Goal: Task Accomplishment & Management: Use online tool/utility

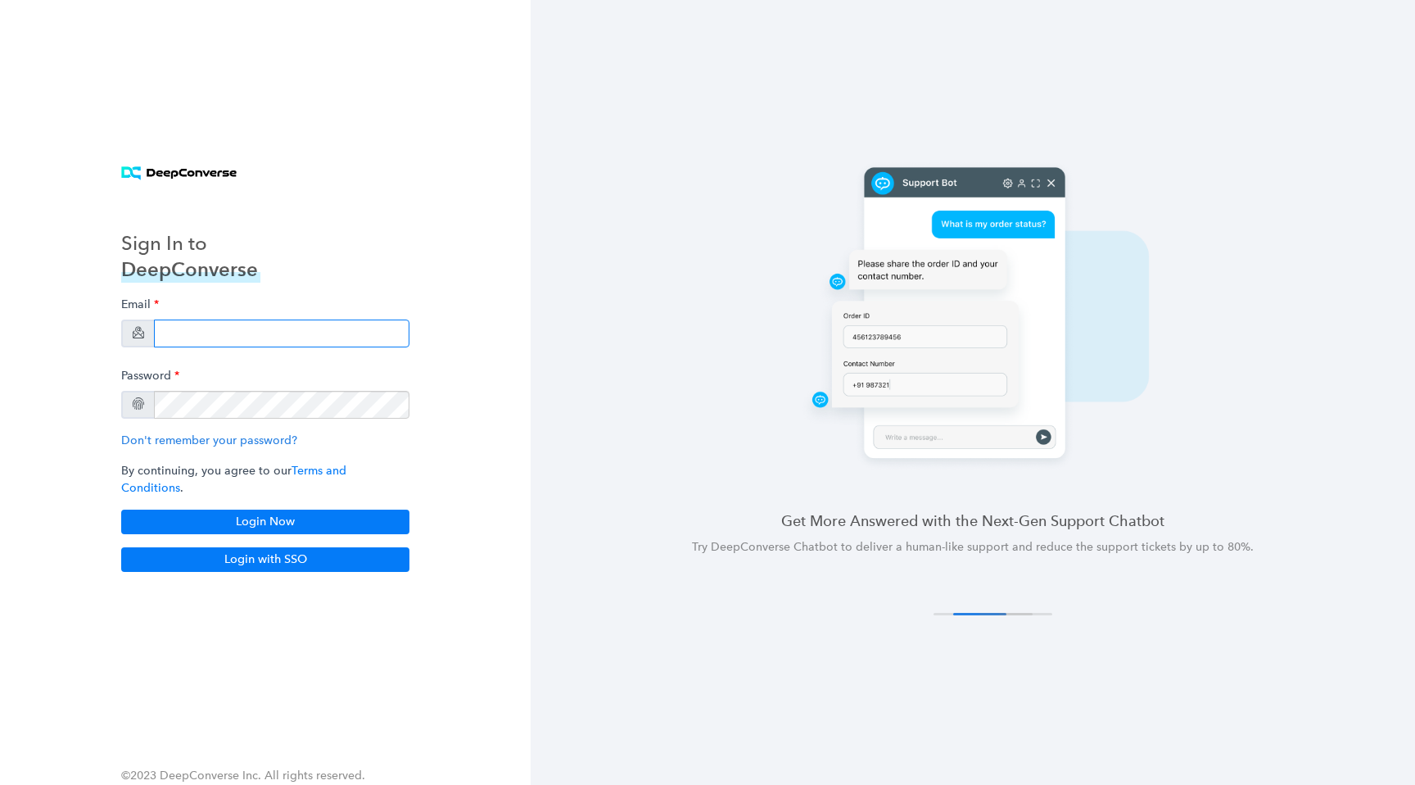
click at [280, 341] on input "email" at bounding box center [282, 333] width 256 height 28
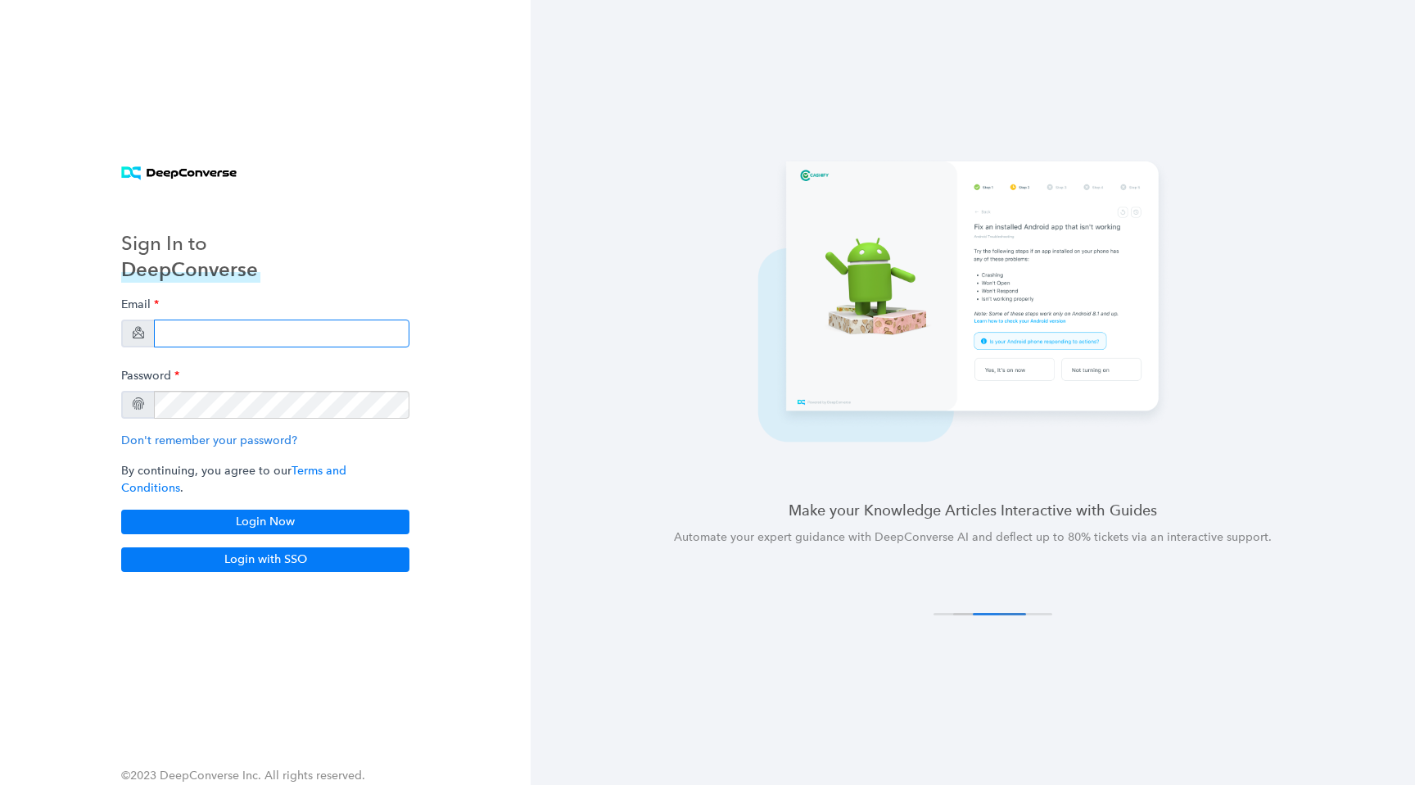
type input "[EMAIL_ADDRESS][DOMAIN_NAME]"
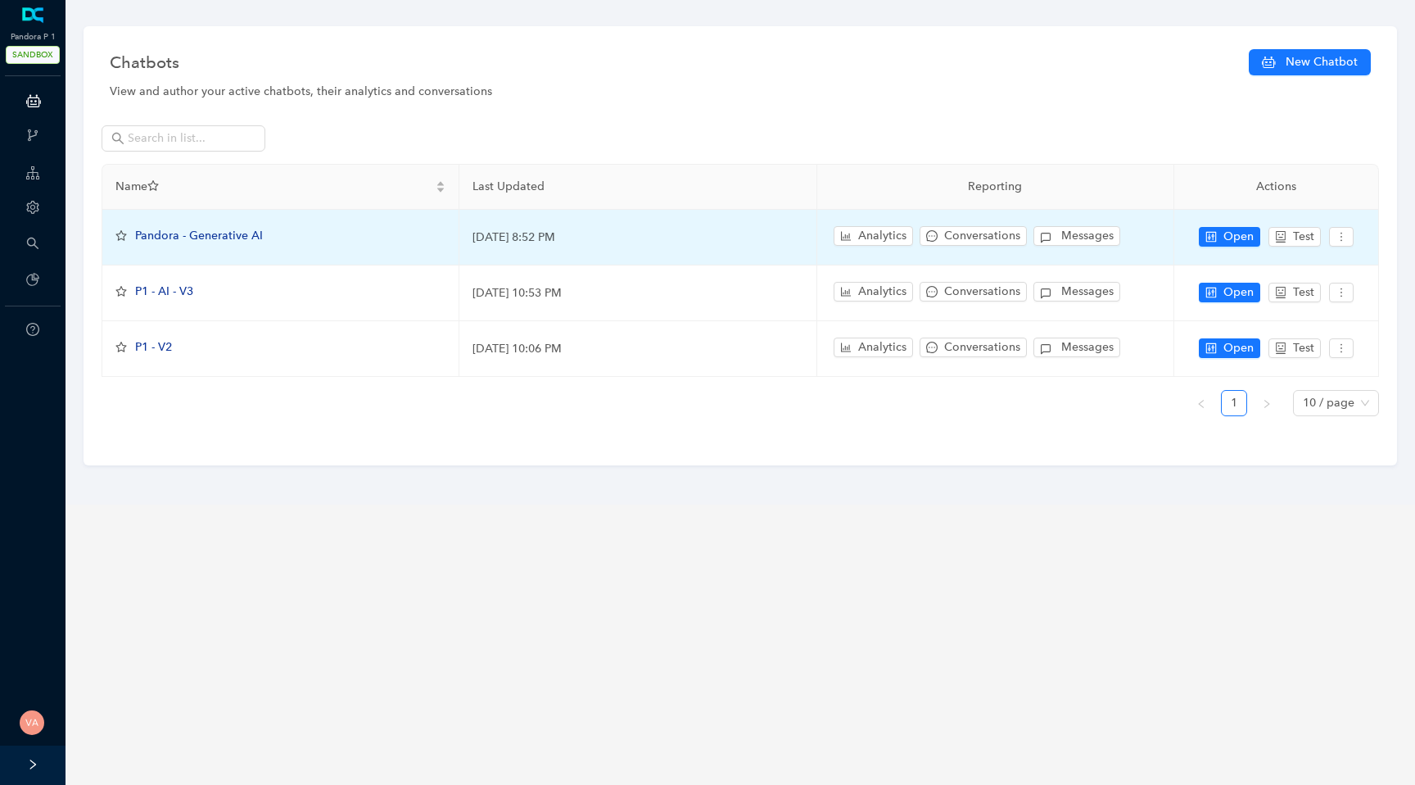
click at [232, 240] on span "Pandora - Generative AI" at bounding box center [199, 236] width 128 height 14
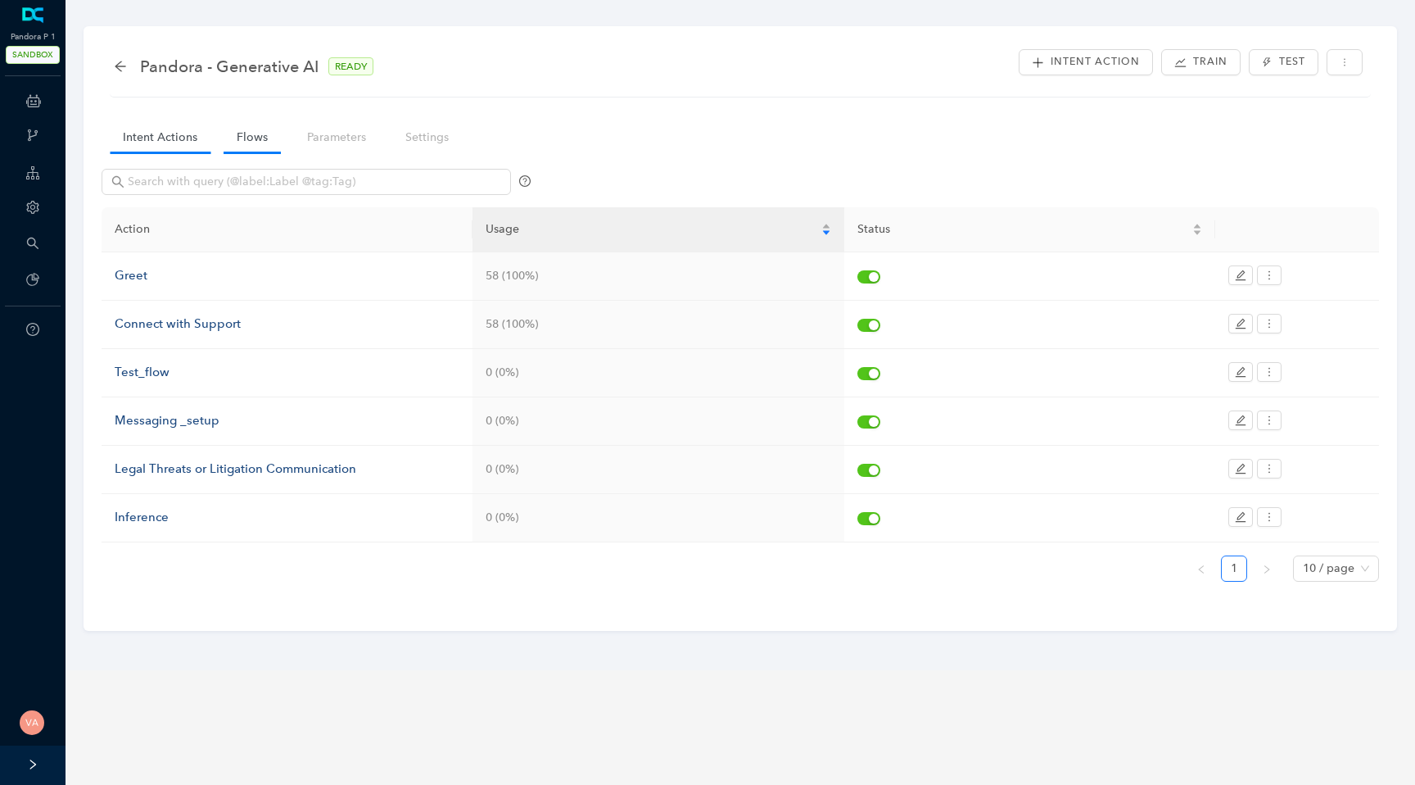
click at [248, 141] on link "Flows" at bounding box center [252, 137] width 57 height 30
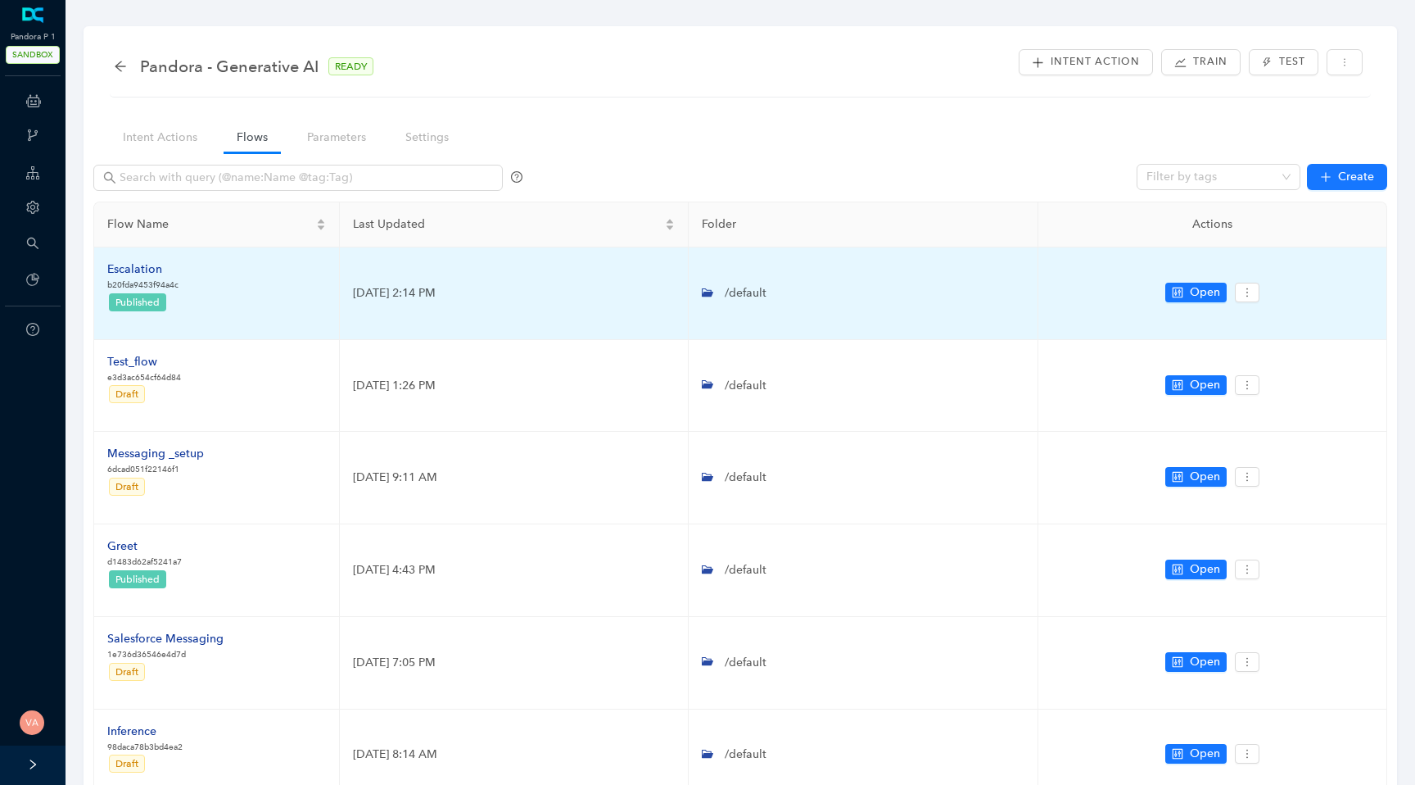
click at [149, 270] on div "Escalation" at bounding box center [142, 269] width 71 height 18
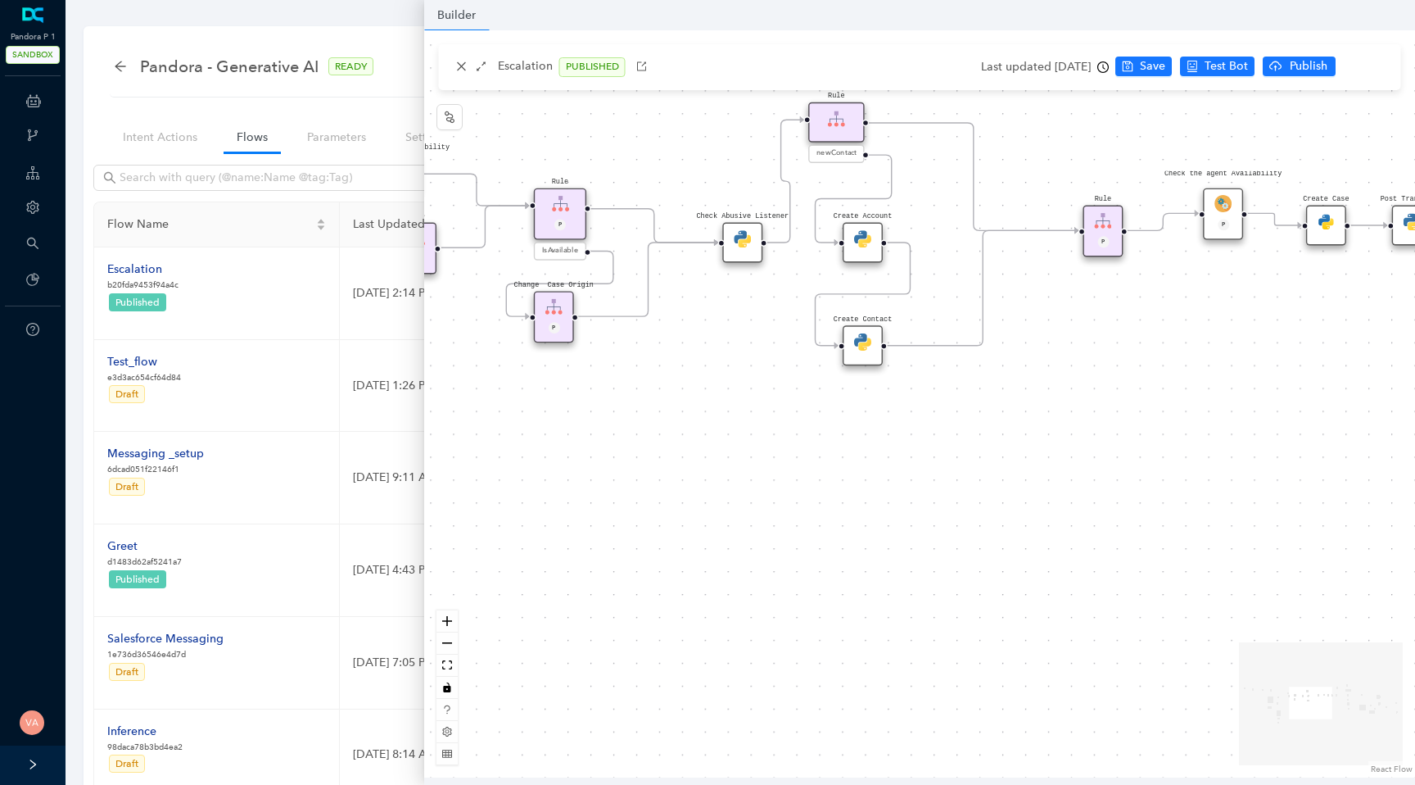
drag, startPoint x: 835, startPoint y: 469, endPoint x: 859, endPoint y: 668, distance: 199.7
click at [859, 668] on div "Data Table Start Rule P IsAvailable Rule newContact Get Contact details First N…" at bounding box center [919, 403] width 991 height 747
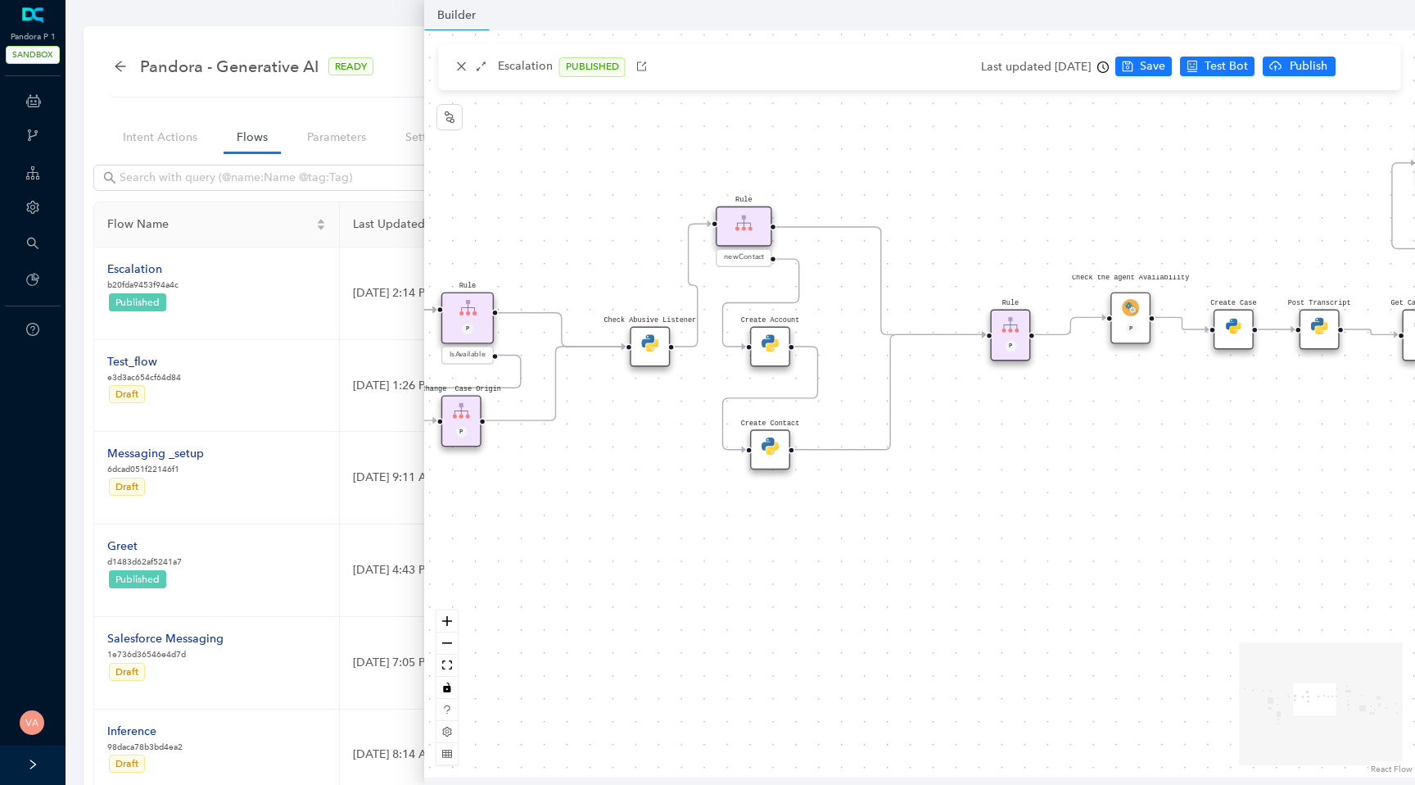
drag, startPoint x: 731, startPoint y: 360, endPoint x: 633, endPoint y: 458, distance: 138.4
click at [633, 458] on div "Data Table Start Rule P IsAvailable Rule newContact Get Contact details First N…" at bounding box center [919, 403] width 991 height 747
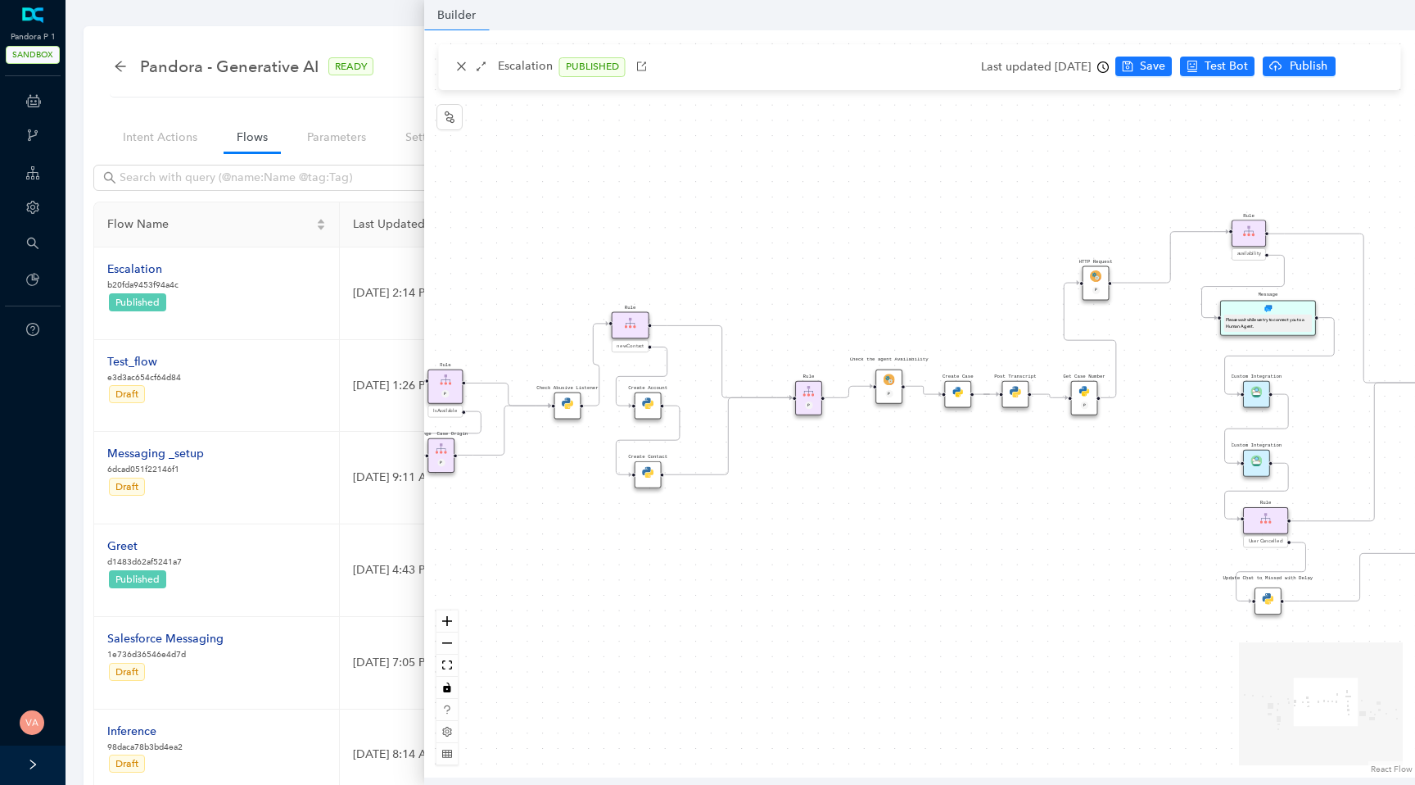
drag, startPoint x: 1090, startPoint y: 529, endPoint x: 743, endPoint y: 510, distance: 347.8
click at [743, 510] on div "Data Table Start Rule P IsAvailable Rule newContact Get Contact details First N…" at bounding box center [919, 403] width 991 height 747
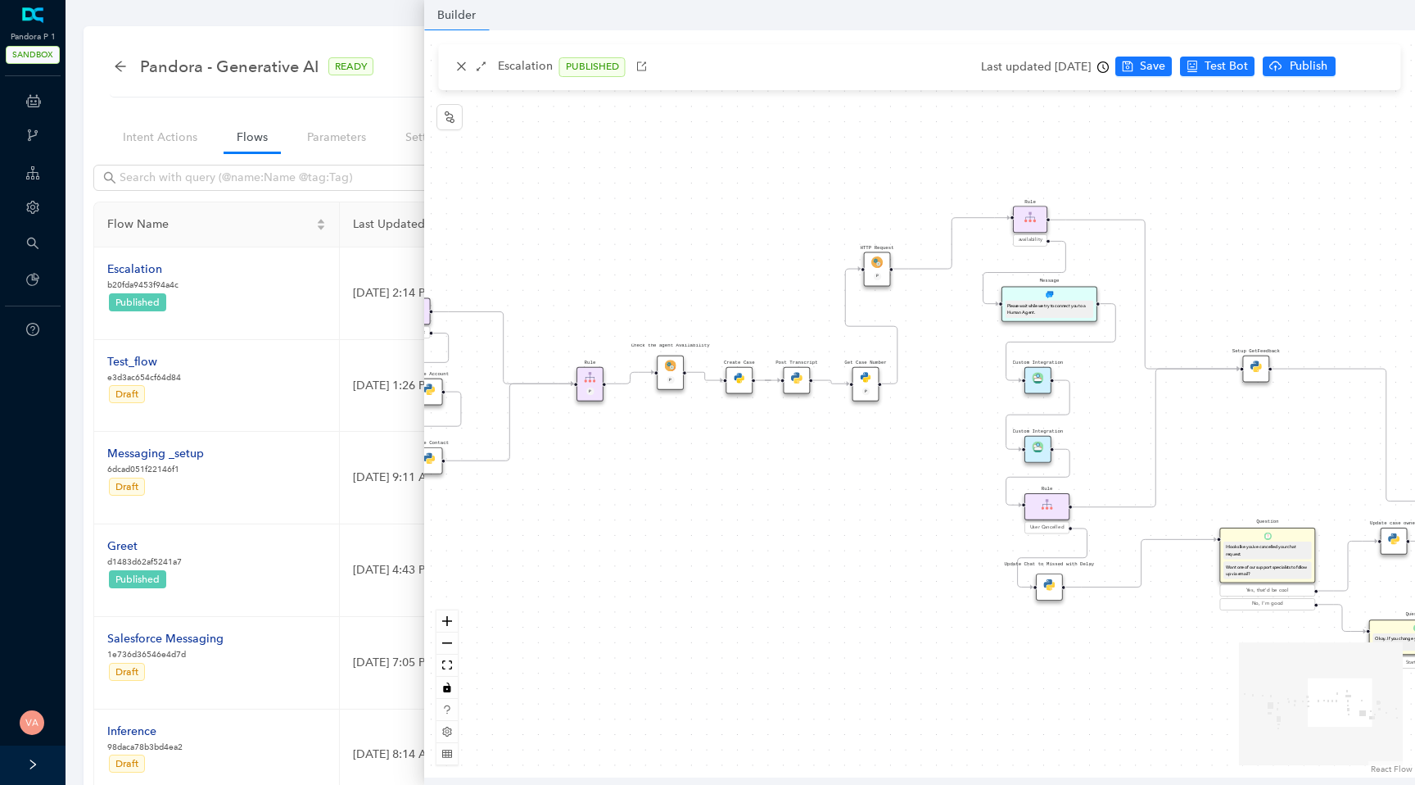
click at [750, 372] on div "Create Case" at bounding box center [740, 380] width 27 height 27
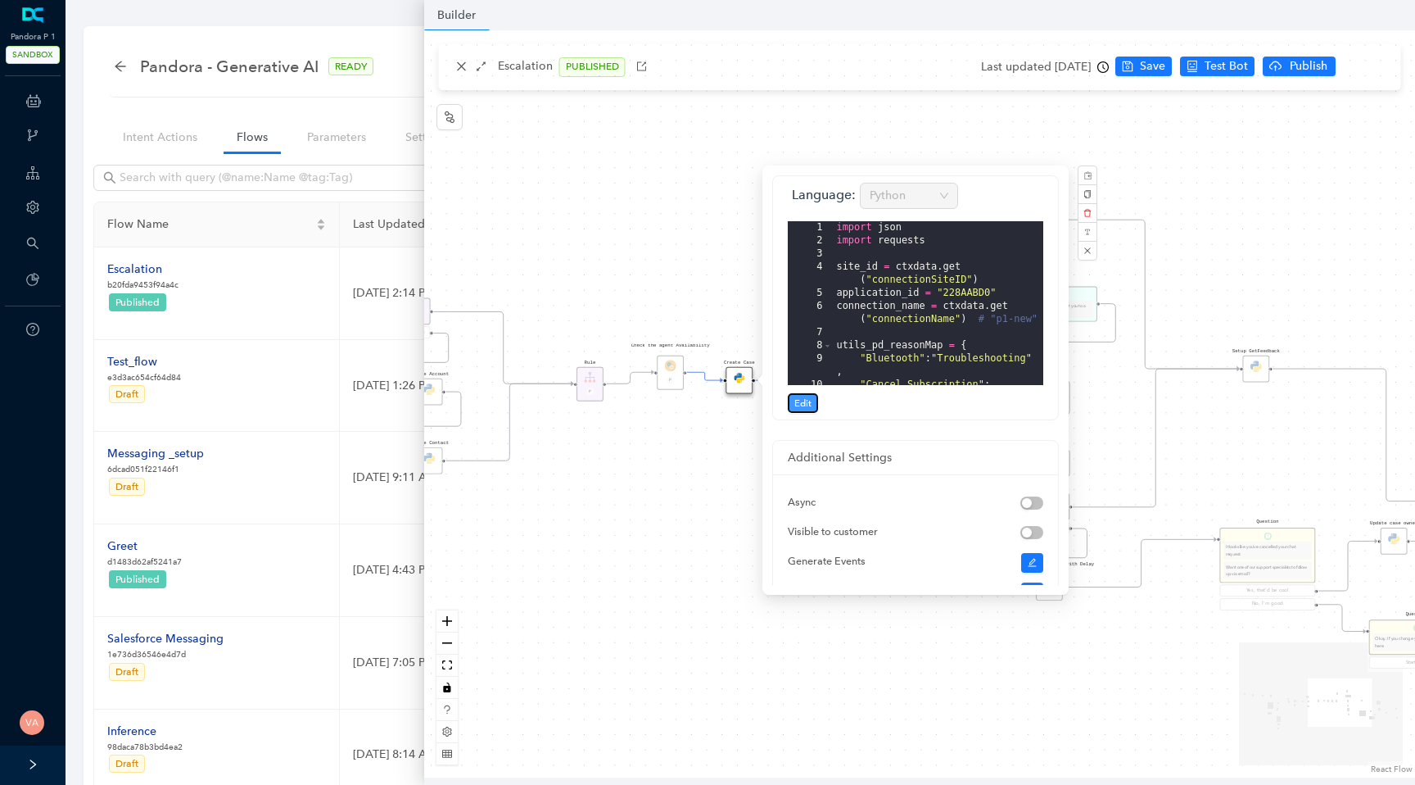
click at [800, 403] on span "Edit" at bounding box center [803, 403] width 17 height 15
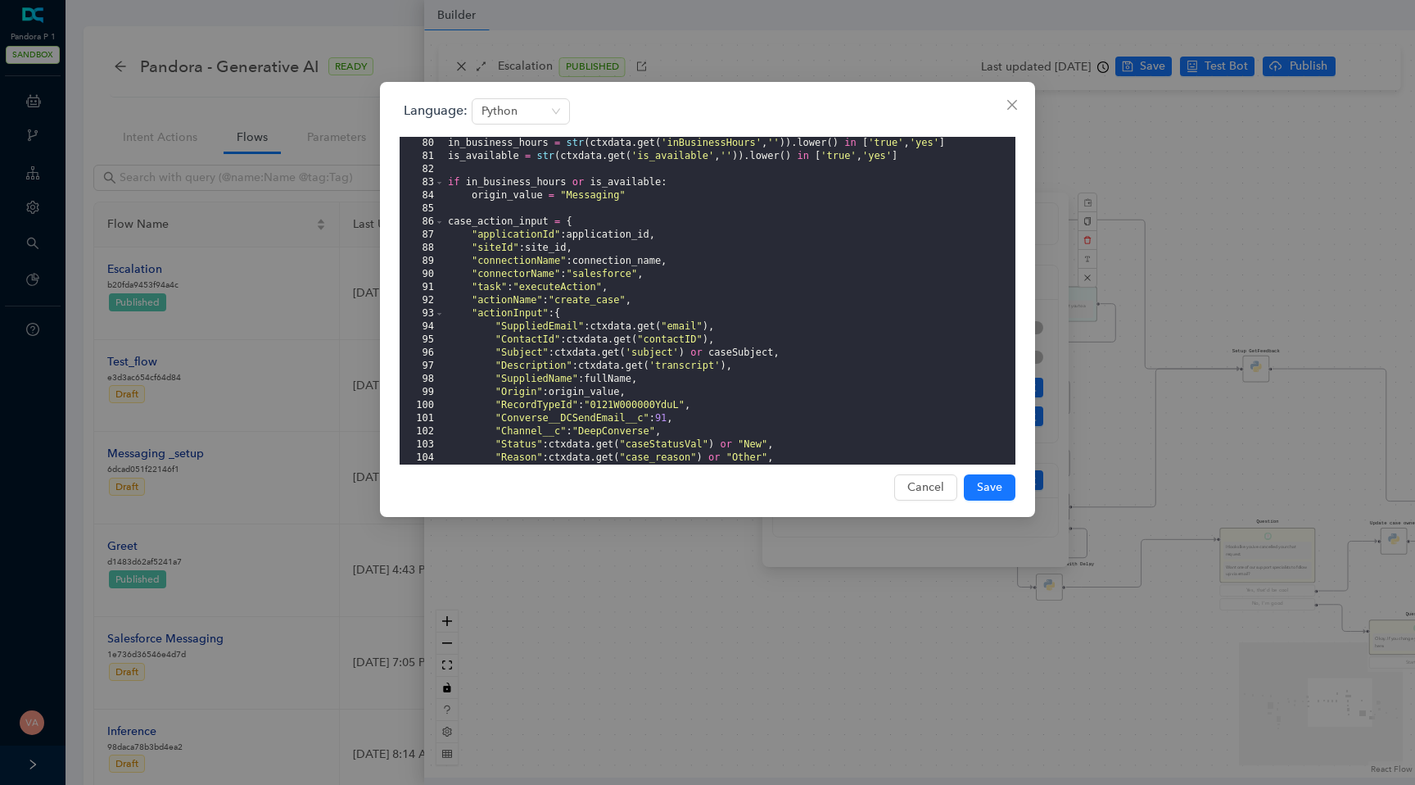
scroll to position [1182, 0]
click at [541, 368] on div "in_business_hours = str ( ctxdata . get ( 'inBusinessHours' , '' )) . lower ( )…" at bounding box center [730, 311] width 571 height 354
click at [611, 363] on div "in_business_hours = str ( ctxdata . get ( 'inBusinessHours' , '' )) . lower ( )…" at bounding box center [730, 311] width 571 height 354
click at [686, 352] on div "in_business_hours = str ( ctxdata . get ( 'inBusinessHours' , '' )) . lower ( )…" at bounding box center [730, 311] width 571 height 354
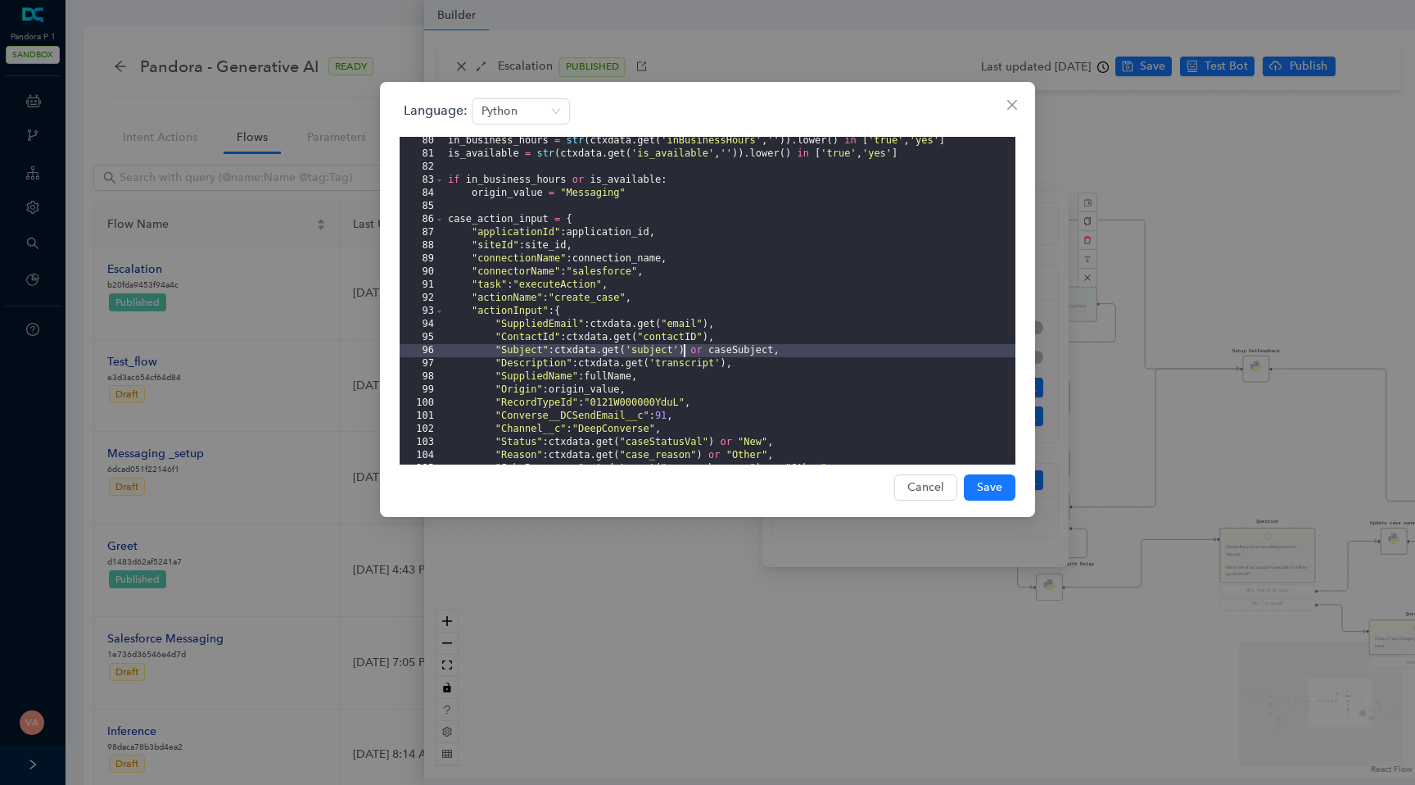
click at [695, 364] on div "in_business_hours = str ( ctxdata . get ( 'inBusinessHours' , '' )) . lower ( )…" at bounding box center [730, 311] width 571 height 354
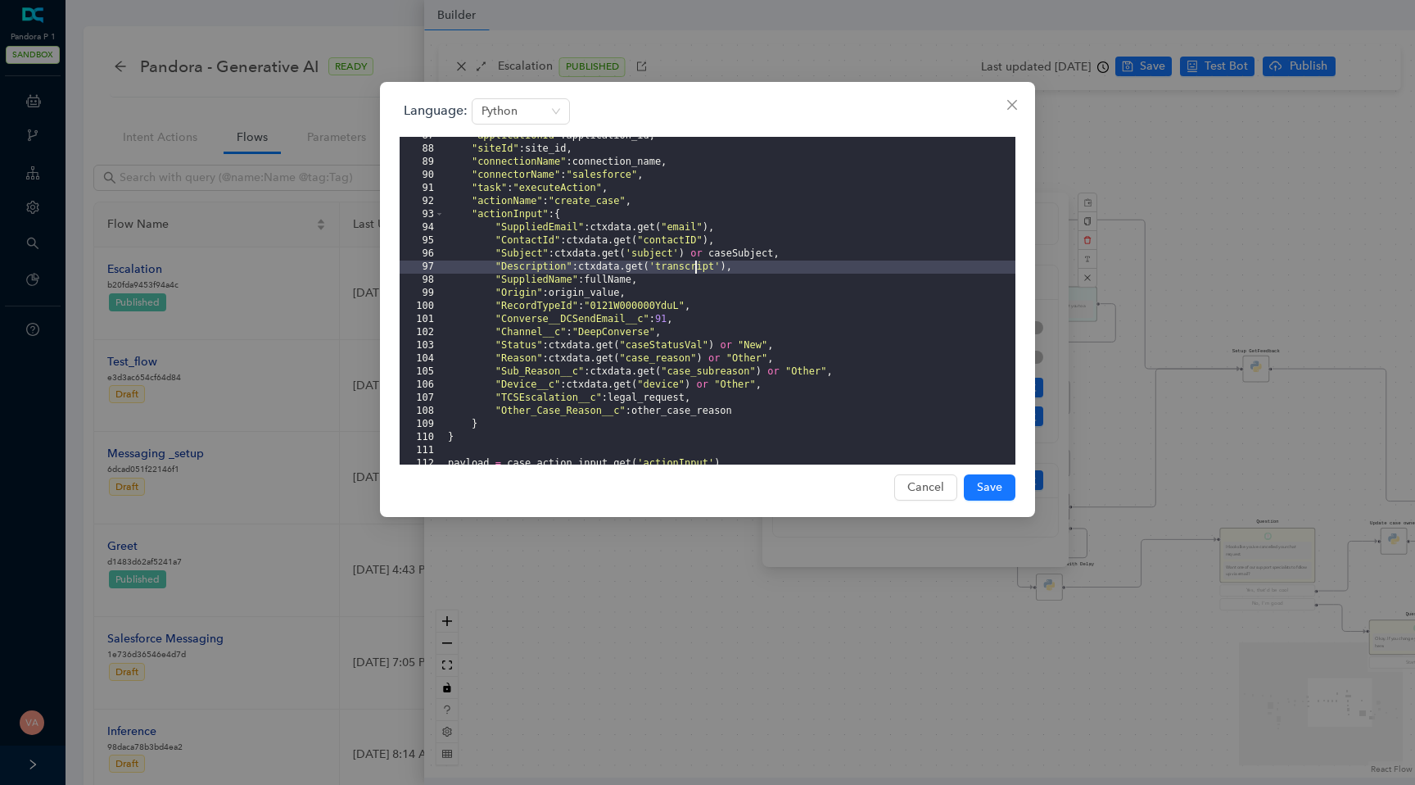
scroll to position [1279, 0]
click at [603, 251] on div ""applicationId" : application_id , "siteId" : site_id , "connectionName" : conn…" at bounding box center [730, 306] width 571 height 354
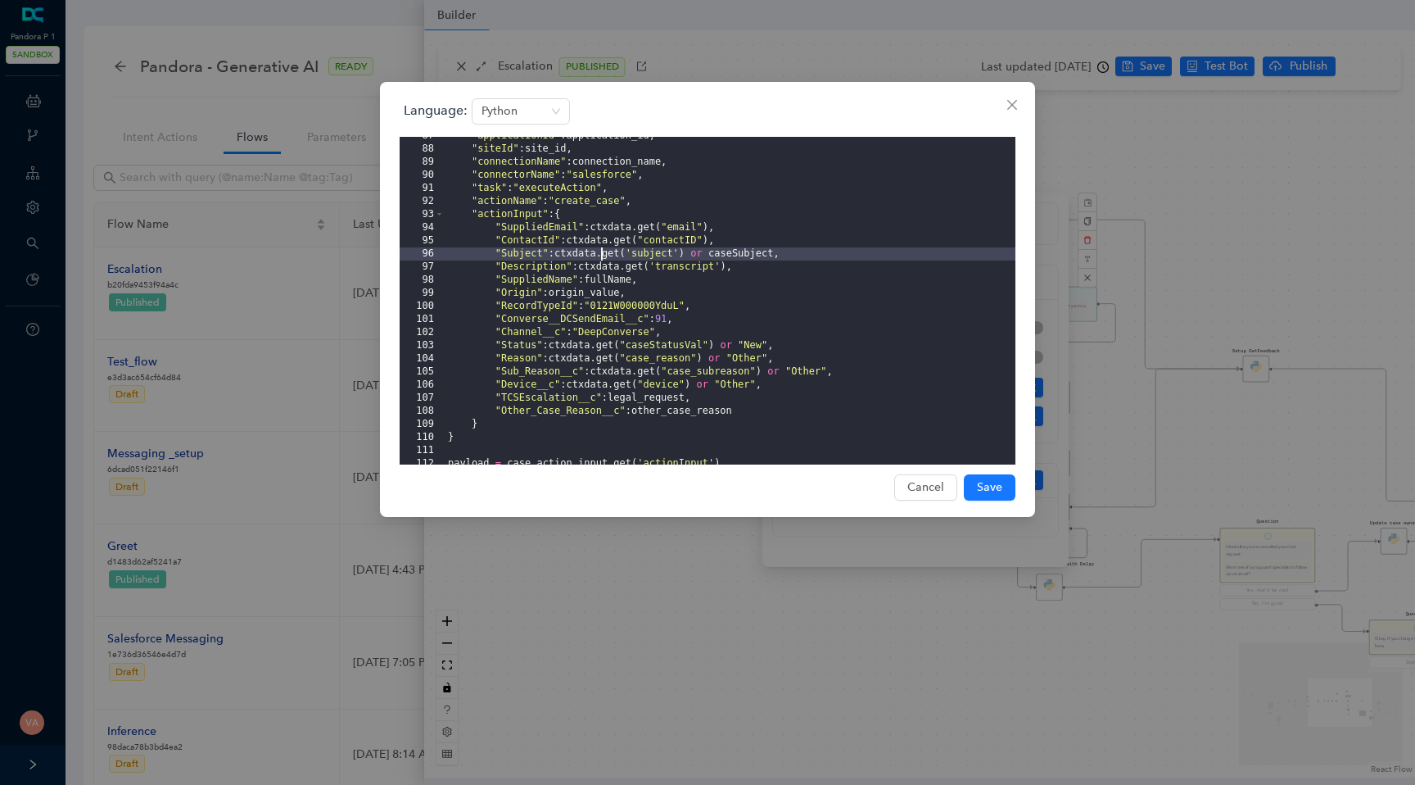
click at [656, 251] on div ""applicationId" : application_id , "siteId" : site_id , "connectionName" : conn…" at bounding box center [730, 306] width 571 height 354
click at [722, 262] on div ""applicationId" : application_id , "siteId" : site_id , "connectionName" : conn…" at bounding box center [730, 306] width 571 height 354
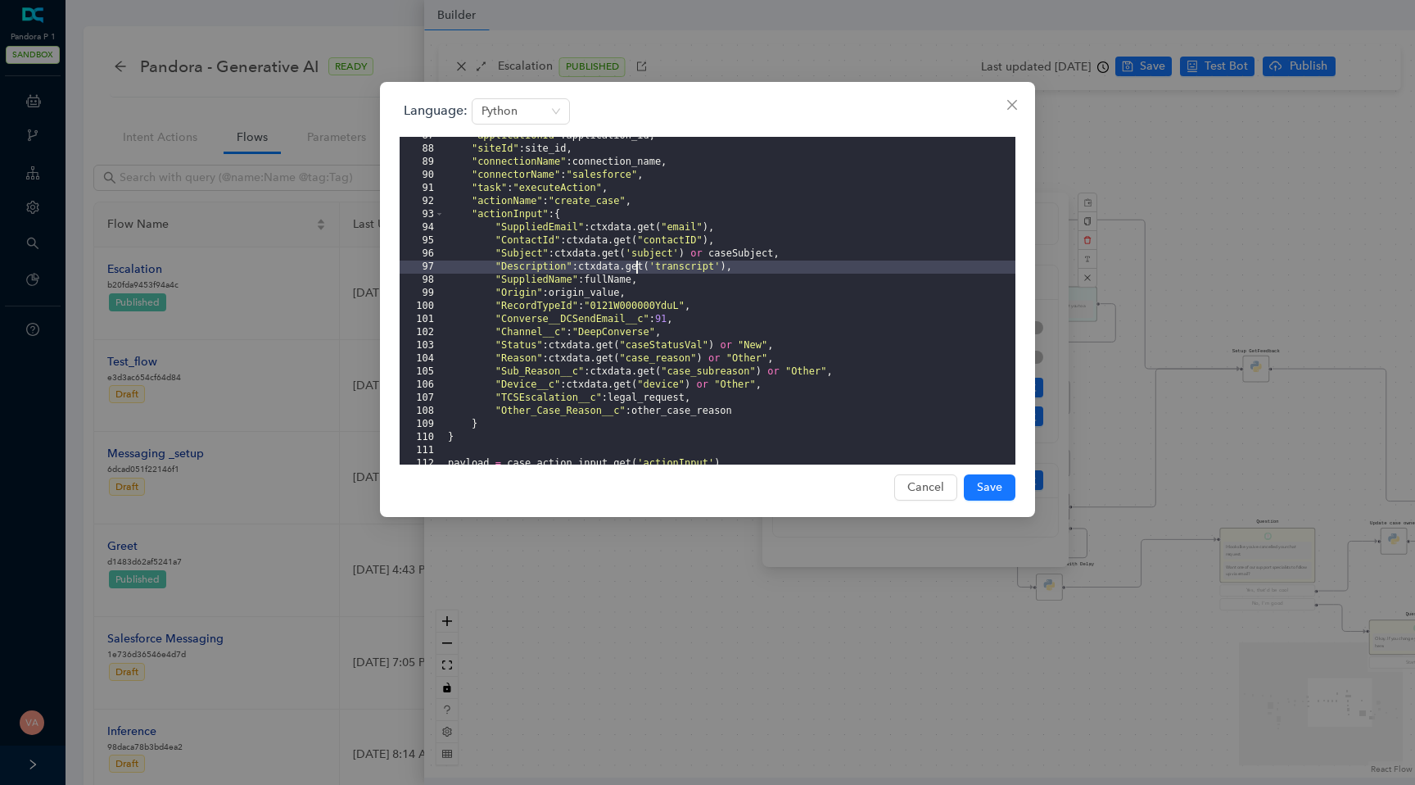
click at [637, 263] on div ""applicationId" : application_id , "siteId" : site_id , "connectionName" : conn…" at bounding box center [730, 306] width 571 height 354
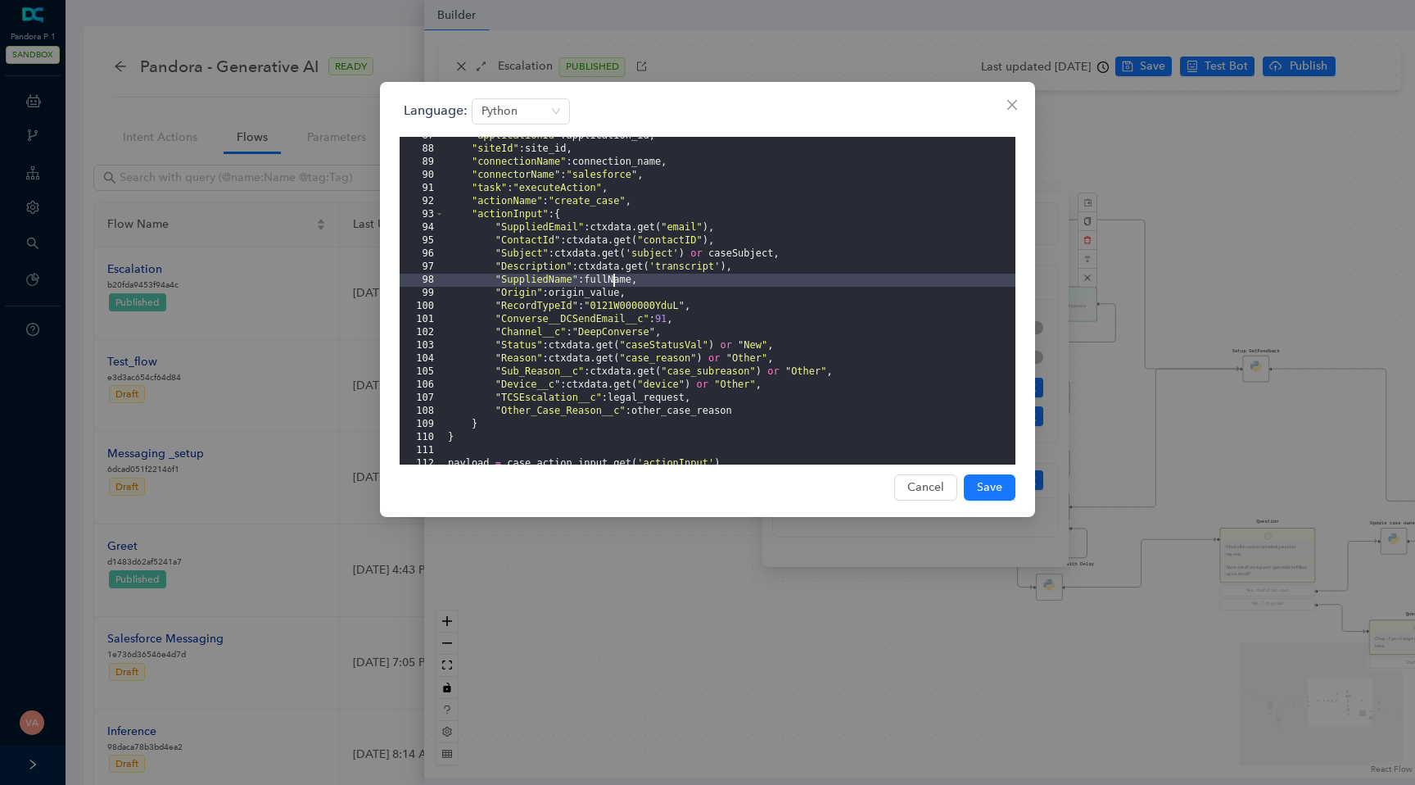
click at [616, 286] on div ""applicationId" : application_id , "siteId" : site_id , "connectionName" : conn…" at bounding box center [730, 306] width 571 height 354
click at [618, 270] on div ""applicationId" : application_id , "siteId" : site_id , "connectionName" : conn…" at bounding box center [730, 306] width 571 height 354
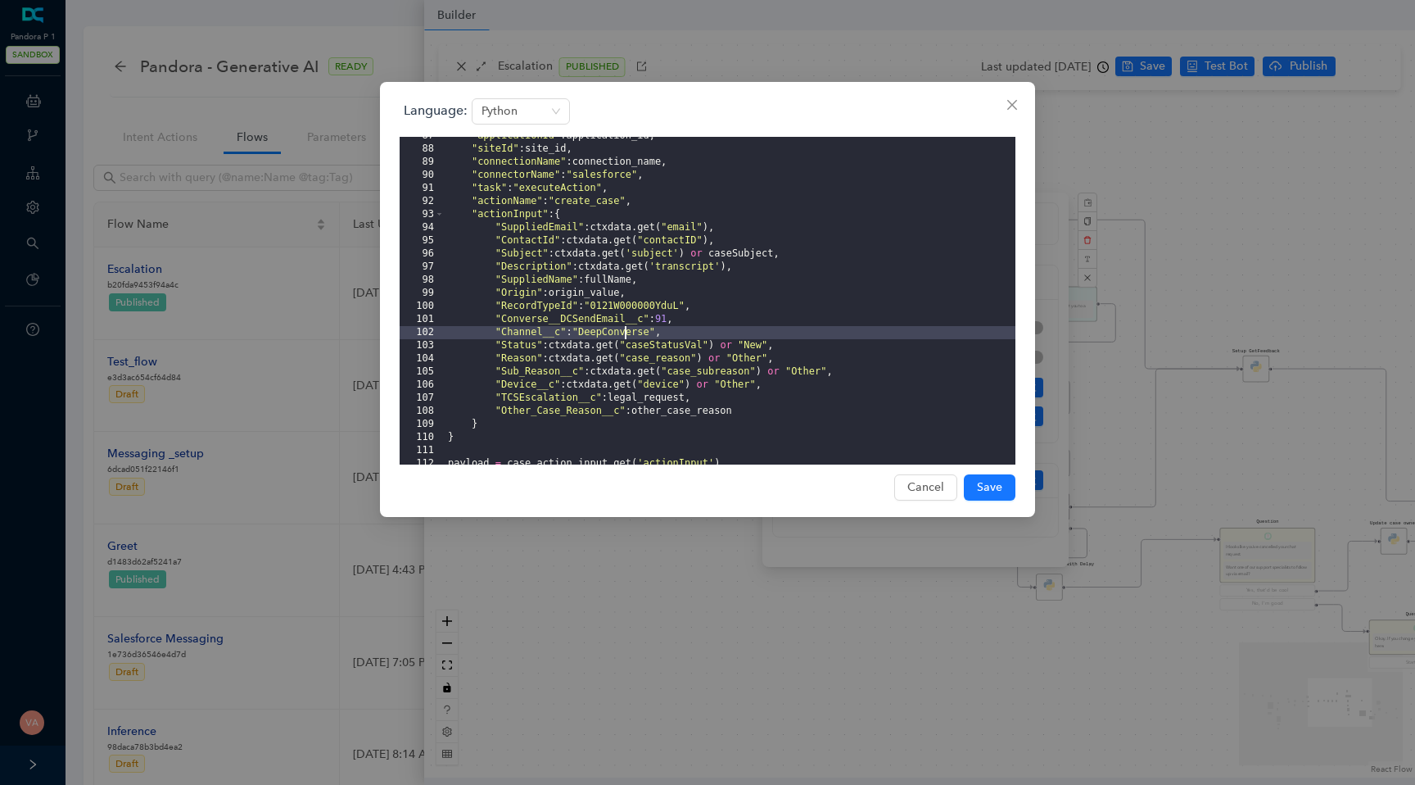
click at [625, 338] on div ""applicationId" : application_id , "siteId" : site_id , "connectionName" : conn…" at bounding box center [730, 306] width 571 height 354
click at [618, 348] on div ""applicationId" : application_id , "siteId" : site_id , "connectionName" : conn…" at bounding box center [730, 306] width 571 height 354
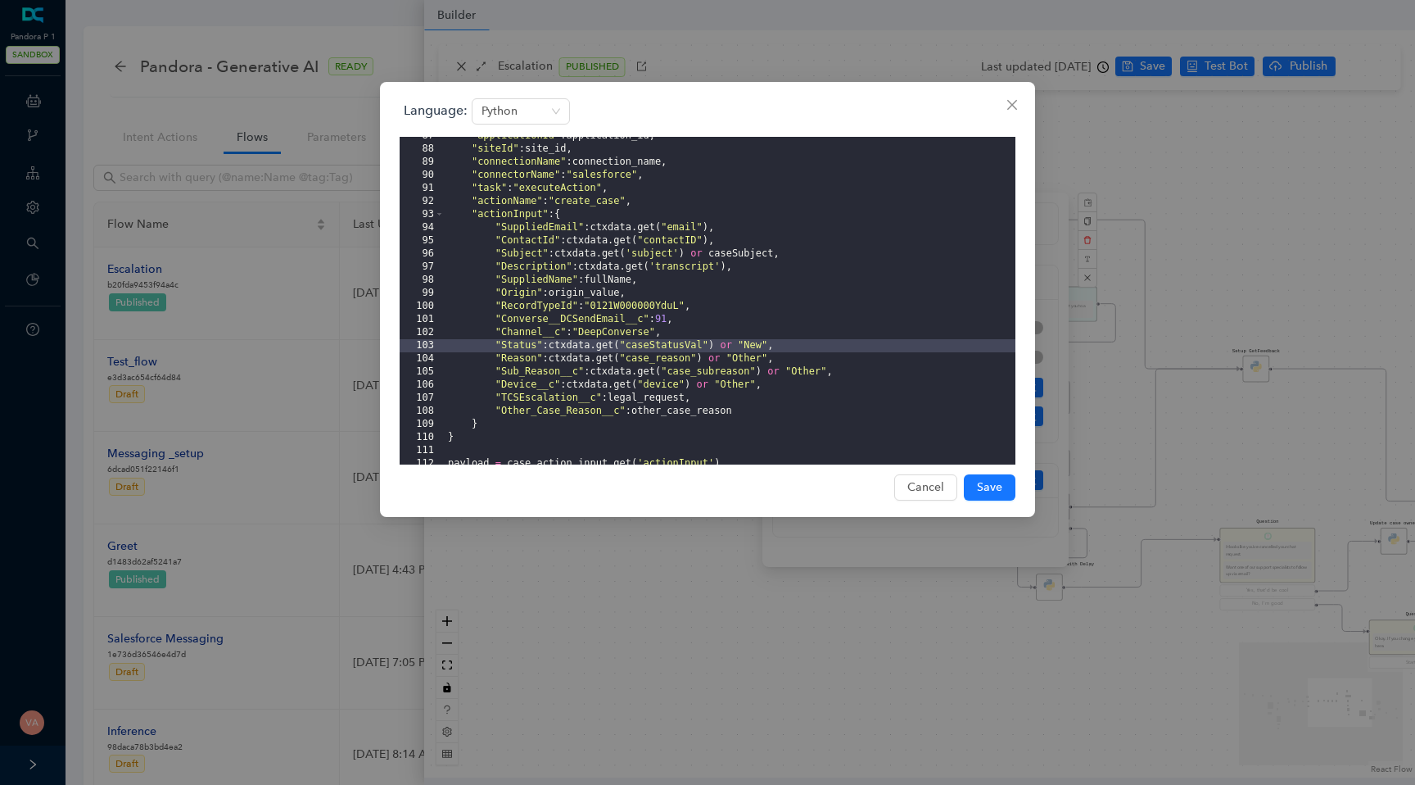
click at [685, 355] on div ""applicationId" : application_id , "siteId" : site_id , "connectionName" : conn…" at bounding box center [730, 306] width 571 height 354
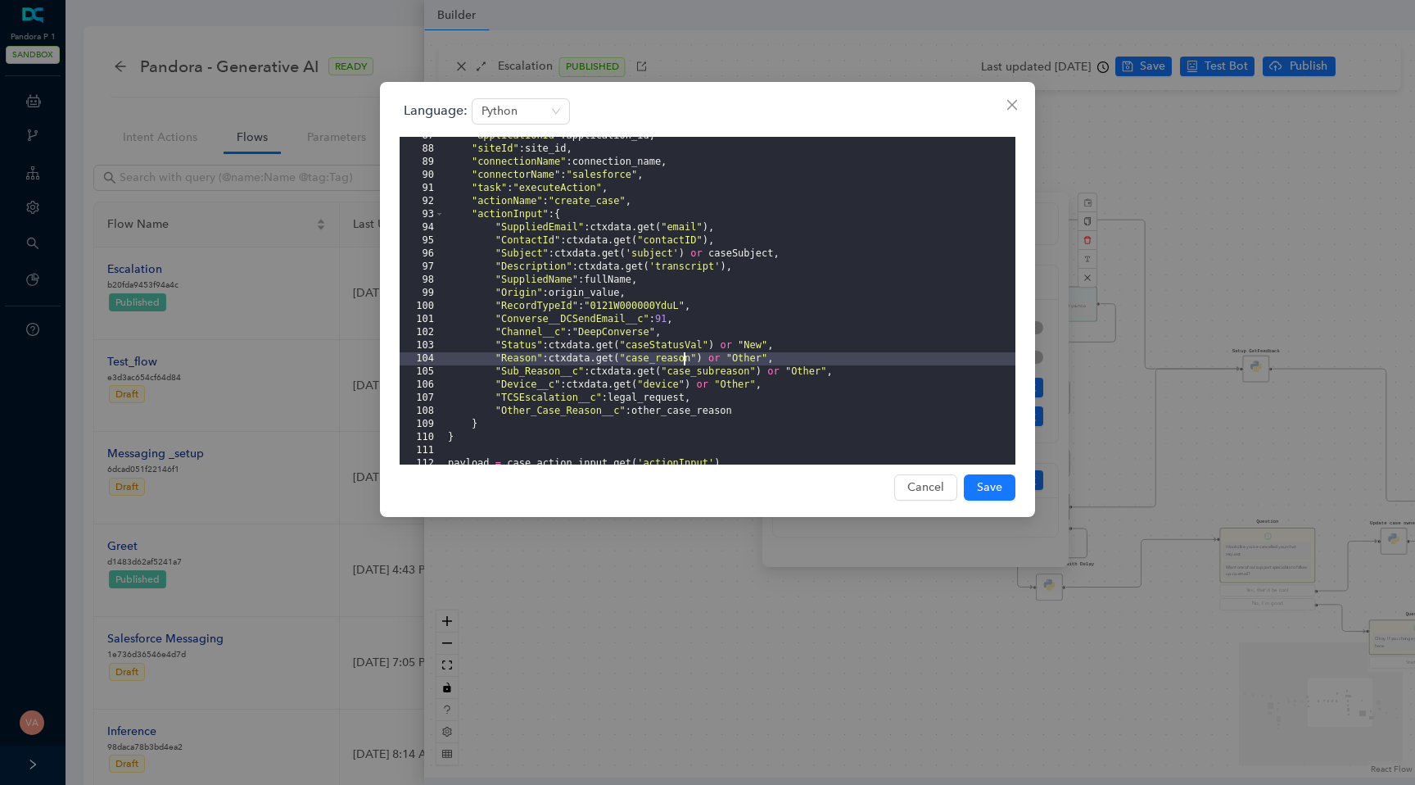
click at [685, 343] on div ""applicationId" : application_id , "siteId" : site_id , "connectionName" : conn…" at bounding box center [730, 306] width 571 height 354
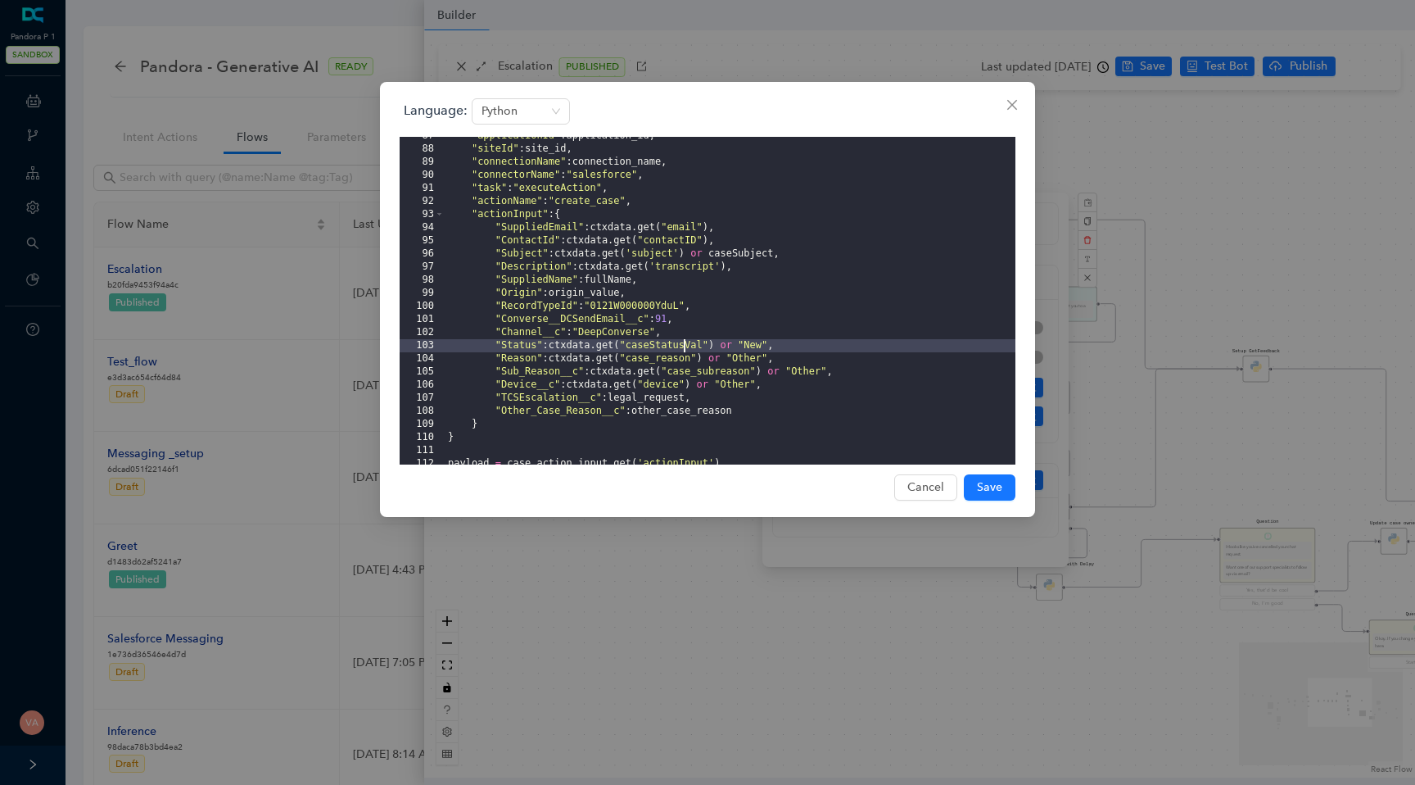
click at [675, 359] on div ""applicationId" : application_id , "siteId" : site_id , "connectionName" : conn…" at bounding box center [730, 306] width 571 height 354
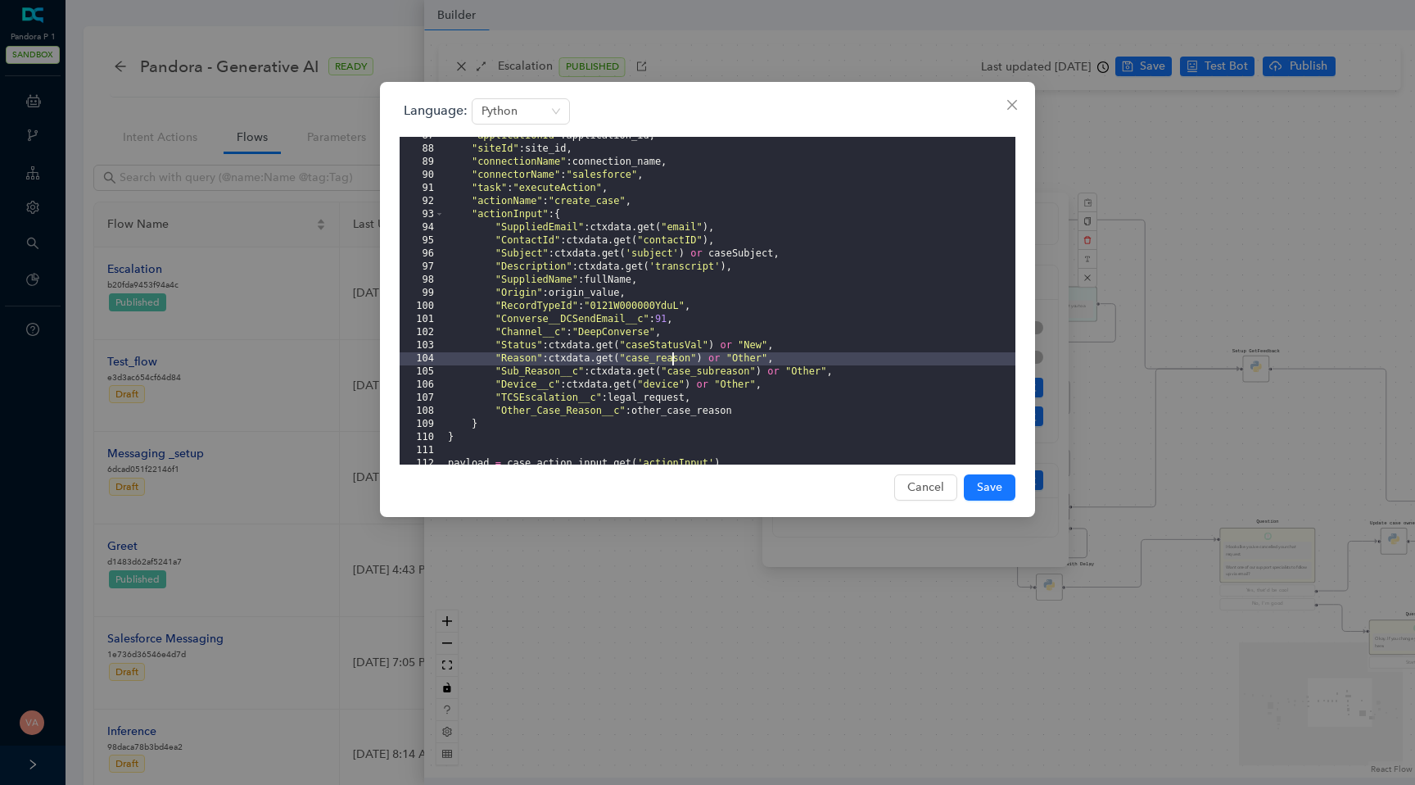
click at [681, 391] on div ""applicationId" : application_id , "siteId" : site_id , "connectionName" : conn…" at bounding box center [730, 306] width 571 height 354
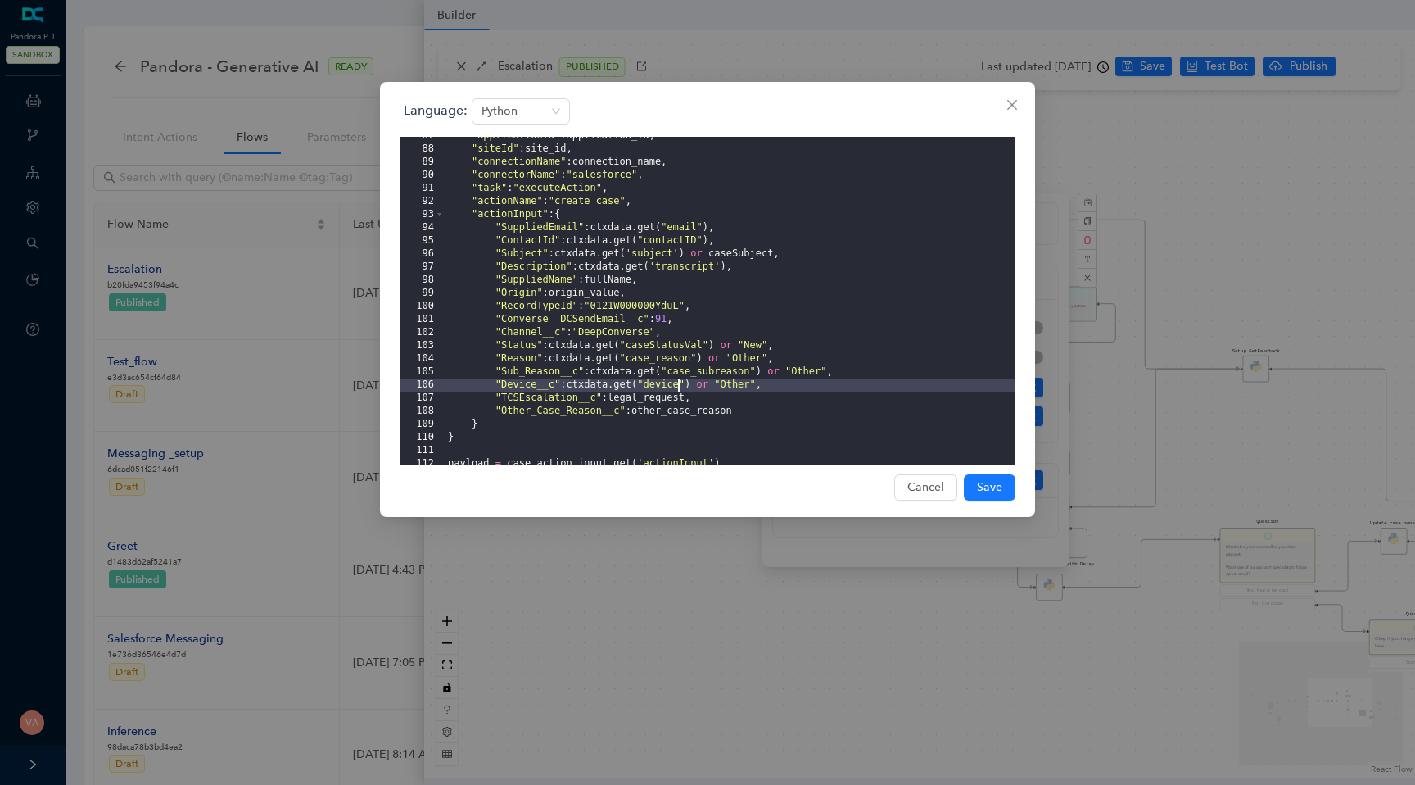
click at [677, 414] on div ""applicationId" : application_id , "siteId" : site_id , "connectionName" : conn…" at bounding box center [730, 306] width 571 height 354
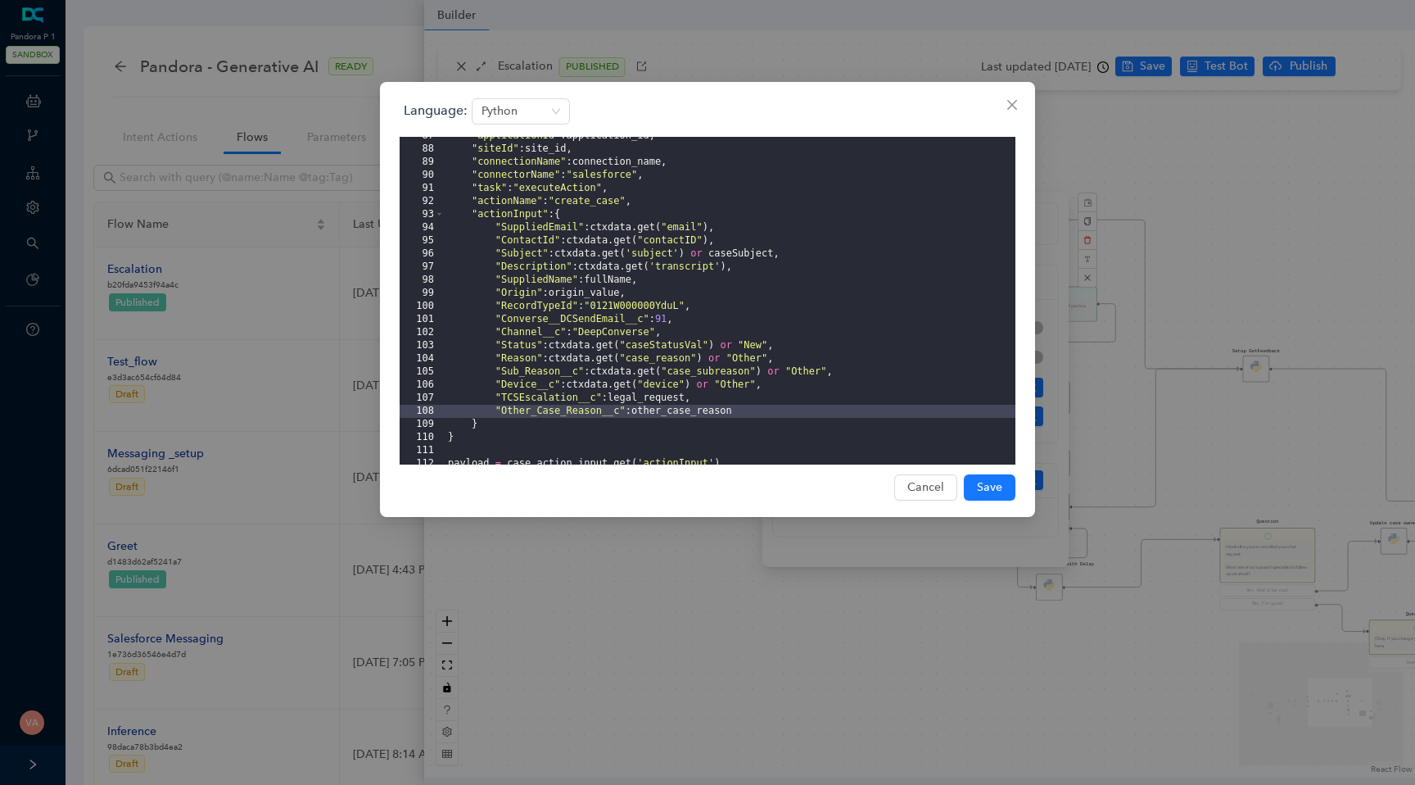
click at [674, 271] on div ""applicationId" : application_id , "siteId" : site_id , "connectionName" : conn…" at bounding box center [730, 306] width 571 height 354
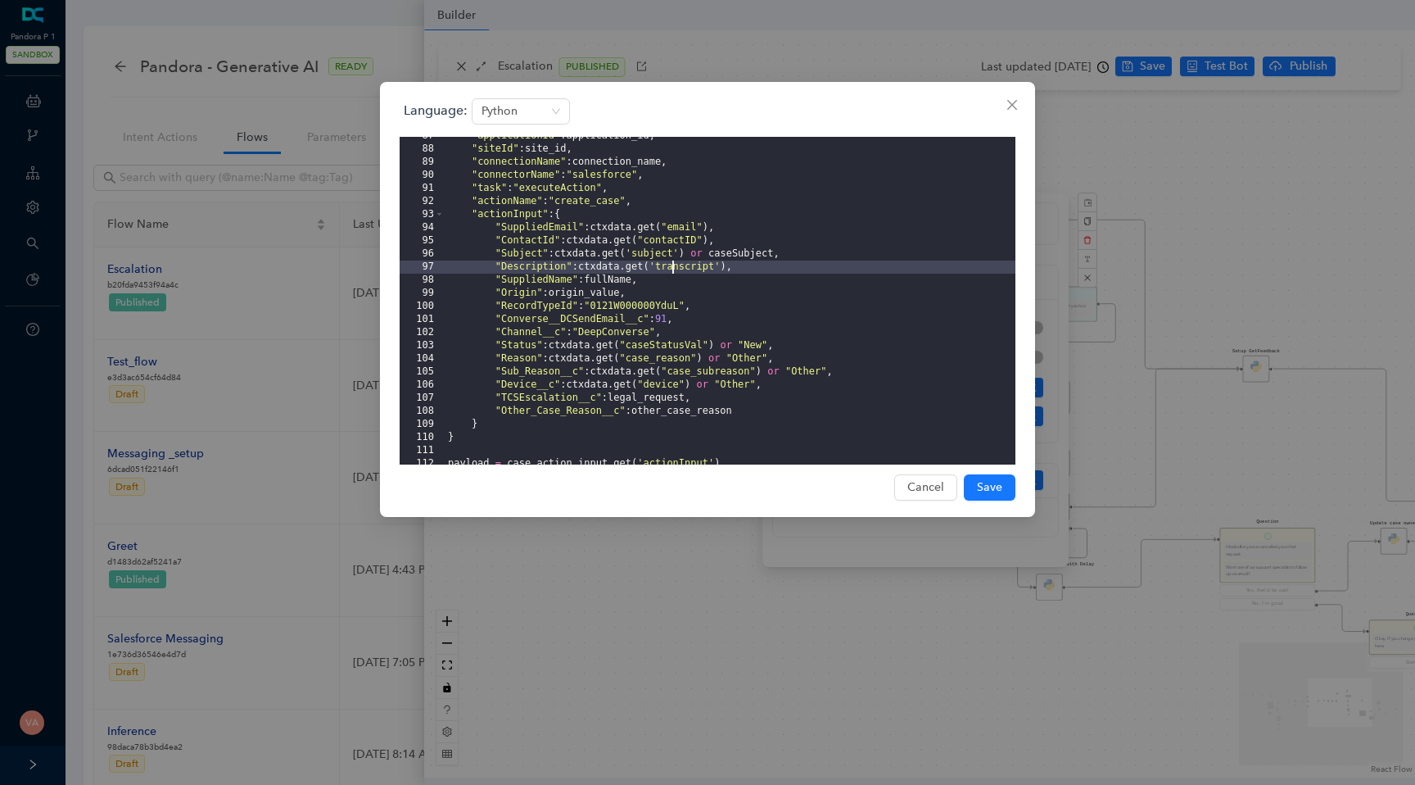
click at [635, 272] on div ""applicationId" : application_id , "siteId" : site_id , "connectionName" : conn…" at bounding box center [730, 306] width 571 height 354
click at [672, 265] on div ""applicationId" : application_id , "siteId" : site_id , "connectionName" : conn…" at bounding box center [730, 306] width 571 height 354
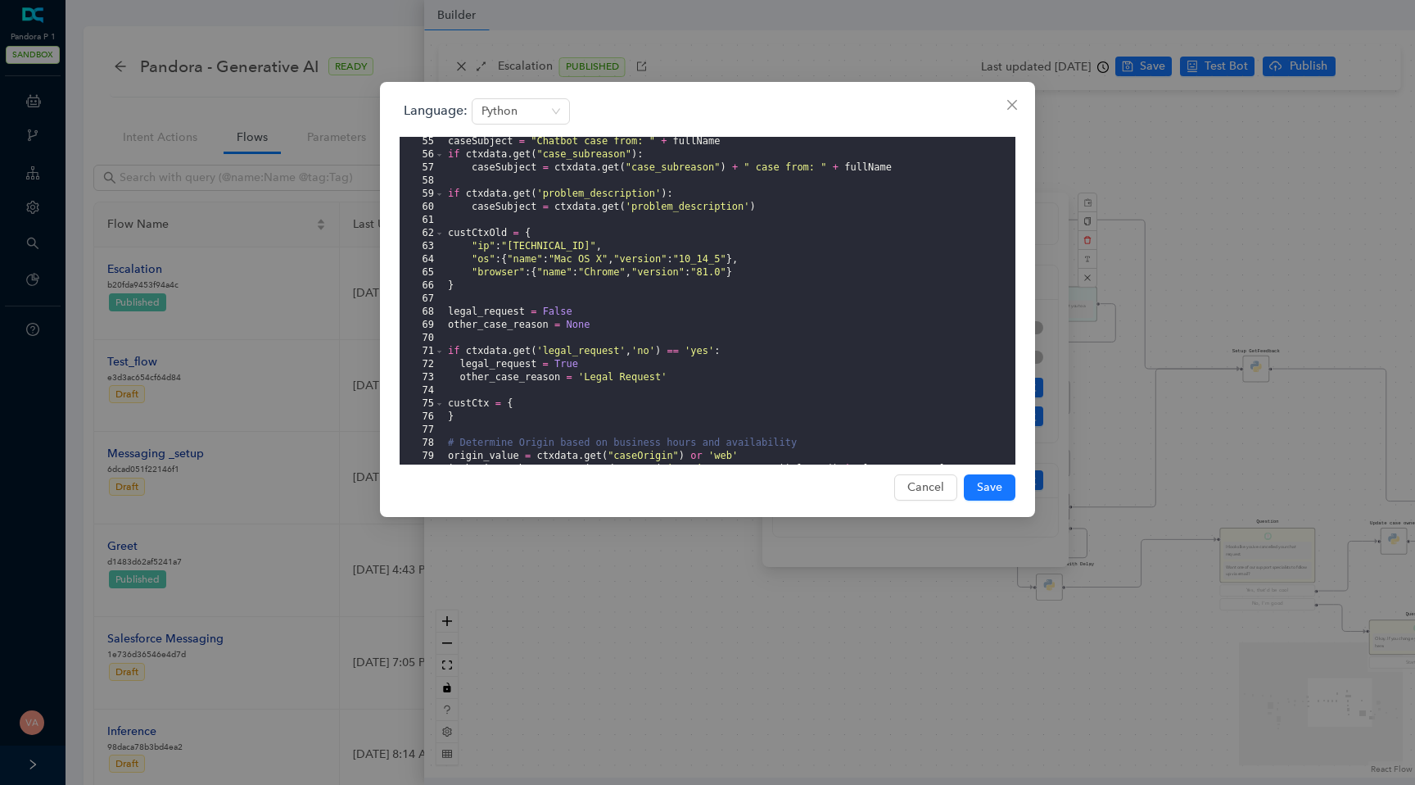
scroll to position [854, 0]
click at [1174, 196] on div "Language: Python 55 56 57 58 59 60 61 62 63 64 65 66 67 68 69 70 71 72 73 74 75…" at bounding box center [707, 392] width 1415 height 785
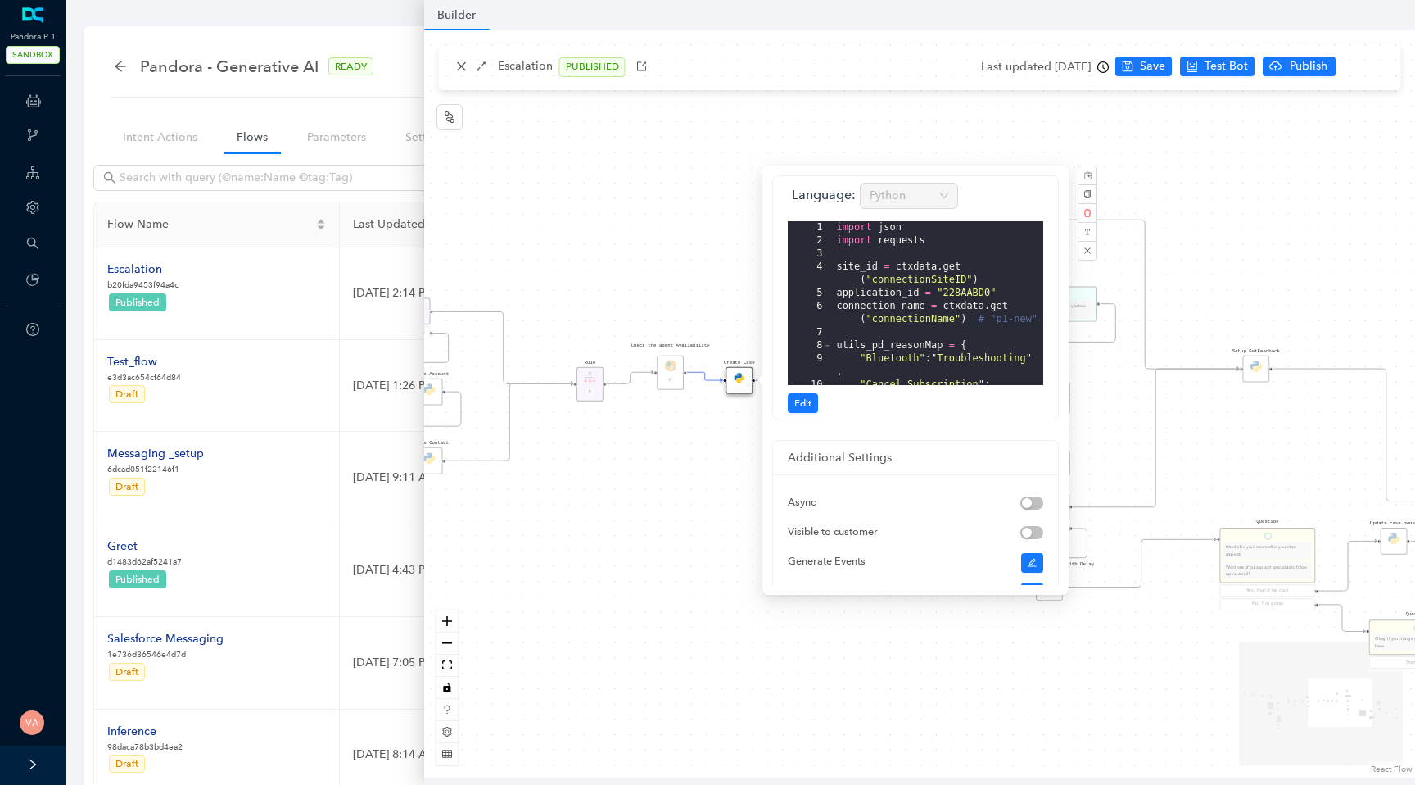
click at [1230, 297] on div "Data Table Start Rule P IsAvailable Rule newContact Get Contact details First N…" at bounding box center [919, 403] width 991 height 747
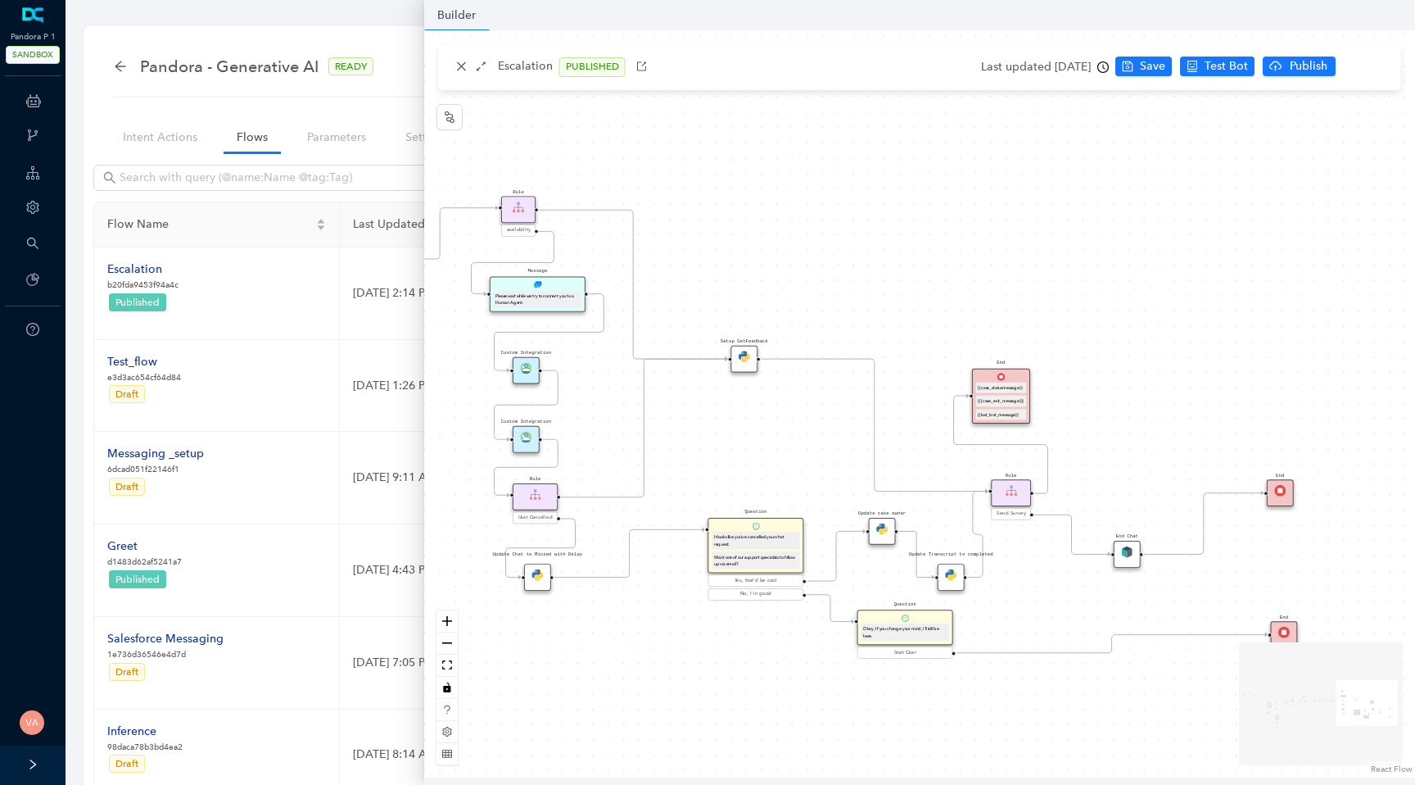
drag, startPoint x: 1233, startPoint y: 427, endPoint x: 712, endPoint y: 415, distance: 521.1
click at [712, 415] on div "Data Table Start Rule P IsAvailable Rule newContact Get Contact details First N…" at bounding box center [919, 403] width 991 height 747
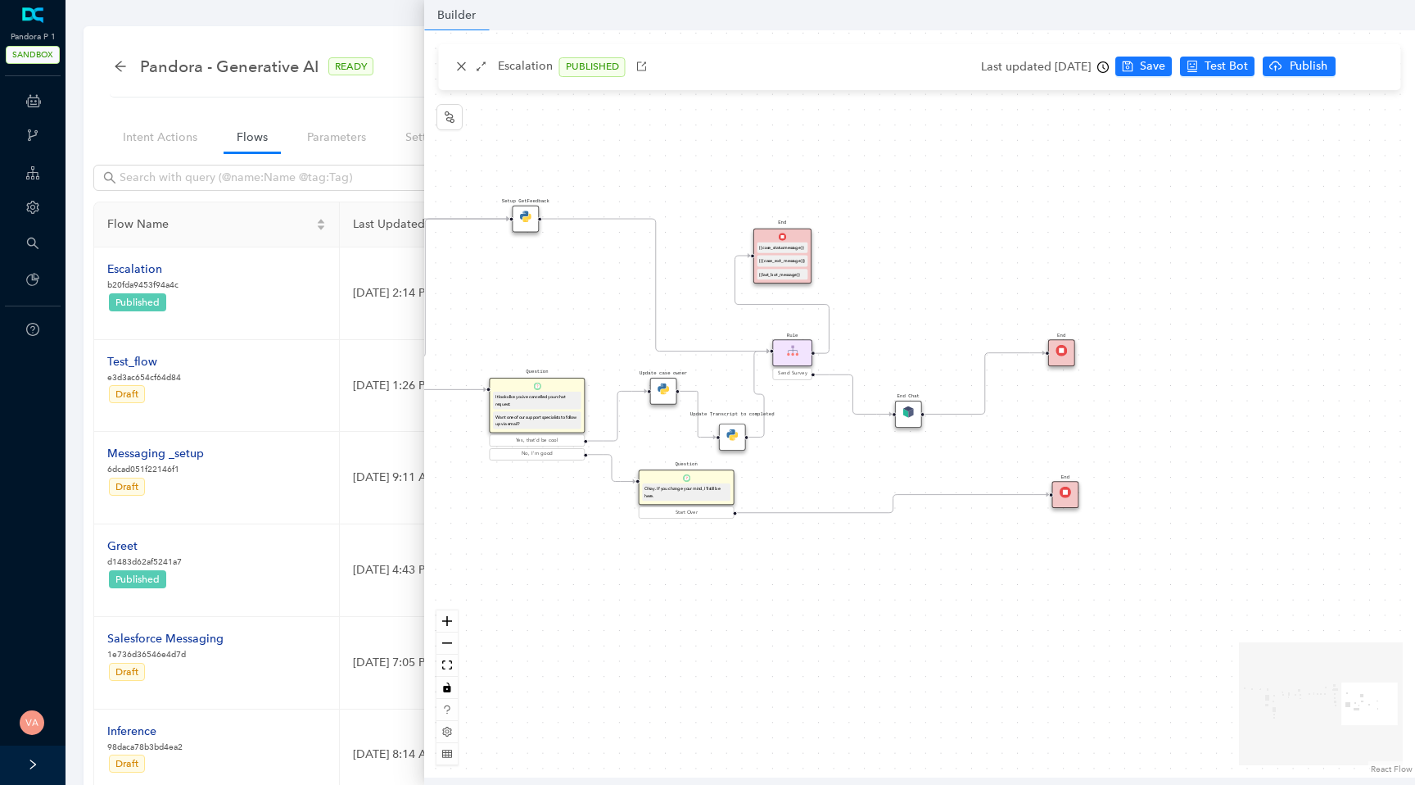
drag, startPoint x: 799, startPoint y: 469, endPoint x: 589, endPoint y: 331, distance: 251.3
click at [589, 331] on div "Data Table Start Rule P IsAvailable Rule newContact Get Contact details First N…" at bounding box center [919, 403] width 991 height 747
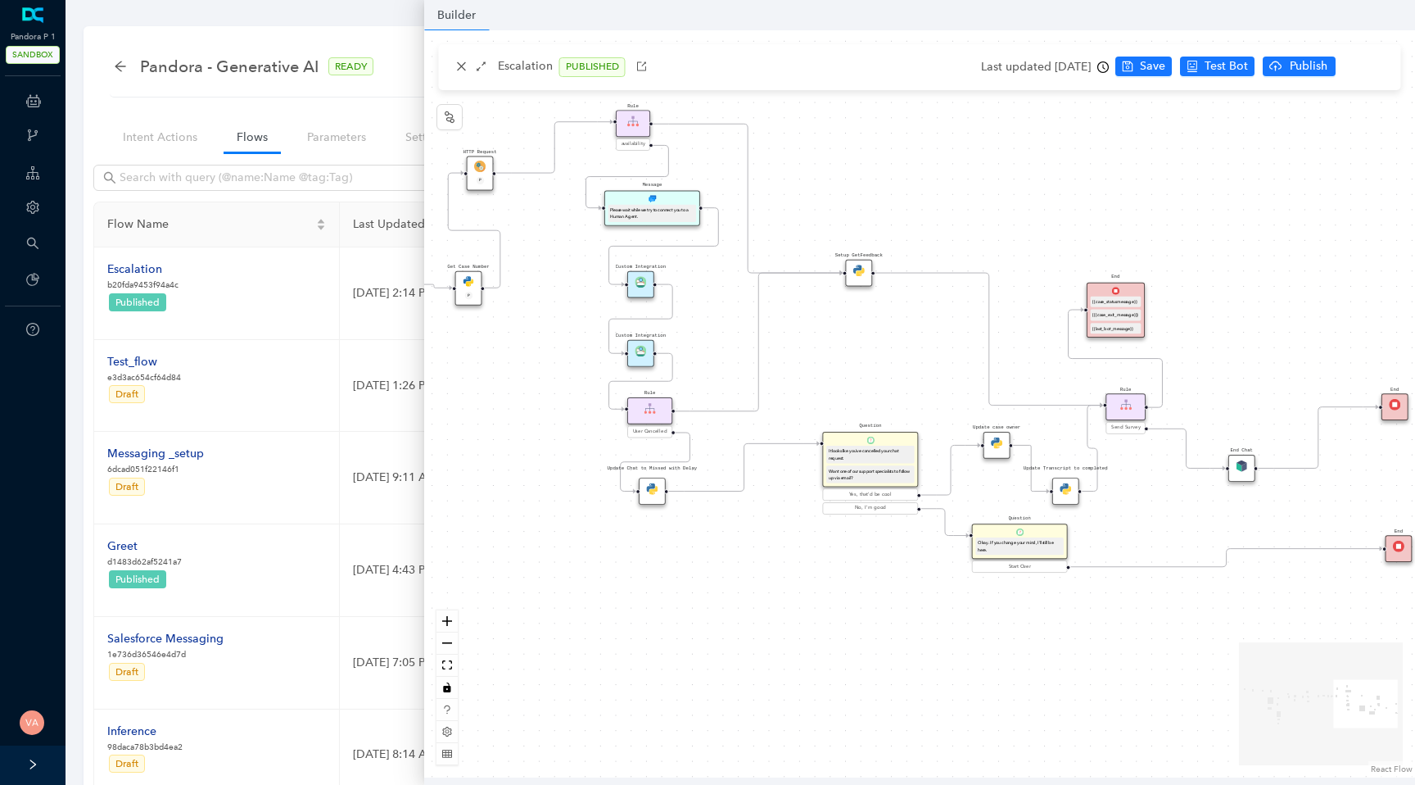
drag, startPoint x: 817, startPoint y: 442, endPoint x: 1151, endPoint y: 496, distance: 337.7
click at [1151, 496] on div "Data Table Start Rule P IsAvailable Rule newContact Get Contact details First N…" at bounding box center [919, 403] width 991 height 747
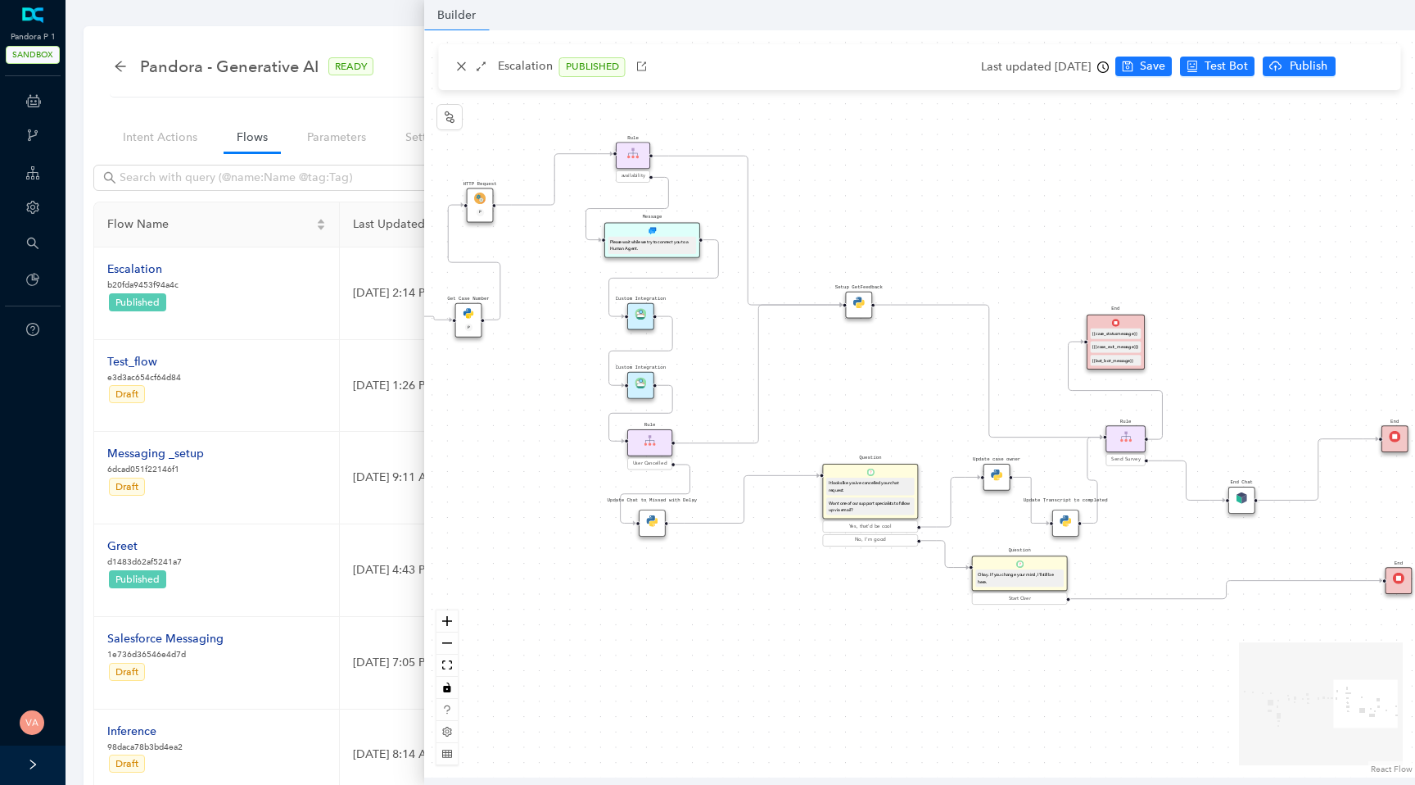
drag, startPoint x: 875, startPoint y: 324, endPoint x: 875, endPoint y: 377, distance: 53.2
click at [875, 378] on div "Data Table Start Rule P IsAvailable Rule newContact Get Contact details First N…" at bounding box center [919, 403] width 991 height 747
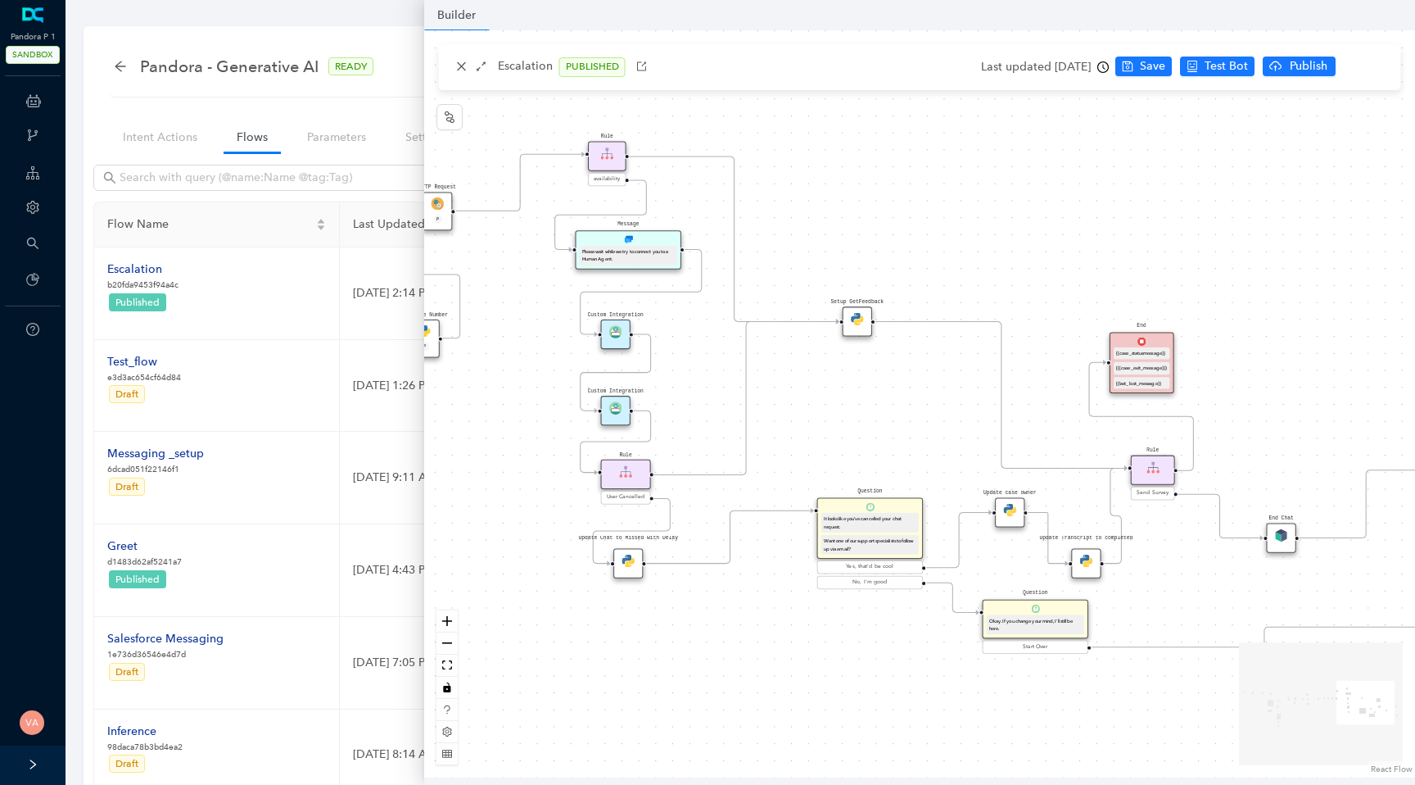
click at [612, 403] on img at bounding box center [615, 407] width 13 height 13
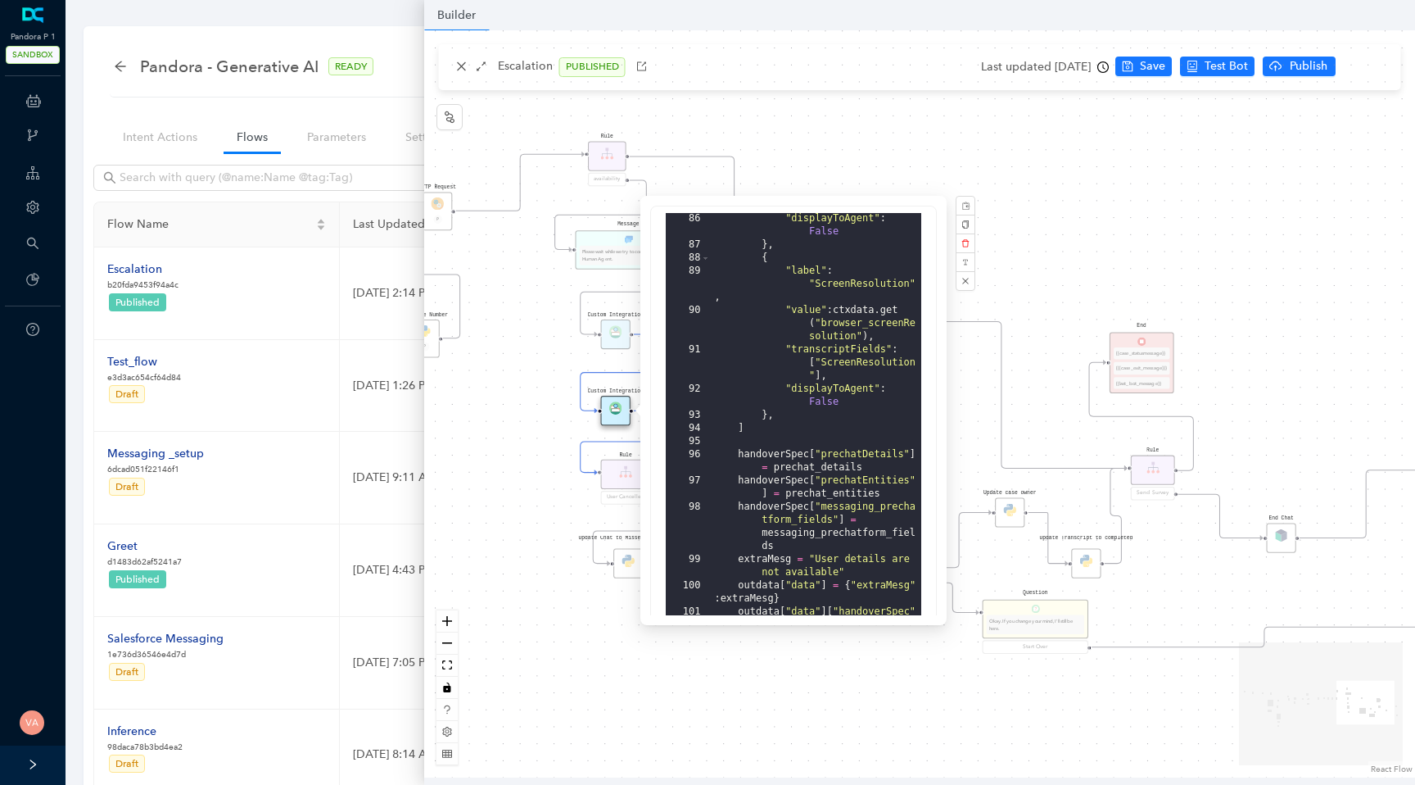
scroll to position [405, 0]
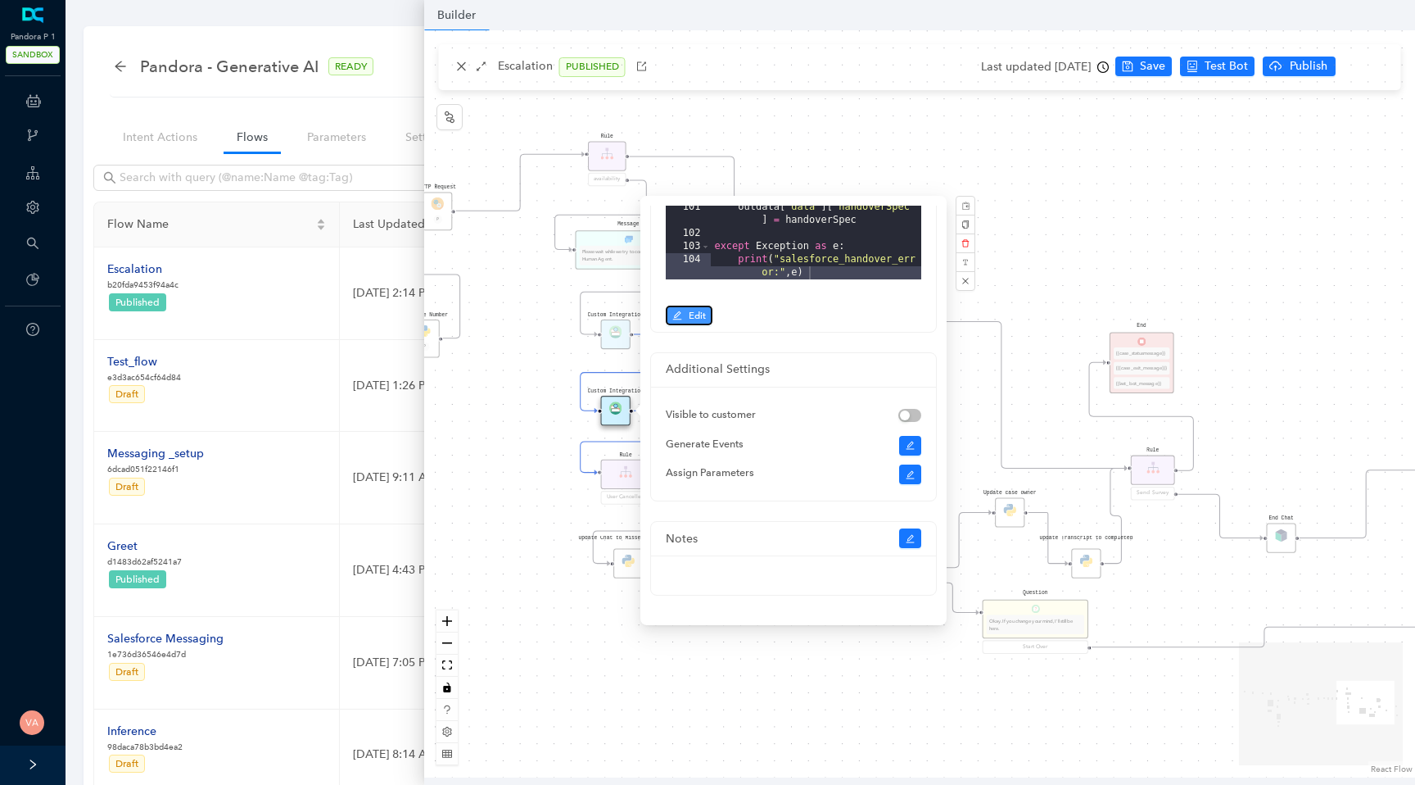
click at [694, 318] on span "Edit" at bounding box center [697, 315] width 17 height 15
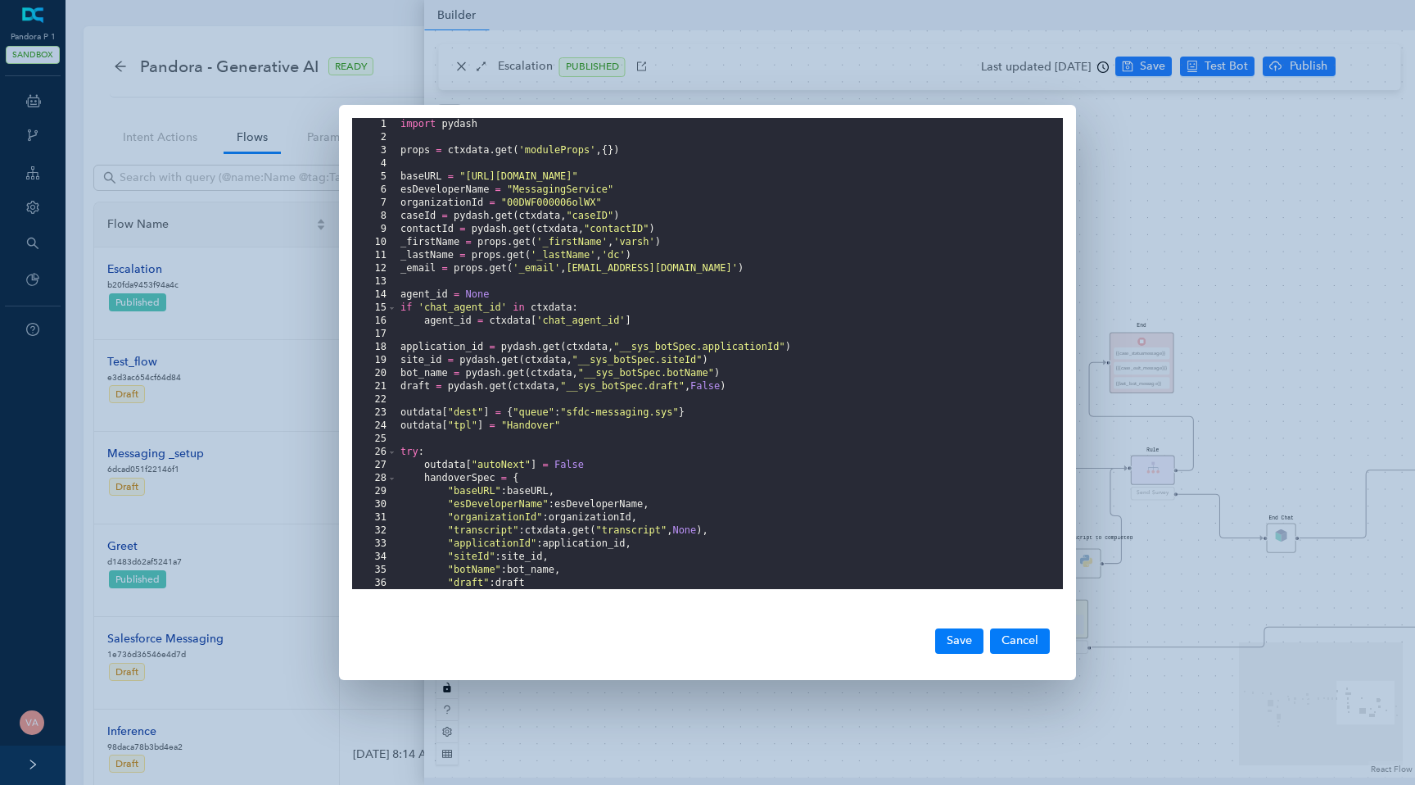
scroll to position [0, 0]
click at [532, 205] on div "import pydash props = ctxdata . get ( 'moduleProps' , { }) baseURL = "https://p…" at bounding box center [730, 366] width 666 height 497
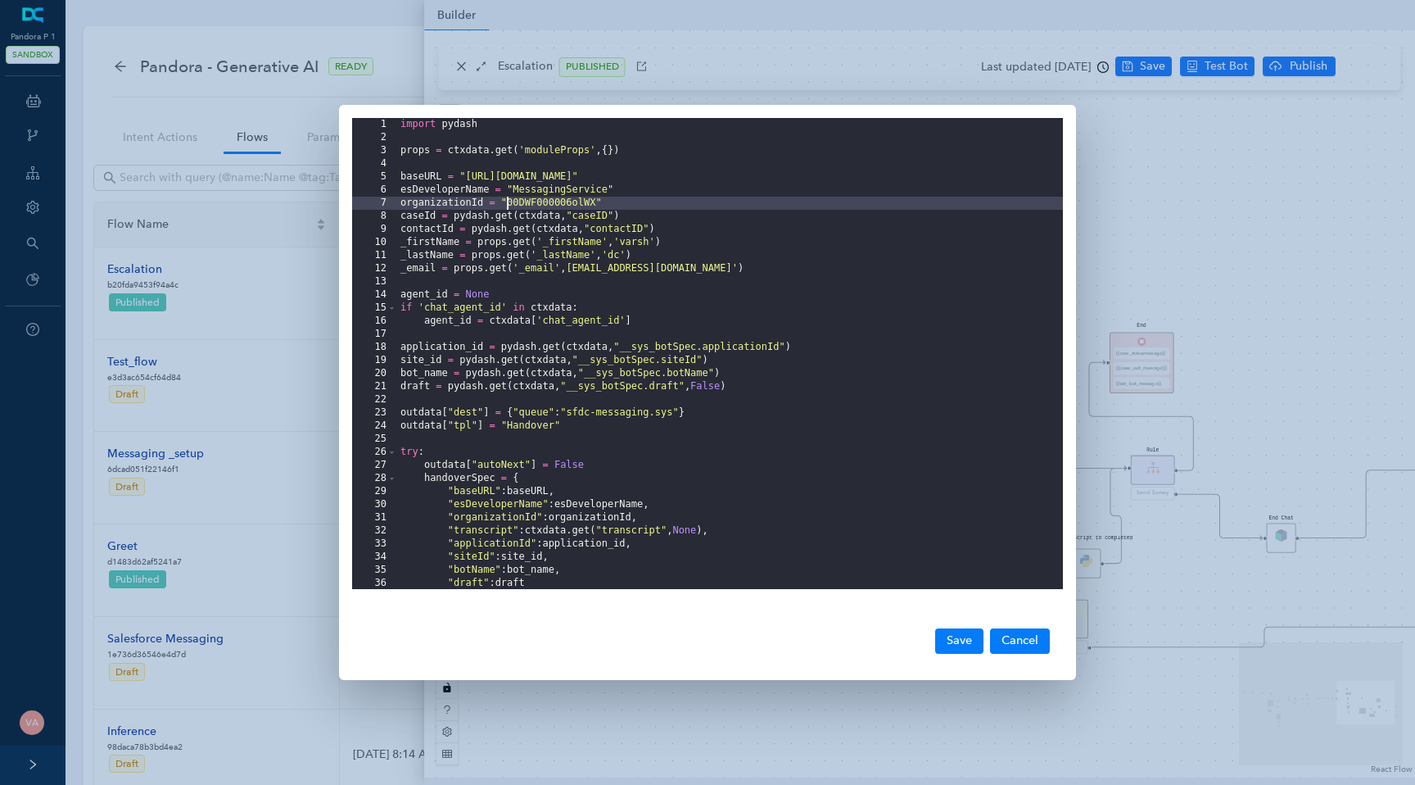
click at [532, 205] on div "import pydash props = ctxdata . get ( 'moduleProps' , { }) baseURL = "https://p…" at bounding box center [730, 366] width 666 height 497
click at [596, 204] on div "import pydash props = ctxdata . get ( 'moduleProps' , { }) baseURL = "https://p…" at bounding box center [730, 366] width 666 height 497
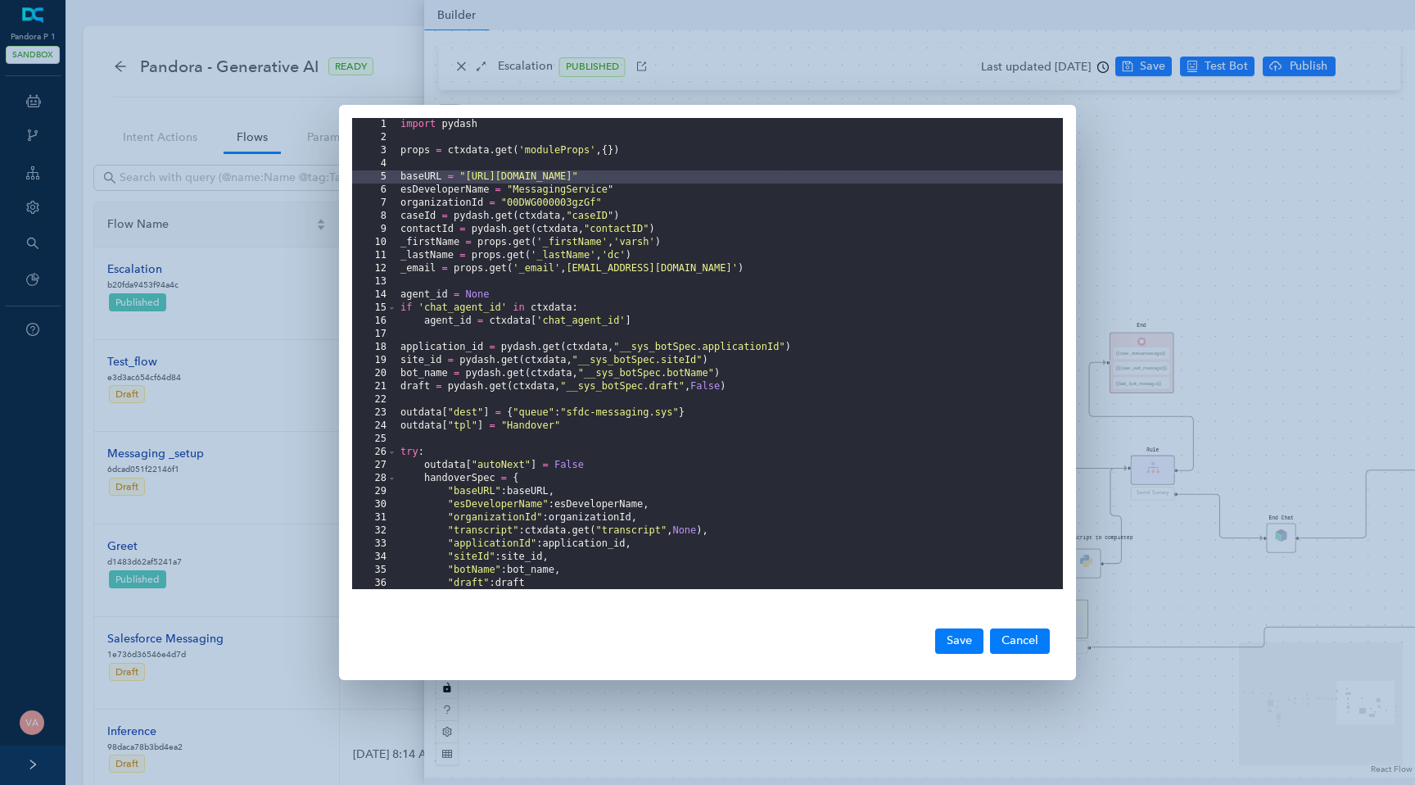
drag, startPoint x: 465, startPoint y: 179, endPoint x: 791, endPoint y: 175, distance: 326.0
click at [791, 175] on div "import pydash props = ctxdata . get ( 'moduleProps' , { }) baseURL = "https://p…" at bounding box center [730, 366] width 666 height 497
click at [970, 637] on button "Save" at bounding box center [959, 640] width 48 height 25
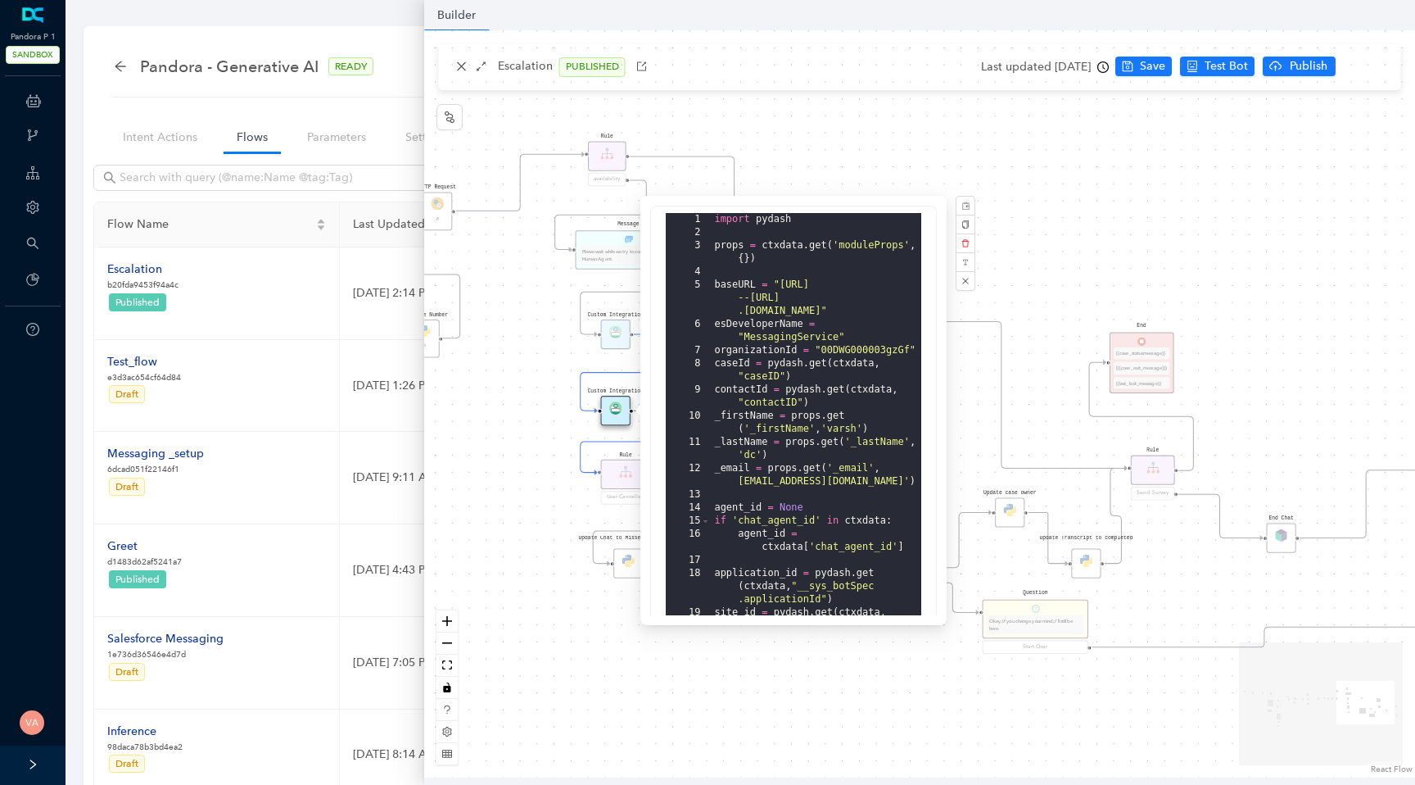
click at [863, 134] on div "Data Table Start Rule P IsAvailable Rule newContact Get Contact details First N…" at bounding box center [919, 403] width 991 height 747
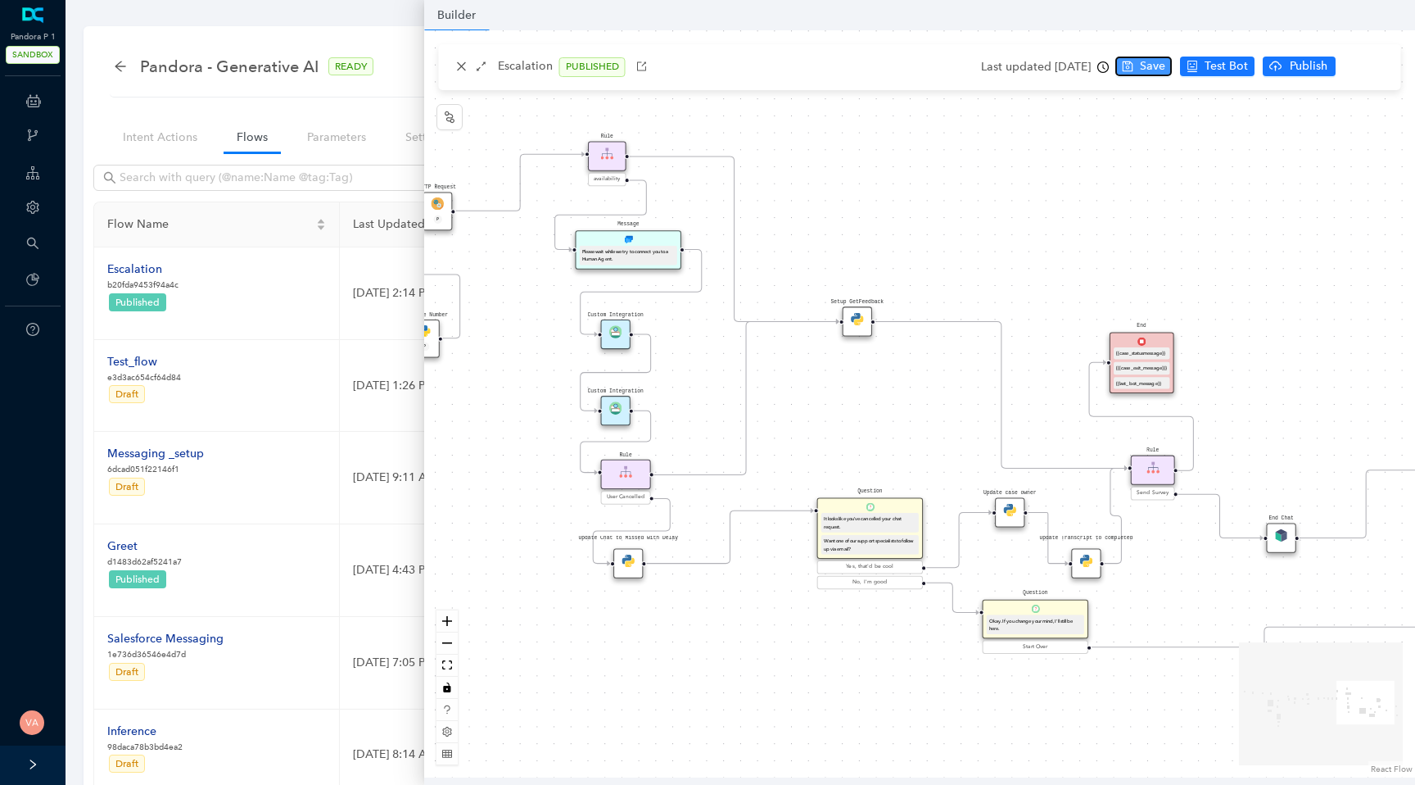
click at [1164, 73] on span "Save" at bounding box center [1152, 66] width 25 height 18
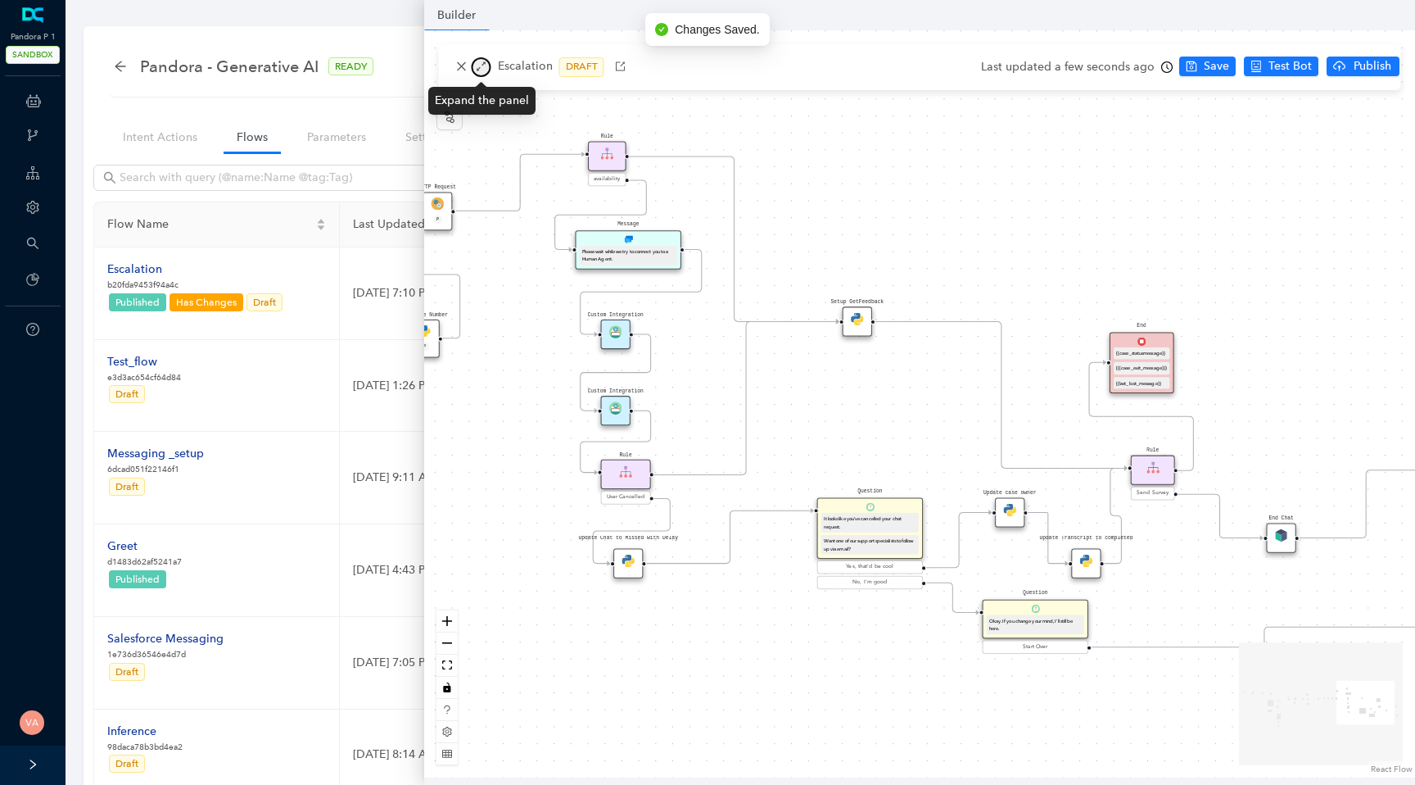
click at [483, 65] on icon "arrows-alt" at bounding box center [481, 66] width 11 height 11
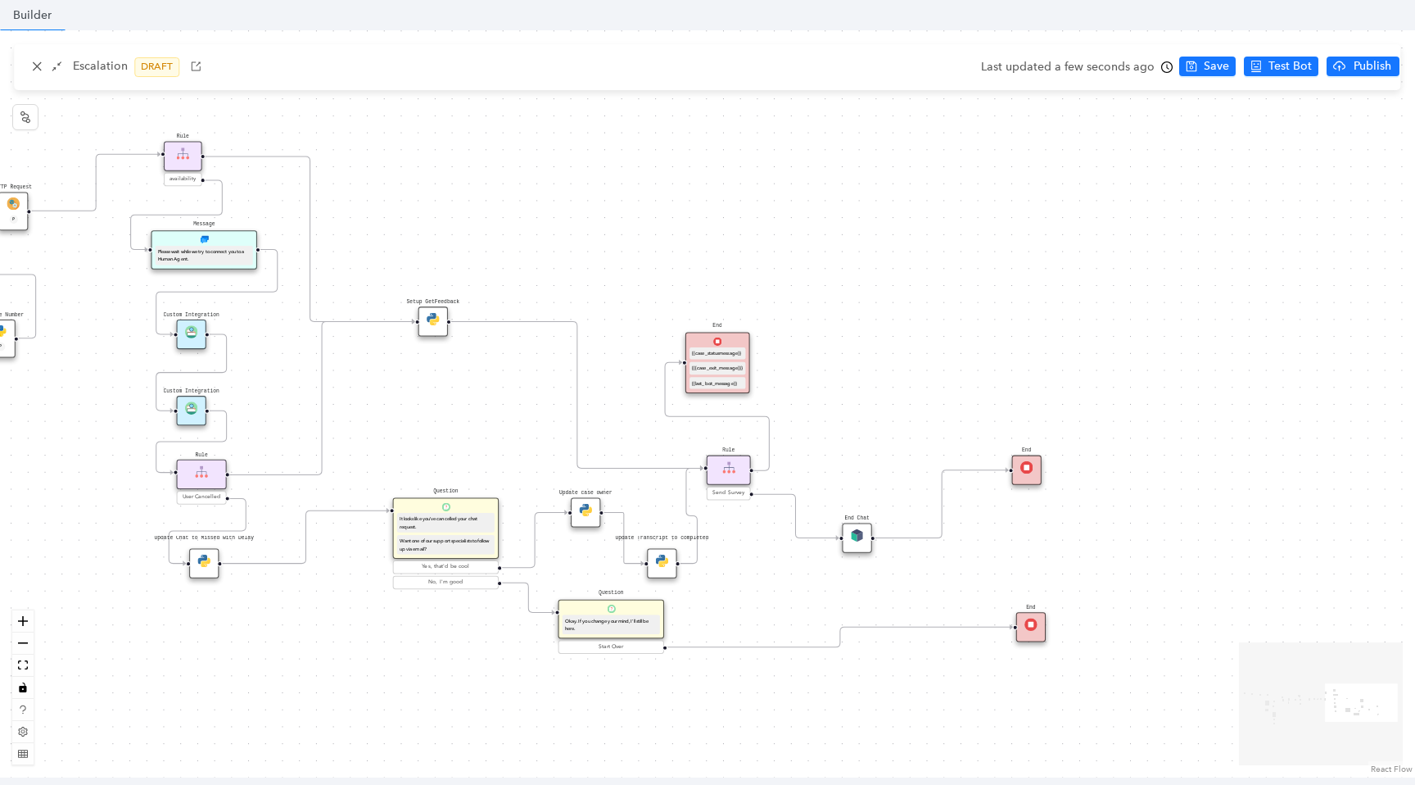
click at [1162, 63] on icon "clock-circle" at bounding box center [1167, 66] width 11 height 11
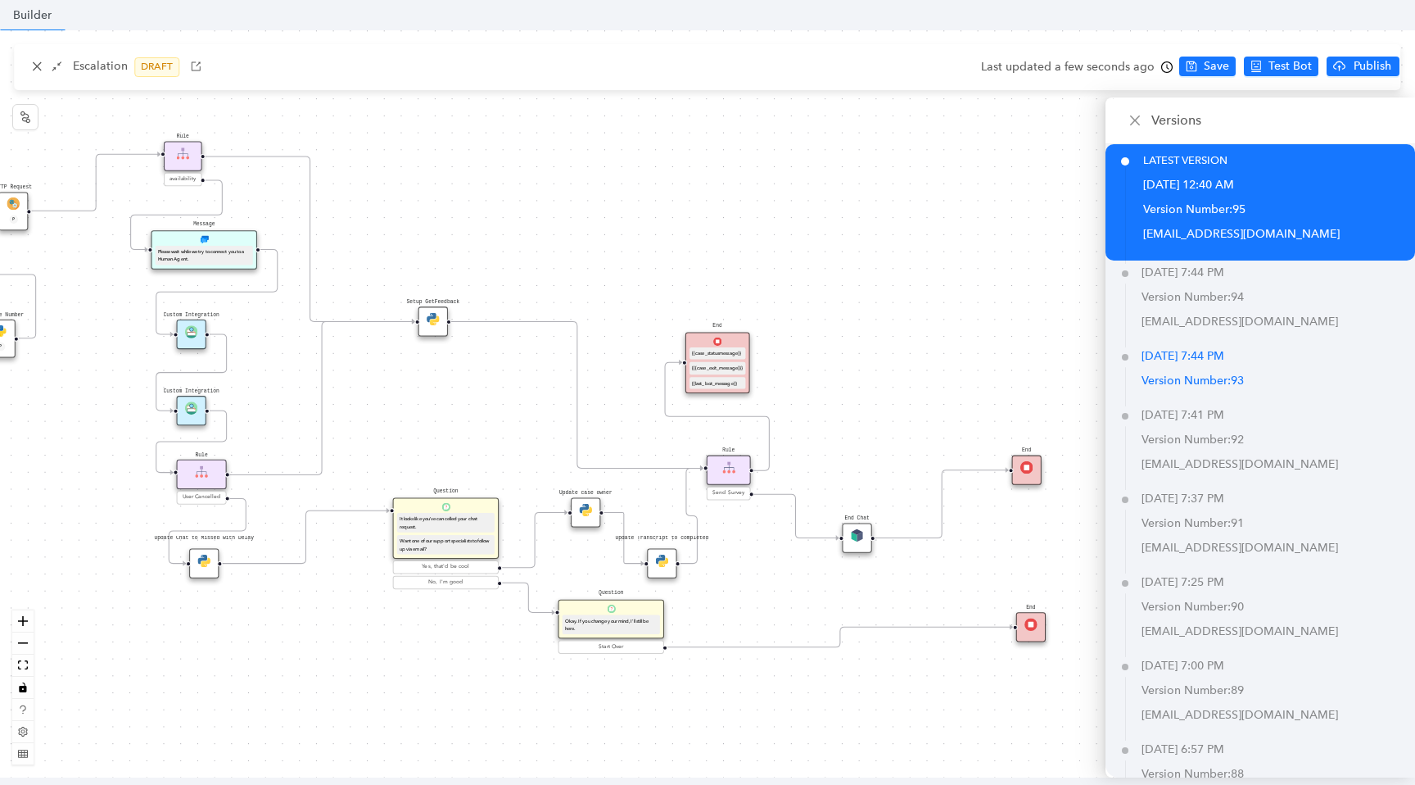
click at [1185, 371] on p "Version Number: 93" at bounding box center [1279, 381] width 274 height 25
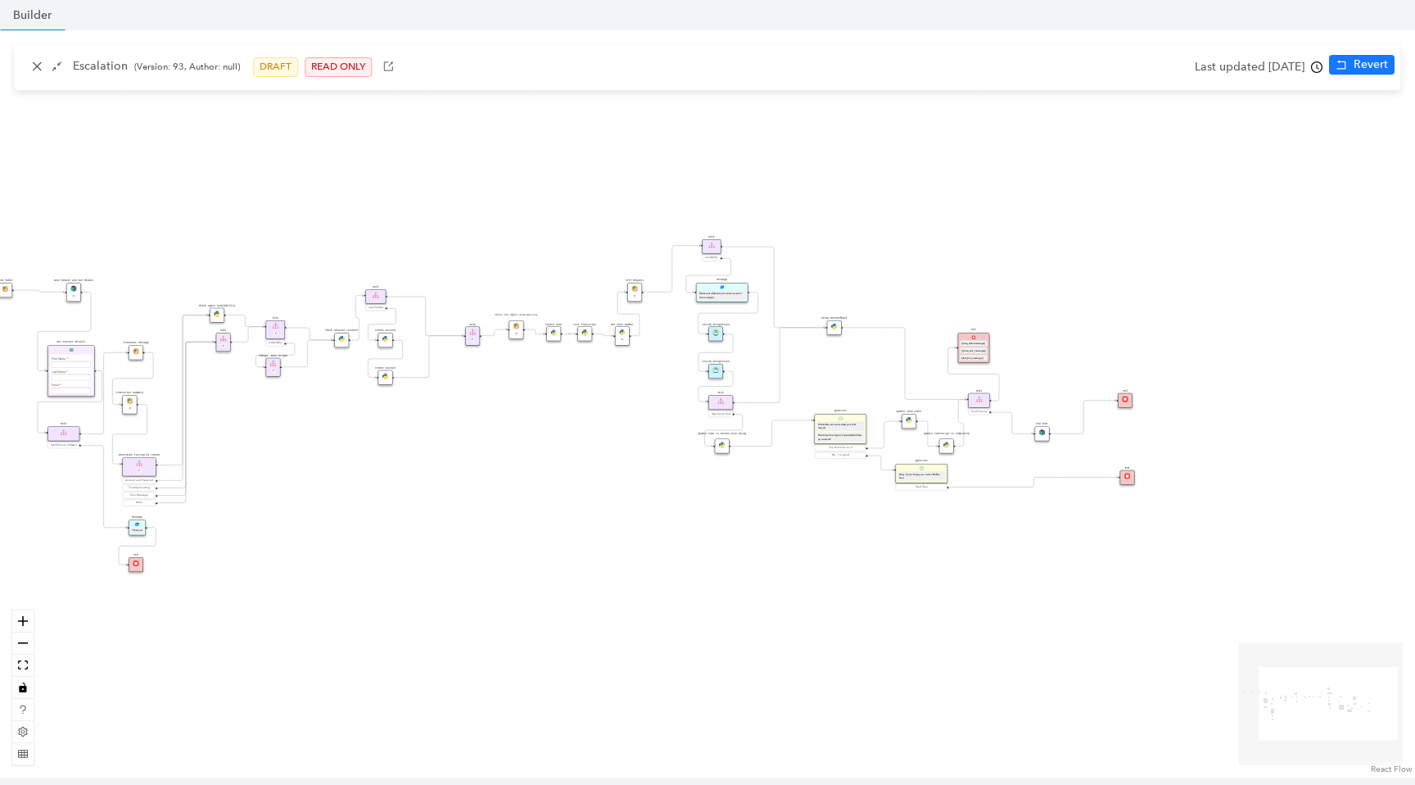
drag, startPoint x: 800, startPoint y: 438, endPoint x: 584, endPoint y: 440, distance: 216.3
click at [584, 440] on div "Data Table Start Rule P IsAvailable Rule newContact Get Contact details First N…" at bounding box center [707, 403] width 1415 height 747
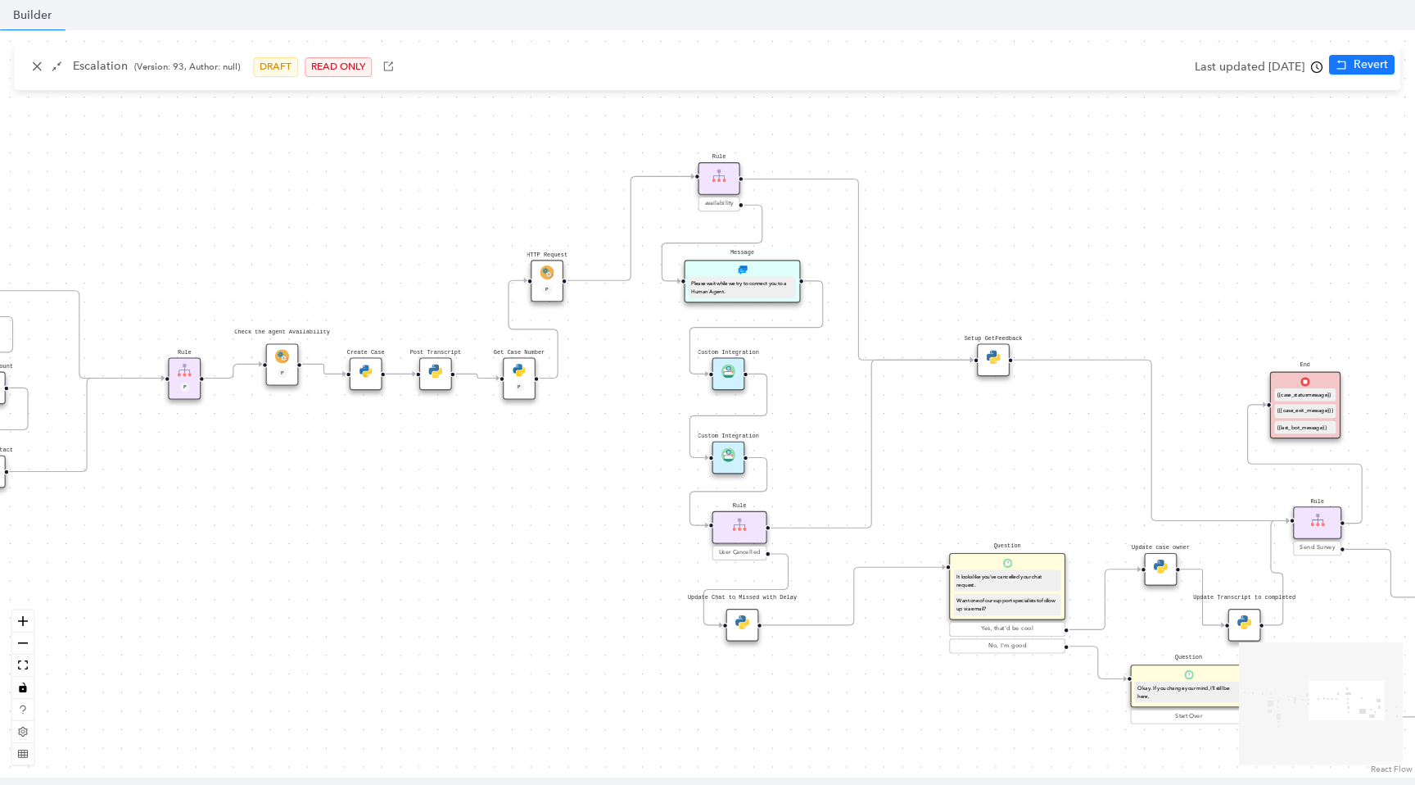
drag, startPoint x: 720, startPoint y: 364, endPoint x: 466, endPoint y: 449, distance: 267.8
click at [466, 449] on div "Data Table Start Rule P IsAvailable Rule newContact Get Contact details First N…" at bounding box center [707, 403] width 1415 height 747
click at [723, 455] on img at bounding box center [729, 455] width 14 height 14
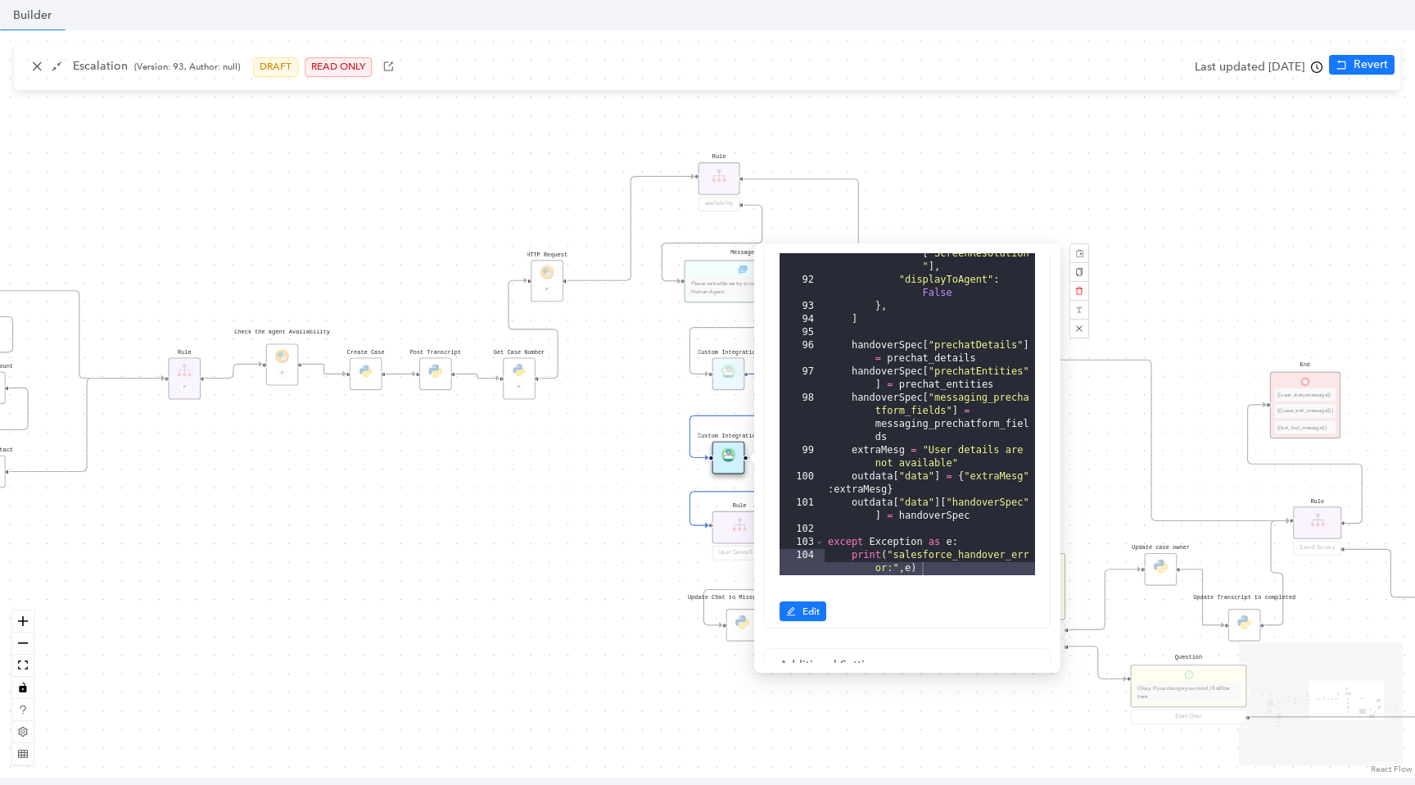
scroll to position [405, 0]
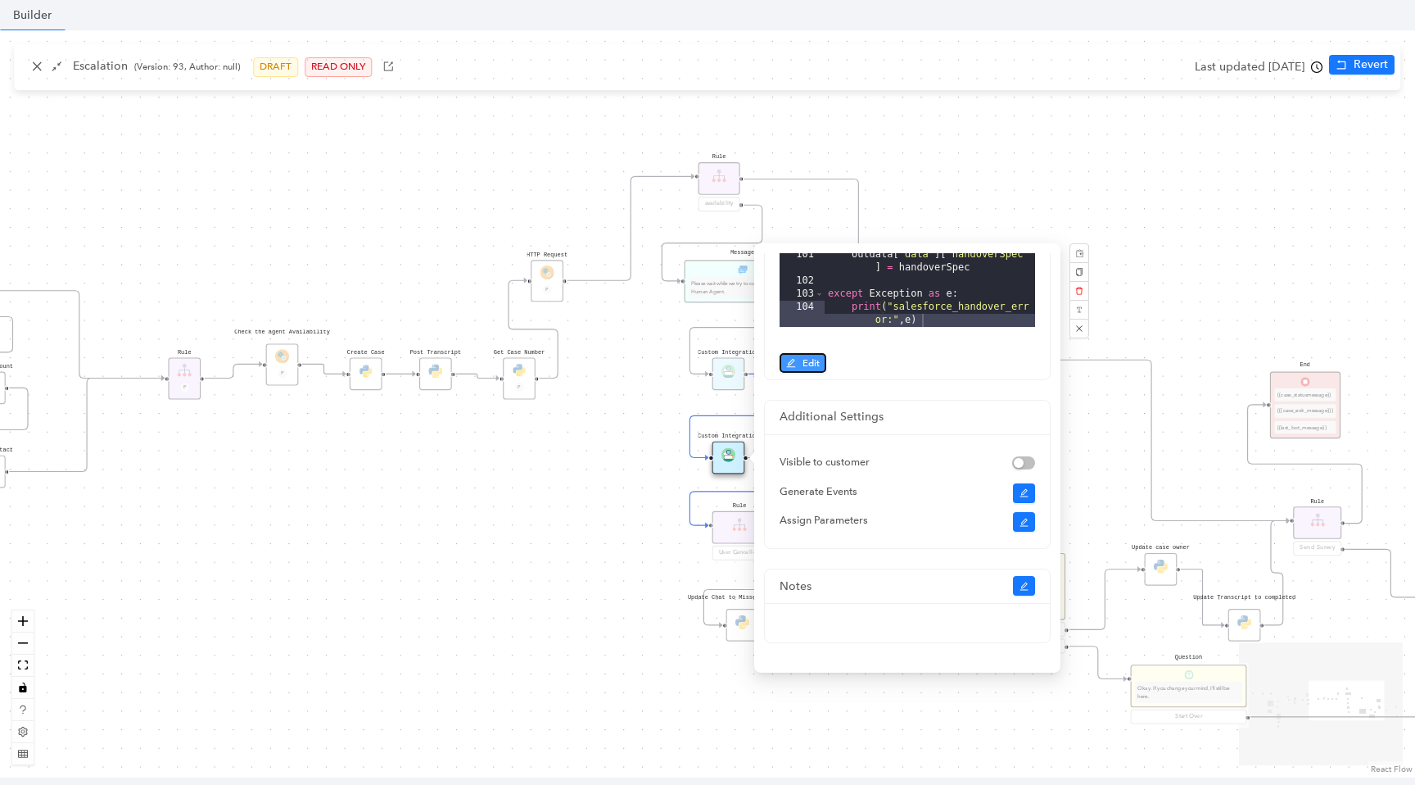
click at [808, 363] on span "Edit" at bounding box center [811, 363] width 17 height 15
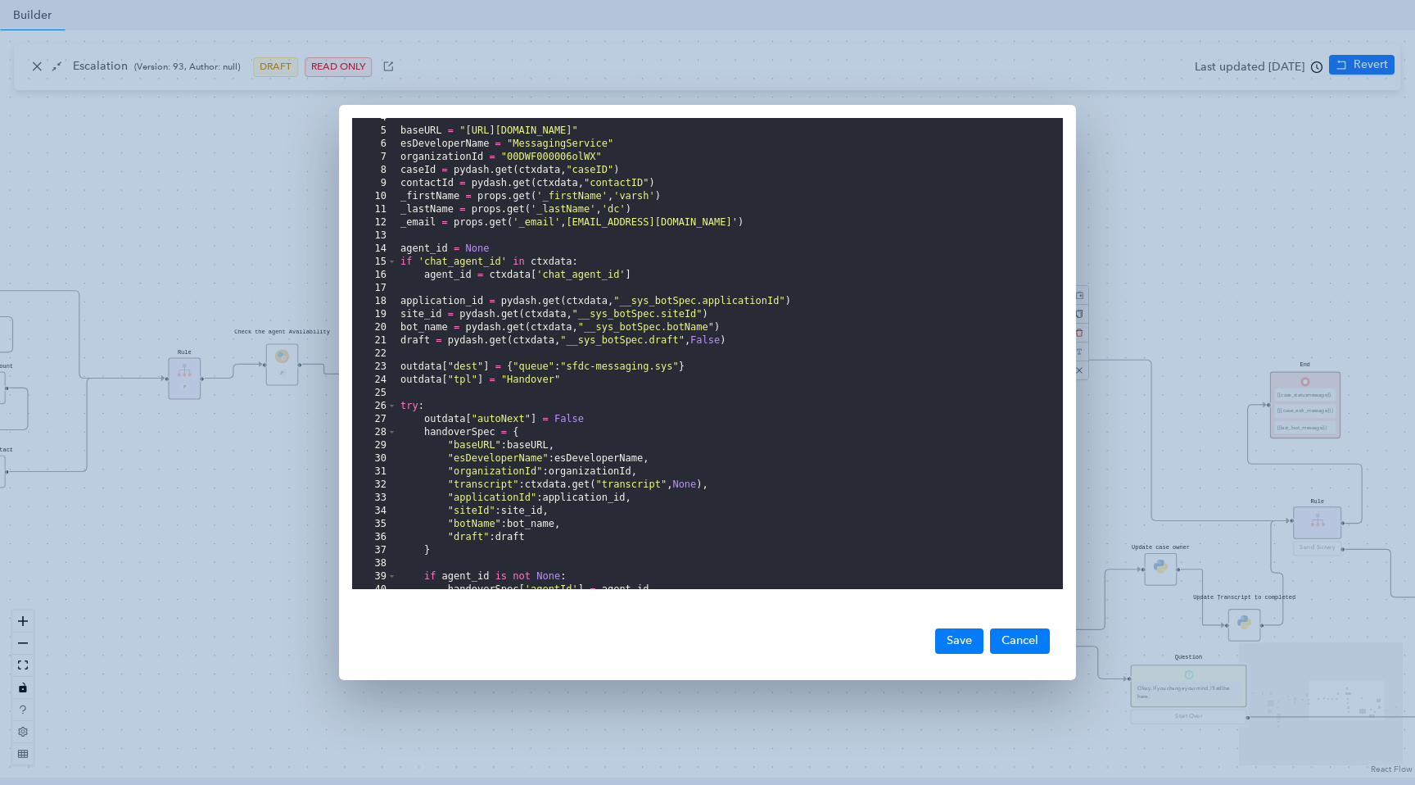
scroll to position [0, 0]
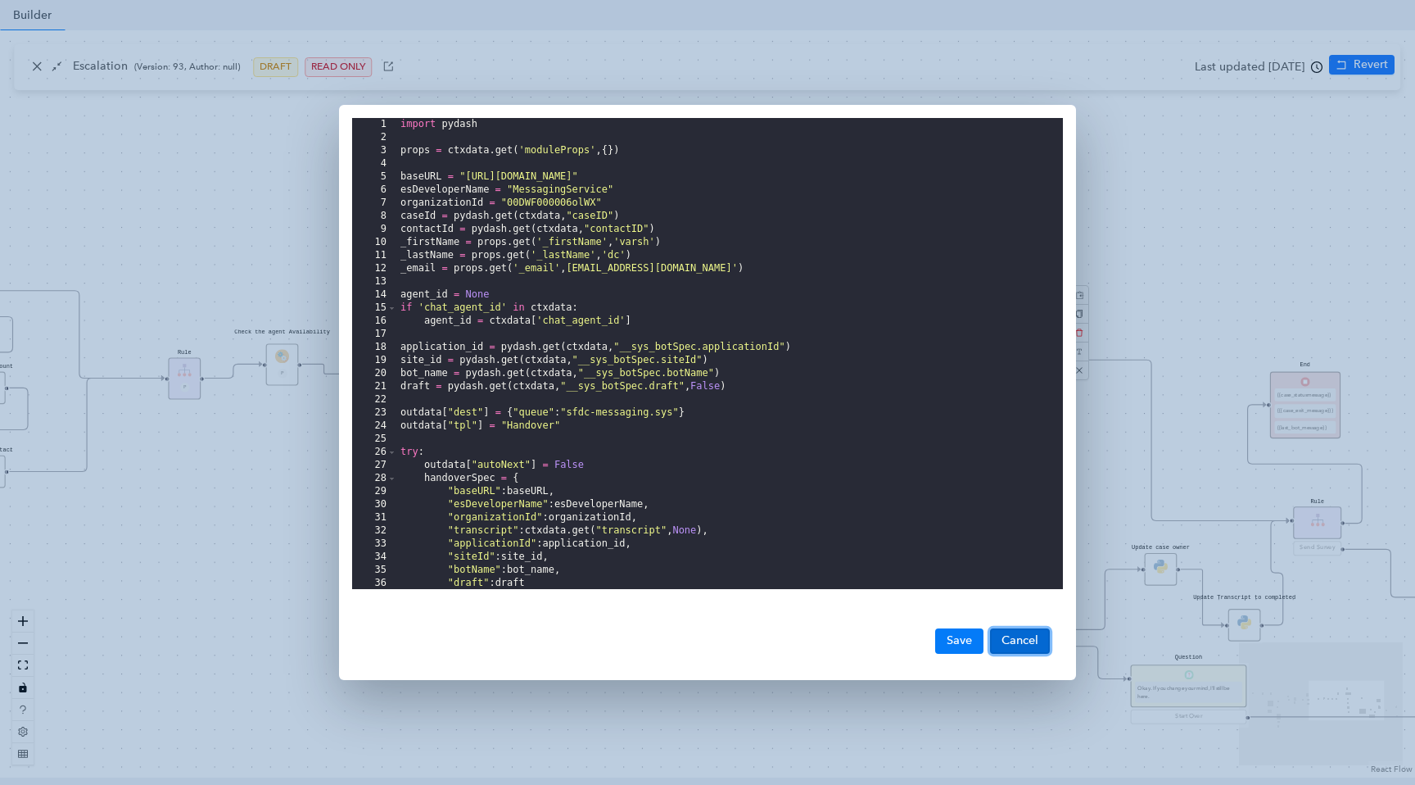
click at [1039, 642] on button "Cancel" at bounding box center [1020, 640] width 60 height 25
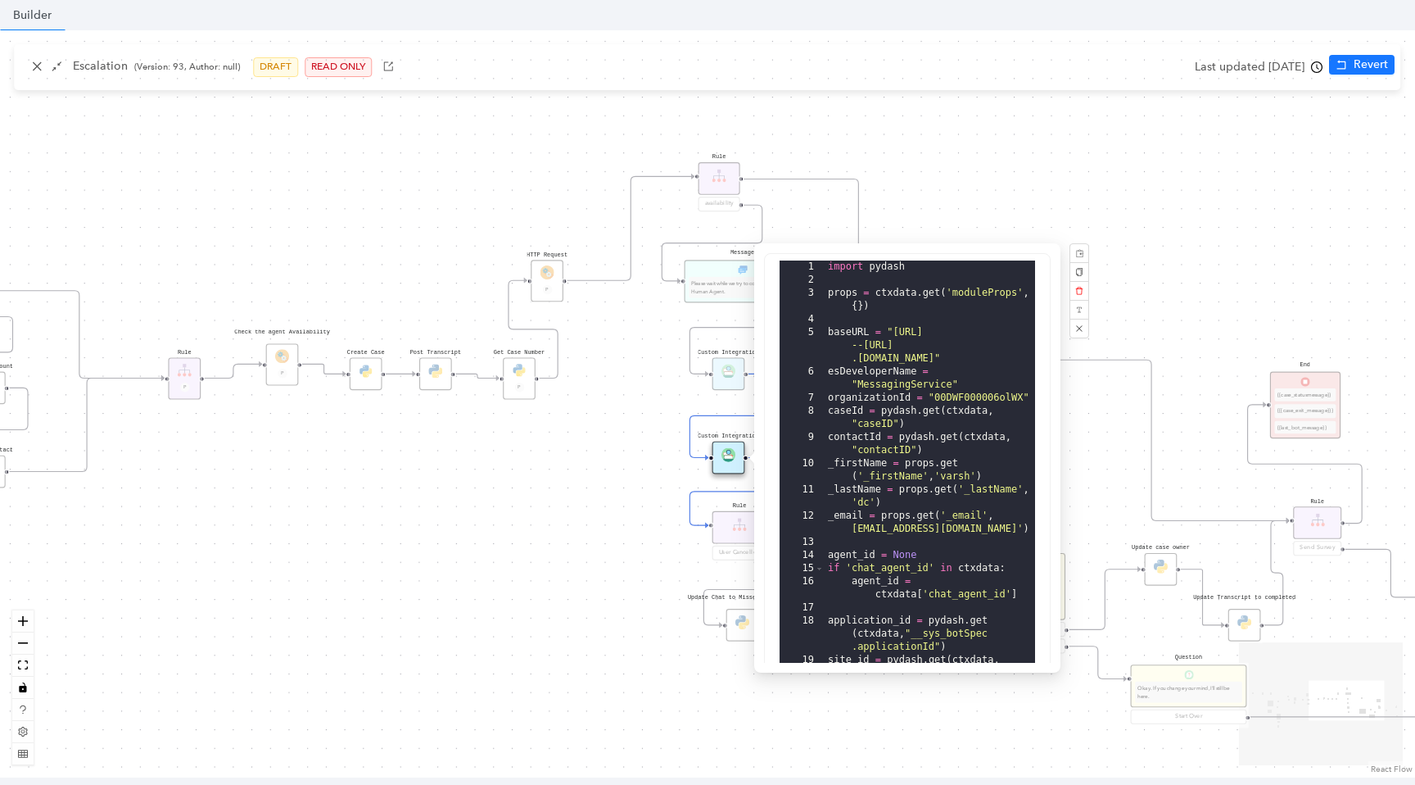
click at [1316, 70] on div "Data Table Start Rule P IsAvailable Rule newContact Get Contact details First N…" at bounding box center [707, 403] width 1415 height 747
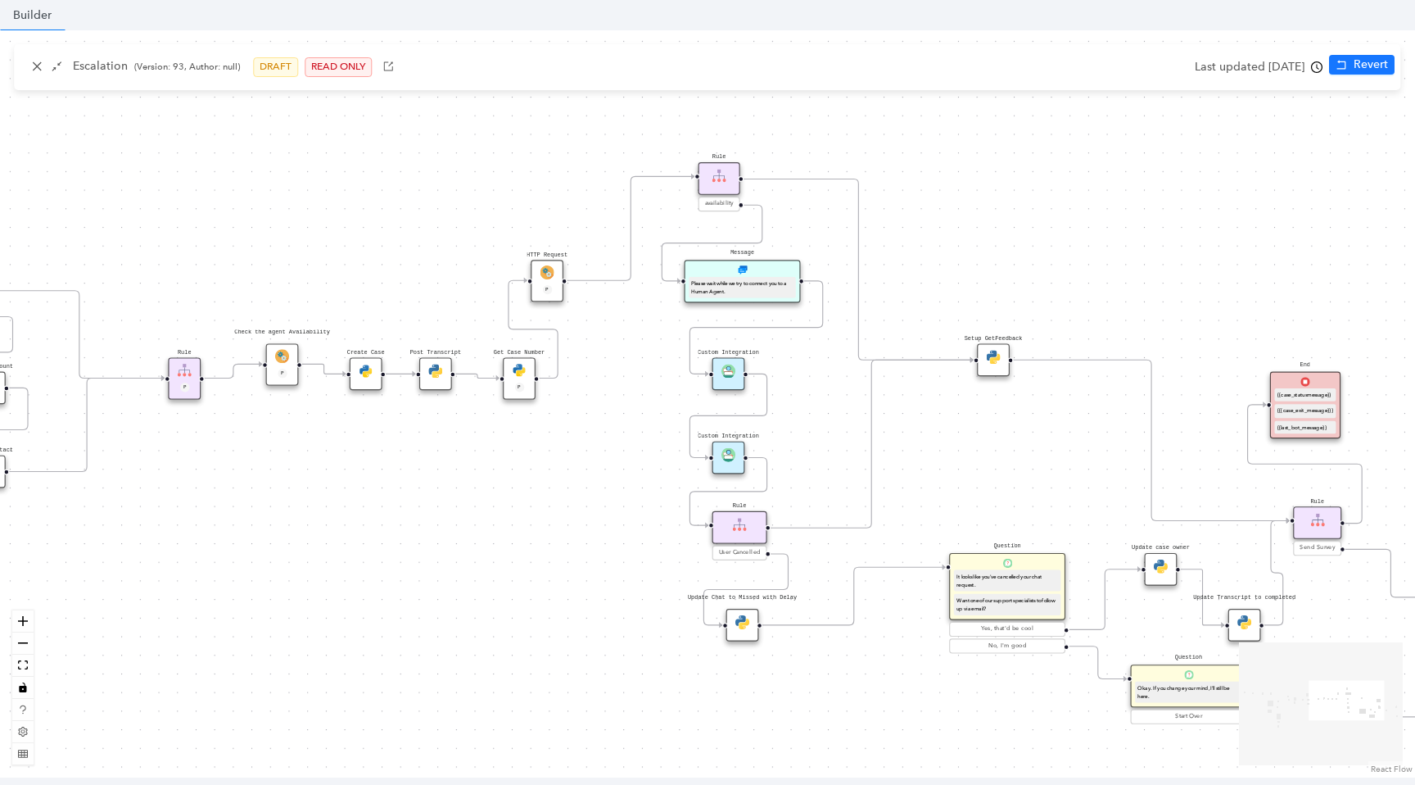
click at [1316, 69] on icon "clock-circle" at bounding box center [1316, 66] width 11 height 11
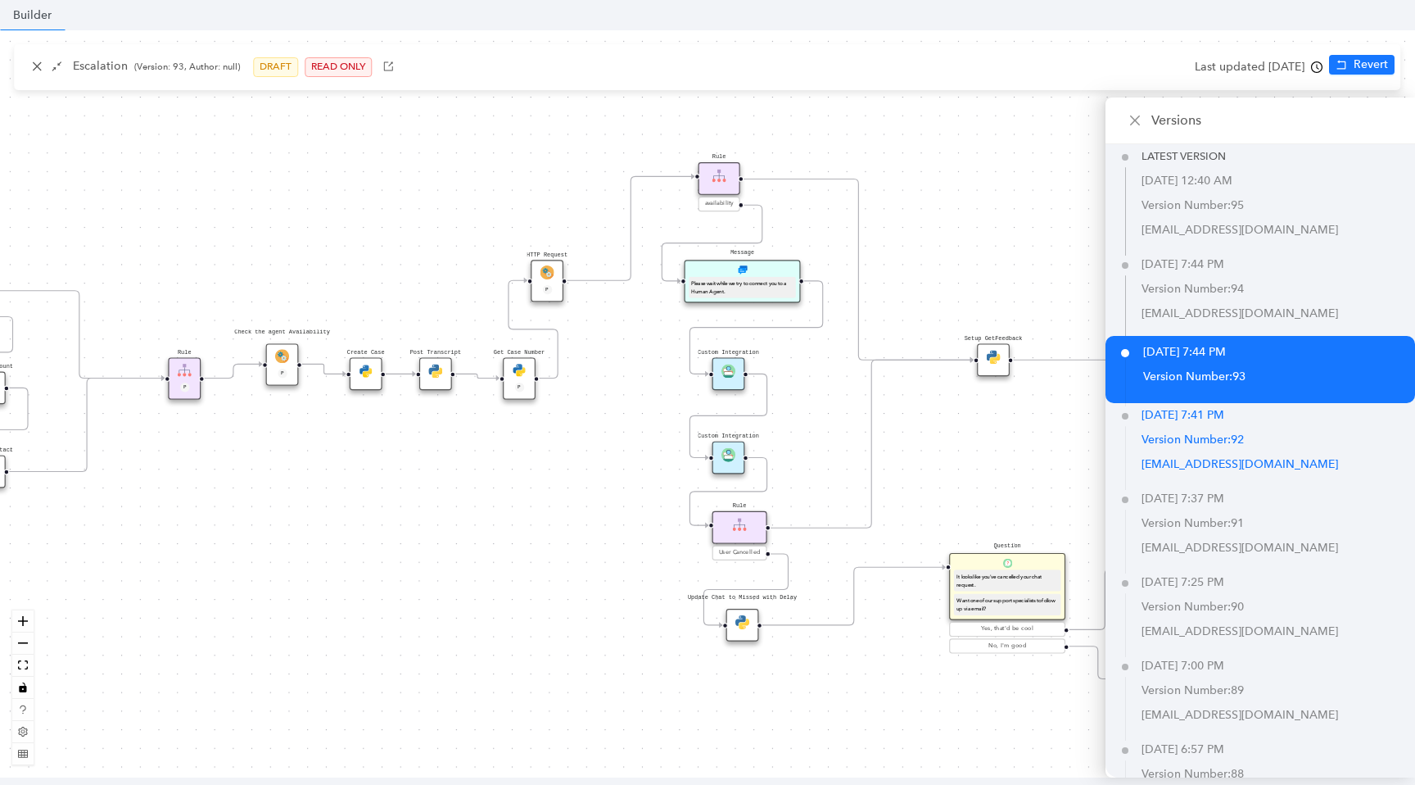
click at [1230, 443] on p "Version Number: 92" at bounding box center [1279, 440] width 274 height 25
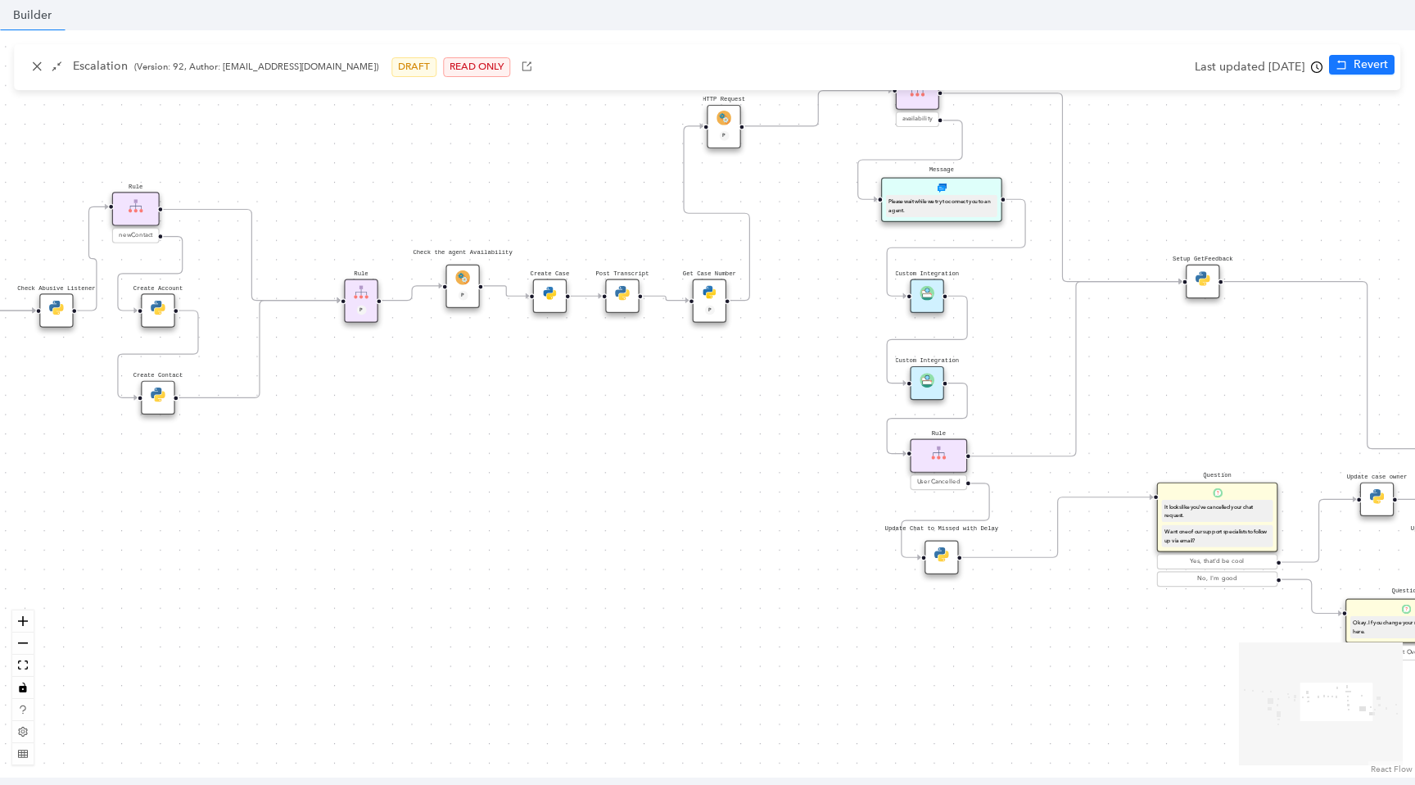
drag, startPoint x: 931, startPoint y: 404, endPoint x: 687, endPoint y: 412, distance: 244.2
click at [686, 412] on div "Data Table Start Rule P IsAvailable Rule newContact Get Contact details First N…" at bounding box center [707, 403] width 1415 height 747
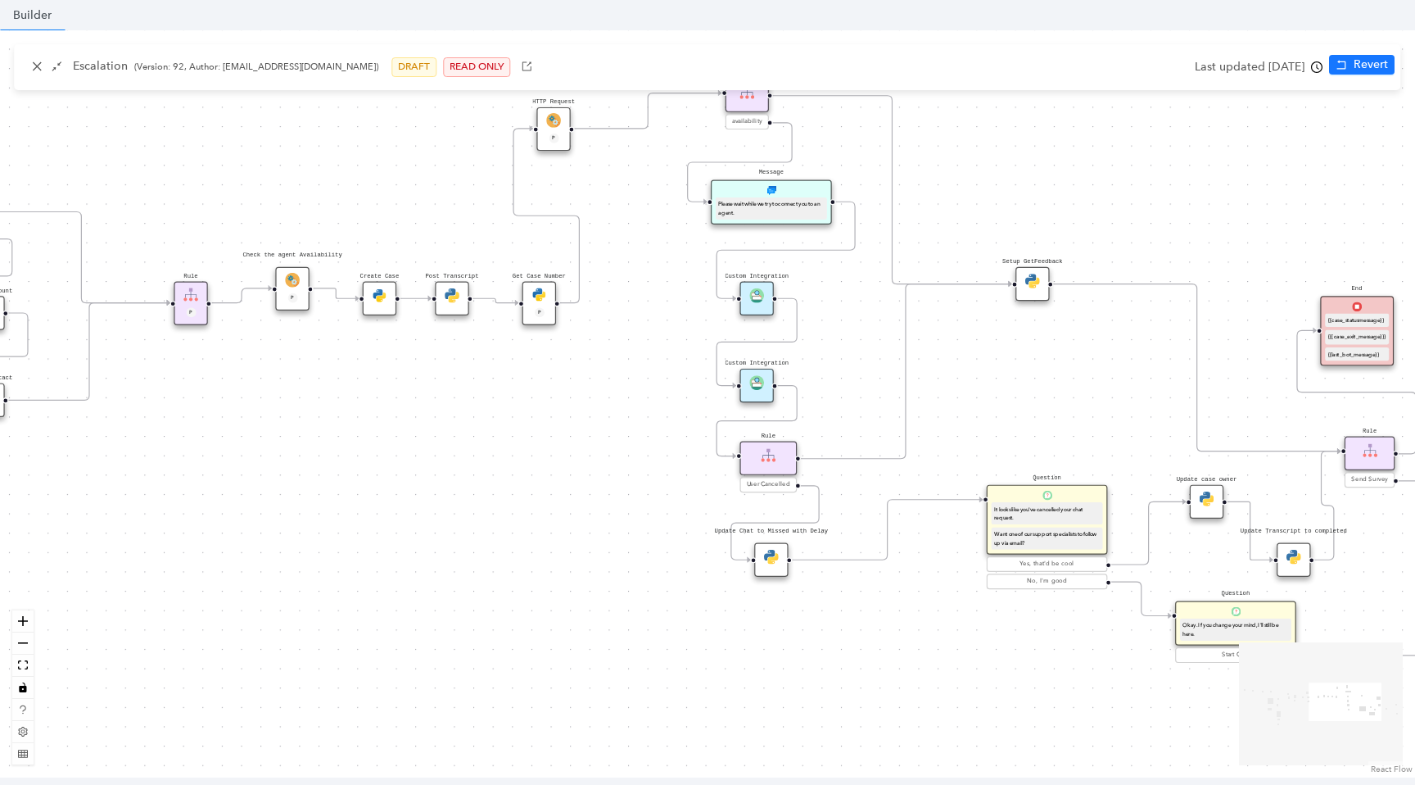
click at [761, 387] on img at bounding box center [757, 382] width 15 height 15
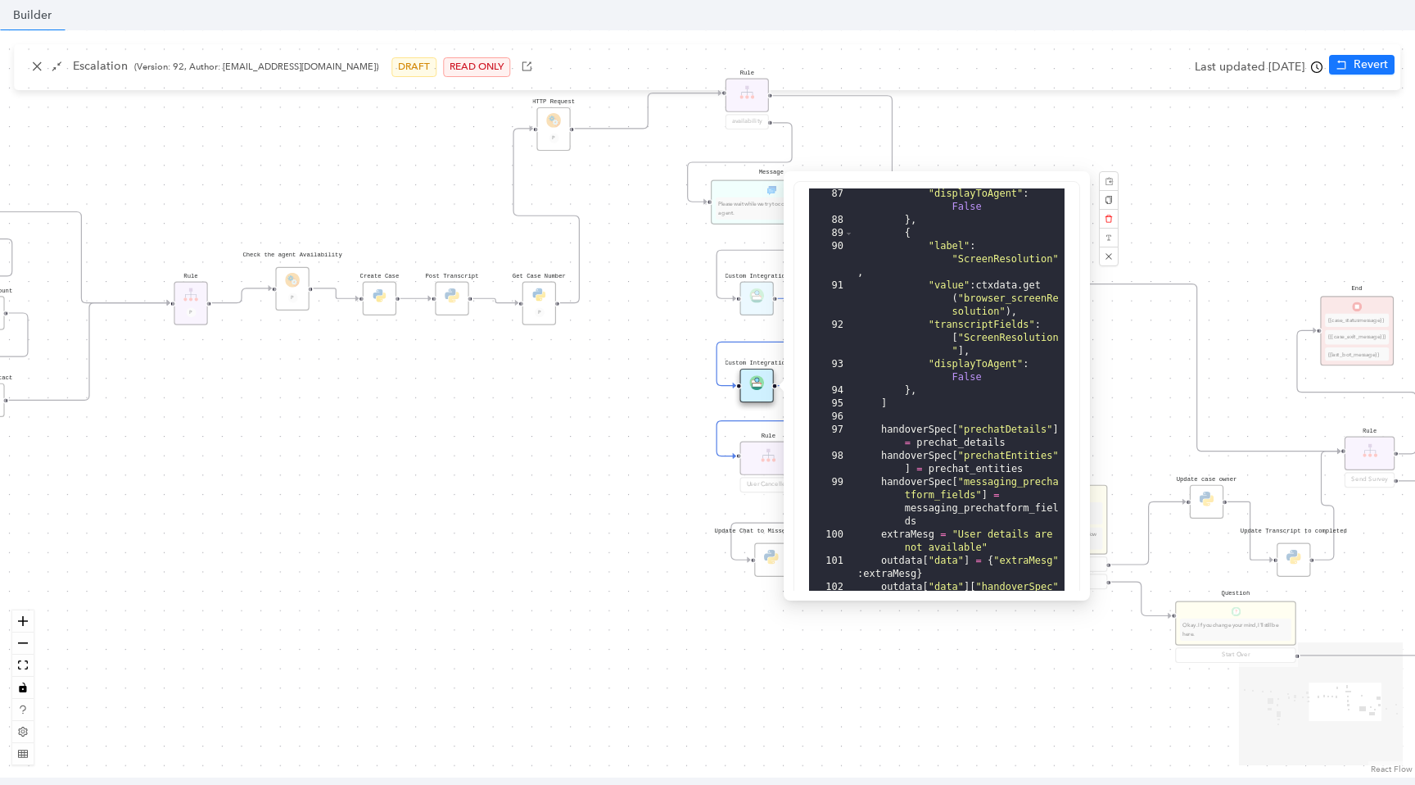
scroll to position [405, 0]
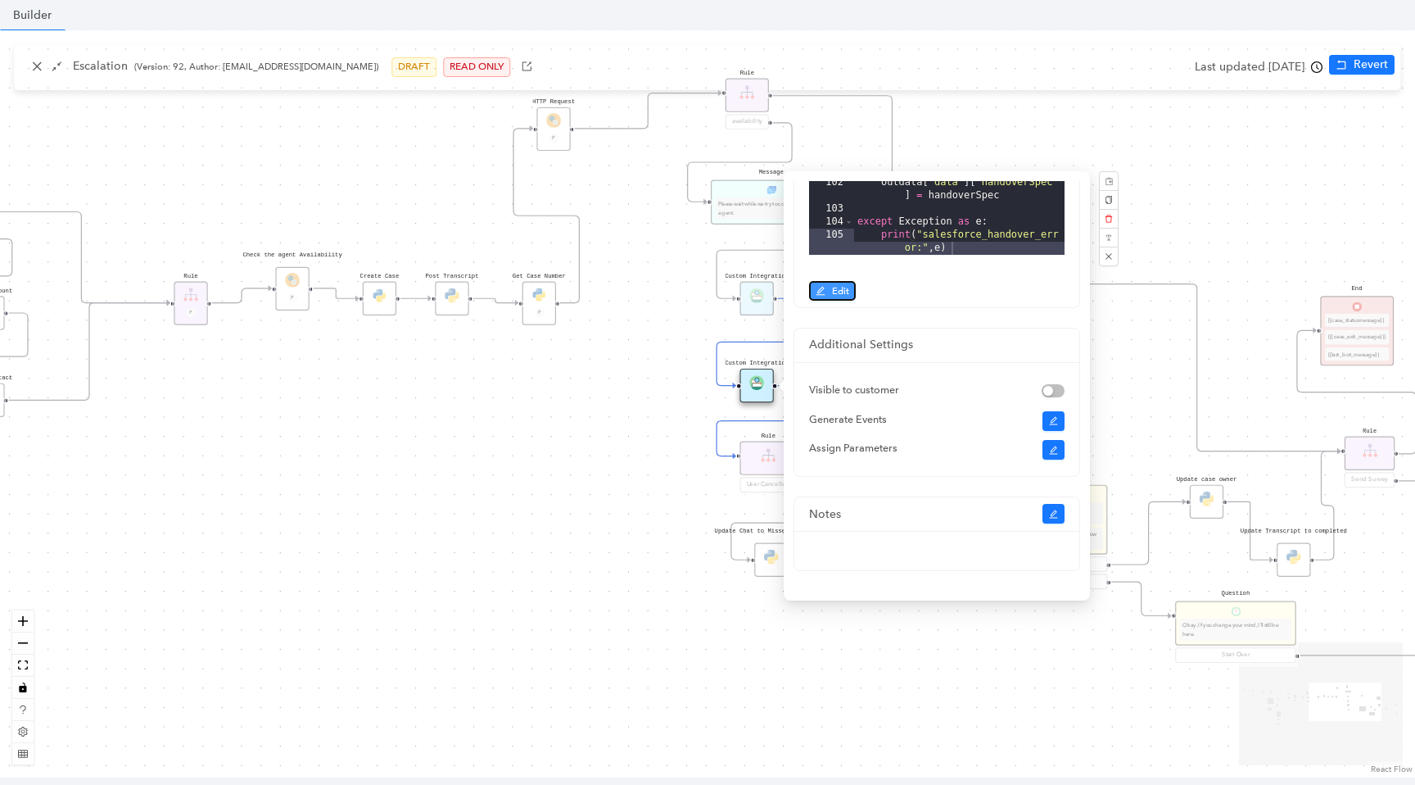
click at [831, 297] on button "Edit" at bounding box center [832, 291] width 47 height 20
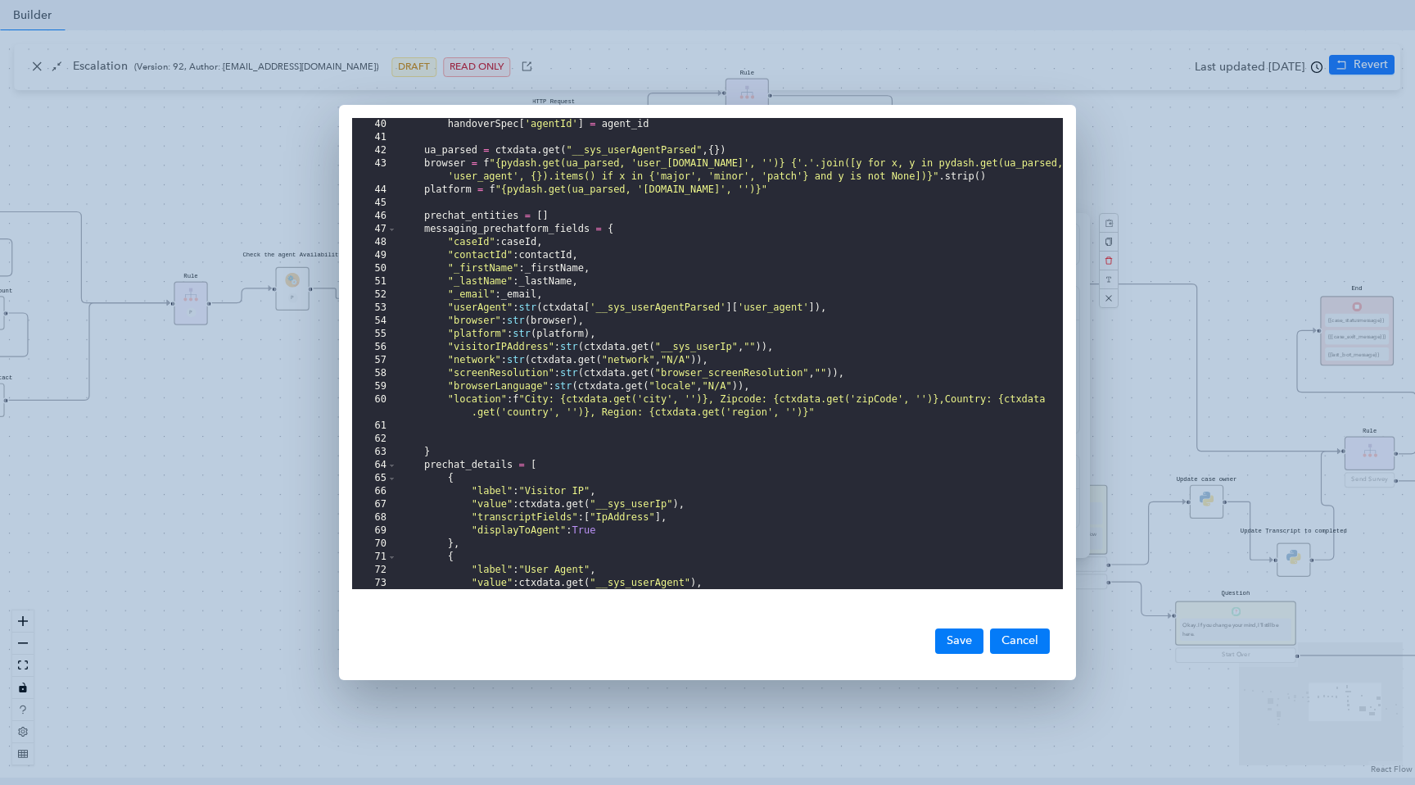
scroll to position [528, 0]
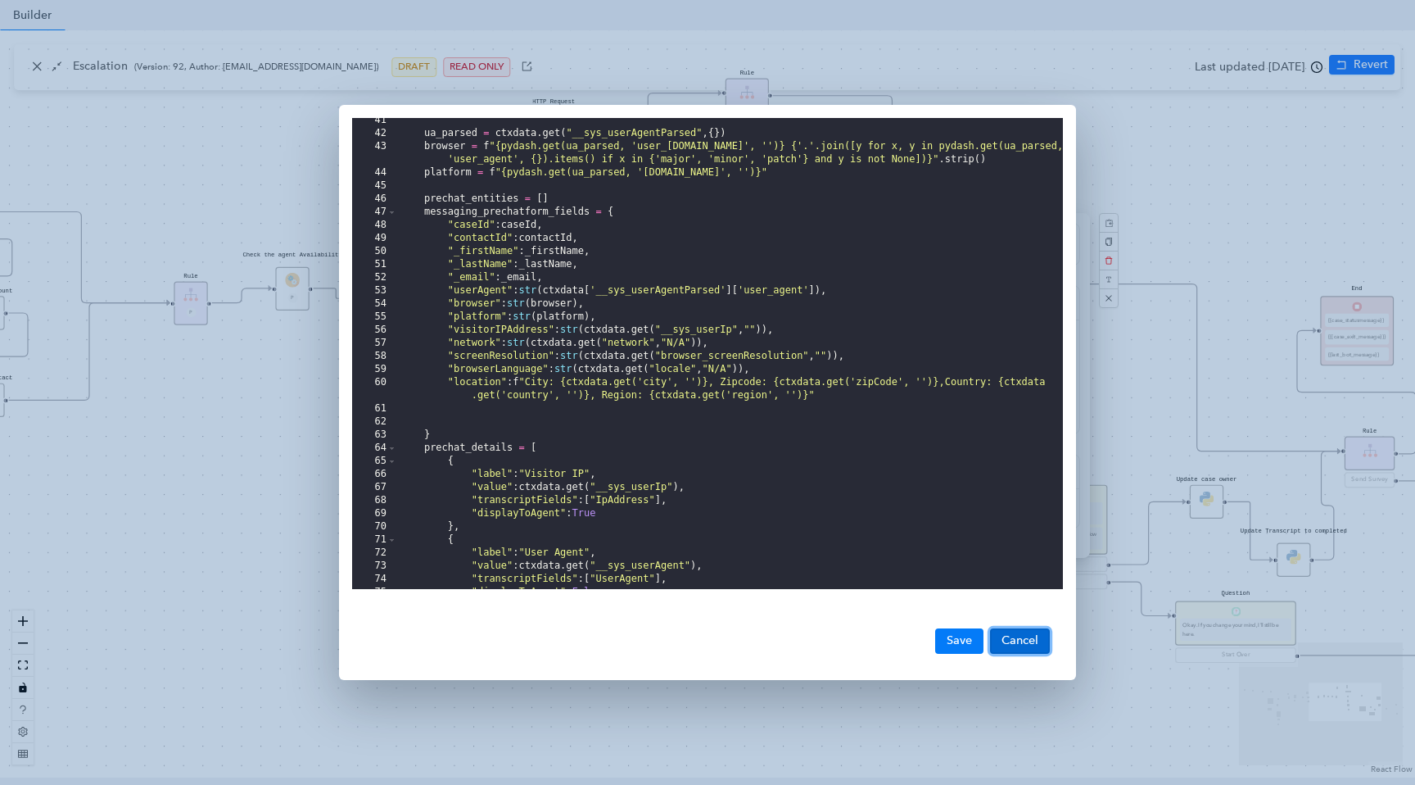
click at [1023, 636] on button "Cancel" at bounding box center [1020, 640] width 60 height 25
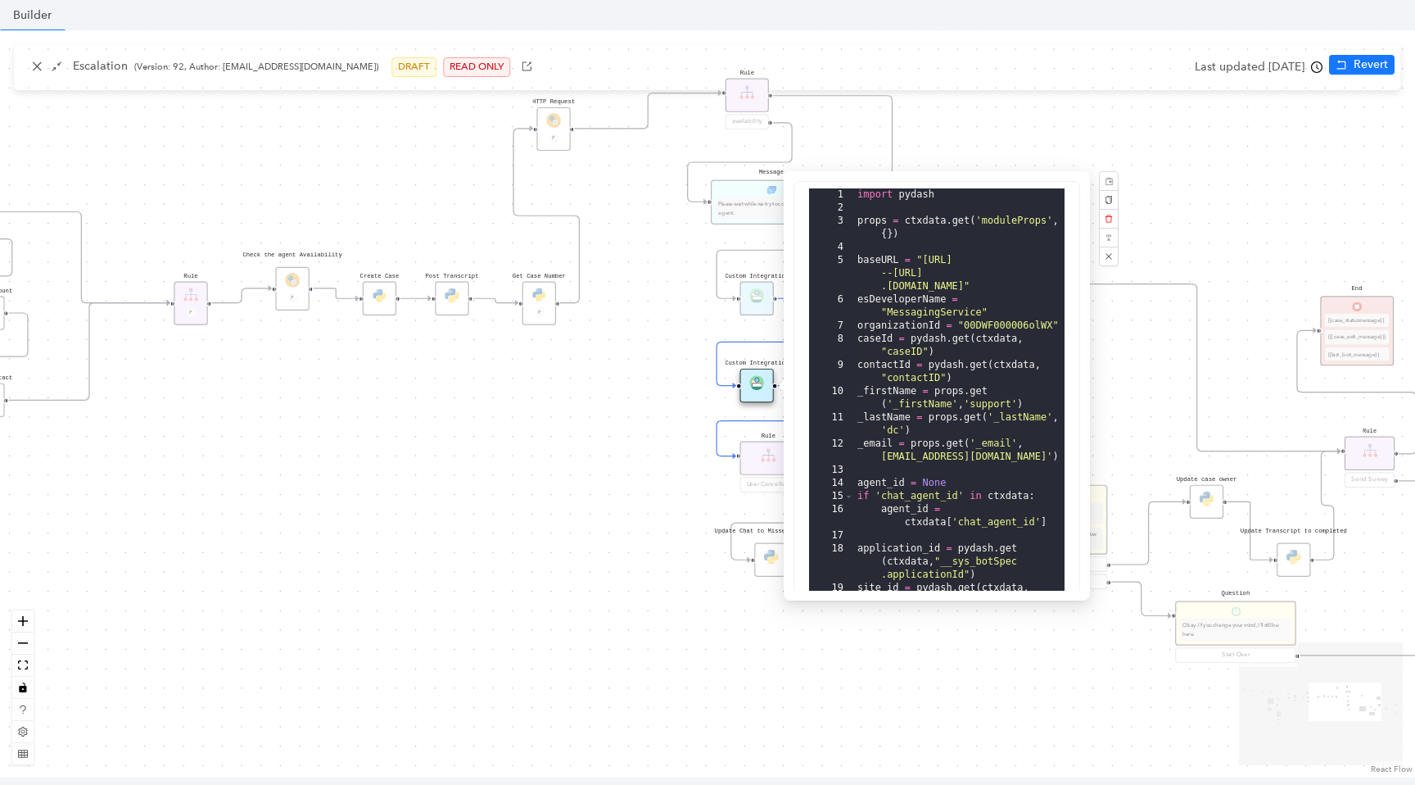
click at [1322, 71] on div "Data Table Start Rule P IsAvailable Rule newContact Get Contact details First N…" at bounding box center [707, 403] width 1415 height 747
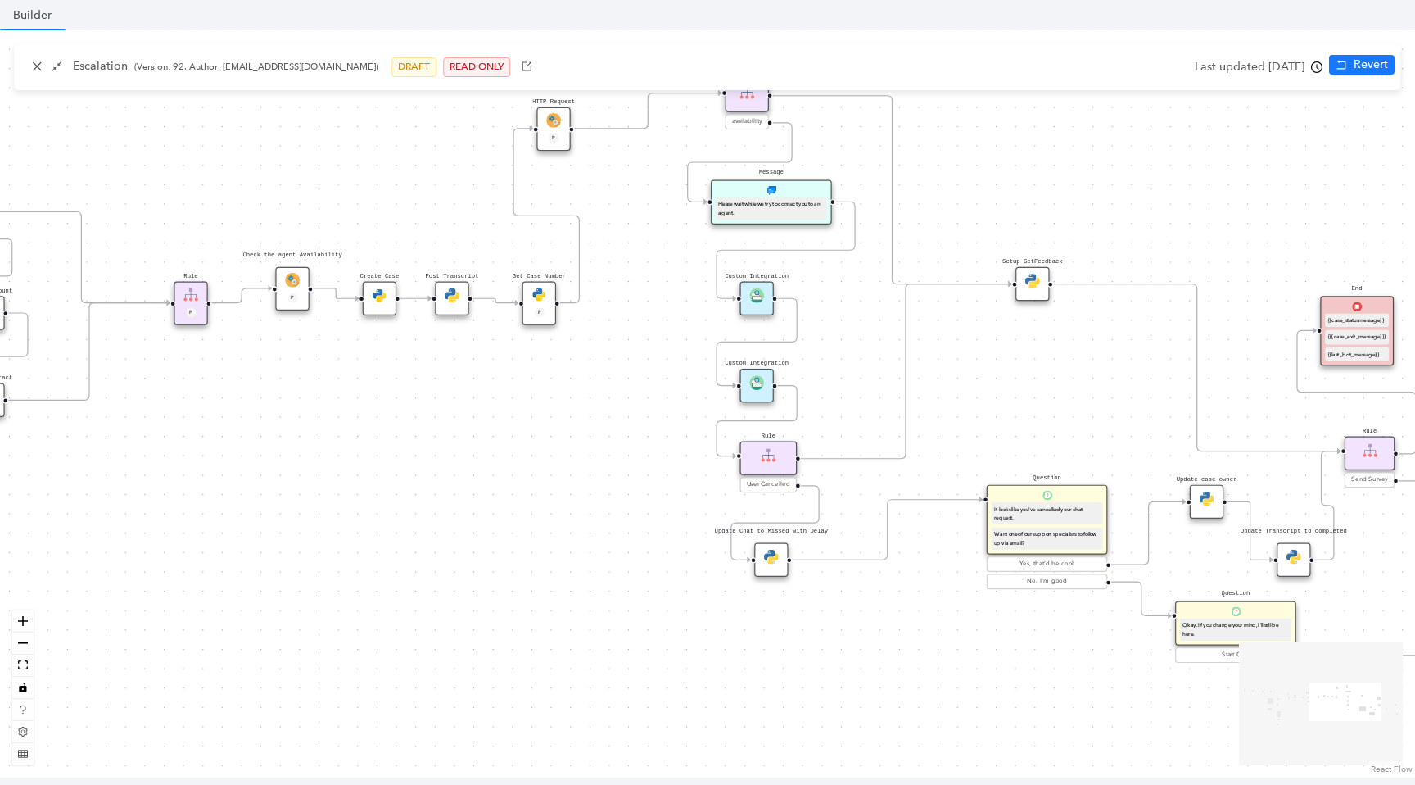
click at [1320, 70] on icon "clock-circle" at bounding box center [1316, 66] width 11 height 11
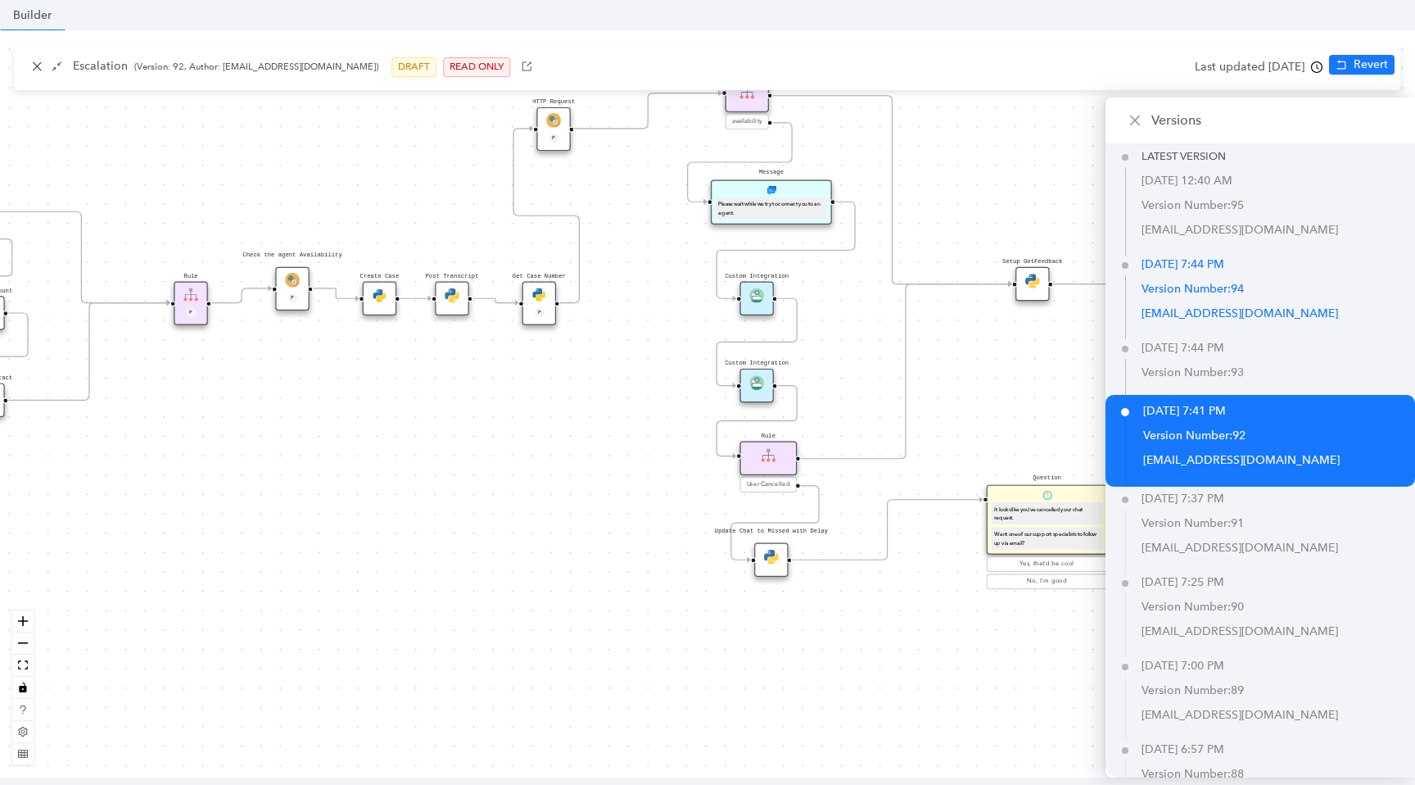
click at [1226, 291] on p "Version Number: 94" at bounding box center [1279, 289] width 274 height 25
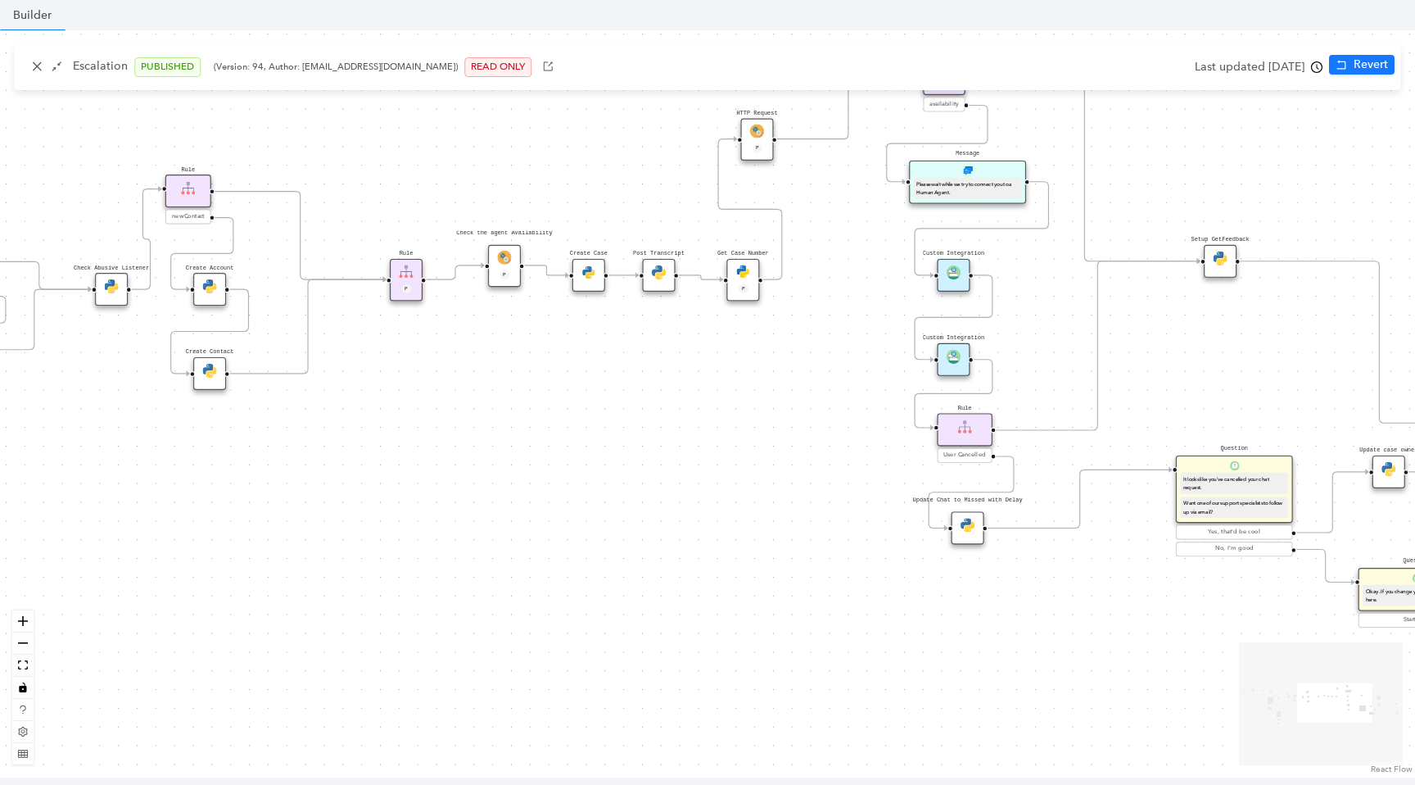
click at [954, 357] on img at bounding box center [954, 357] width 14 height 14
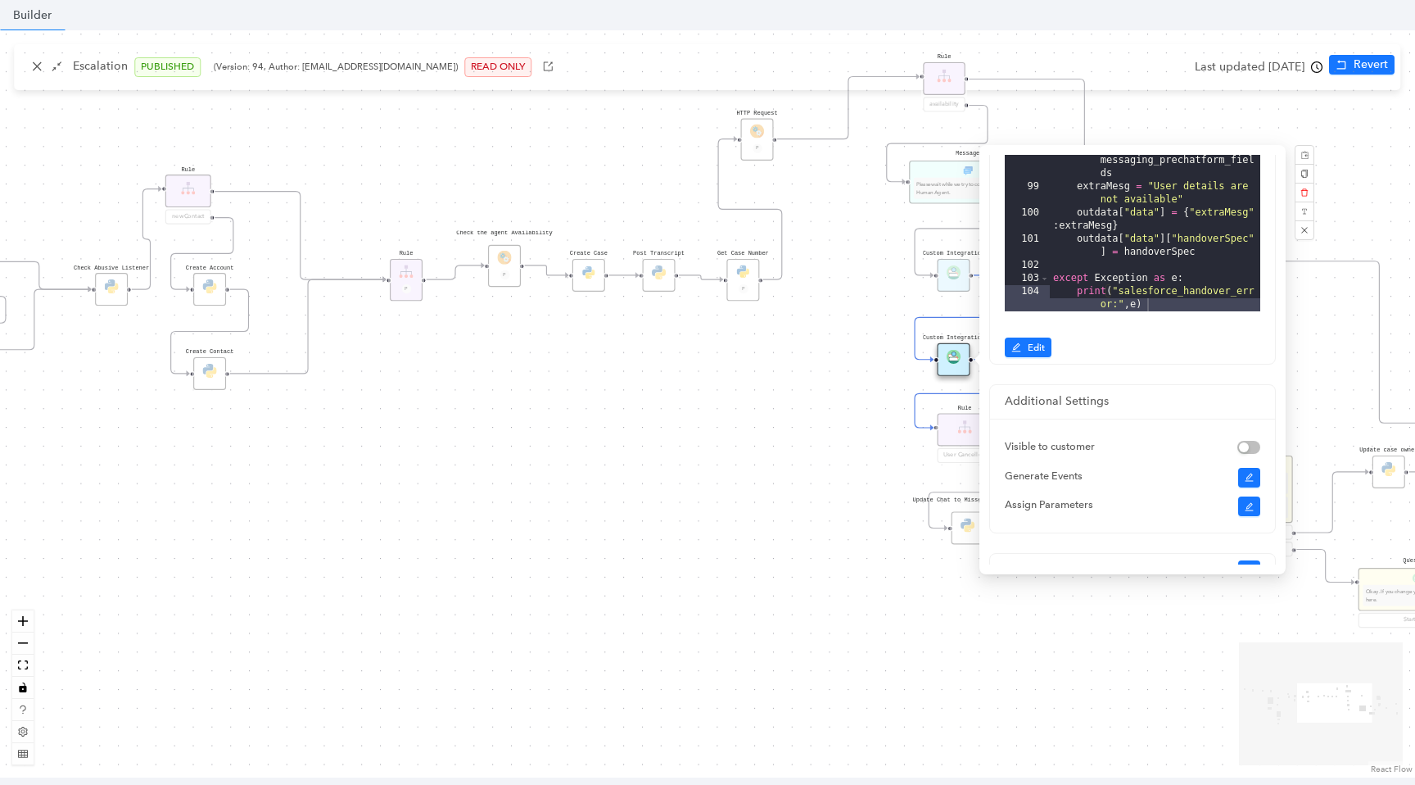
scroll to position [405, 0]
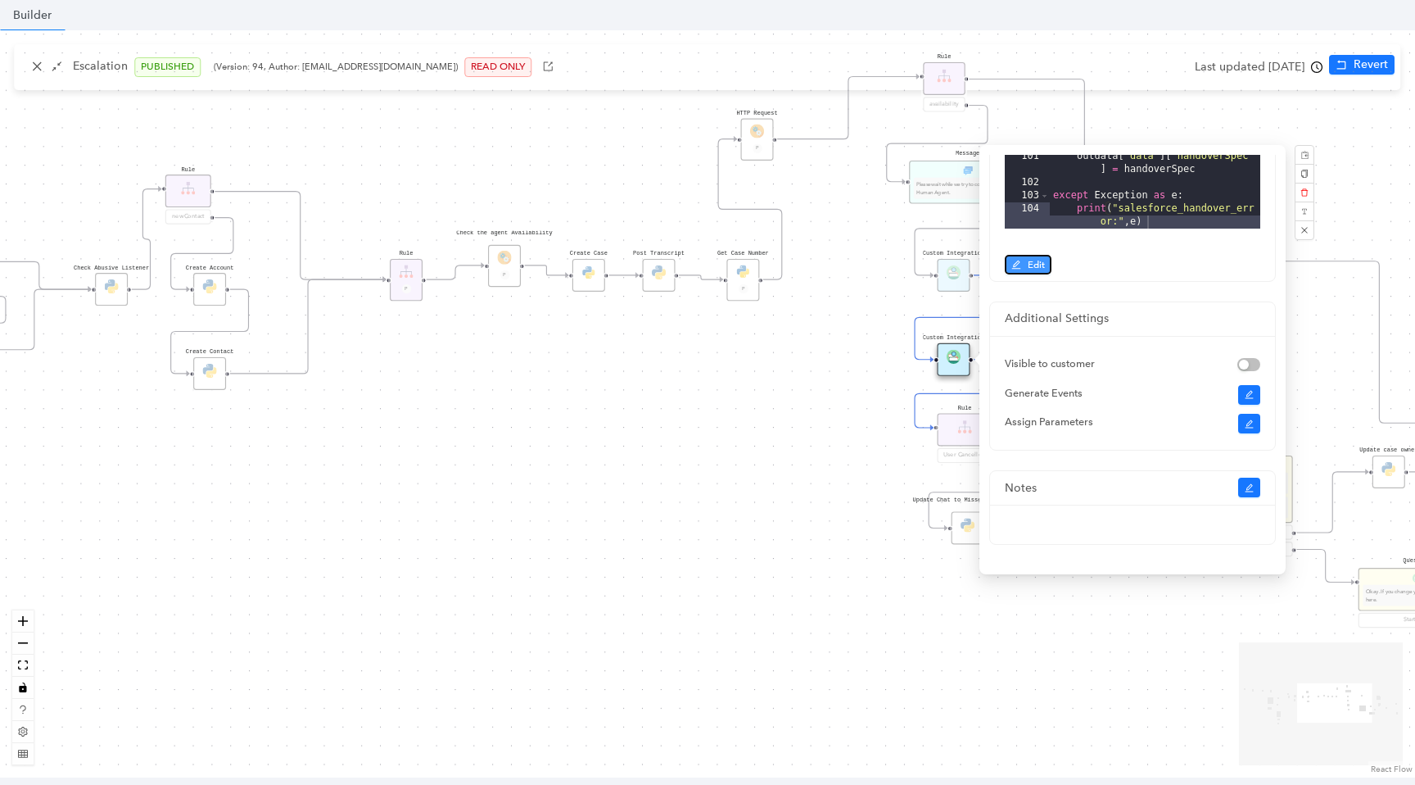
click at [1030, 266] on span "Edit" at bounding box center [1036, 264] width 17 height 15
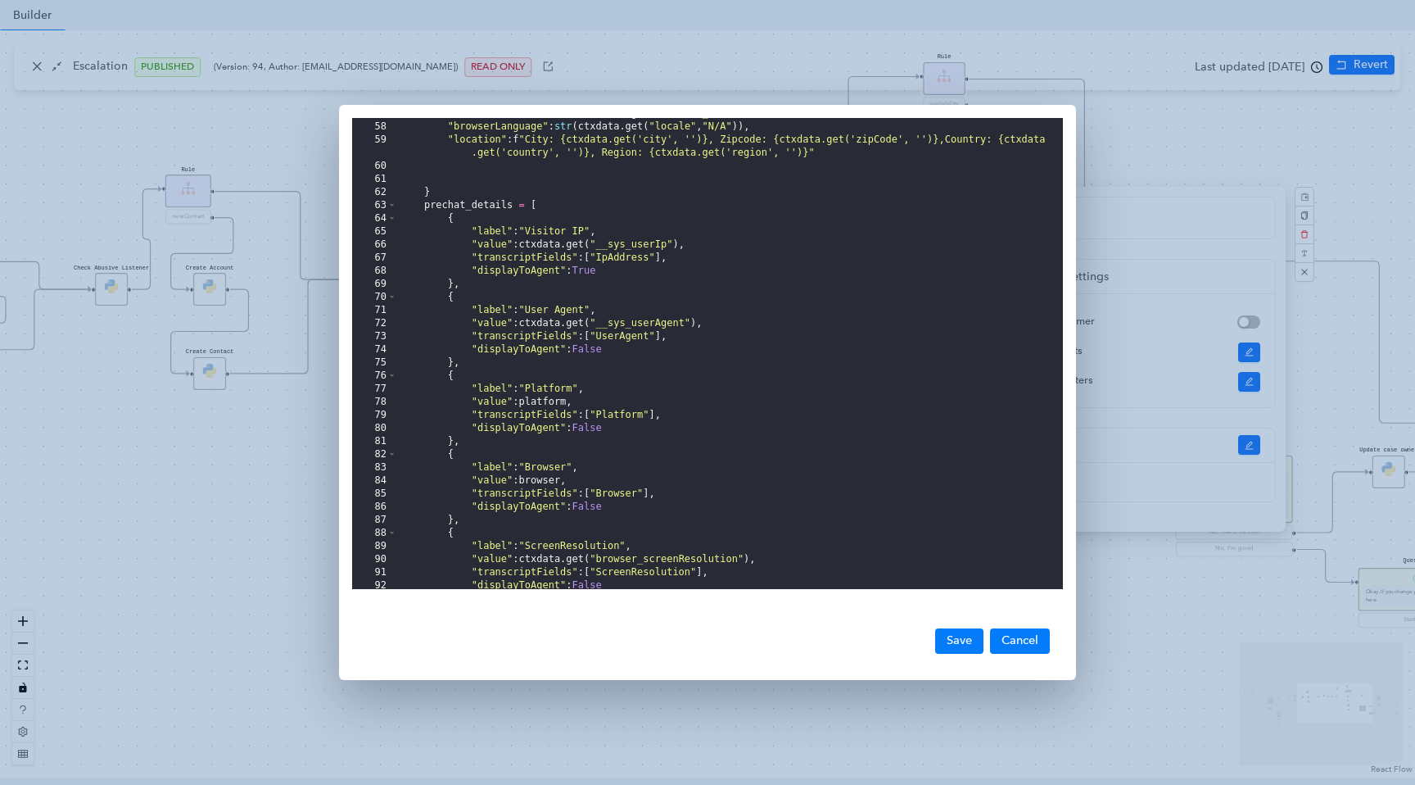
scroll to position [918, 0]
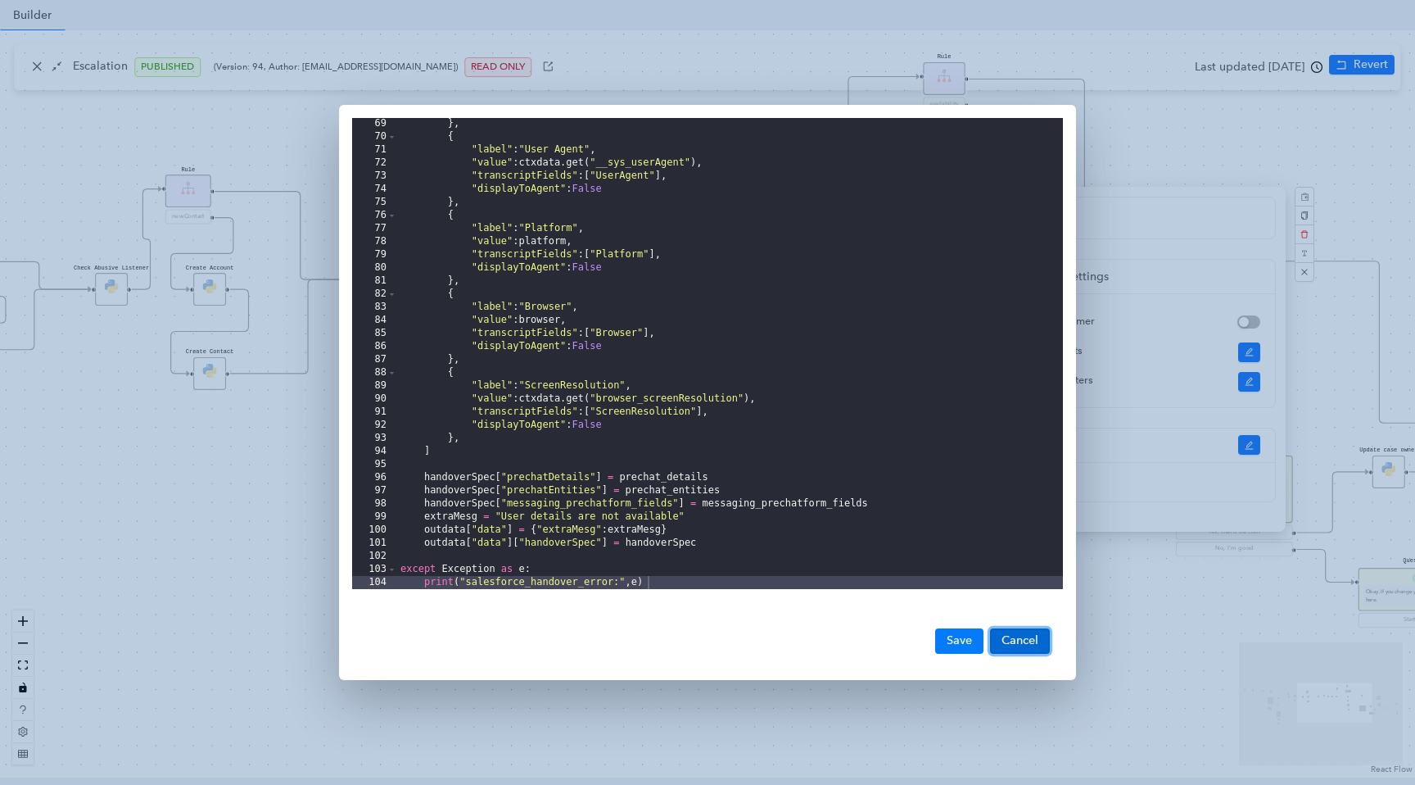
click at [1027, 639] on button "Cancel" at bounding box center [1020, 640] width 60 height 25
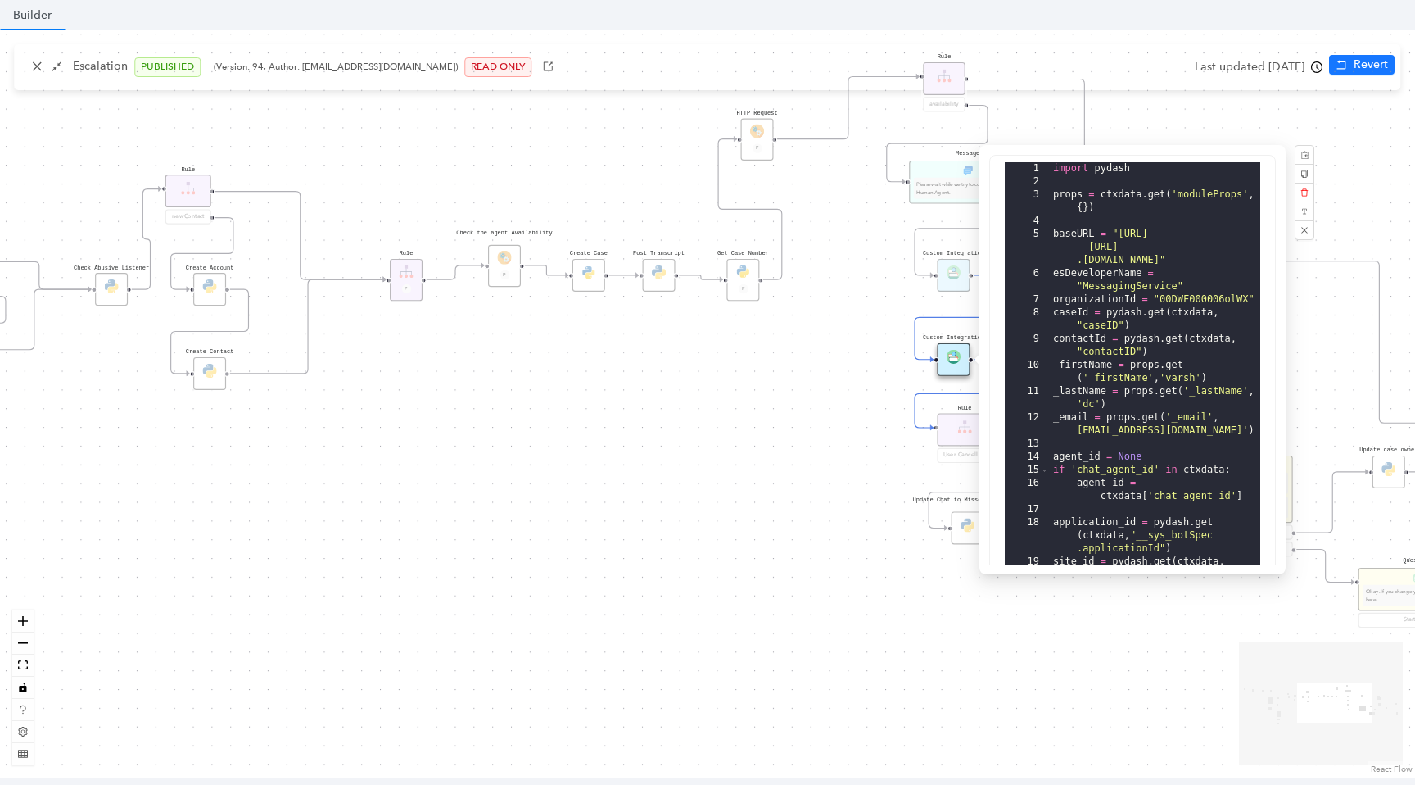
click at [1316, 75] on div "Data Table Start Rule P IsAvailable Rule newContact Get Contact details First N…" at bounding box center [707, 403] width 1415 height 747
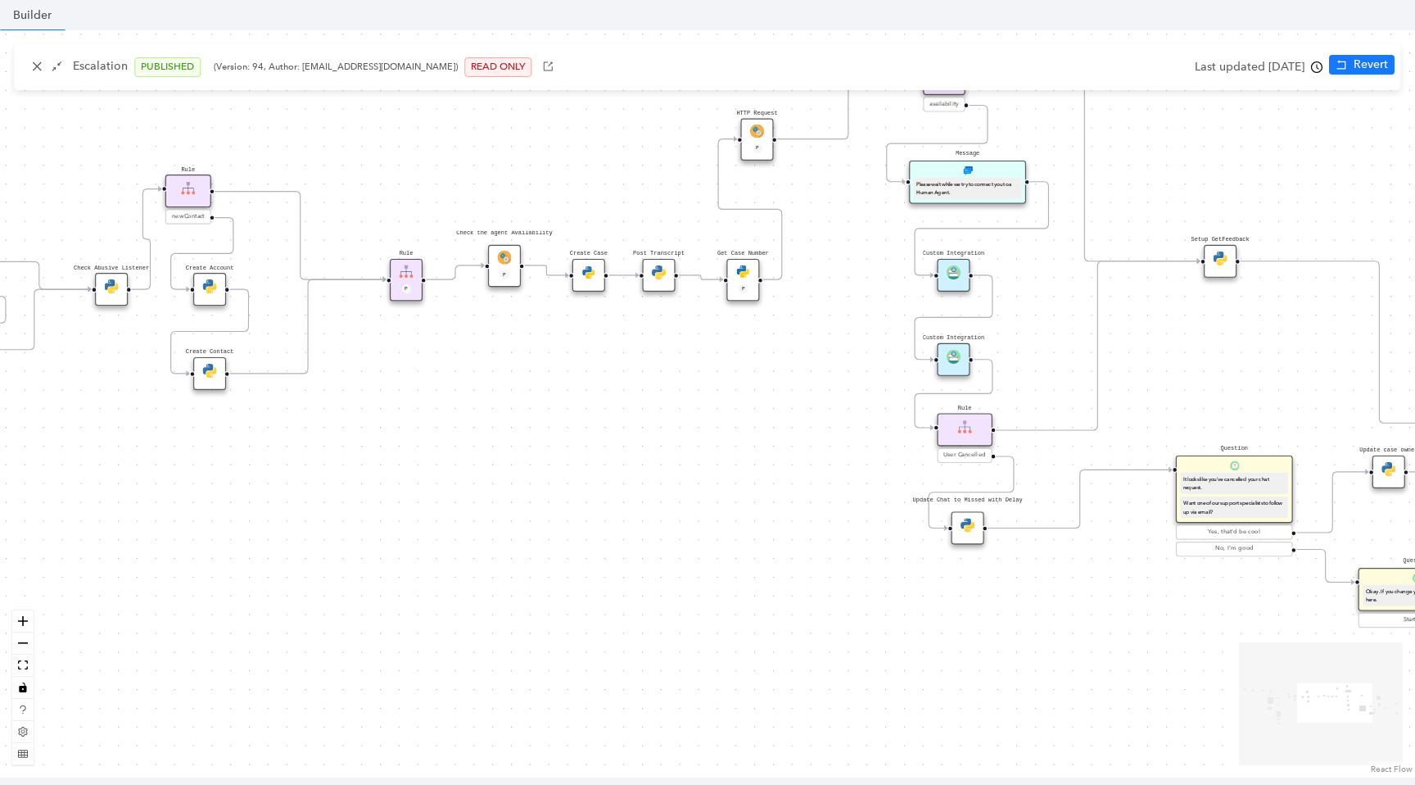
click at [1316, 70] on icon "clock-circle" at bounding box center [1316, 66] width 11 height 11
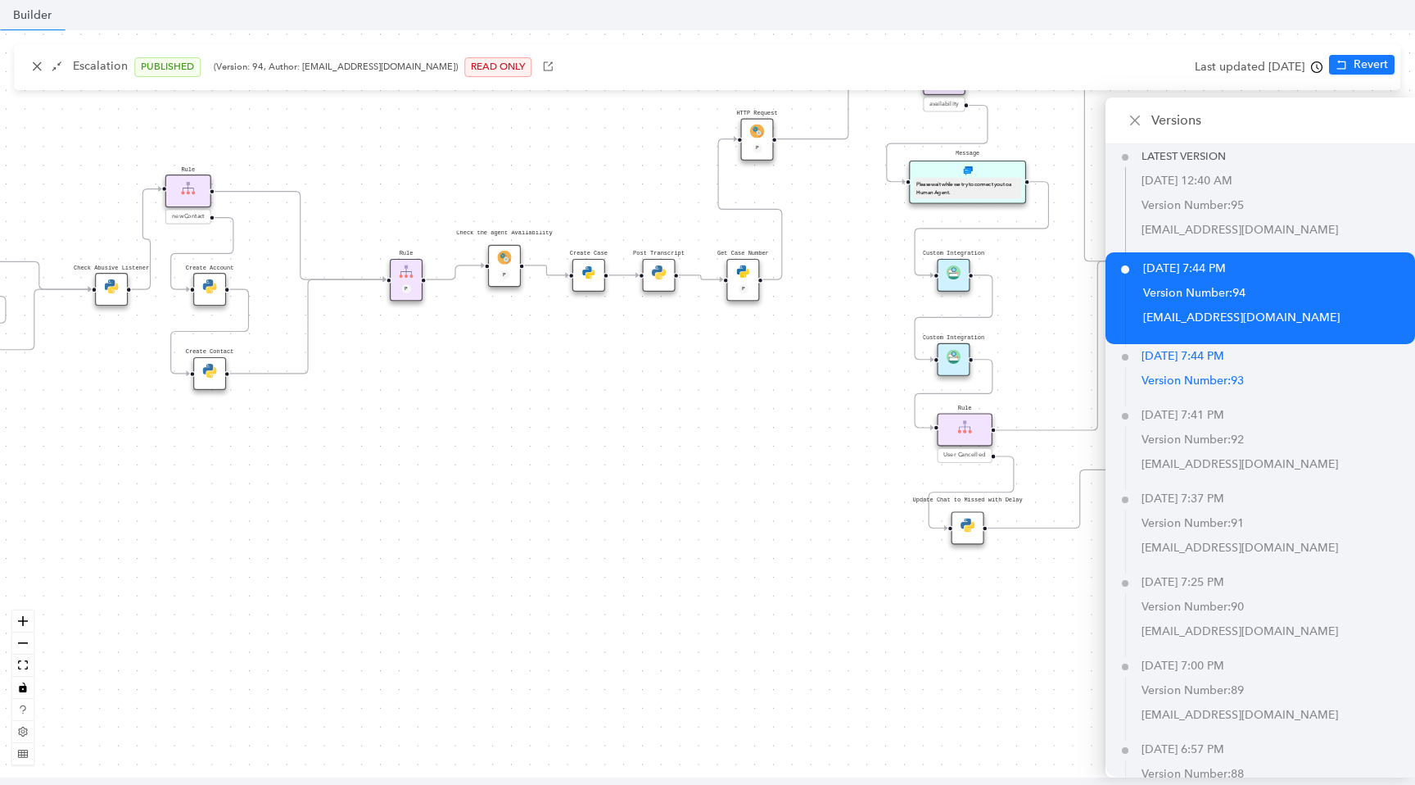
click at [1228, 373] on p "Version Number: 93" at bounding box center [1279, 381] width 274 height 25
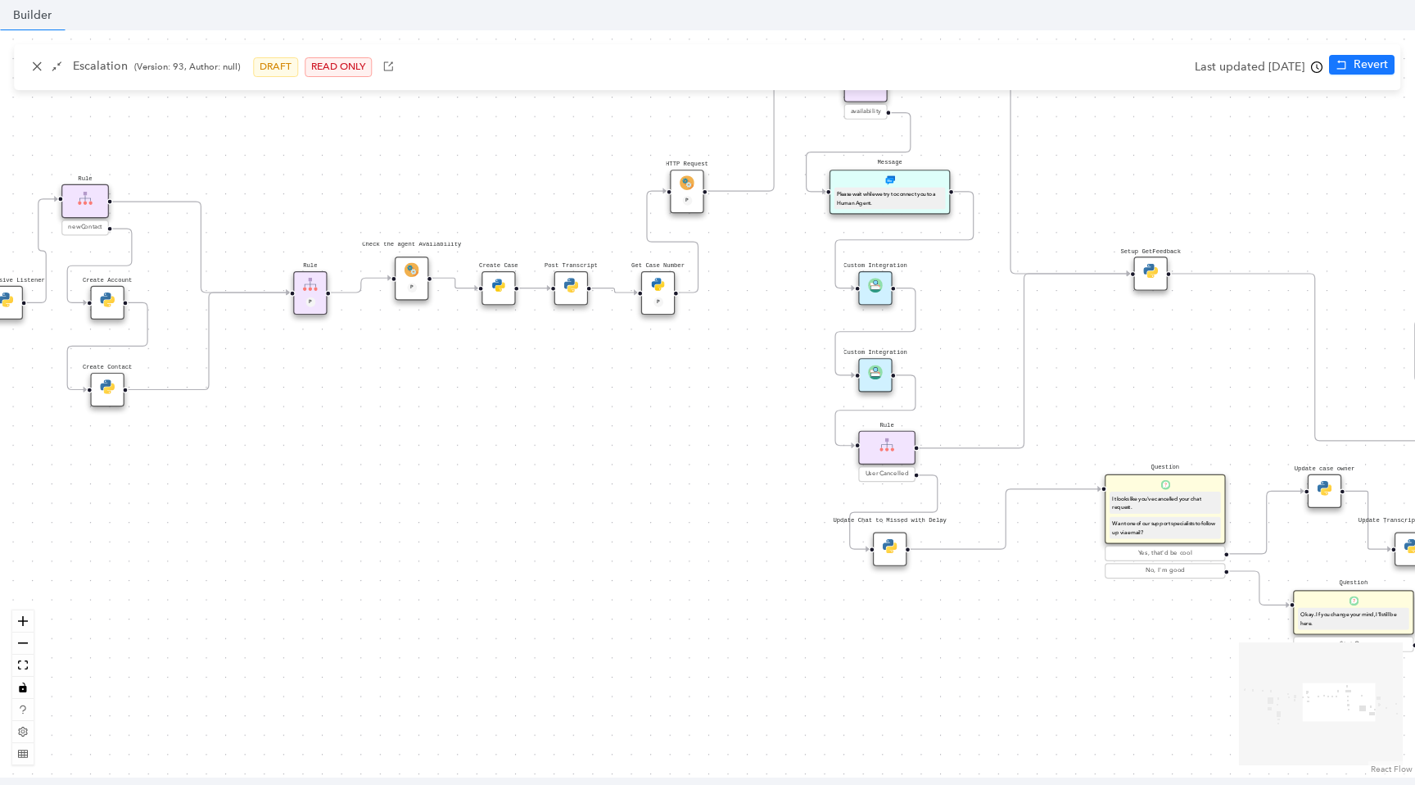
click at [867, 369] on div "Custom Integration" at bounding box center [875, 375] width 34 height 34
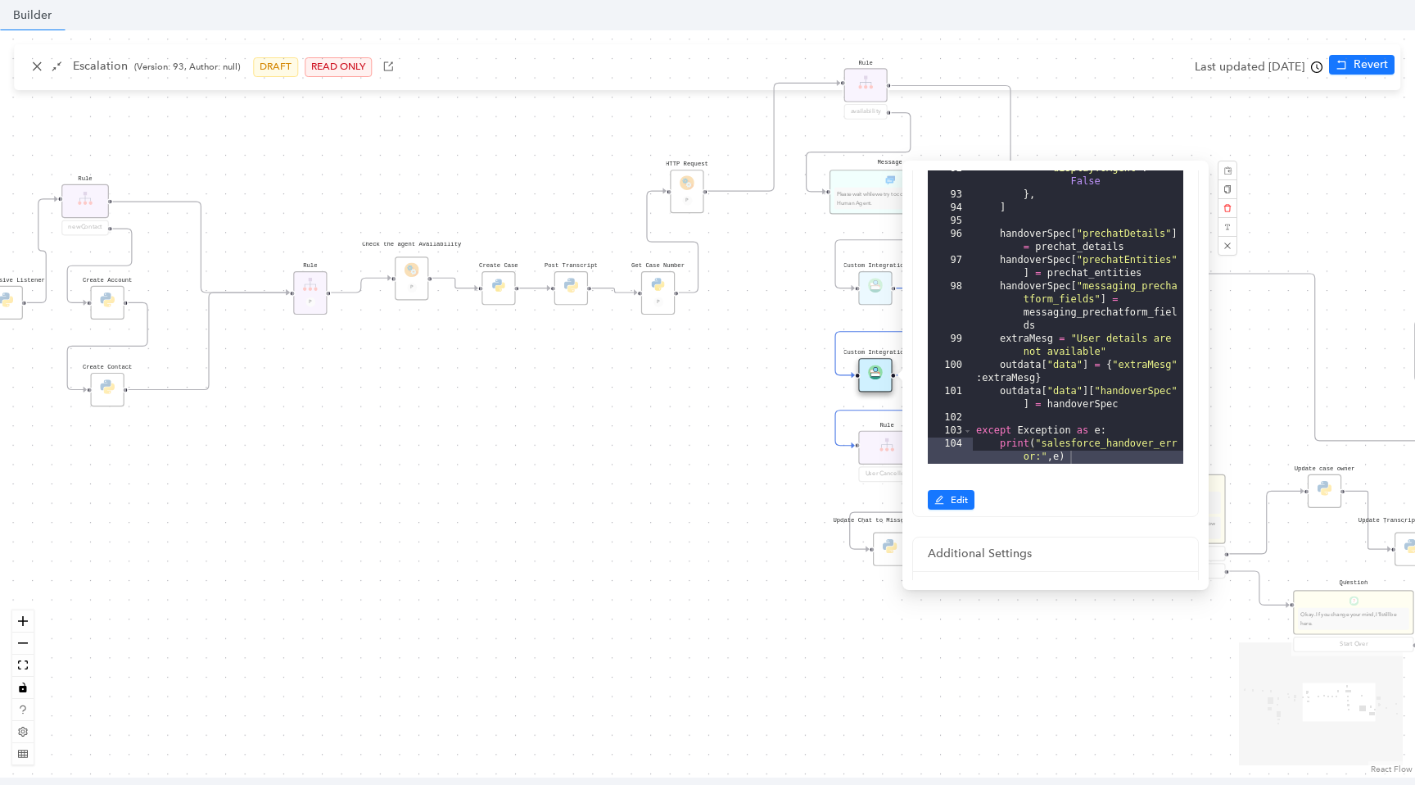
scroll to position [405, 0]
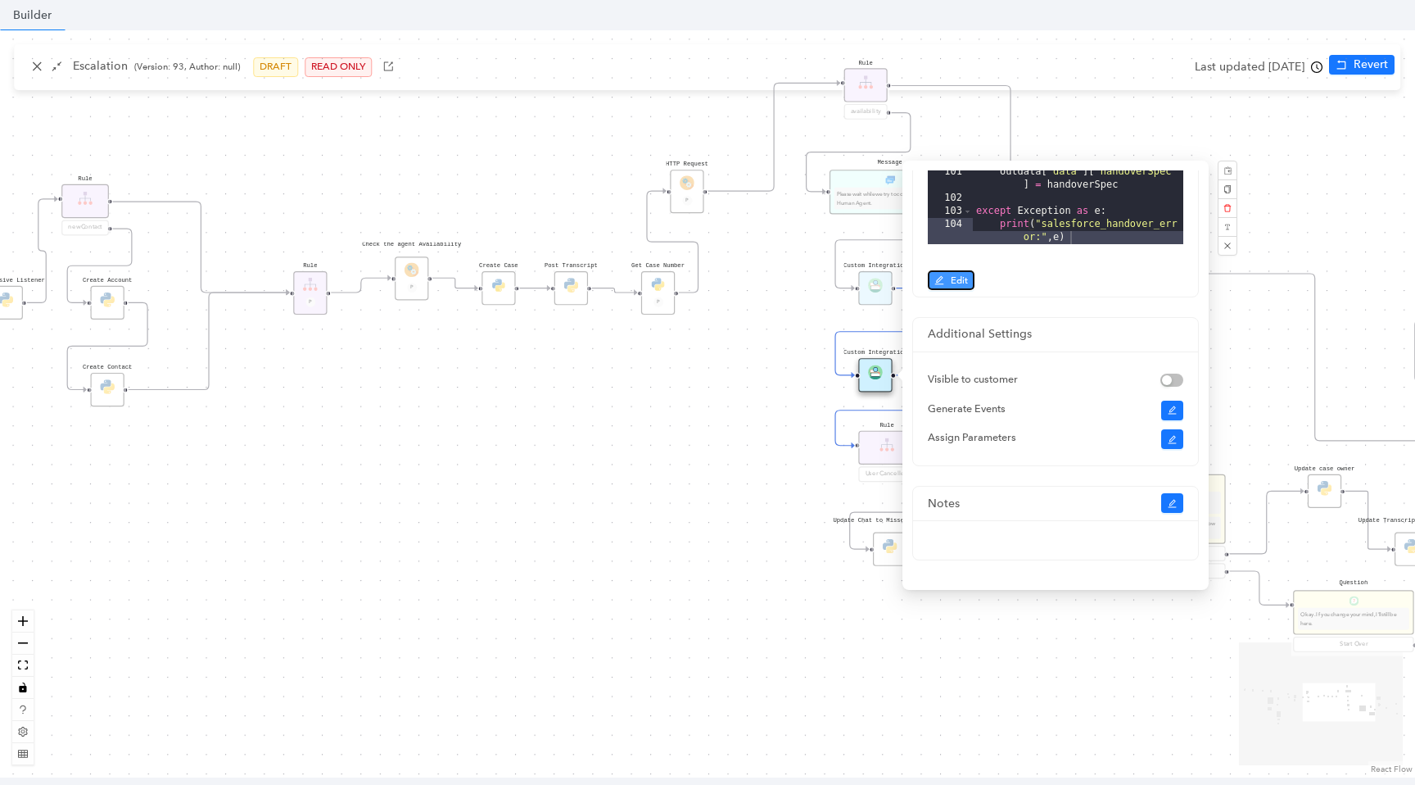
click at [949, 279] on button "Edit" at bounding box center [951, 280] width 47 height 20
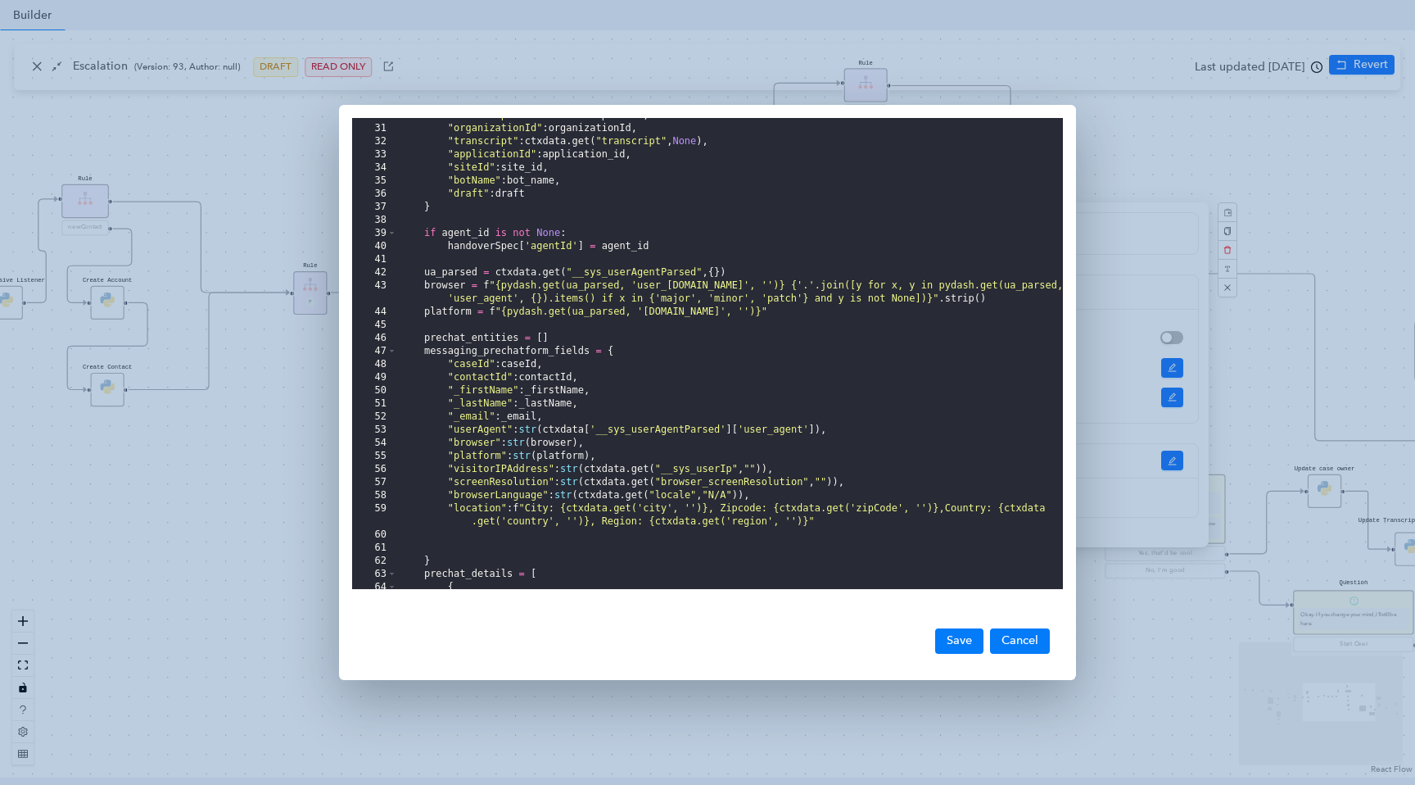
scroll to position [392, 0]
click at [1025, 642] on button "Cancel" at bounding box center [1020, 640] width 60 height 25
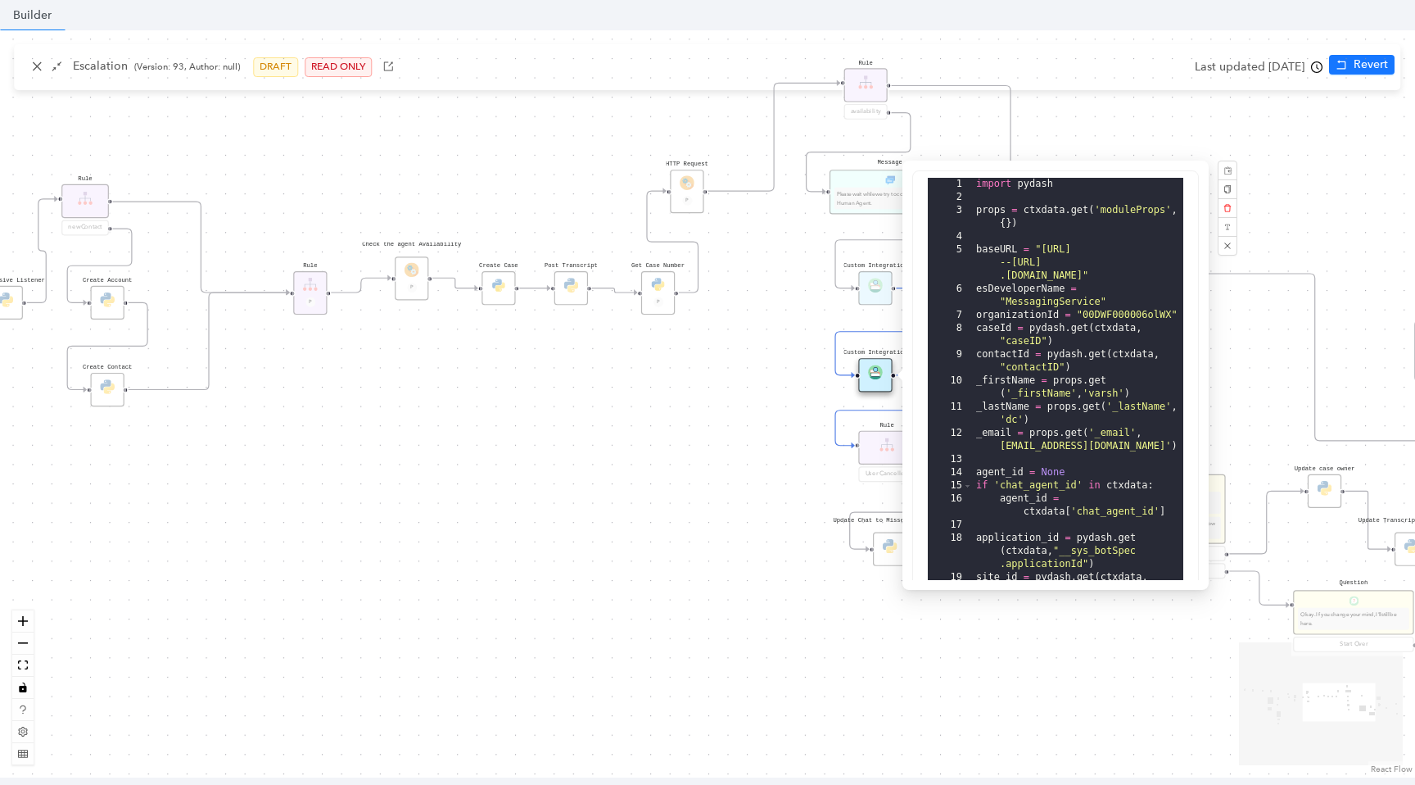
click at [1322, 75] on div "Data Table Start Rule P IsAvailable Rule newContact Get Contact details First N…" at bounding box center [707, 403] width 1415 height 747
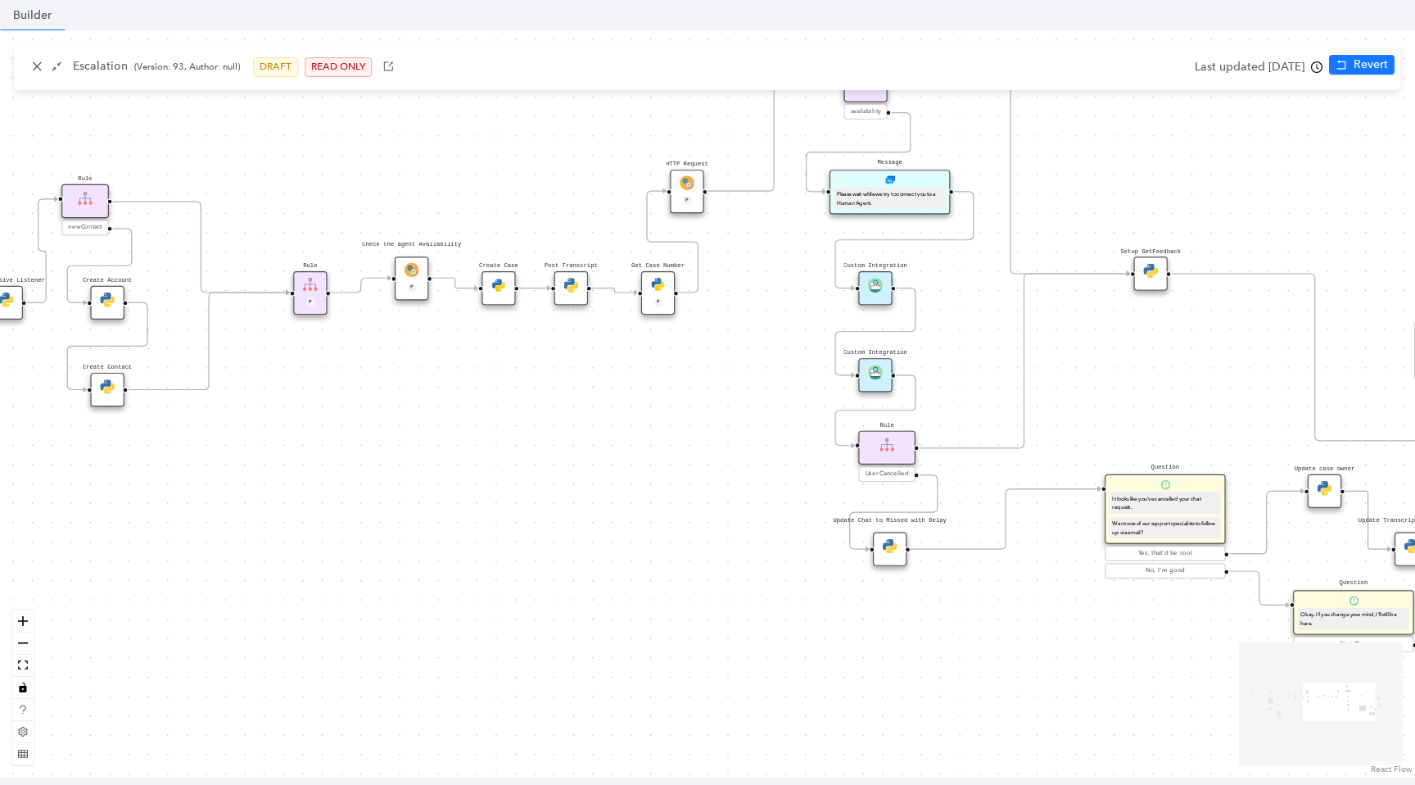
click at [1318, 70] on icon "clock-circle" at bounding box center [1316, 66] width 11 height 11
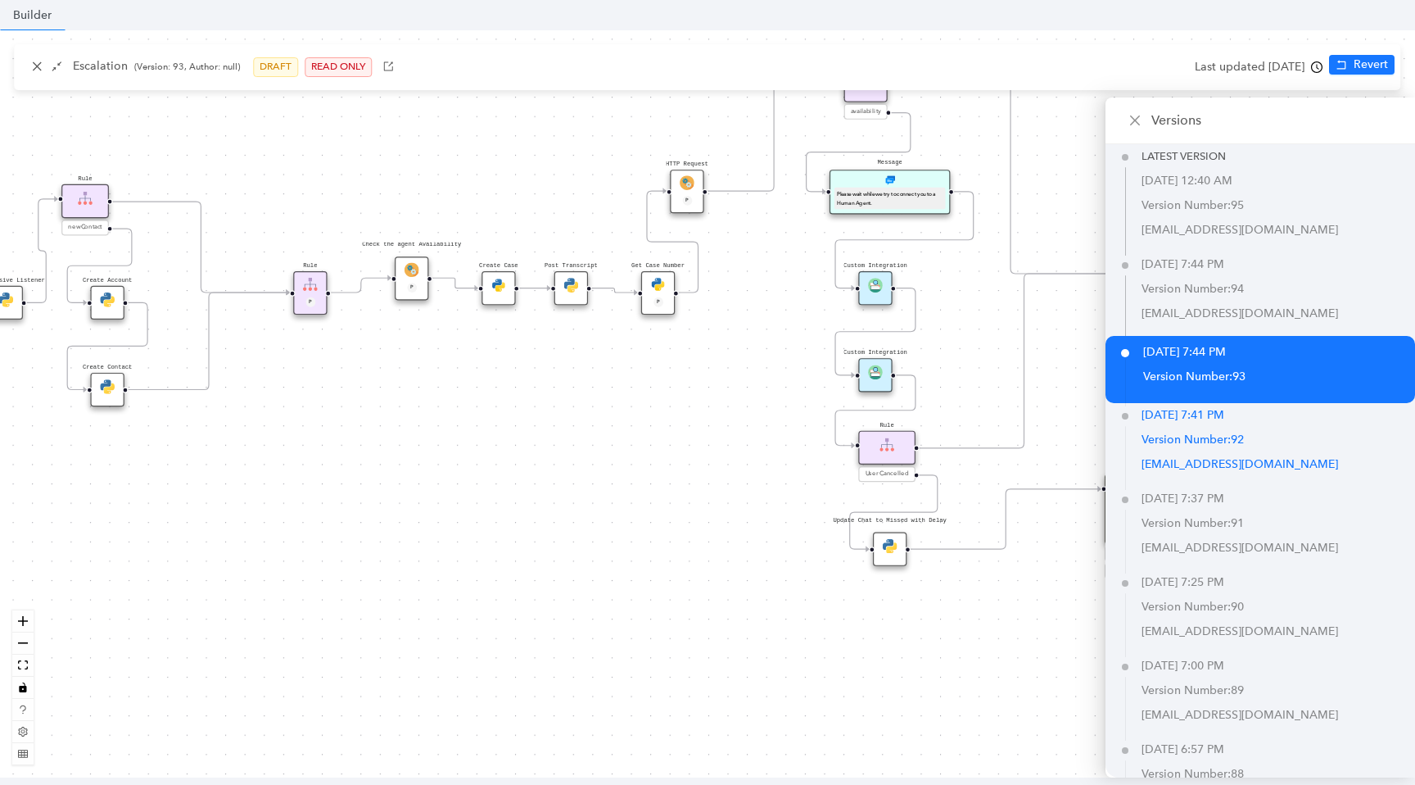
click at [1228, 439] on p "Version Number: 92" at bounding box center [1279, 440] width 274 height 25
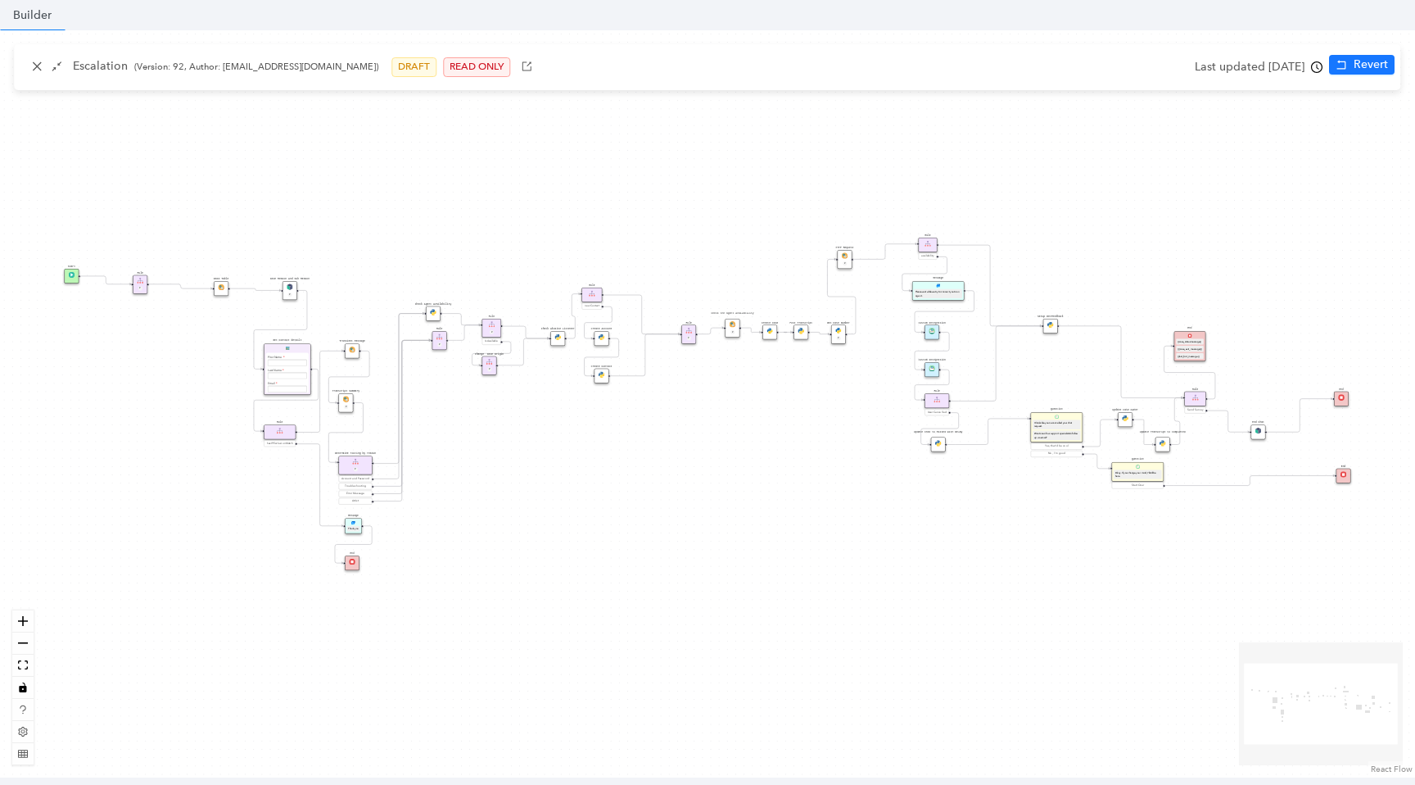
click at [932, 370] on img at bounding box center [932, 368] width 7 height 7
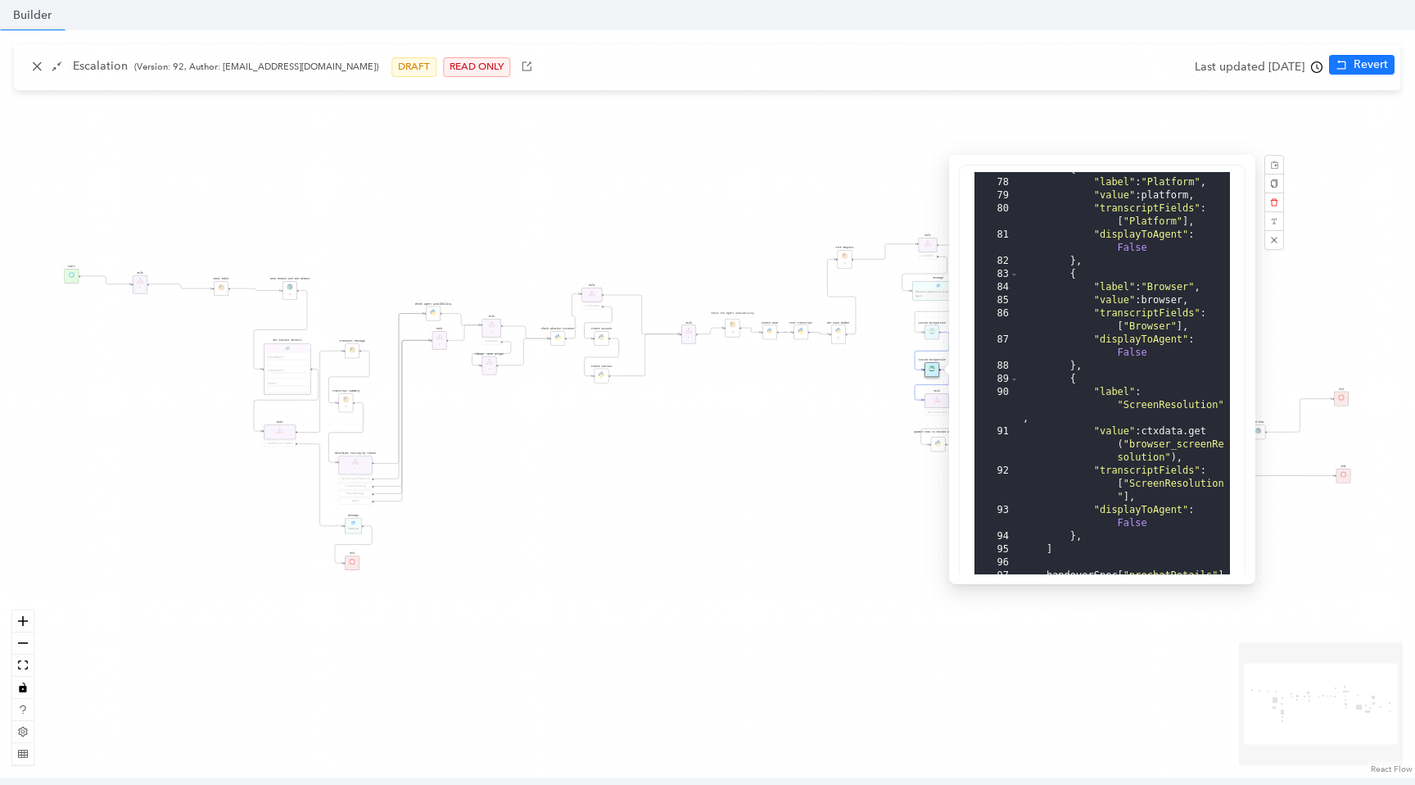
scroll to position [405, 0]
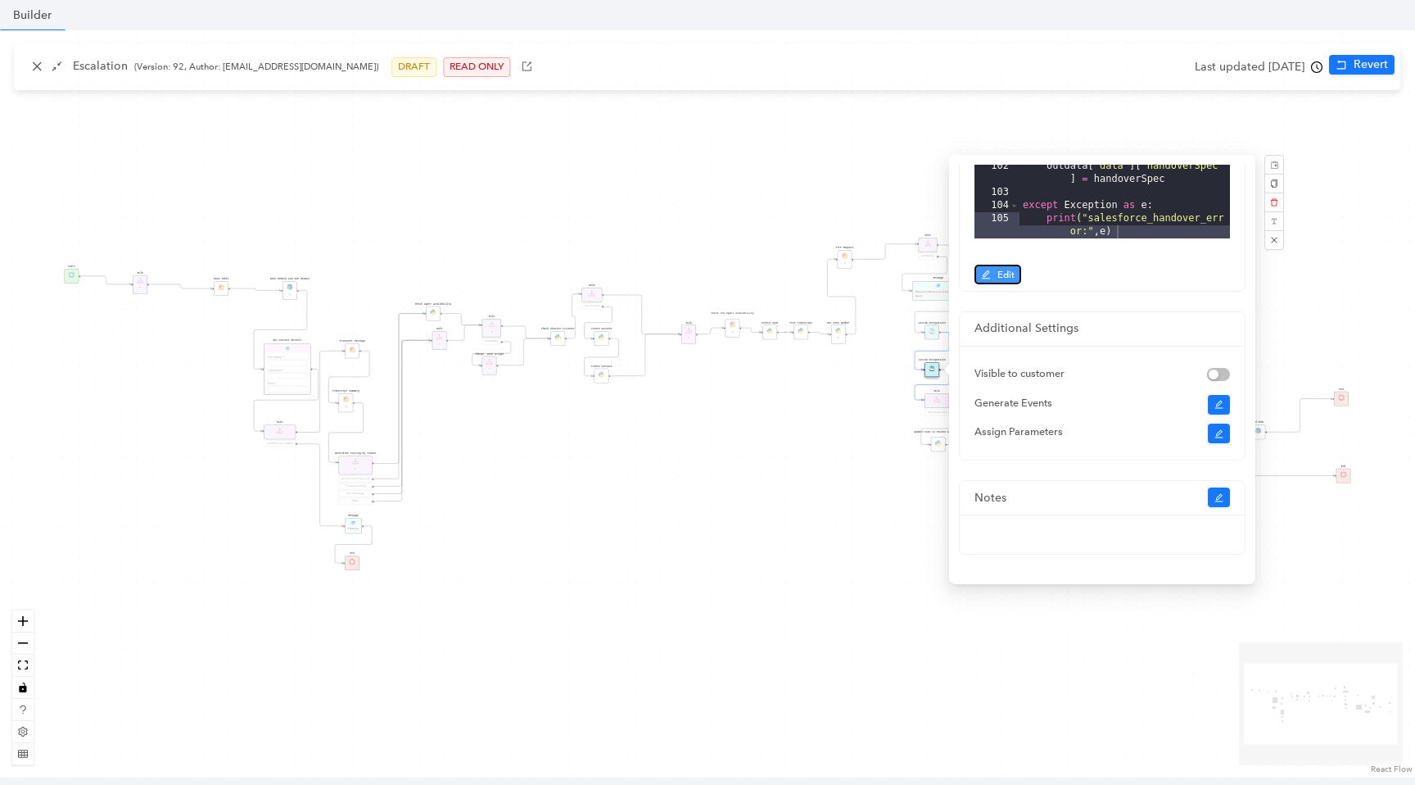
click at [994, 281] on button "Edit" at bounding box center [998, 275] width 47 height 20
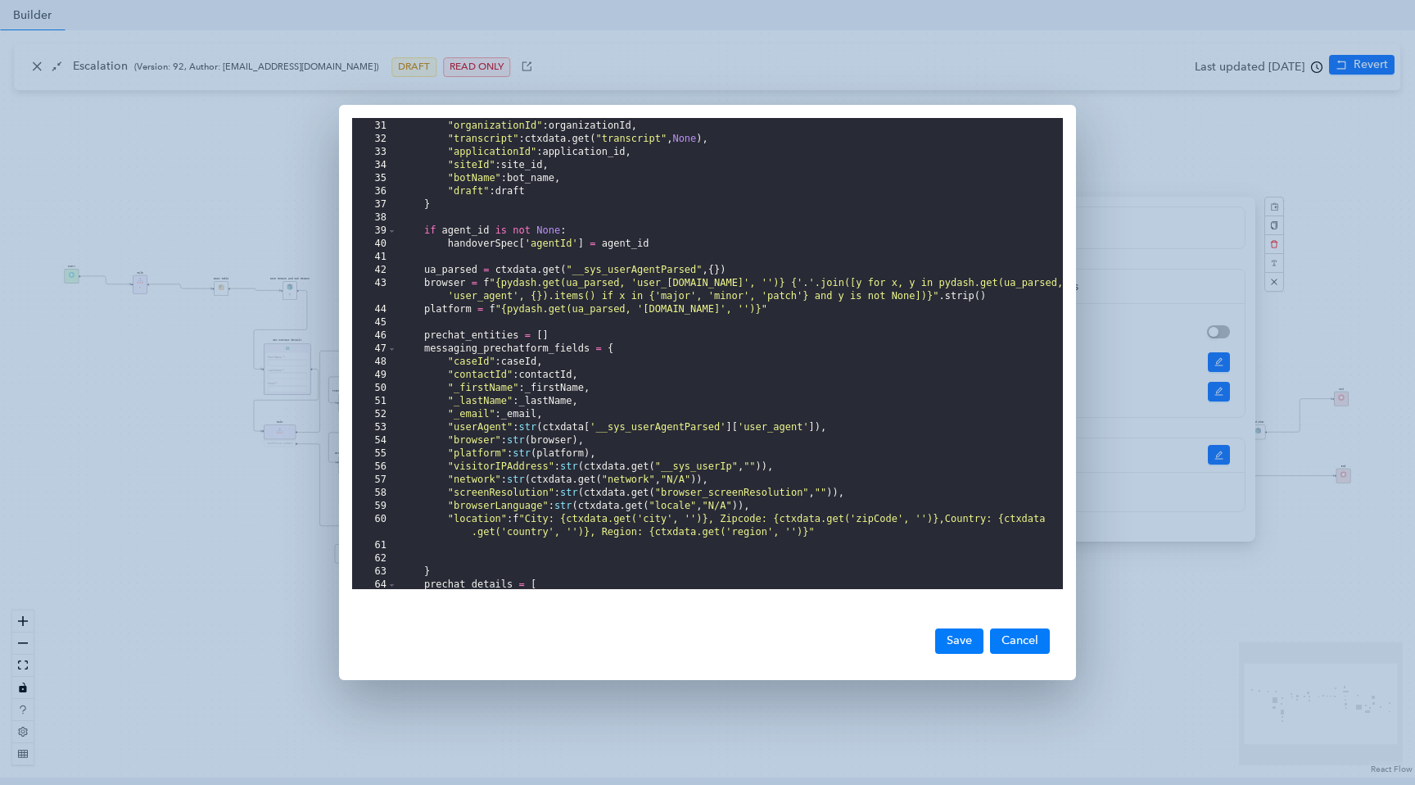
scroll to position [395, 0]
click at [1000, 634] on button "Cancel" at bounding box center [1020, 640] width 60 height 25
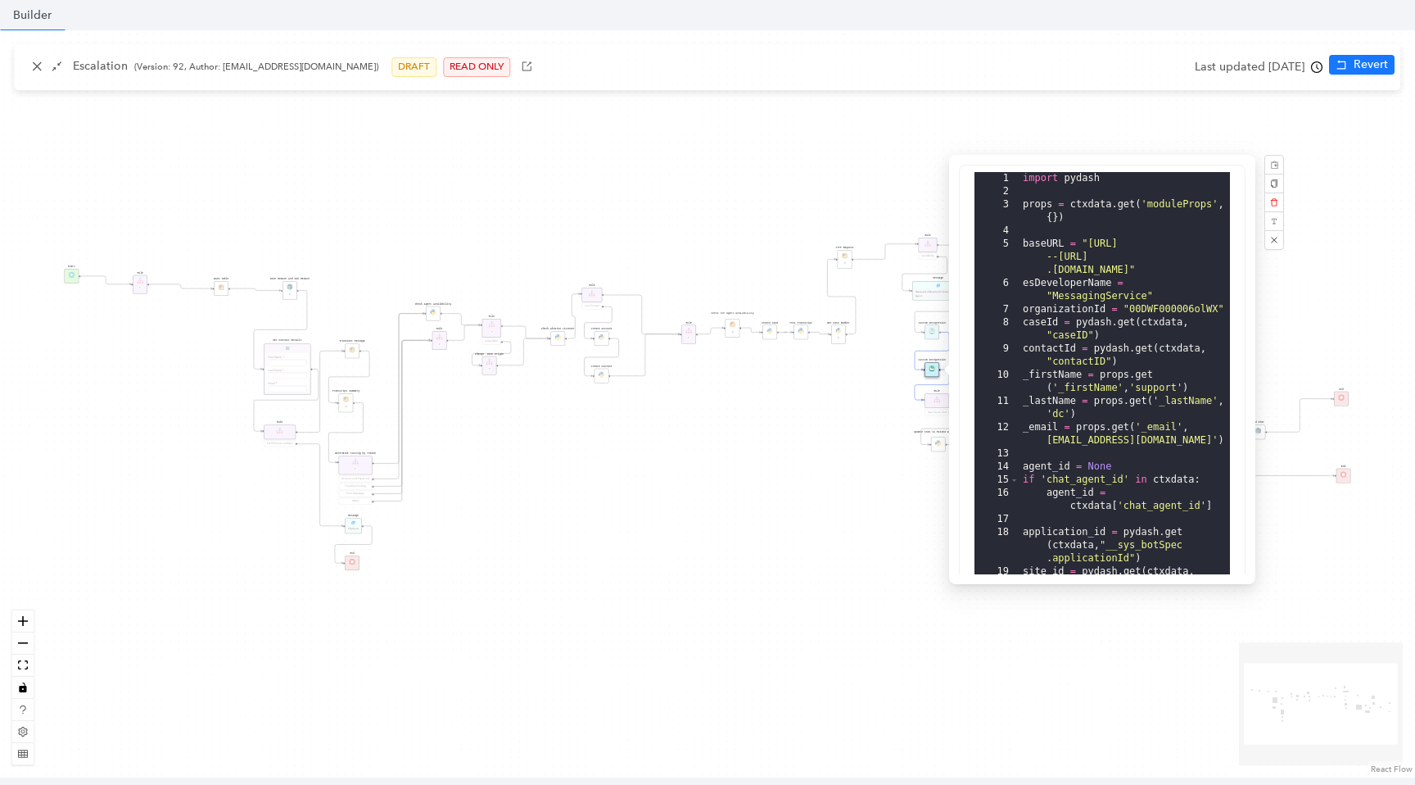
click at [1193, 100] on div "Data Table Start Rule P IsAvailable Rule newContact Get Contact details First N…" at bounding box center [707, 403] width 1415 height 747
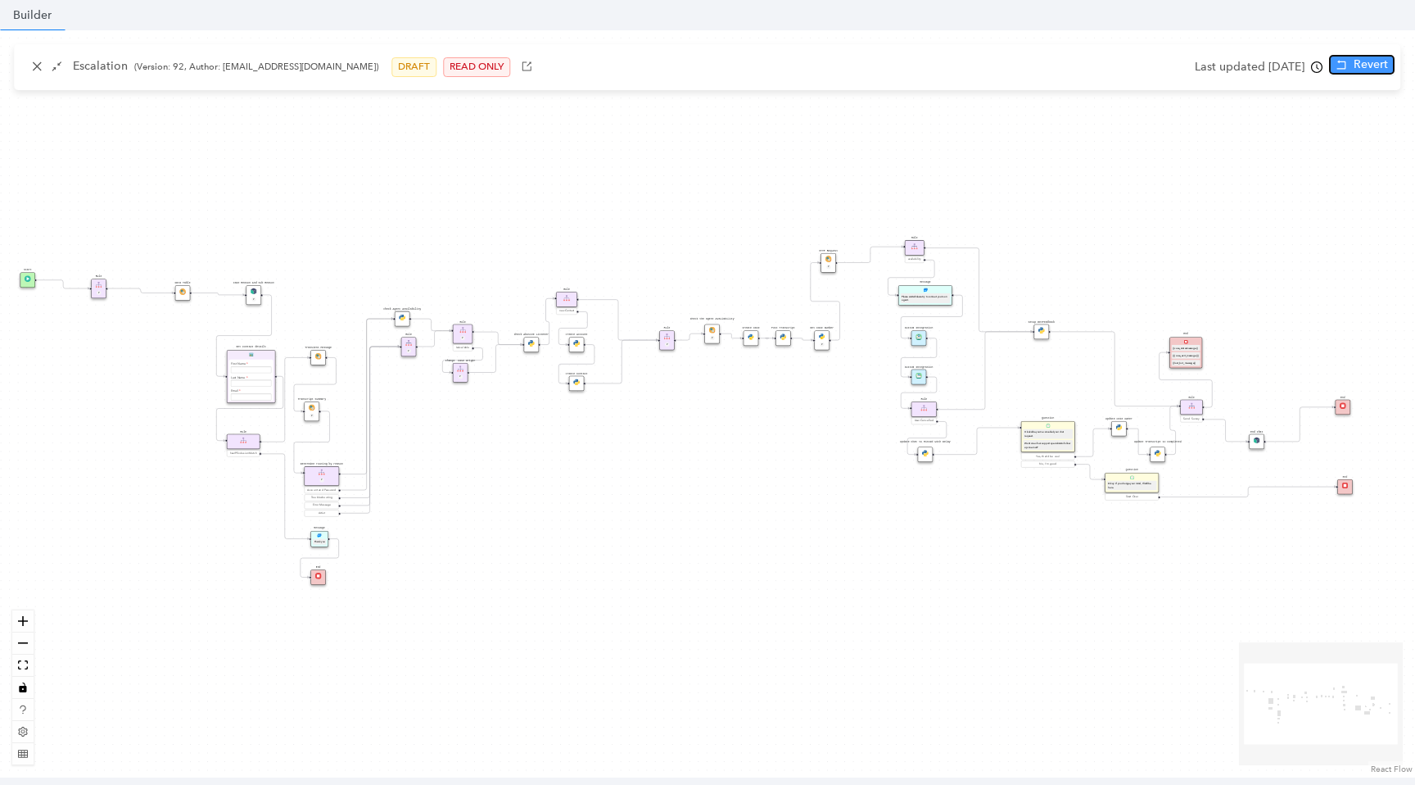
click at [1362, 57] on span "Revert" at bounding box center [1371, 65] width 34 height 18
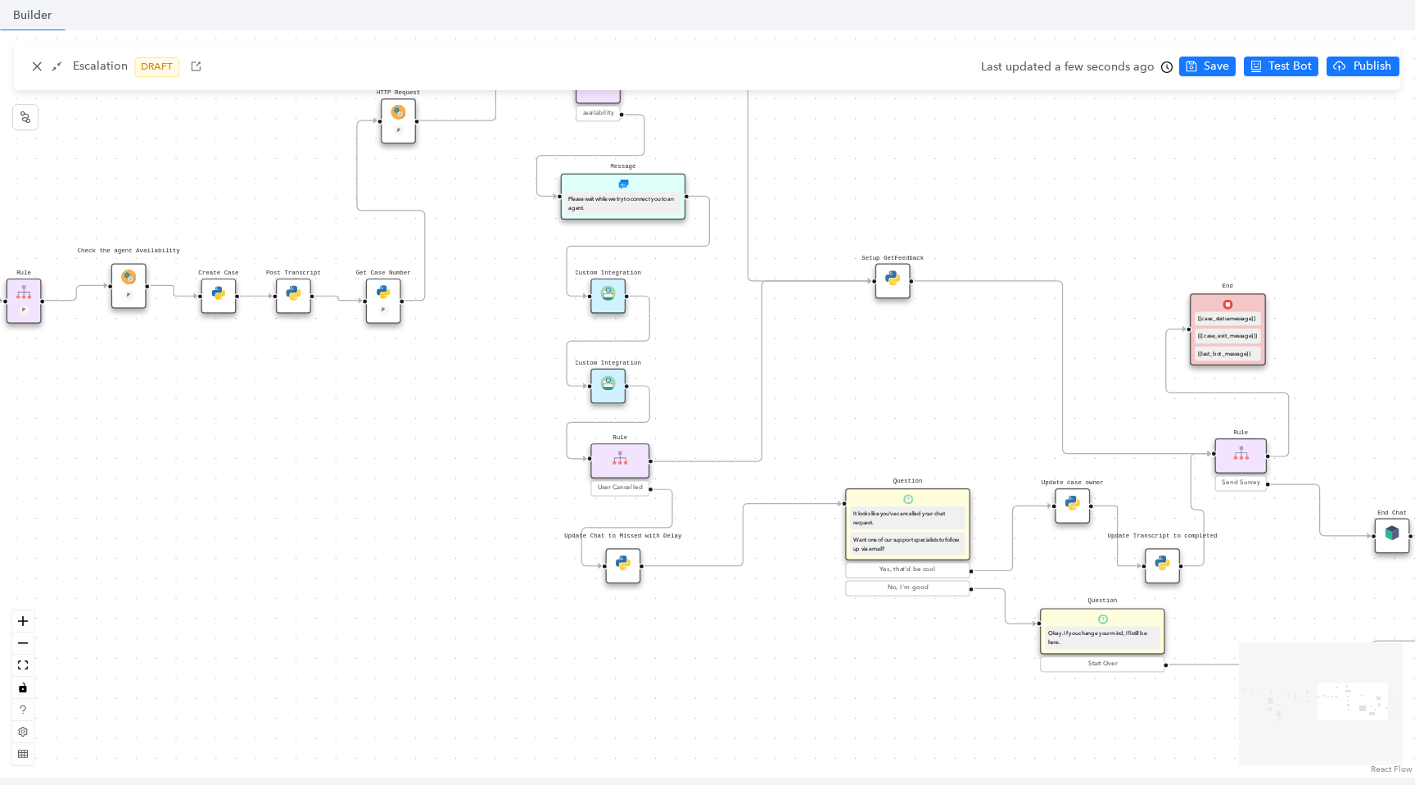
drag, startPoint x: 1107, startPoint y: 305, endPoint x: 976, endPoint y: 173, distance: 185.4
click at [976, 172] on div "Data Table Start Rule P IsAvailable Rule newContact Get Contact details First N…" at bounding box center [707, 403] width 1415 height 747
click at [606, 378] on img at bounding box center [607, 382] width 15 height 15
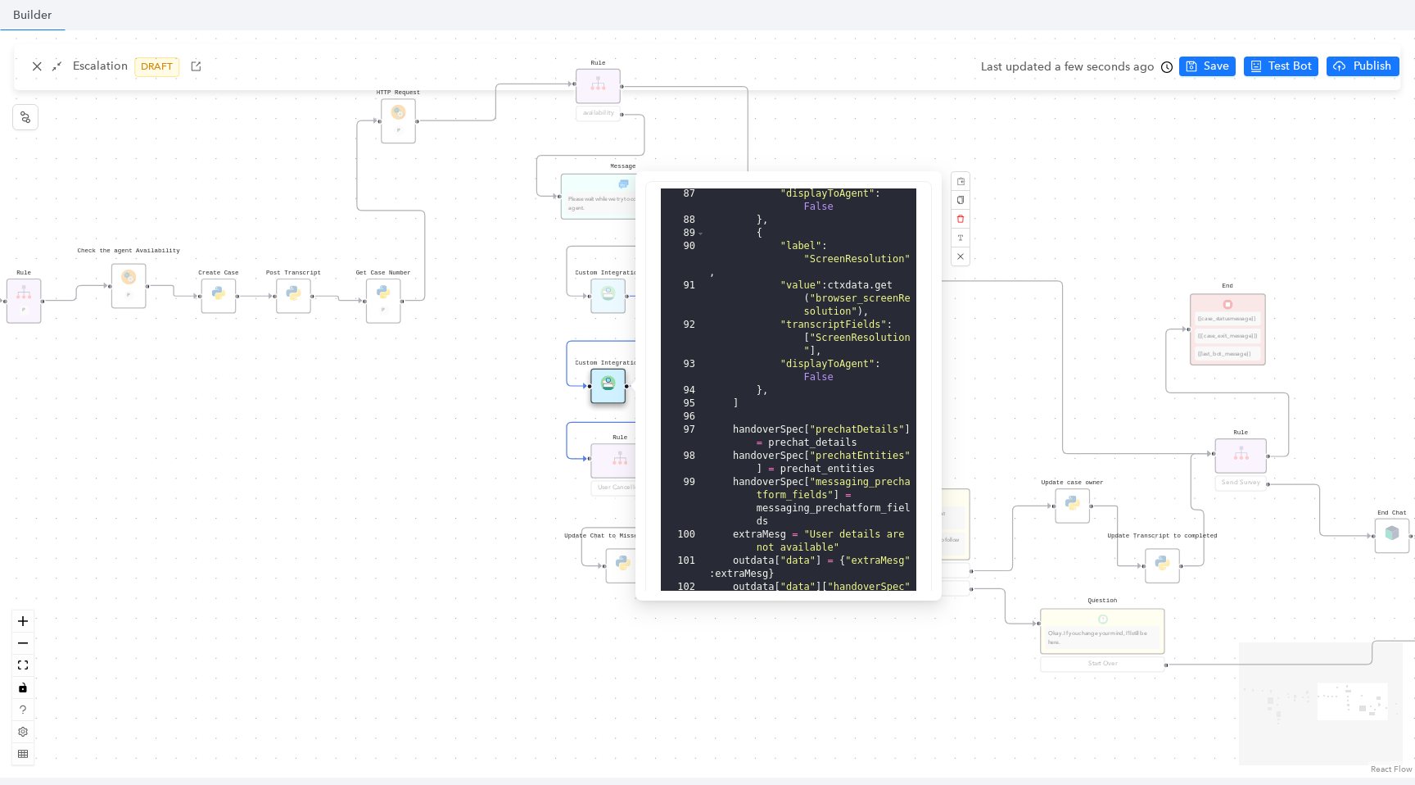
scroll to position [405, 0]
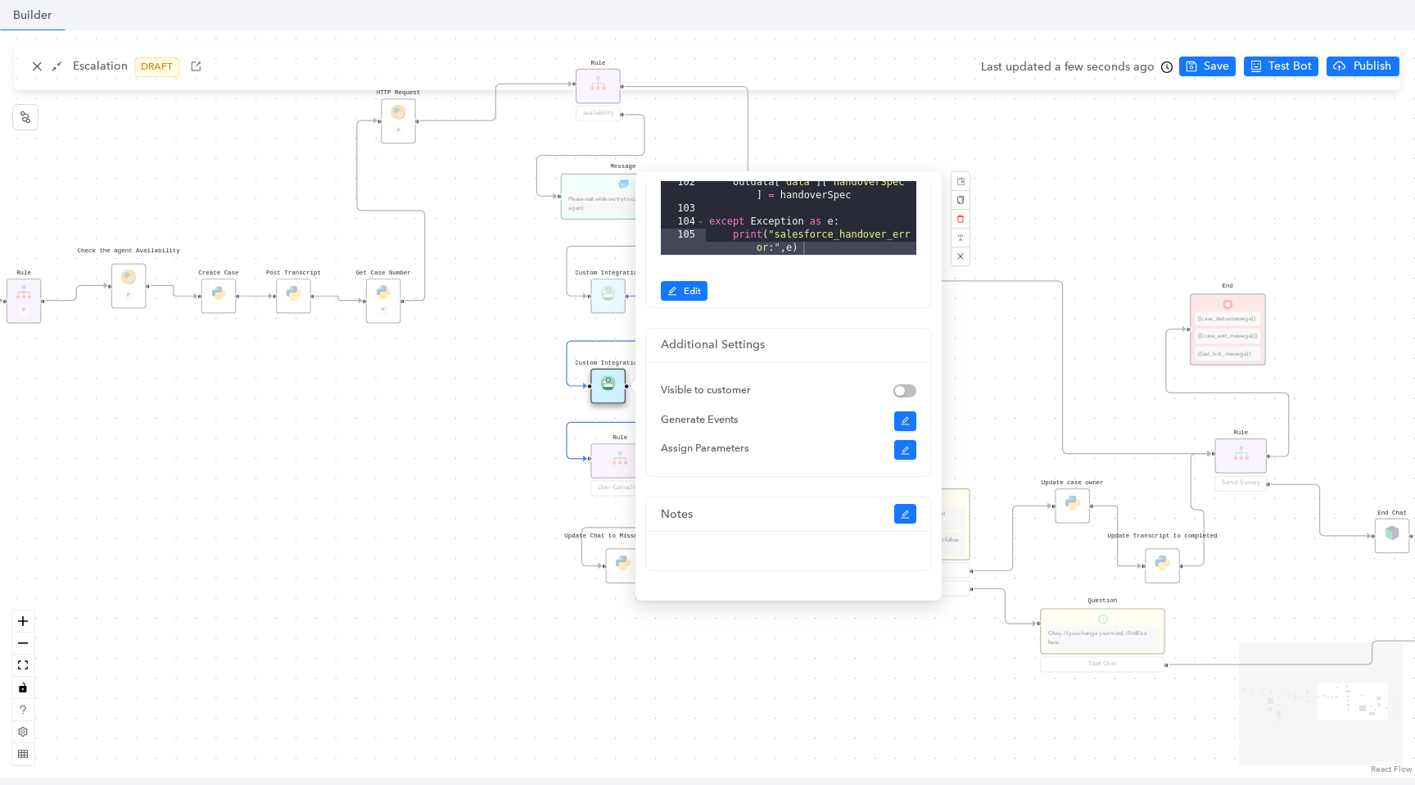
click at [693, 301] on div "87 88 89 90 91 92 93 94 95 96 97 98 99 100 101 102 103 104 105 "displayToAgent"…" at bounding box center [788, 42] width 285 height 530
click at [699, 288] on span "Edit" at bounding box center [692, 290] width 17 height 15
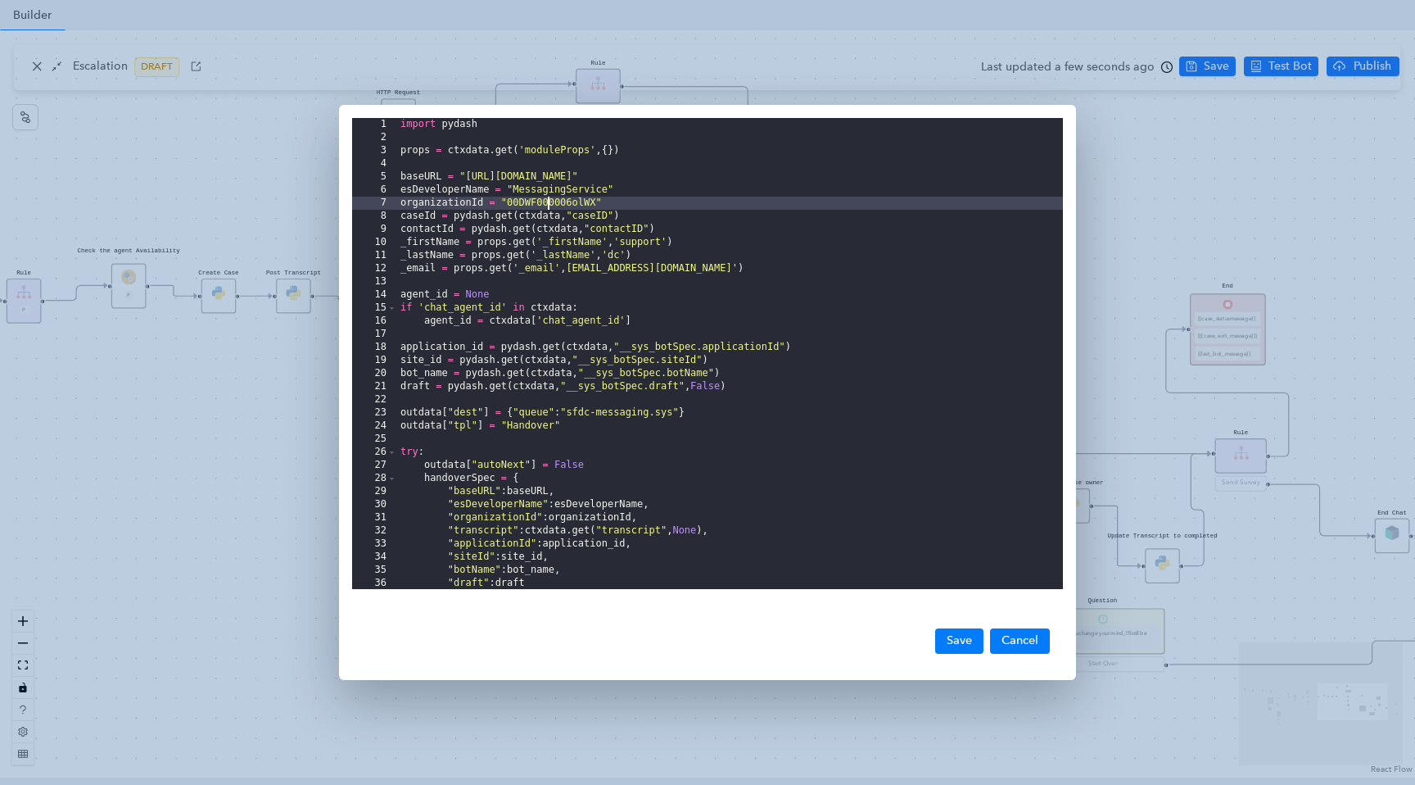
scroll to position [0, 0]
click at [546, 202] on div "import pydash props = ctxdata . get ( 'moduleProps' , { }) baseURL = "https://p…" at bounding box center [730, 366] width 666 height 497
click at [599, 202] on div "import pydash props = ctxdata . get ( 'moduleProps' , { }) baseURL = "https://p…" at bounding box center [730, 366] width 666 height 497
click at [596, 203] on div "import pydash props = ctxdata . get ( 'moduleProps' , { }) baseURL = "https://p…" at bounding box center [730, 366] width 666 height 497
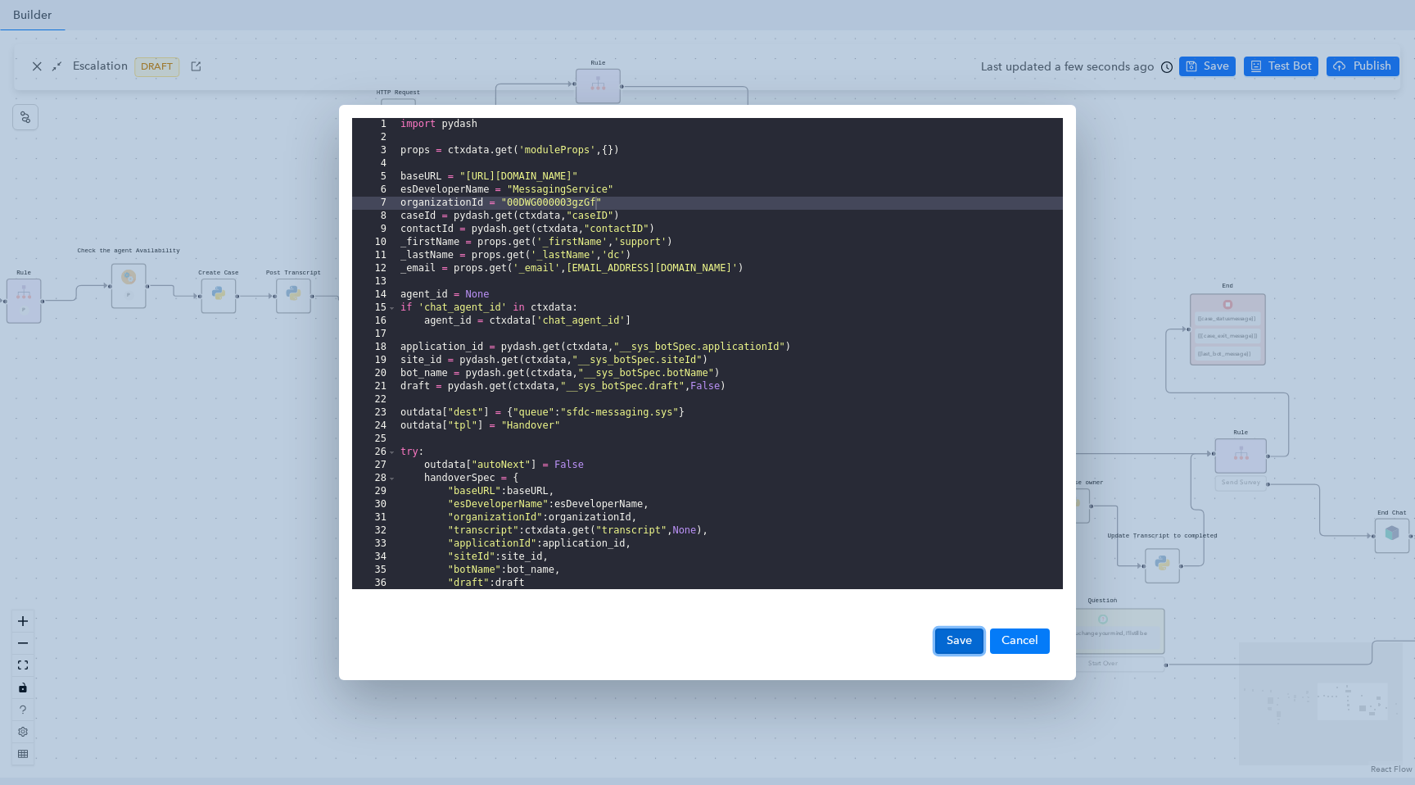
click at [944, 636] on button "Save" at bounding box center [959, 640] width 48 height 25
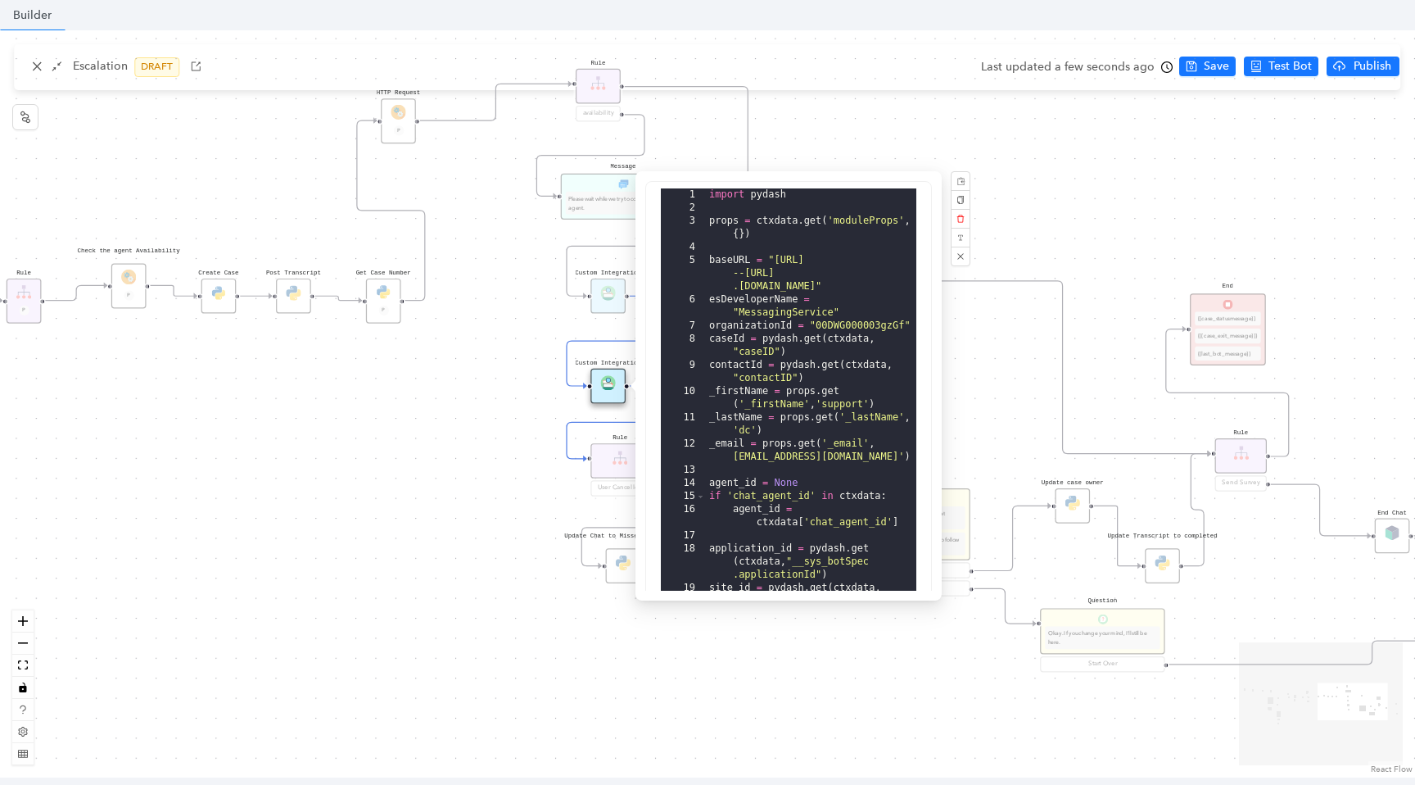
click at [882, 668] on div "Data Table Start Rule P IsAvailable Rule newContact Get Contact details First N…" at bounding box center [707, 403] width 1415 height 747
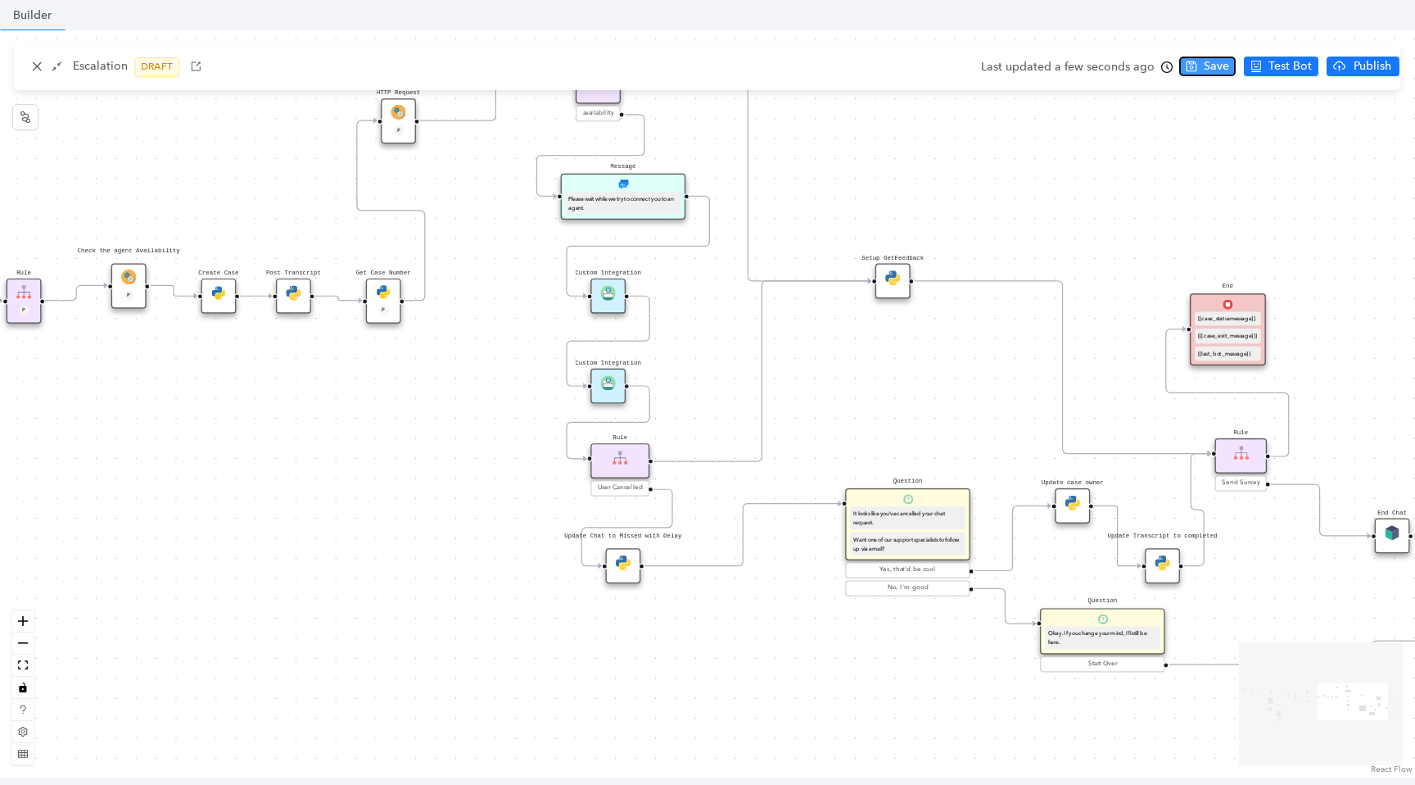
click at [1207, 74] on span "Save" at bounding box center [1216, 66] width 25 height 18
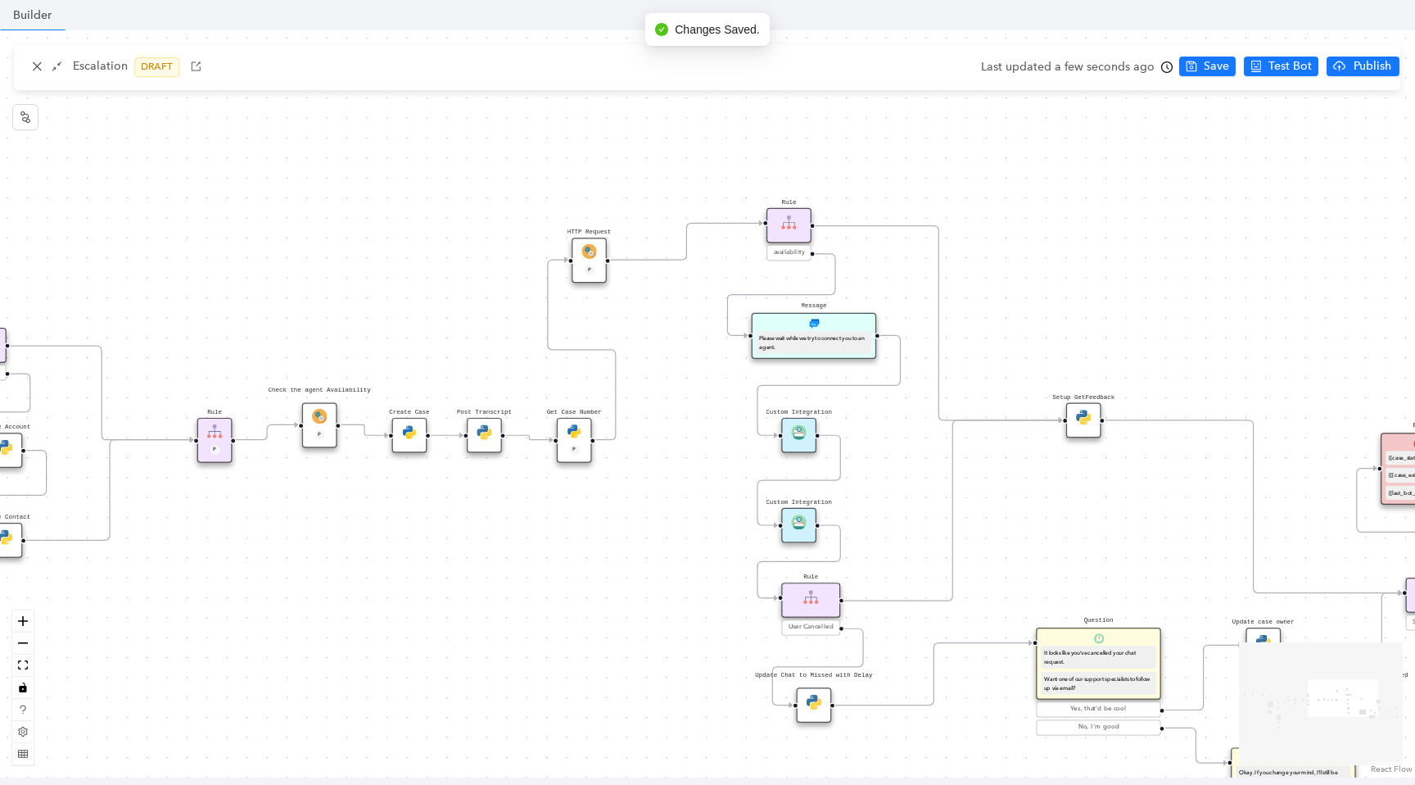
drag, startPoint x: 1013, startPoint y: 188, endPoint x: 1205, endPoint y: 328, distance: 237.4
click at [1205, 328] on div "Data Table Start Rule P IsAvailable Rule newContact Get Contact details First N…" at bounding box center [707, 403] width 1415 height 747
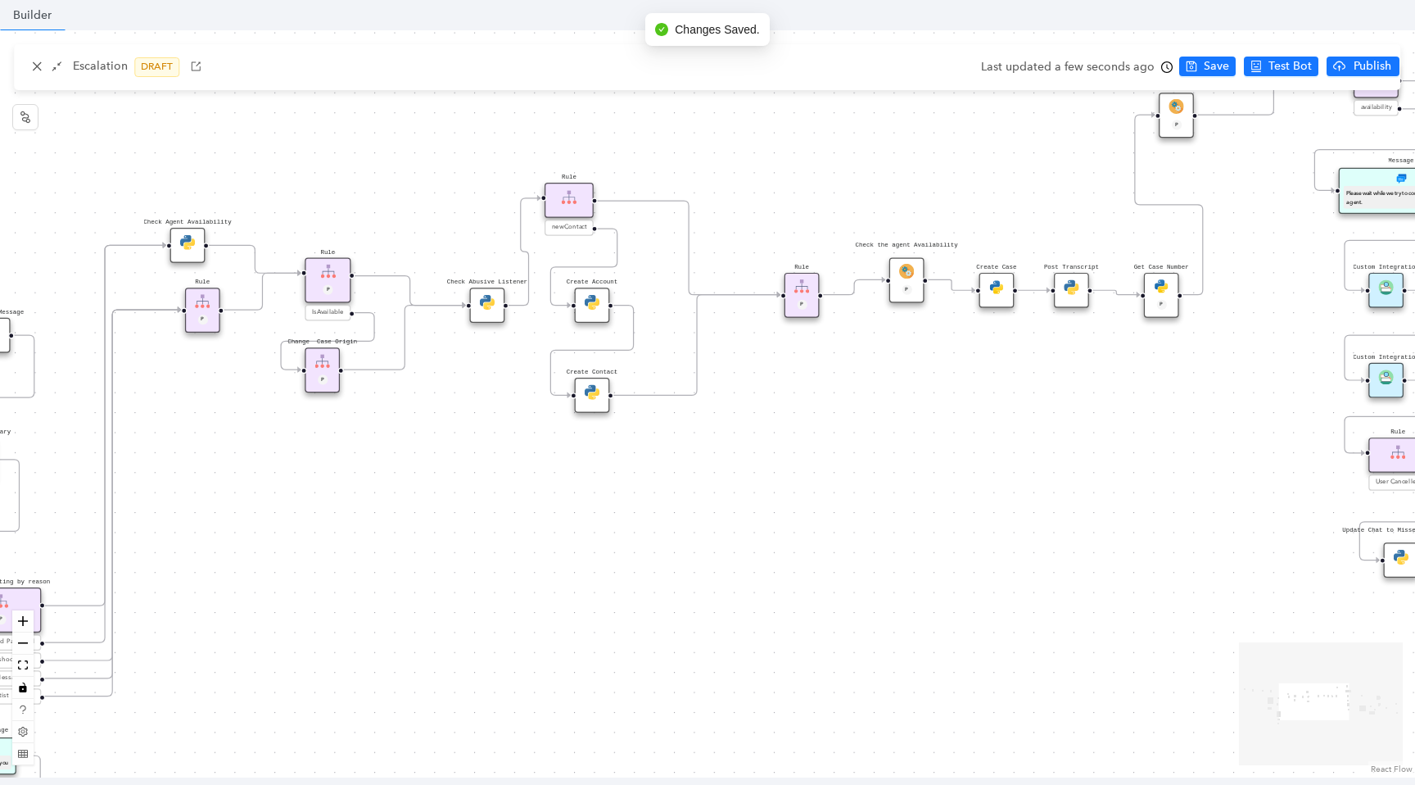
drag, startPoint x: 494, startPoint y: 643, endPoint x: 1099, endPoint y: 487, distance: 625.2
click at [1103, 487] on div "Data Table Start Rule P IsAvailable Rule newContact Get Contact details First N…" at bounding box center [707, 403] width 1415 height 747
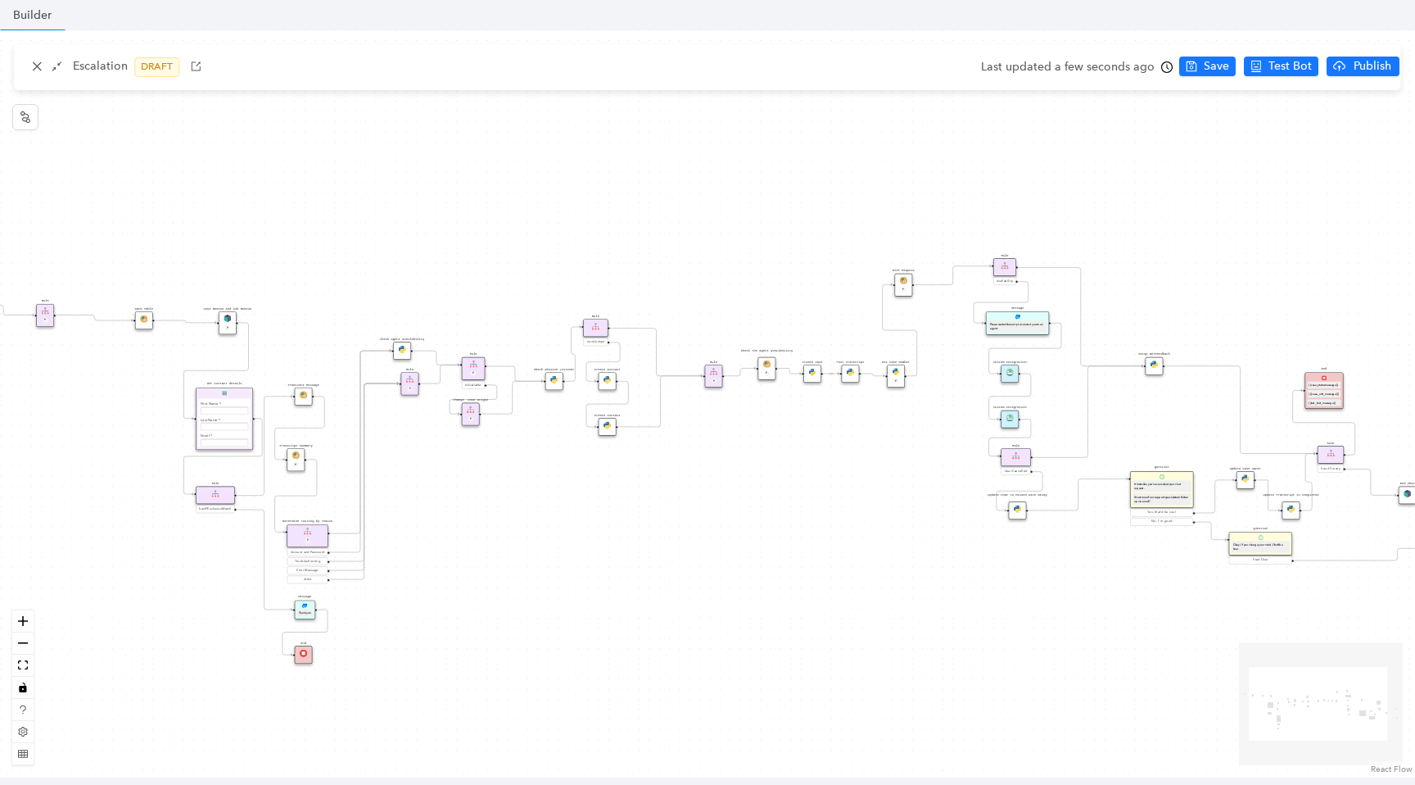
drag, startPoint x: 262, startPoint y: 249, endPoint x: 620, endPoint y: 269, distance: 358.5
click at [620, 270] on div "Data Table Start Rule P IsAvailable Rule newContact Get Contact details First N…" at bounding box center [707, 403] width 1415 height 747
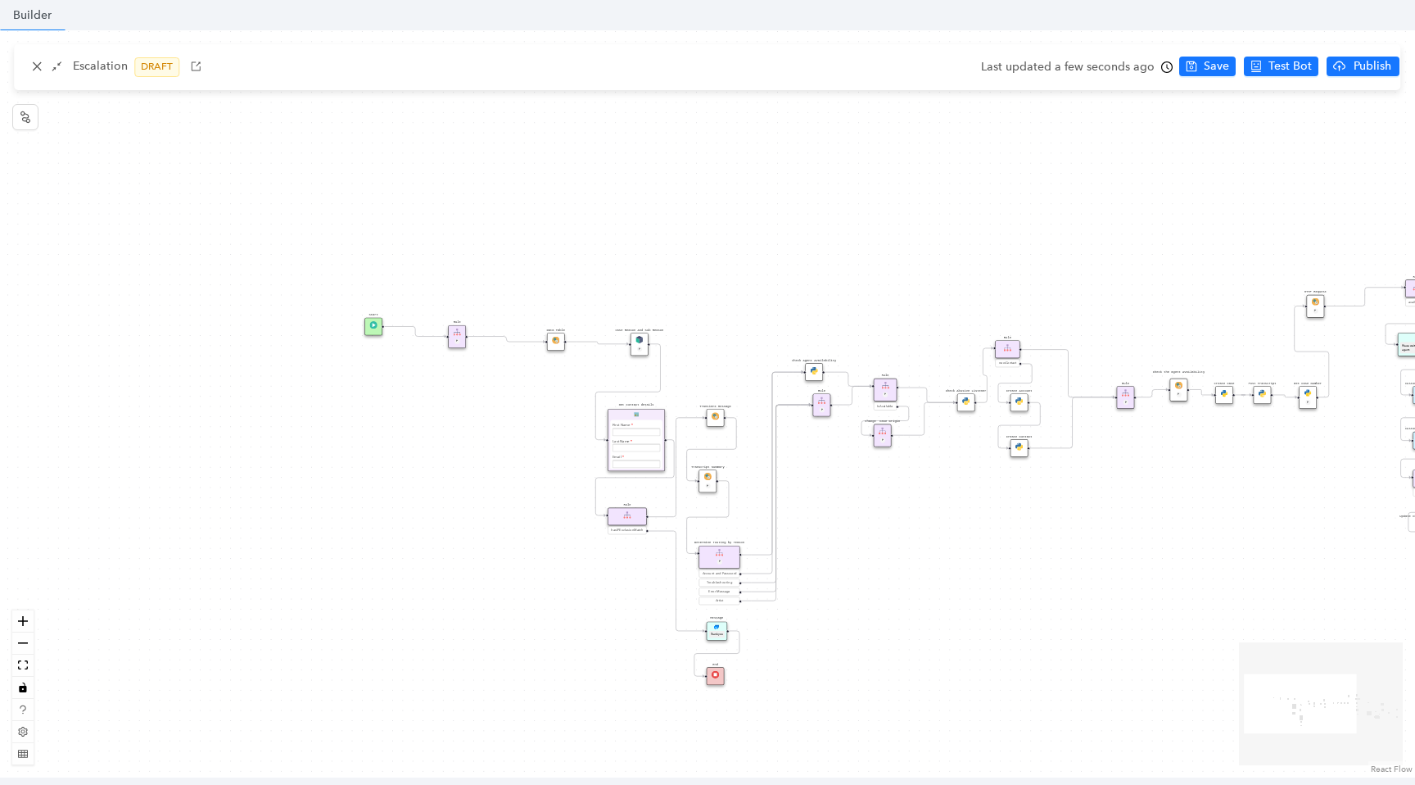
drag, startPoint x: 317, startPoint y: 434, endPoint x: 428, endPoint y: 433, distance: 110.6
click at [428, 434] on div "Data Table Start Rule P IsAvailable Rule newContact Get Contact details First N…" at bounding box center [707, 403] width 1415 height 747
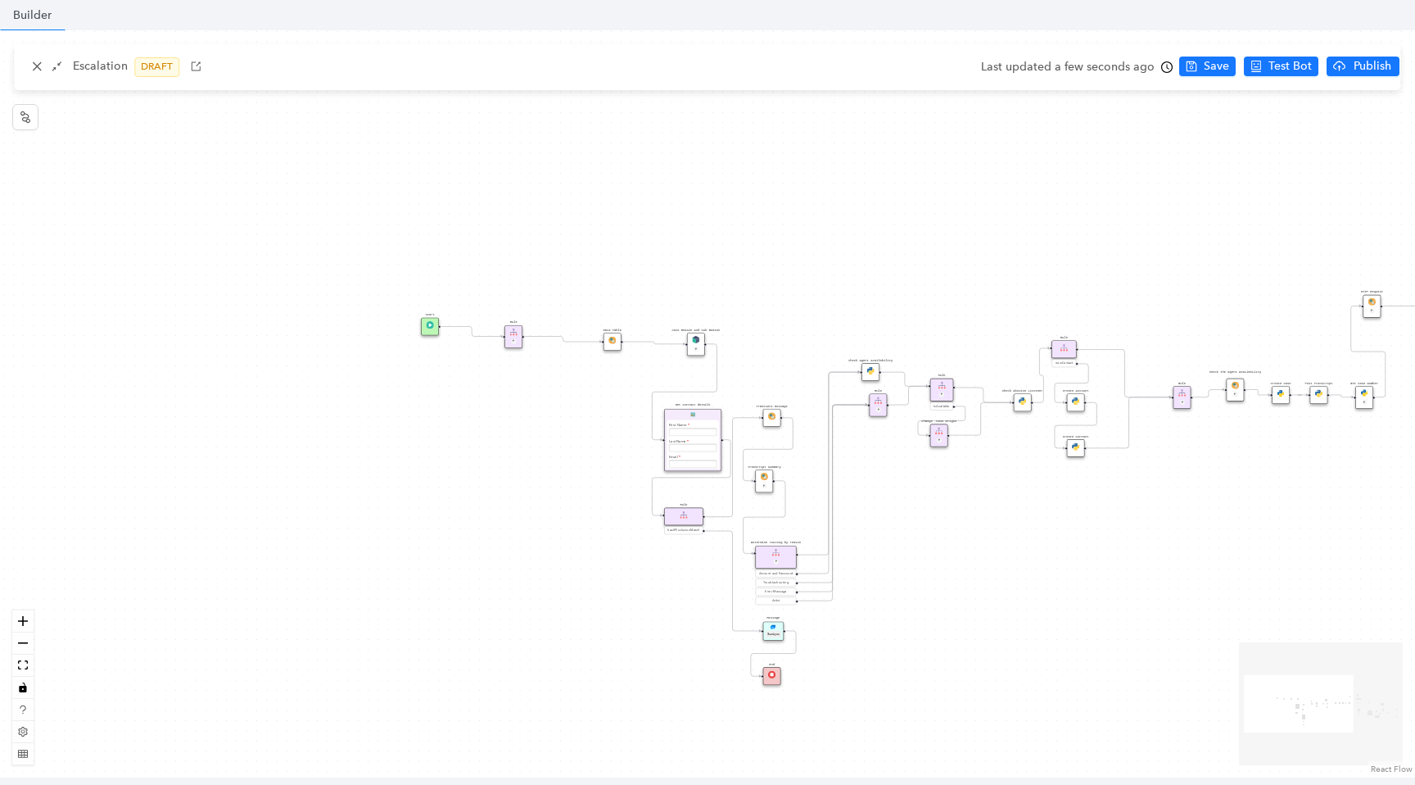
click at [514, 335] on img at bounding box center [513, 331] width 7 height 7
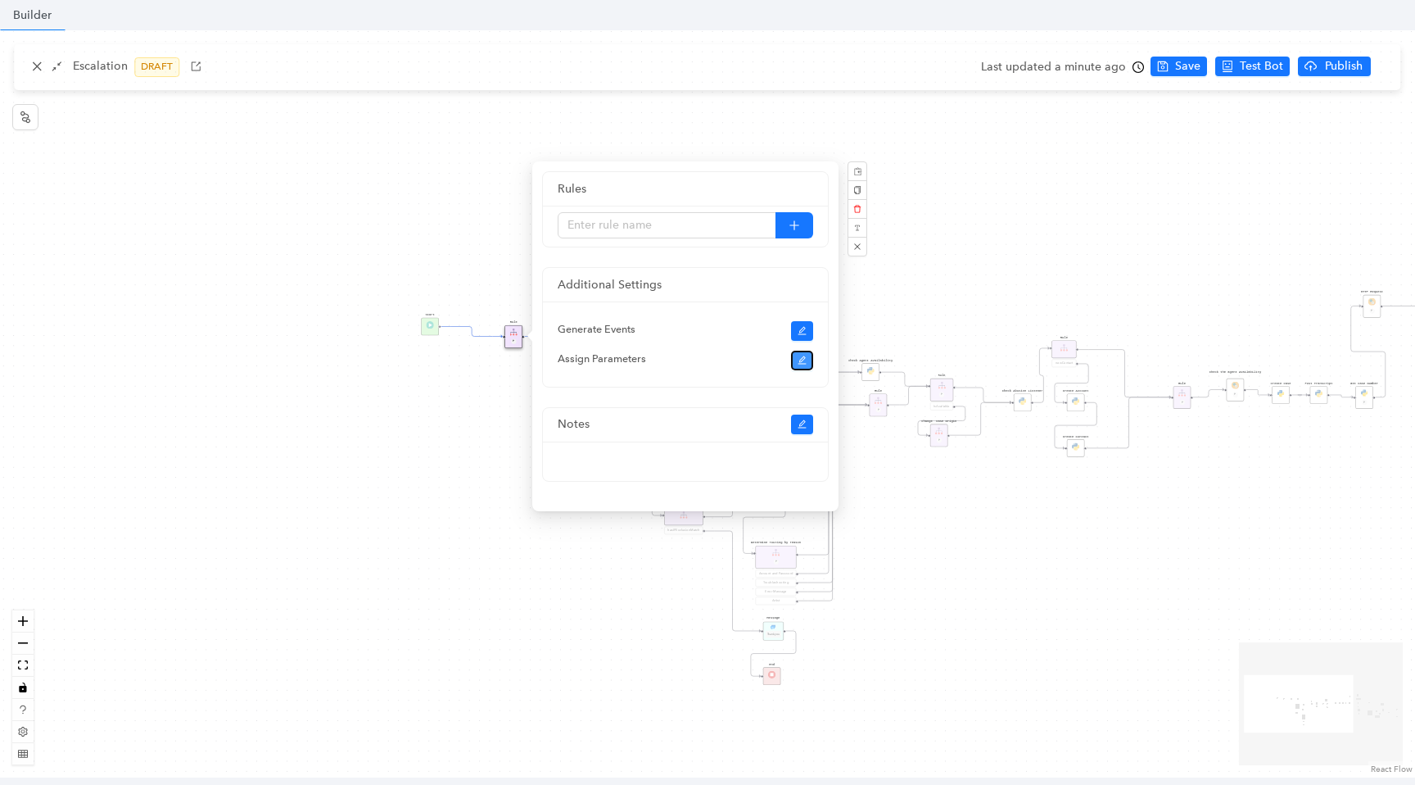
click at [802, 364] on icon "edit" at bounding box center [802, 360] width 8 height 8
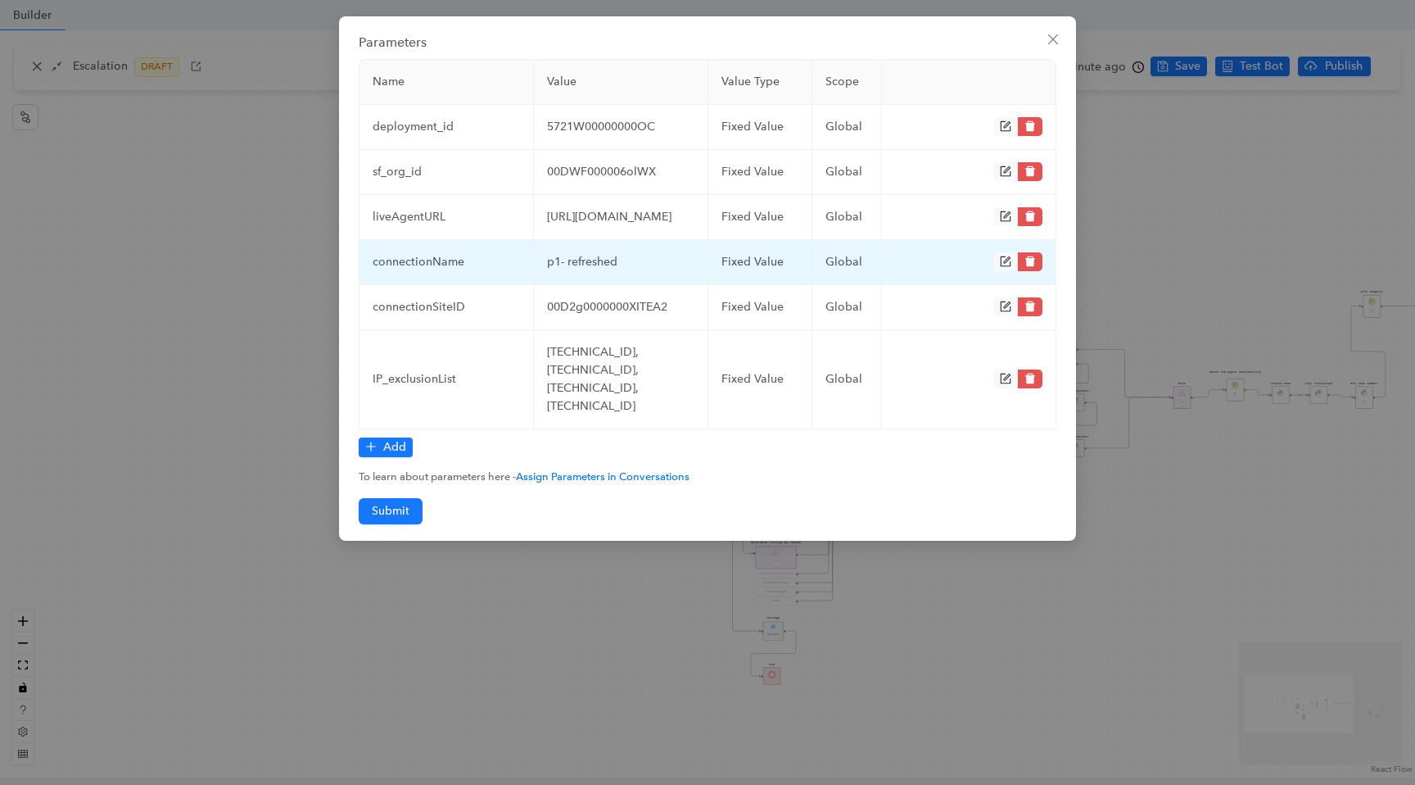
click at [1003, 267] on icon "form" at bounding box center [1005, 261] width 11 height 11
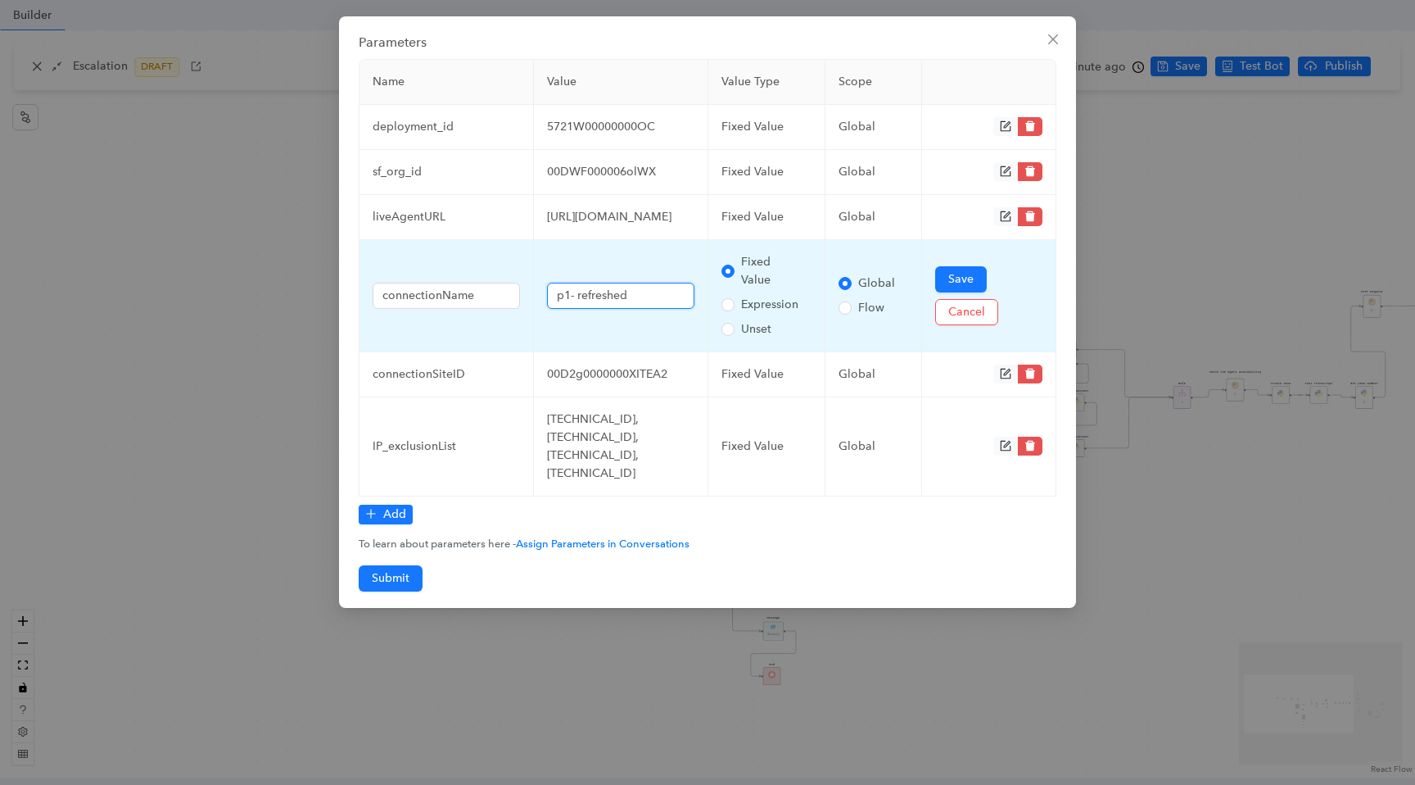
drag, startPoint x: 644, startPoint y: 330, endPoint x: 572, endPoint y: 334, distance: 72.2
click at [572, 309] on input "p1- refreshed" at bounding box center [620, 296] width 147 height 26
click at [562, 309] on input "p1" at bounding box center [620, 296] width 147 height 26
type input "P1"
click at [968, 288] on span "Save" at bounding box center [961, 279] width 25 height 18
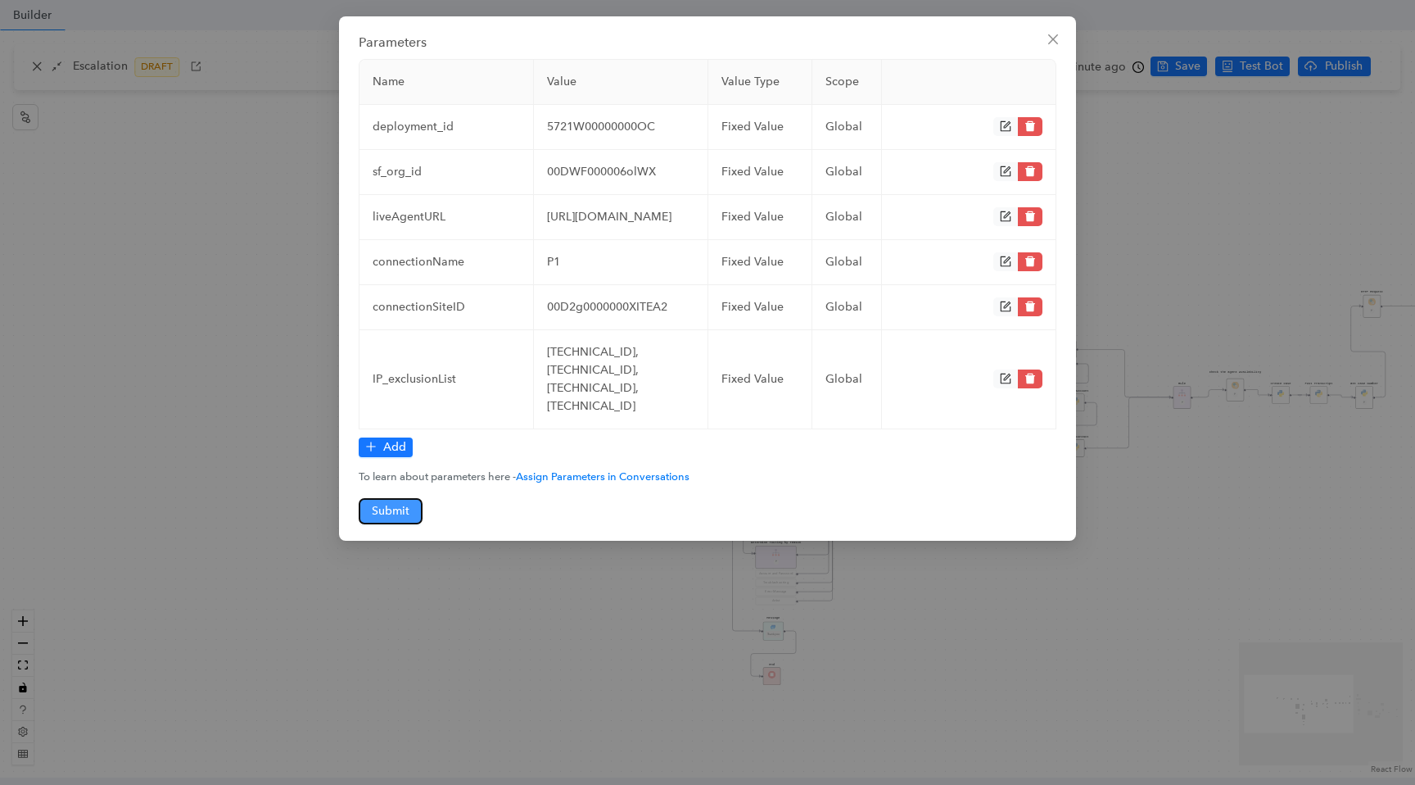
click at [380, 520] on span "Submit" at bounding box center [391, 511] width 38 height 18
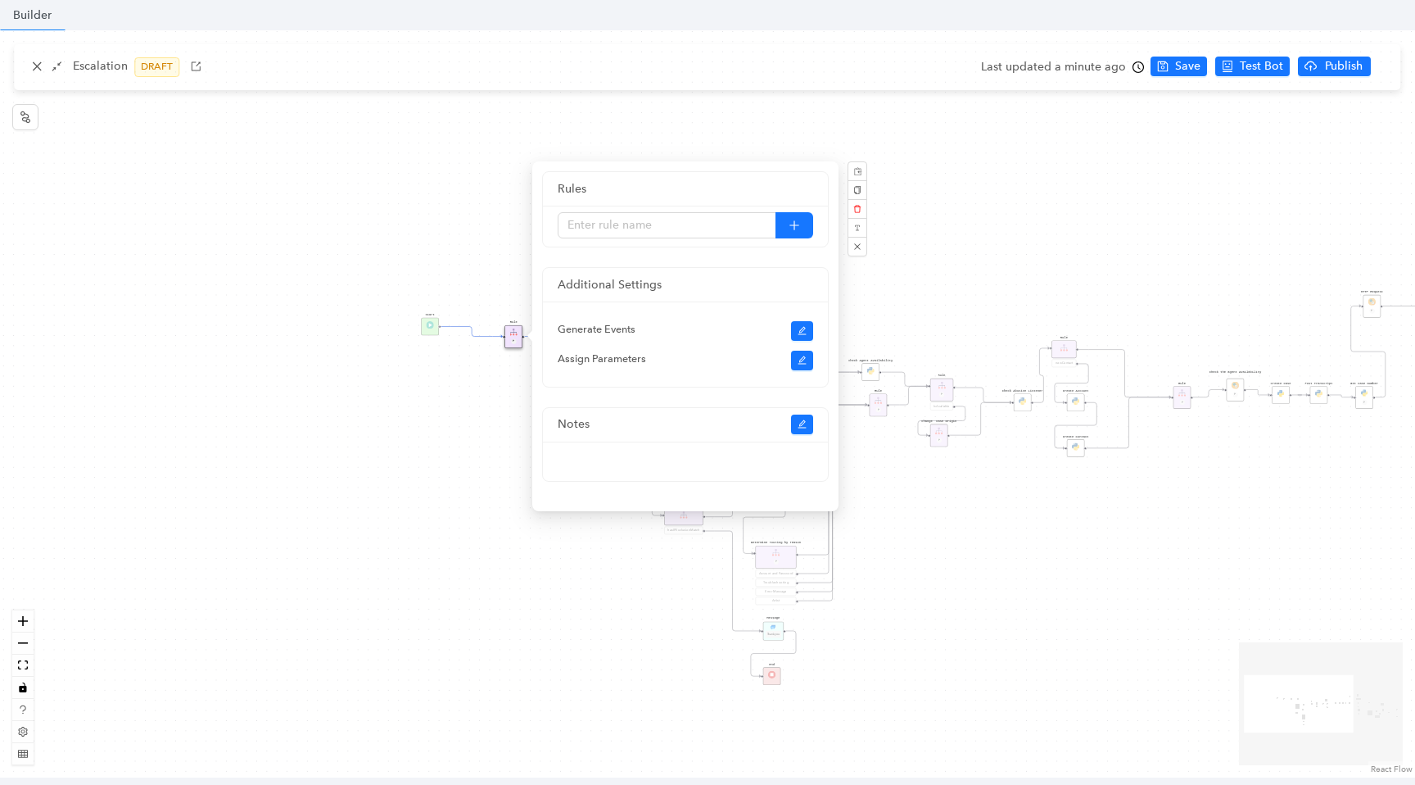
click at [265, 339] on div "Data Table Start Rule P IsAvailable Rule newContact Get Contact details First N…" at bounding box center [707, 403] width 1415 height 747
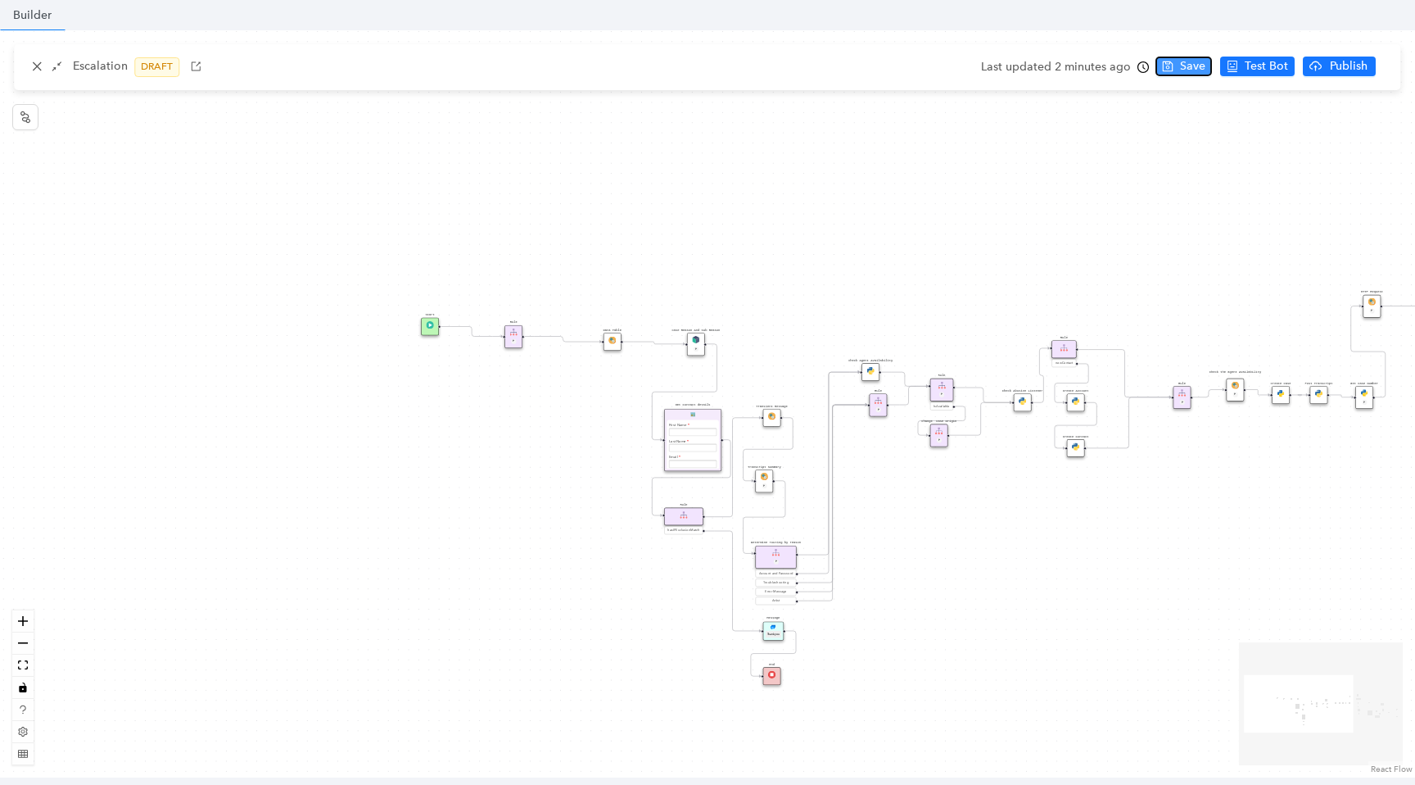
click at [1176, 70] on button "Save" at bounding box center [1184, 67] width 57 height 20
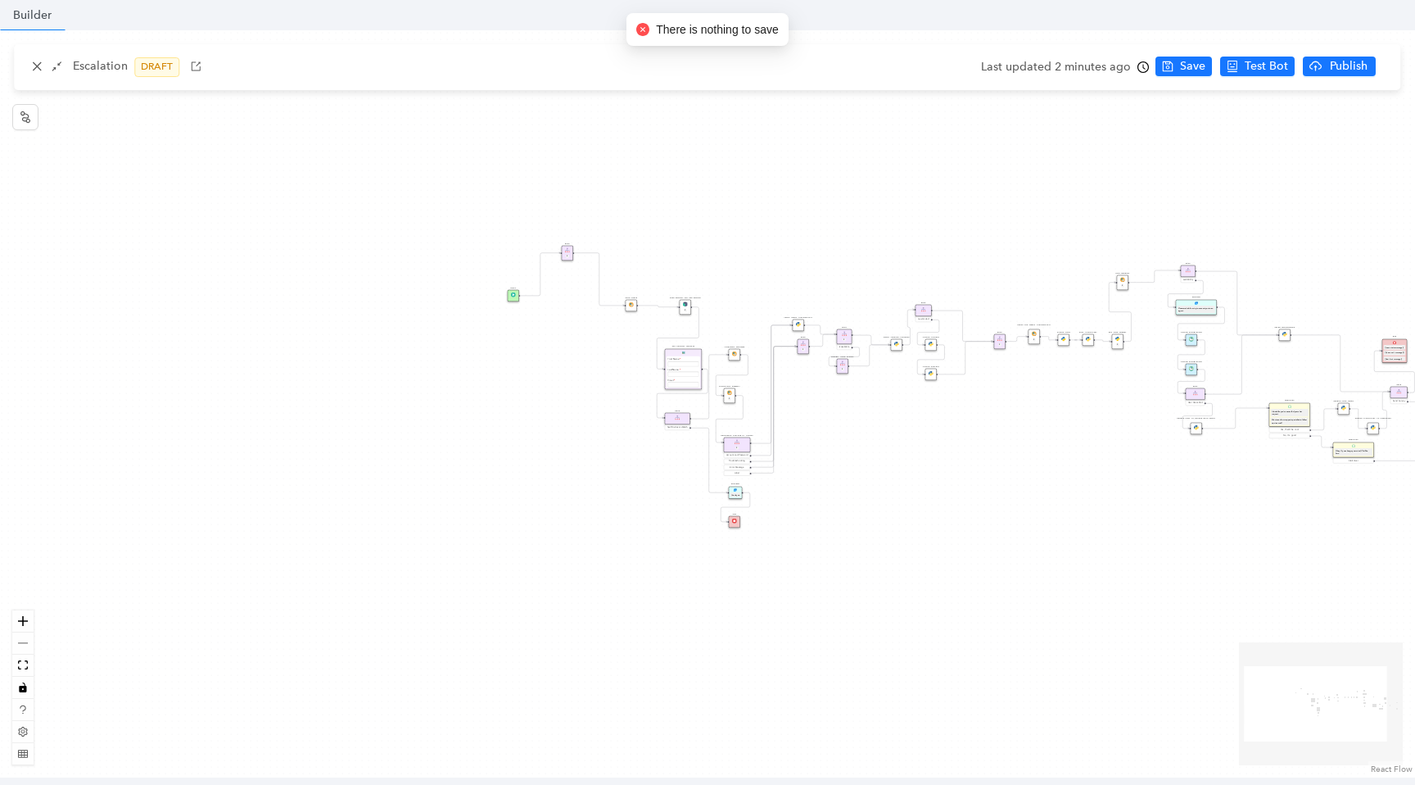
drag, startPoint x: 570, startPoint y: 304, endPoint x: 570, endPoint y: 254, distance: 50.0
click at [570, 255] on div "P" at bounding box center [567, 257] width 7 height 4
click at [1188, 66] on span "Save" at bounding box center [1192, 66] width 25 height 18
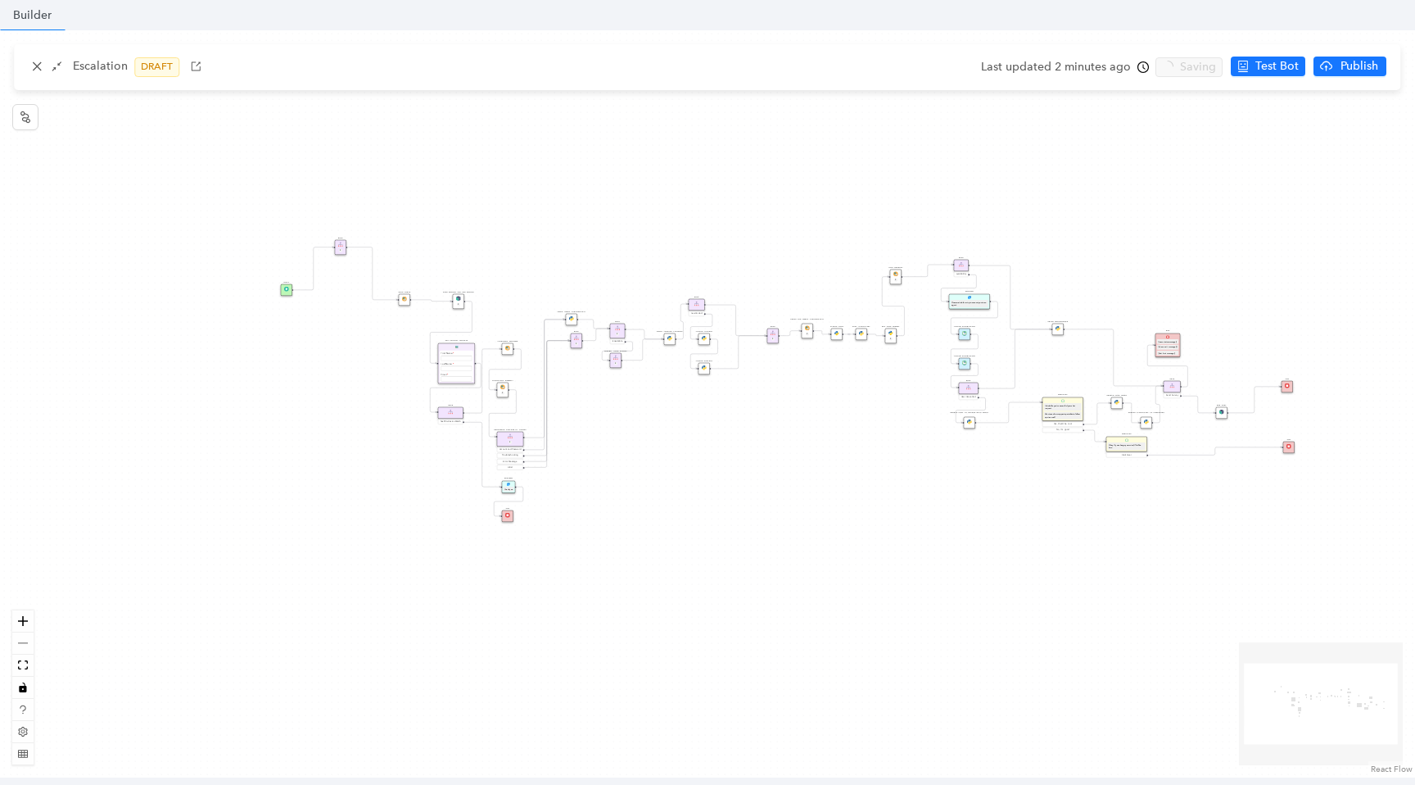
drag, startPoint x: 994, startPoint y: 446, endPoint x: 691, endPoint y: 431, distance: 303.4
click at [691, 431] on div "Data Table Start Rule P IsAvailable Rule newContact Get Contact details First N…" at bounding box center [707, 403] width 1415 height 747
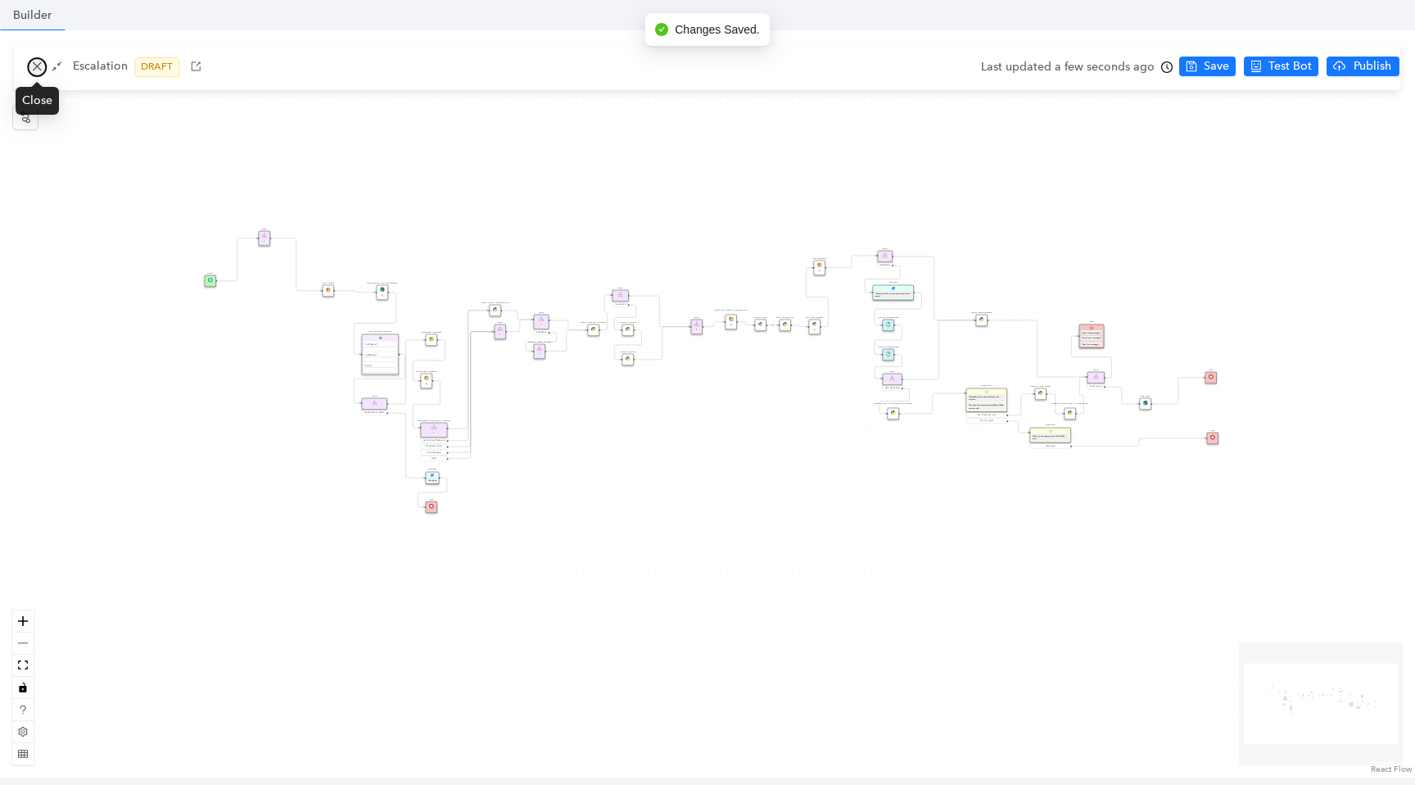
click at [34, 66] on icon "close" at bounding box center [36, 66] width 11 height 11
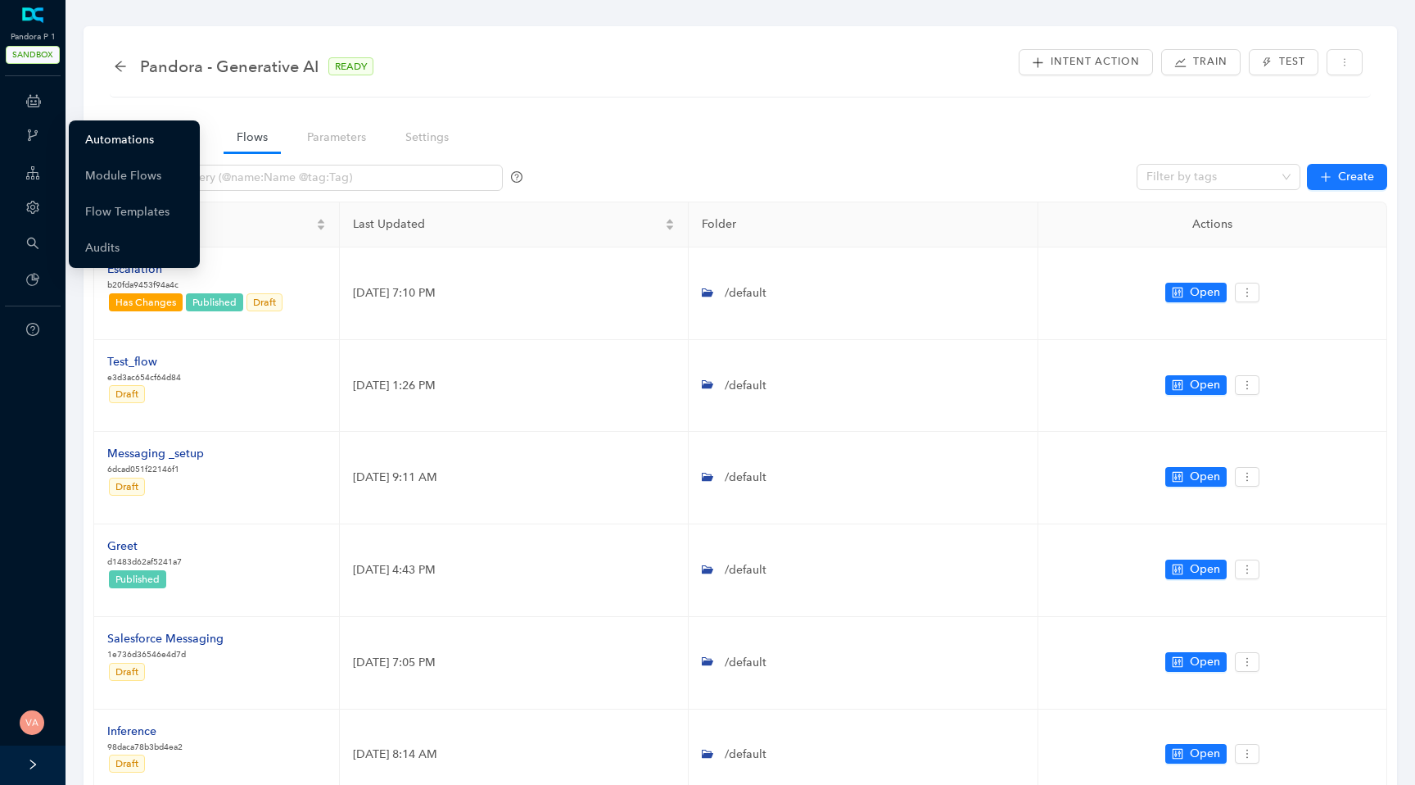
click at [143, 138] on link "Automations" at bounding box center [119, 140] width 69 height 33
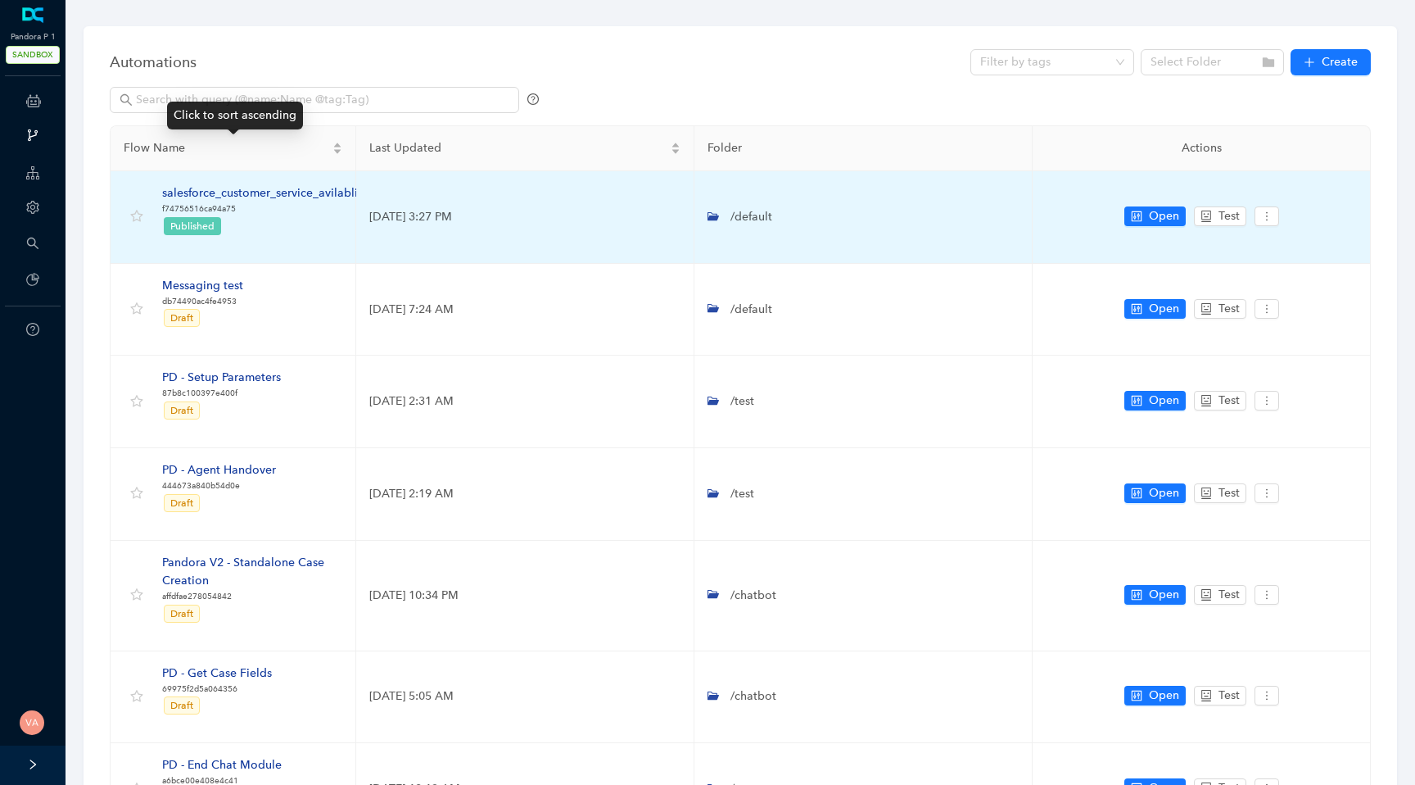
click at [254, 191] on div "salesforce_customer_service_avilablity" at bounding box center [265, 193] width 206 height 18
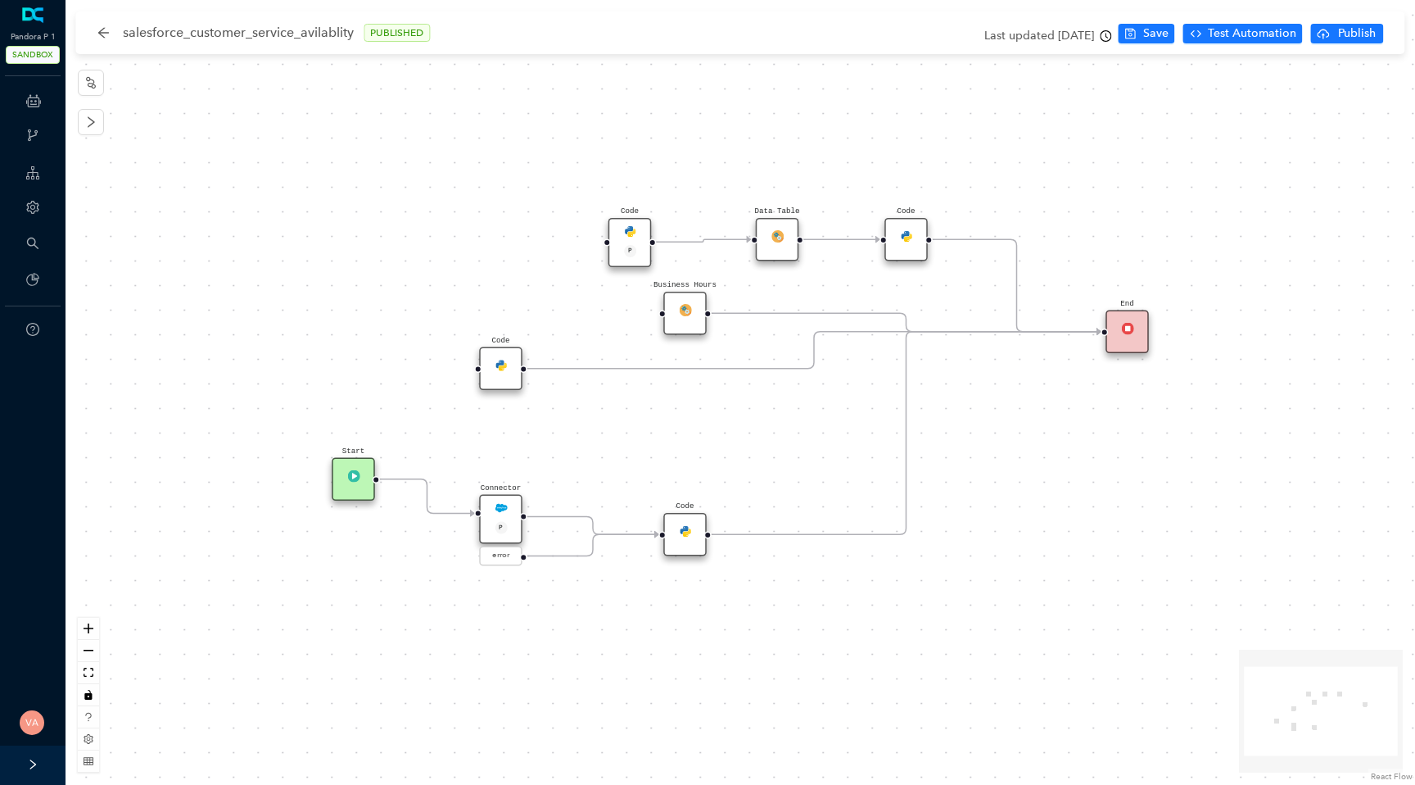
click at [502, 511] on img at bounding box center [501, 508] width 12 height 12
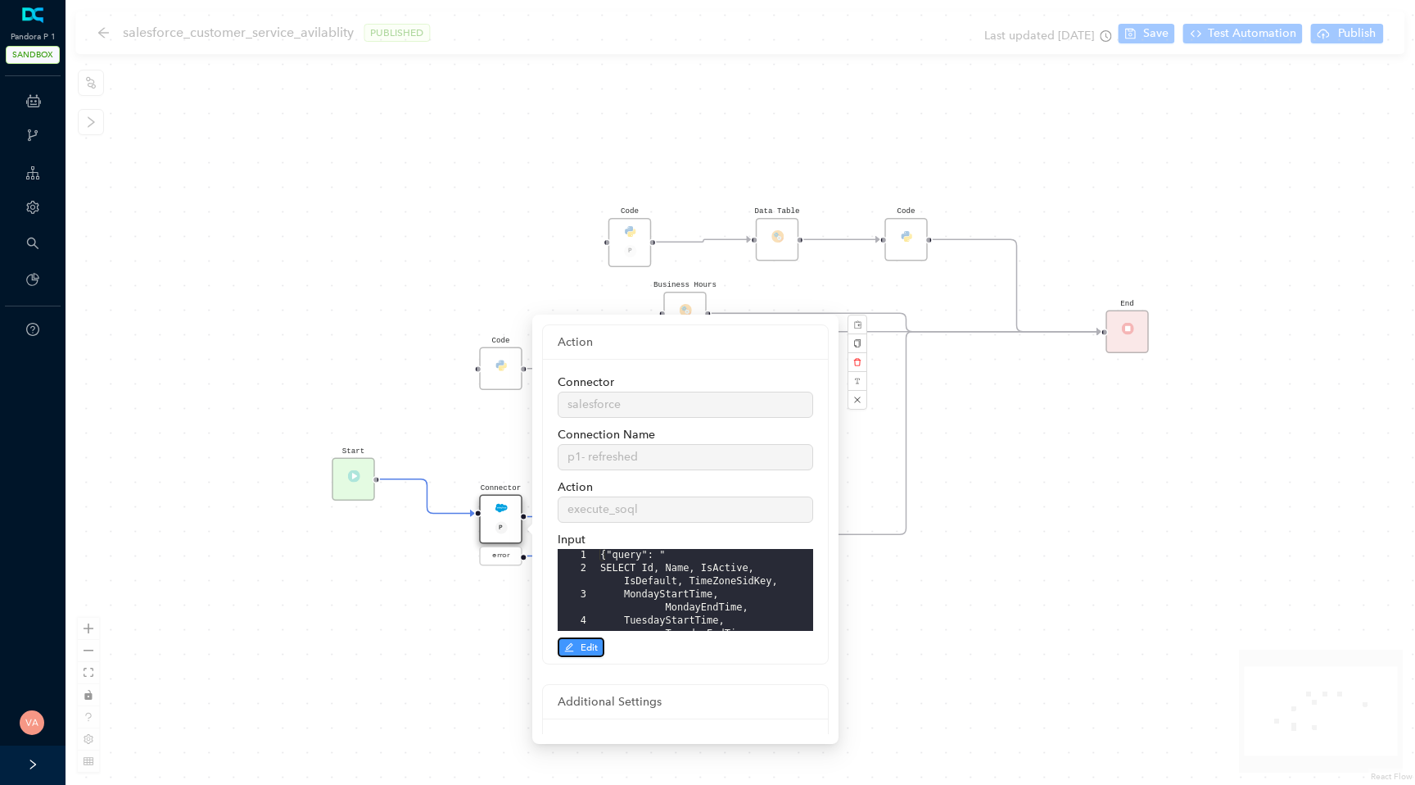
click at [590, 648] on span "Edit" at bounding box center [589, 647] width 17 height 15
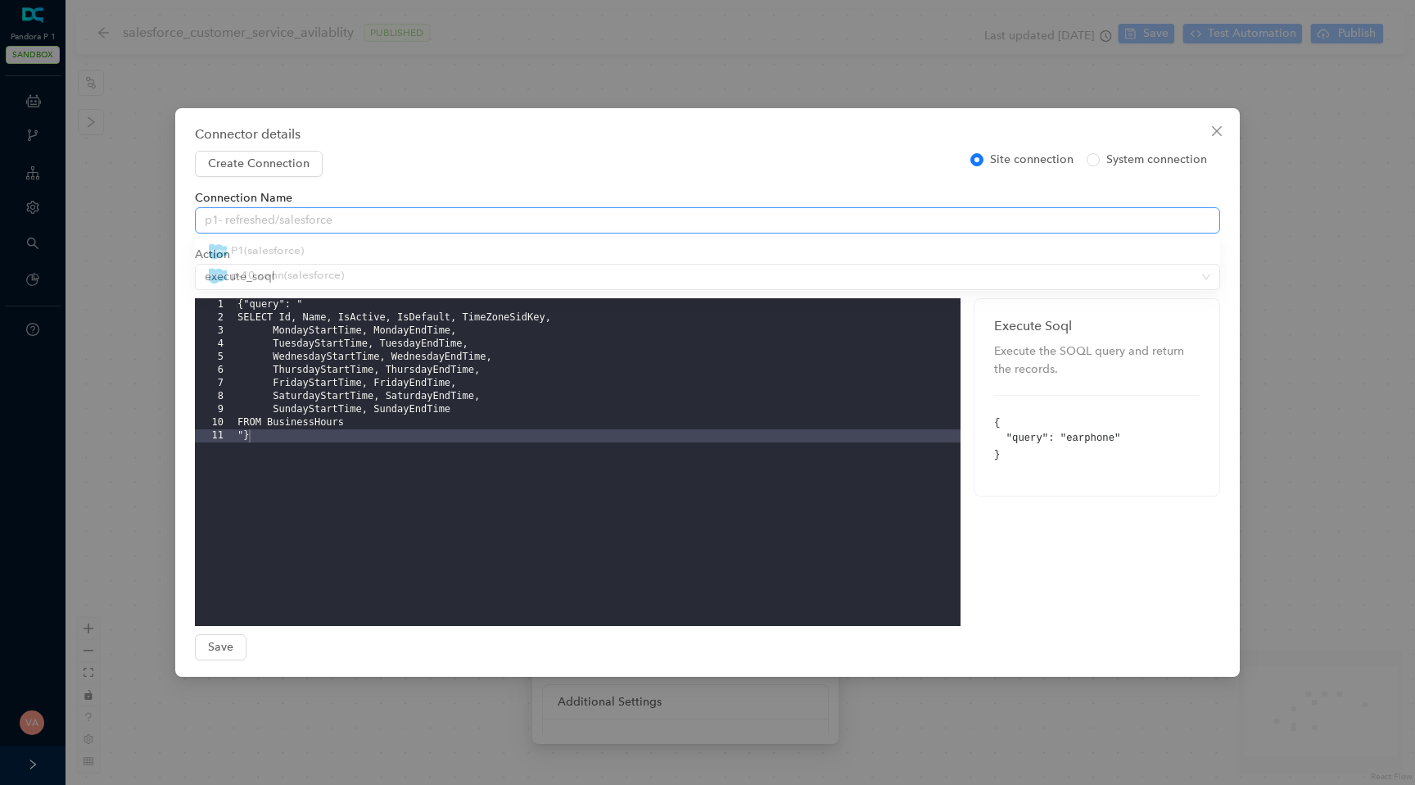
click at [543, 219] on span "p1- refreshed/salesforce" at bounding box center [708, 220] width 1006 height 25
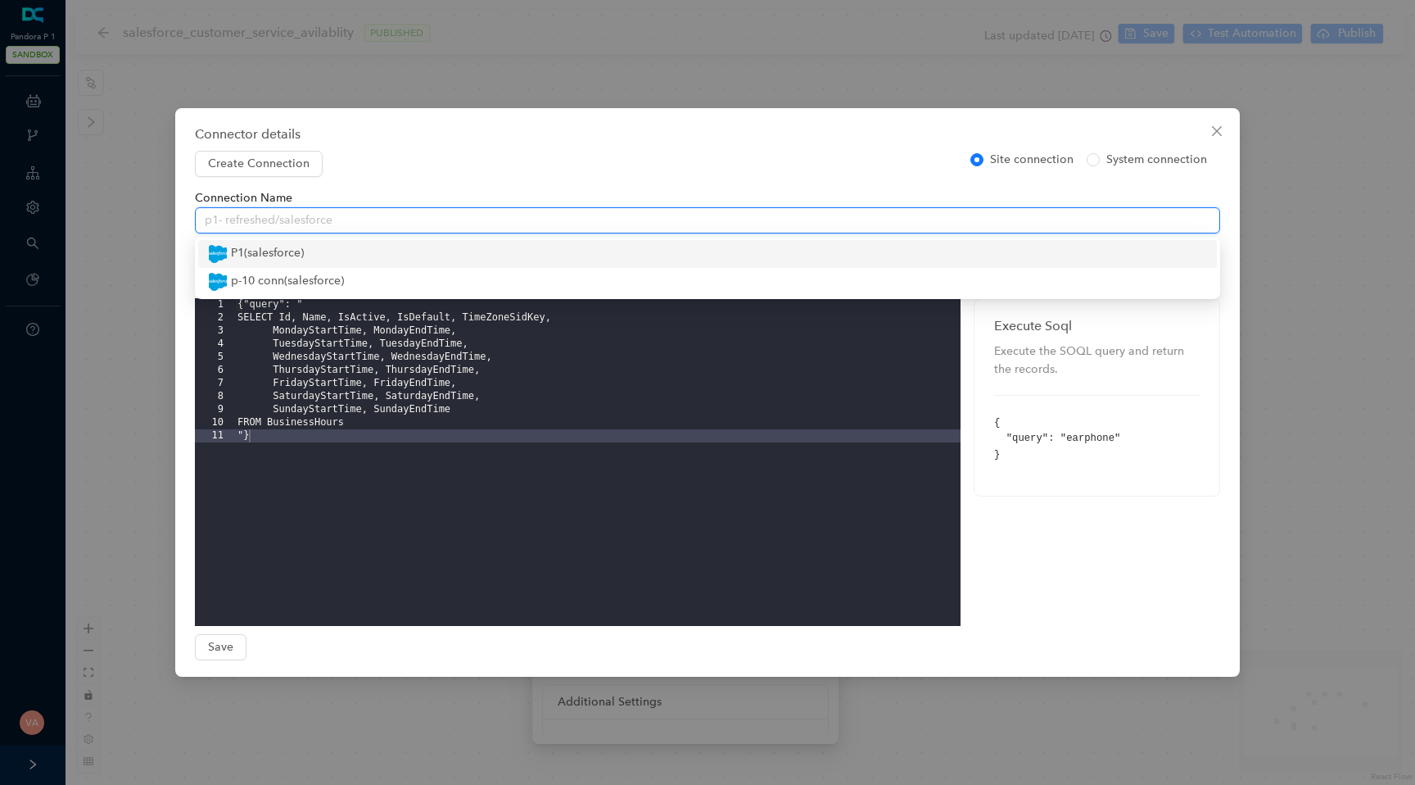
click at [512, 251] on div "P1 ( salesforce )" at bounding box center [707, 254] width 999 height 20
click at [236, 647] on button "Save" at bounding box center [221, 647] width 52 height 26
type input "P1"
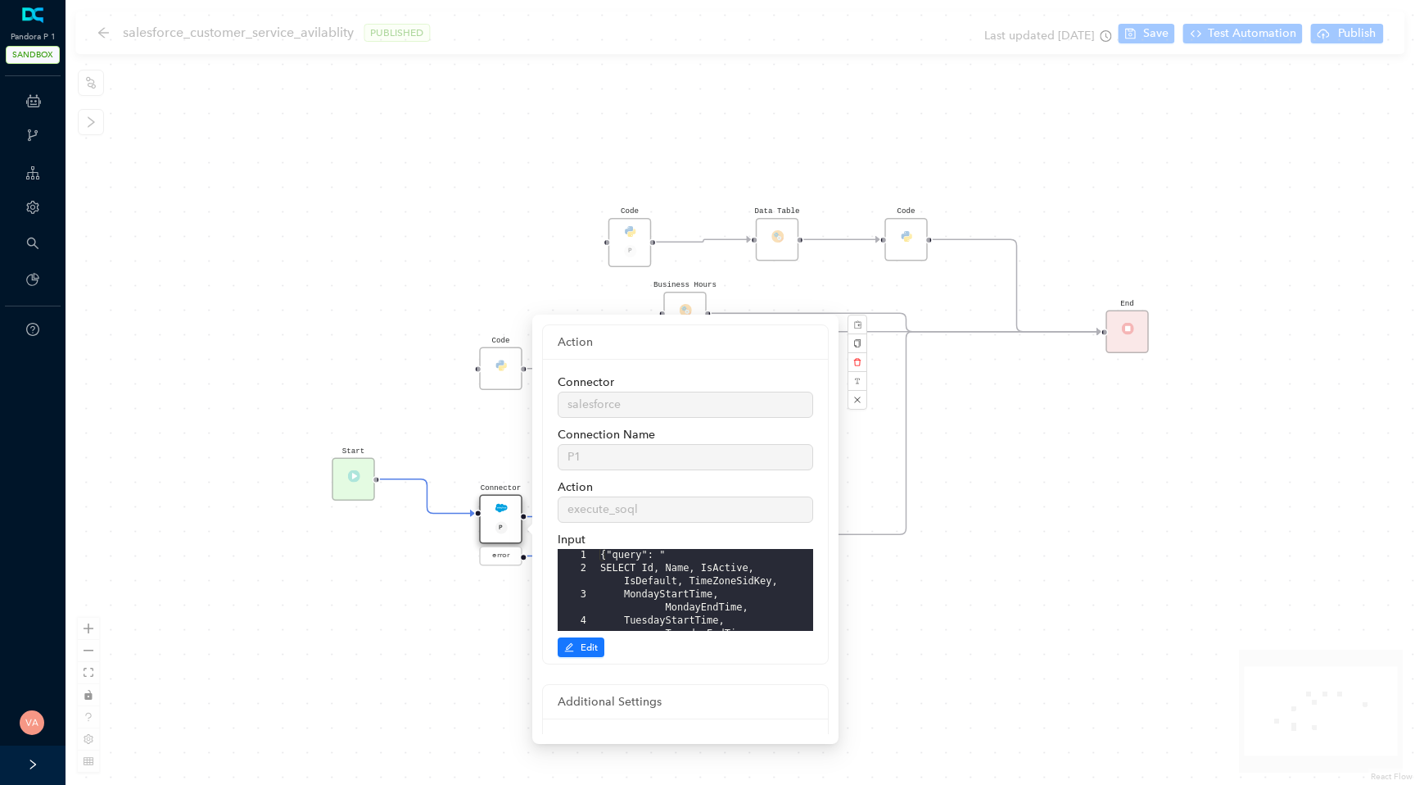
click at [391, 682] on div "Start Code P Data Table End Code Business Hours Connector P error Code Code" at bounding box center [741, 392] width 1350 height 785
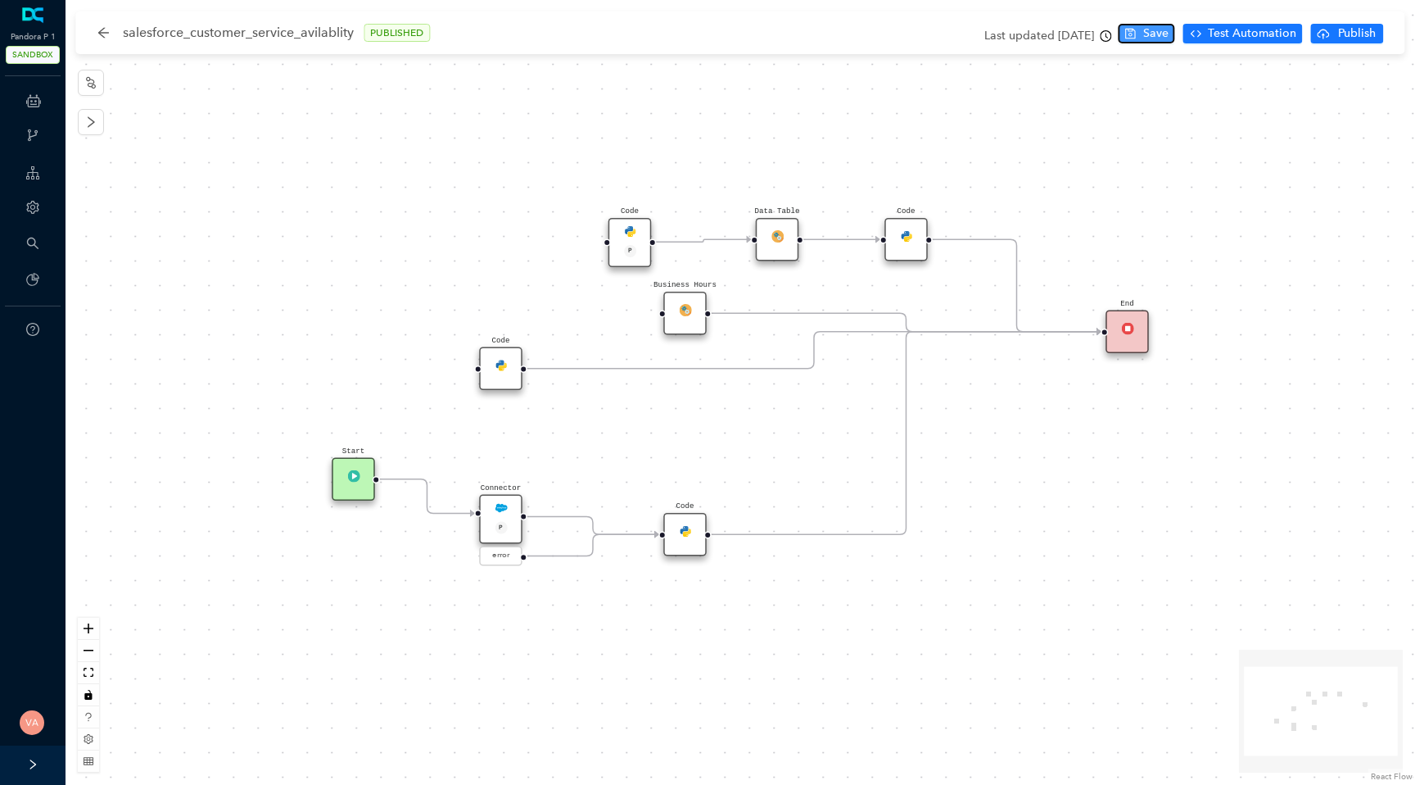
click at [1136, 29] on icon "save" at bounding box center [1130, 34] width 11 height 11
click at [1350, 35] on span "Publish" at bounding box center [1357, 34] width 41 height 18
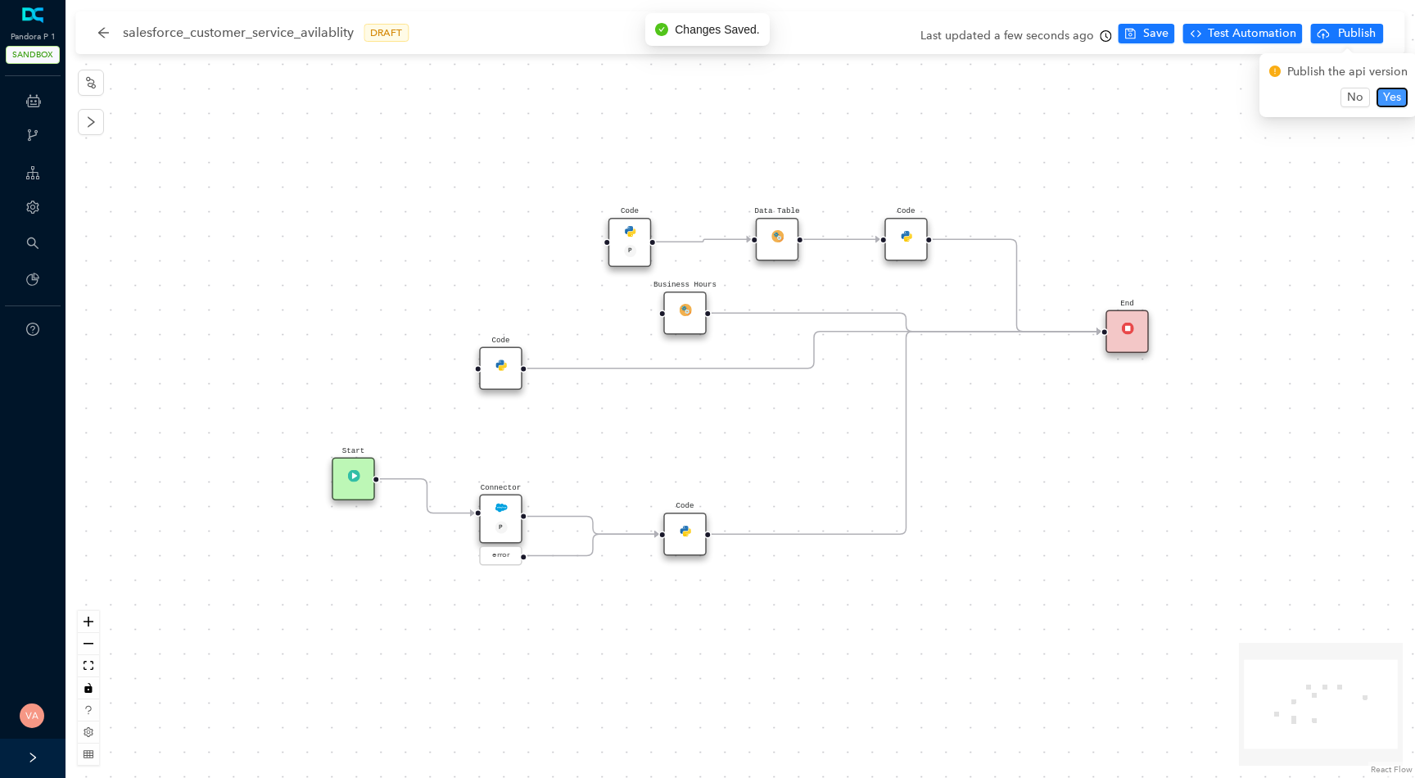
click at [1384, 98] on span "Yes" at bounding box center [1393, 97] width 18 height 18
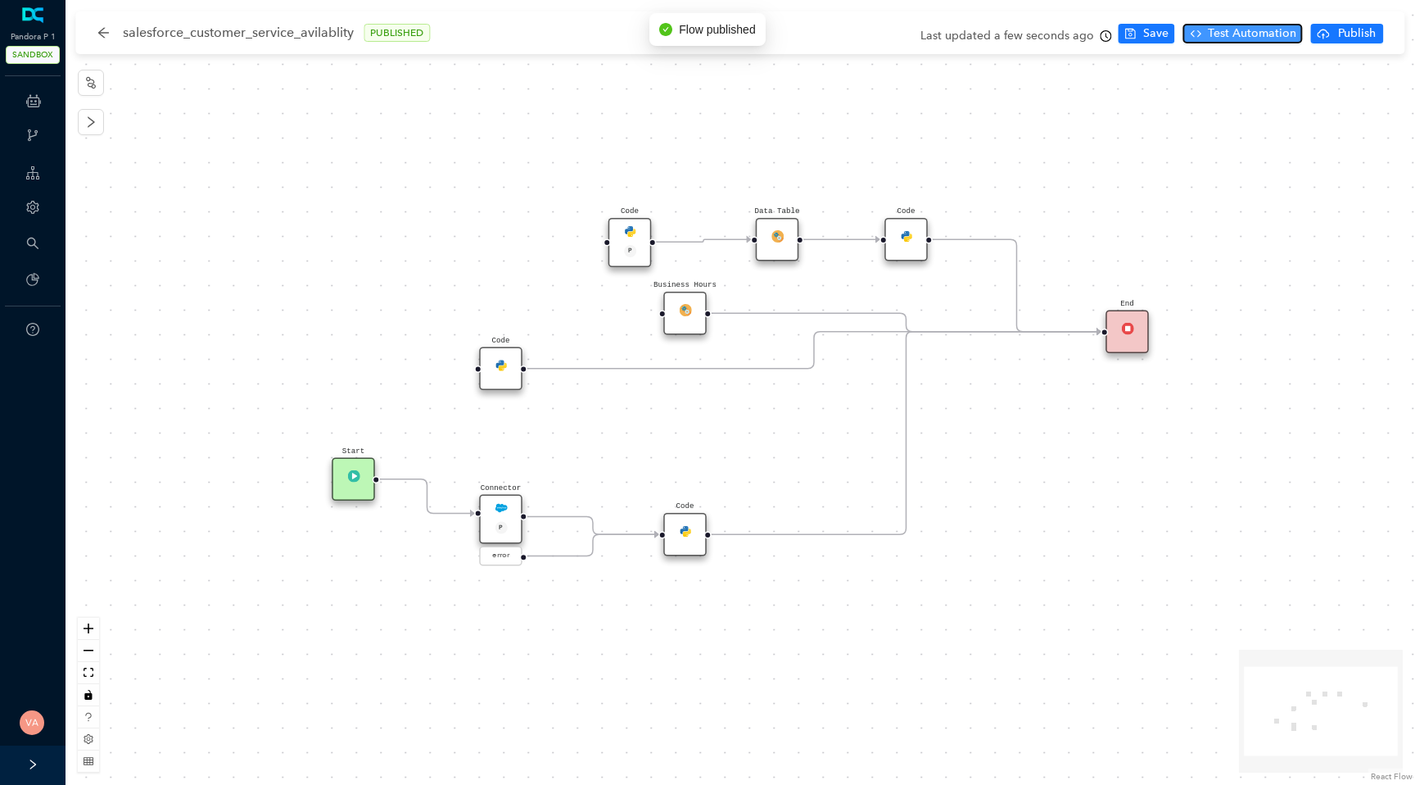
click at [1239, 31] on span "Test Automation" at bounding box center [1252, 34] width 88 height 18
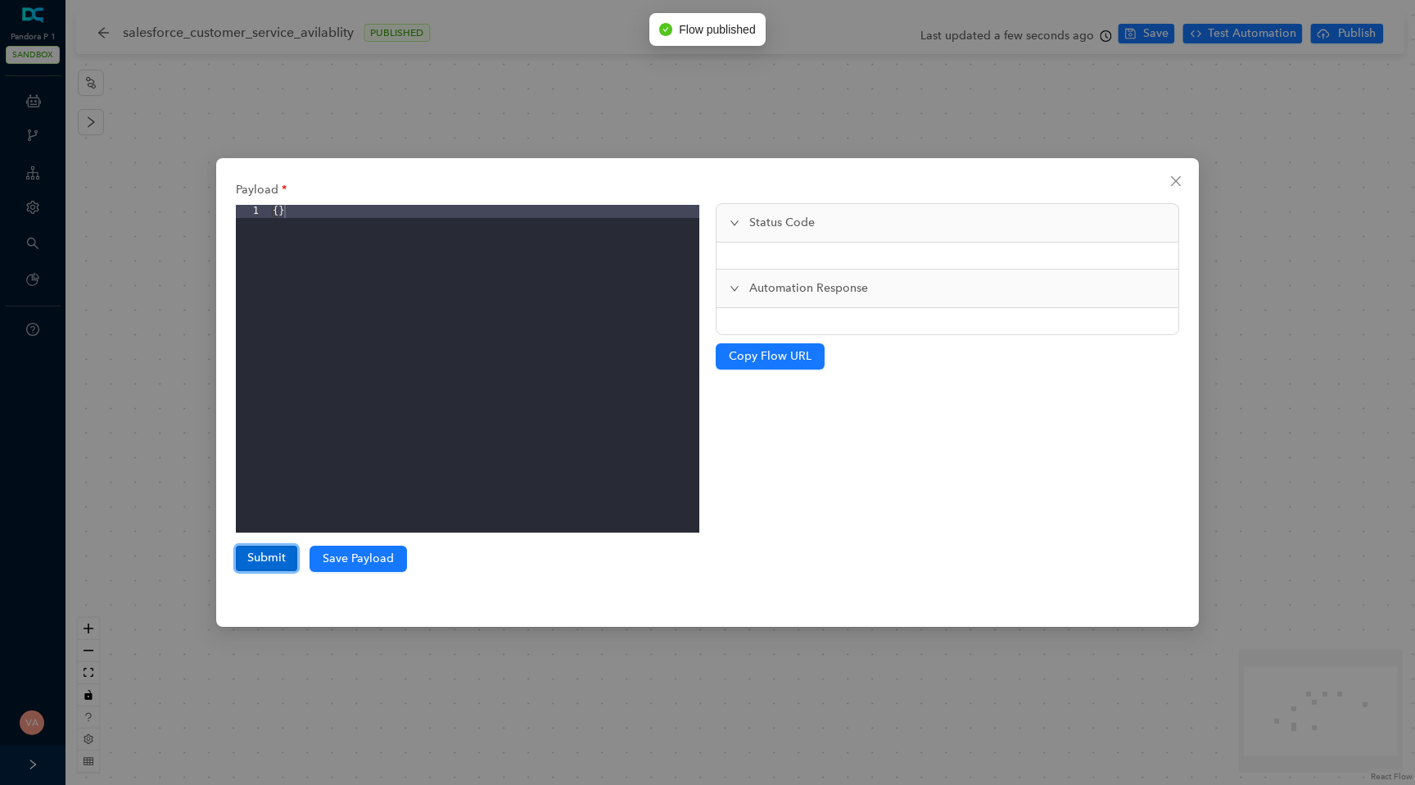
click at [259, 560] on button "Submit" at bounding box center [266, 558] width 61 height 25
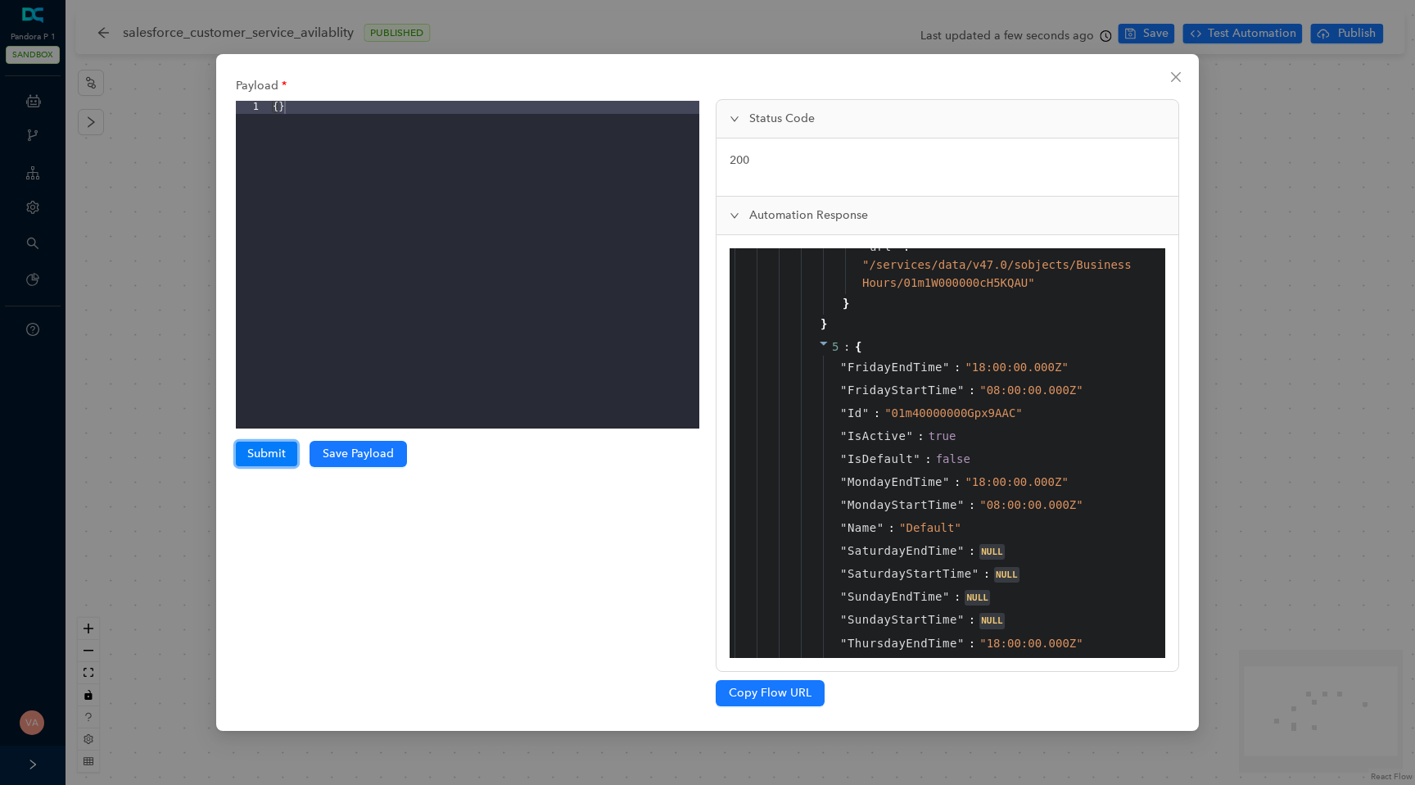
scroll to position [5198, 0]
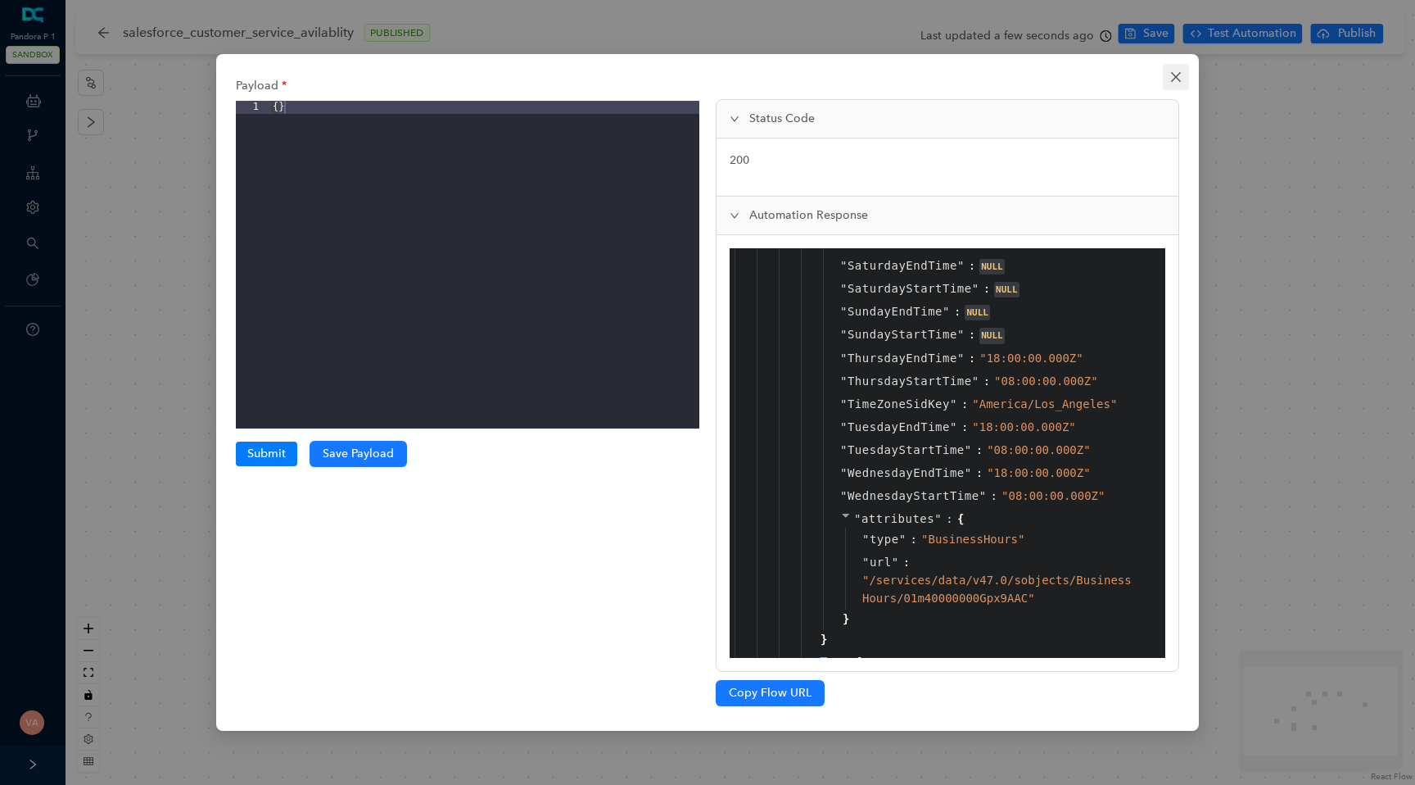
click at [1174, 70] on icon "close" at bounding box center [1176, 76] width 13 height 13
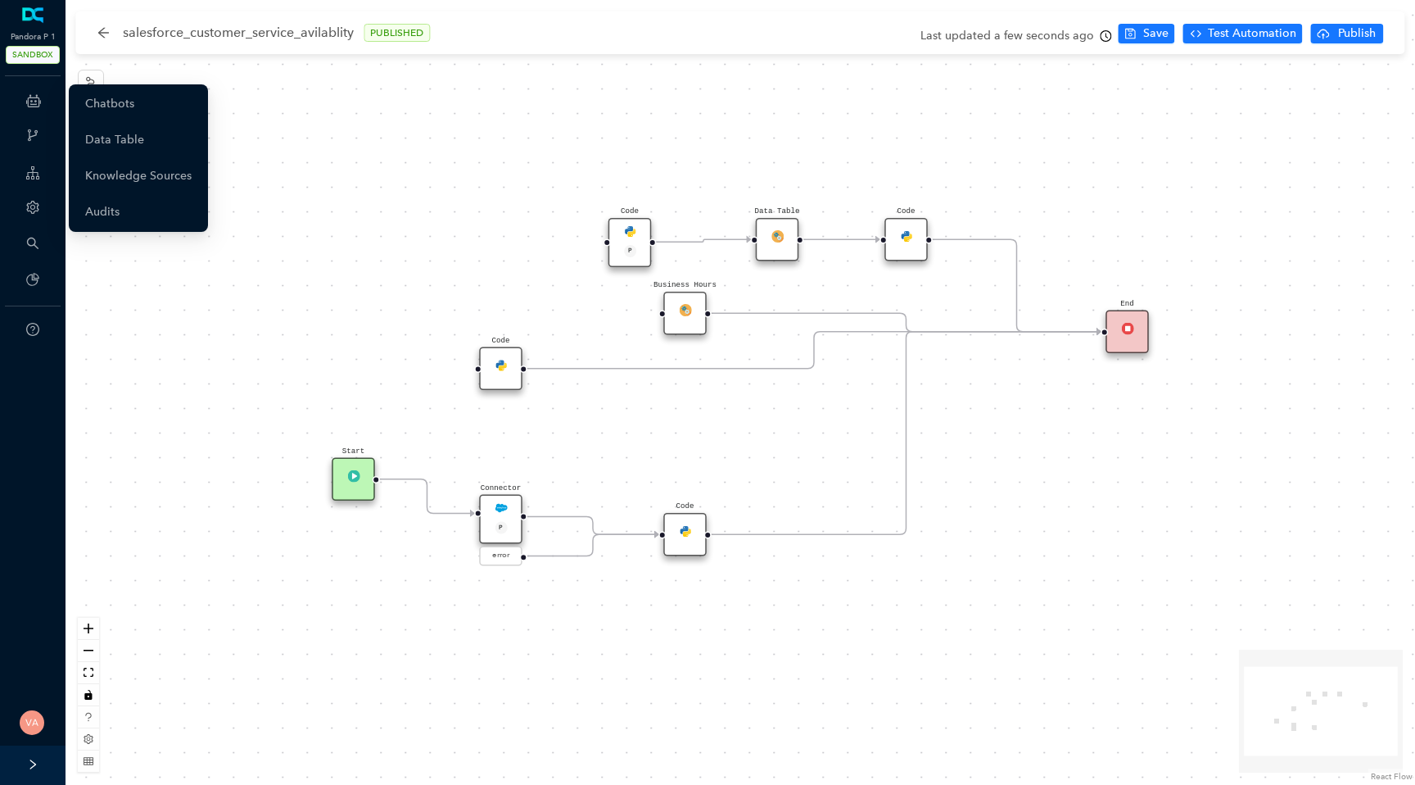
click at [38, 102] on icon at bounding box center [33, 100] width 15 height 33
click at [134, 106] on link "Chatbots" at bounding box center [109, 104] width 49 height 33
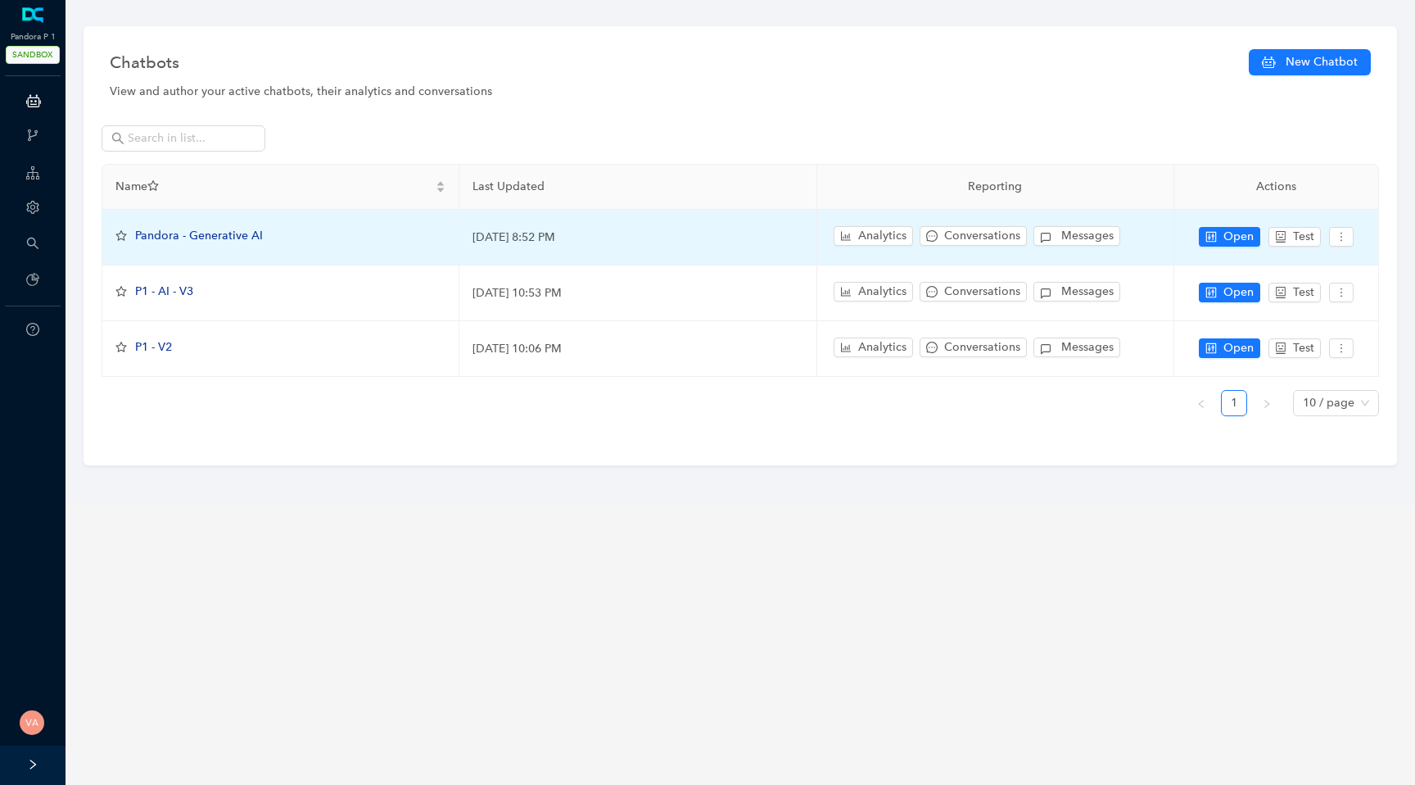
click at [177, 233] on span "Pandora - Generative AI" at bounding box center [199, 236] width 128 height 14
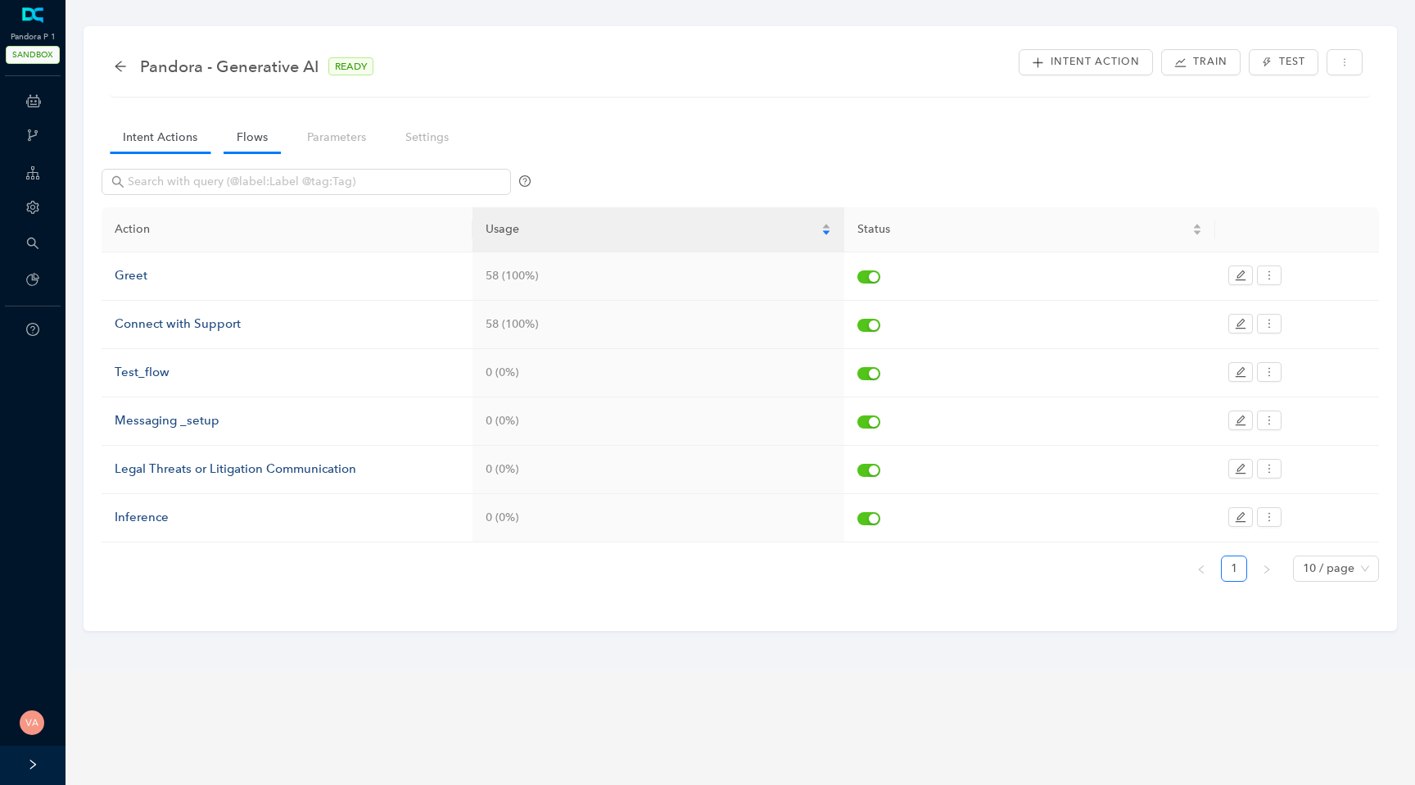
click at [252, 128] on link "Flows" at bounding box center [252, 137] width 57 height 30
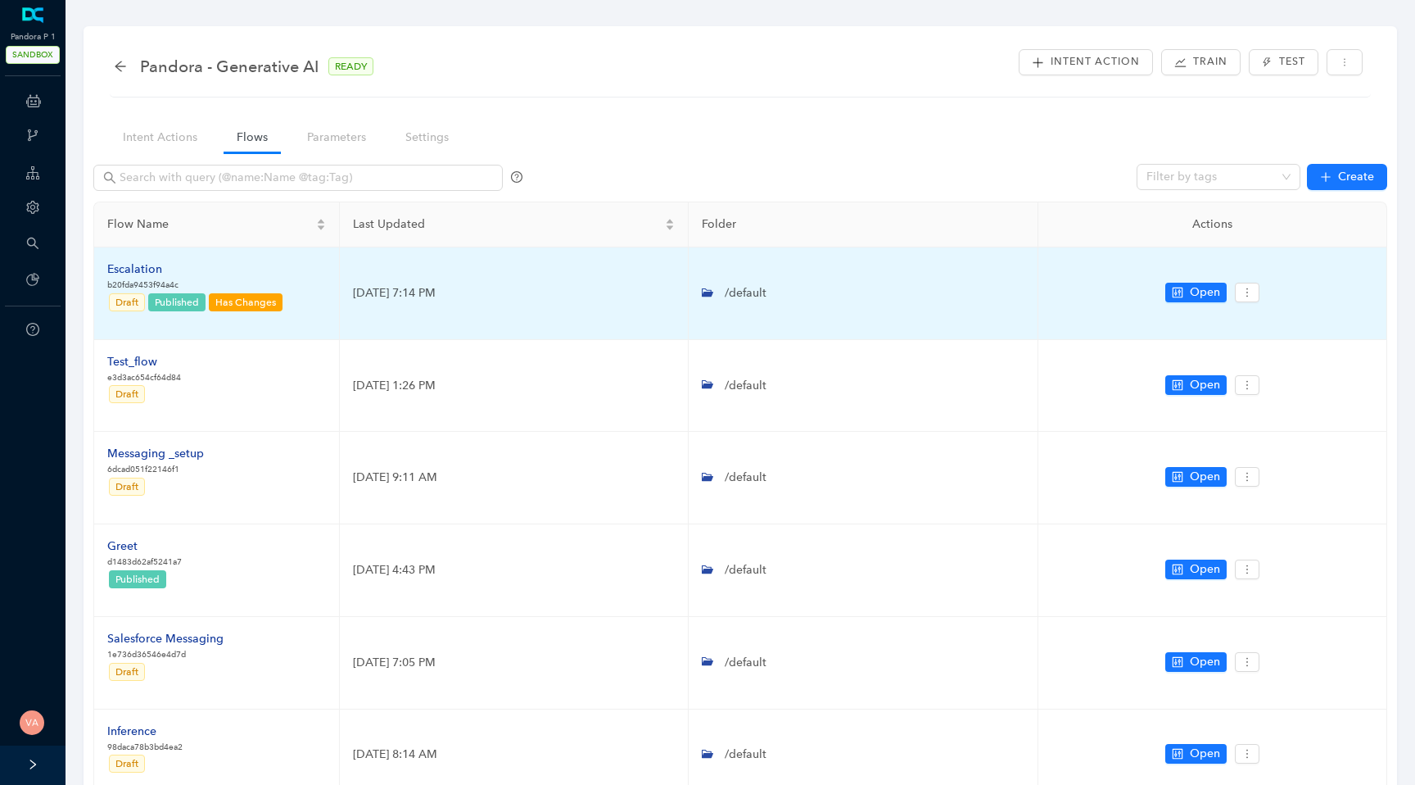
click at [152, 261] on div "Escalation" at bounding box center [195, 269] width 177 height 18
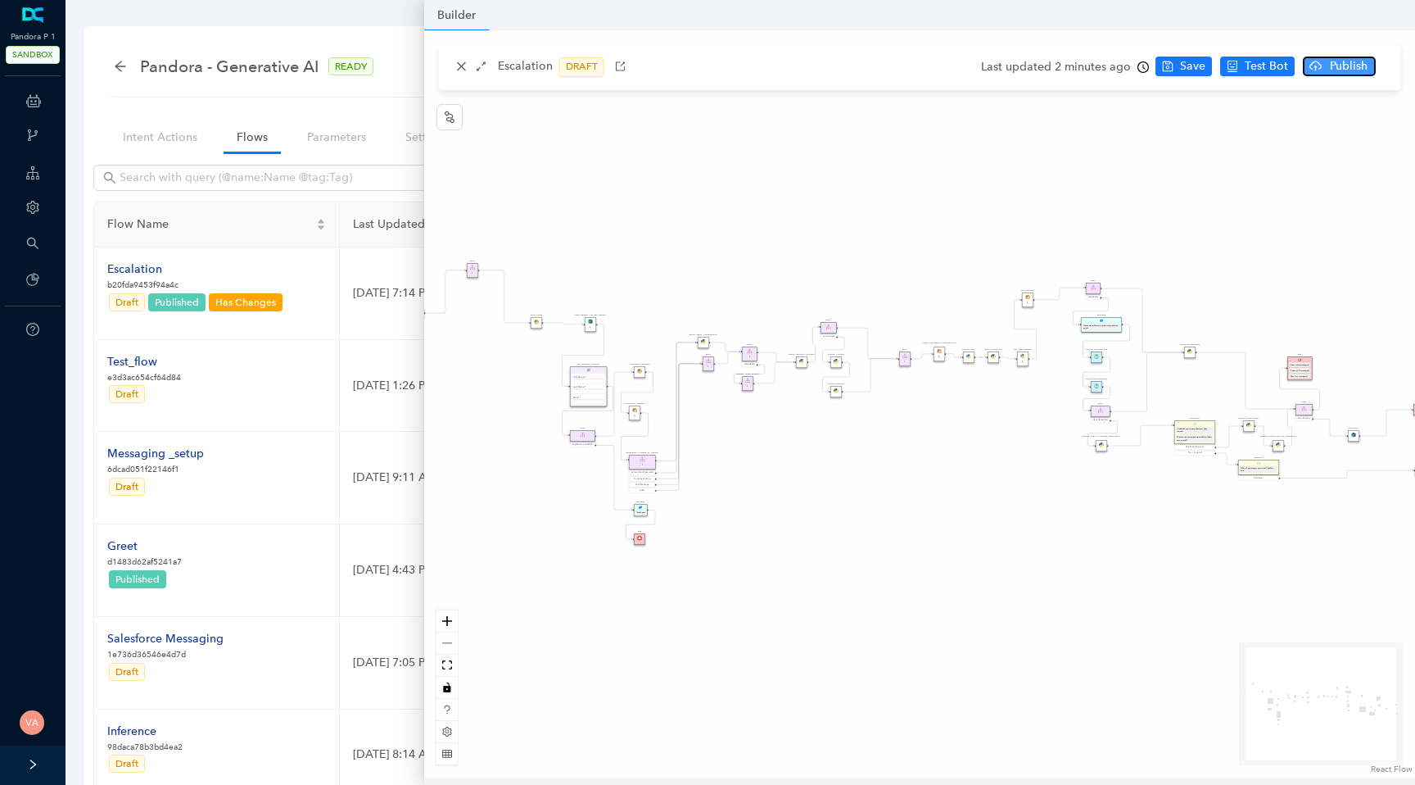
click at [1316, 66] on icon "cloud-upload" at bounding box center [1316, 65] width 12 height 8
click at [1378, 134] on button "Yes" at bounding box center [1390, 130] width 31 height 20
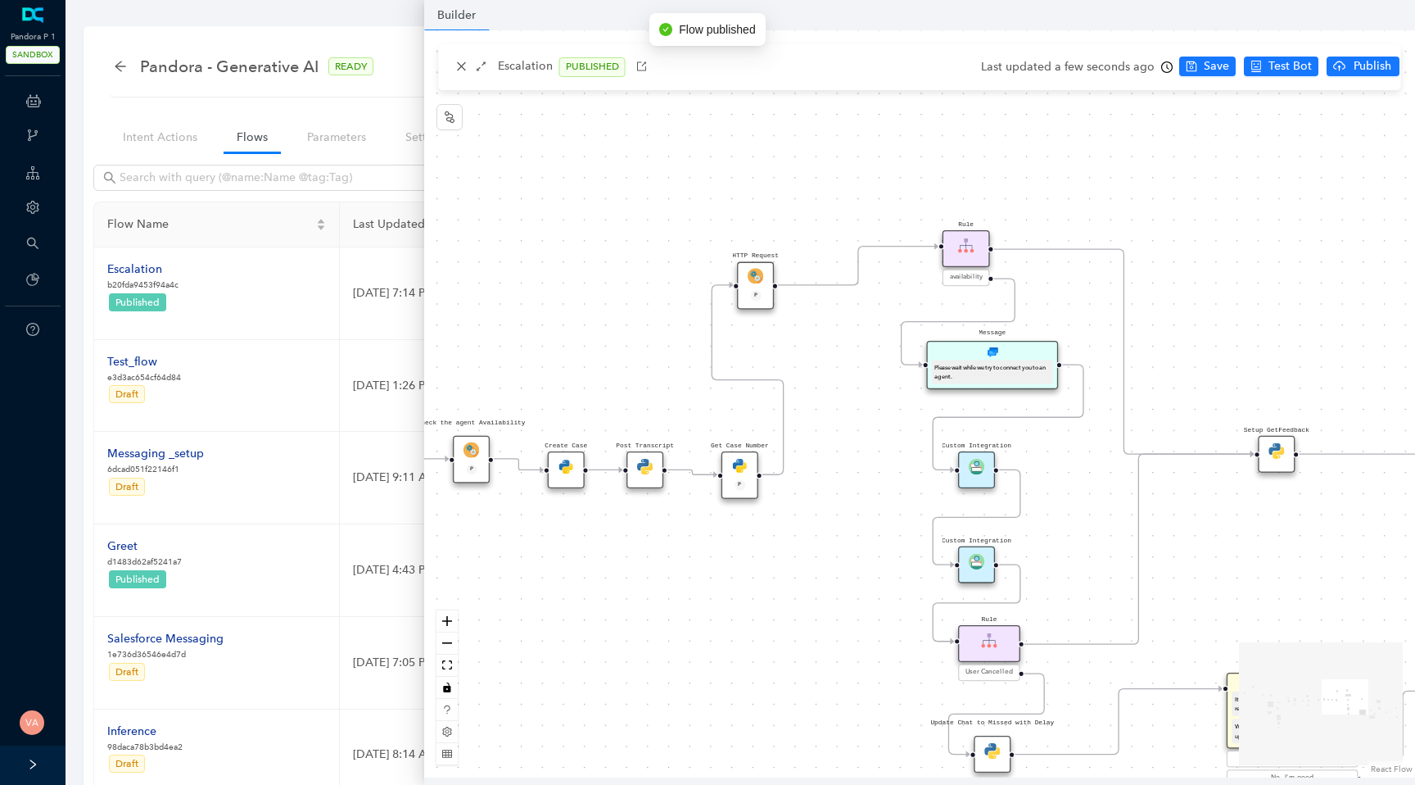
drag, startPoint x: 891, startPoint y: 392, endPoint x: 587, endPoint y: 280, distance: 324.0
click at [587, 280] on div "Data Table Start Rule P IsAvailable Rule newContact Get Contact details First N…" at bounding box center [919, 403] width 991 height 747
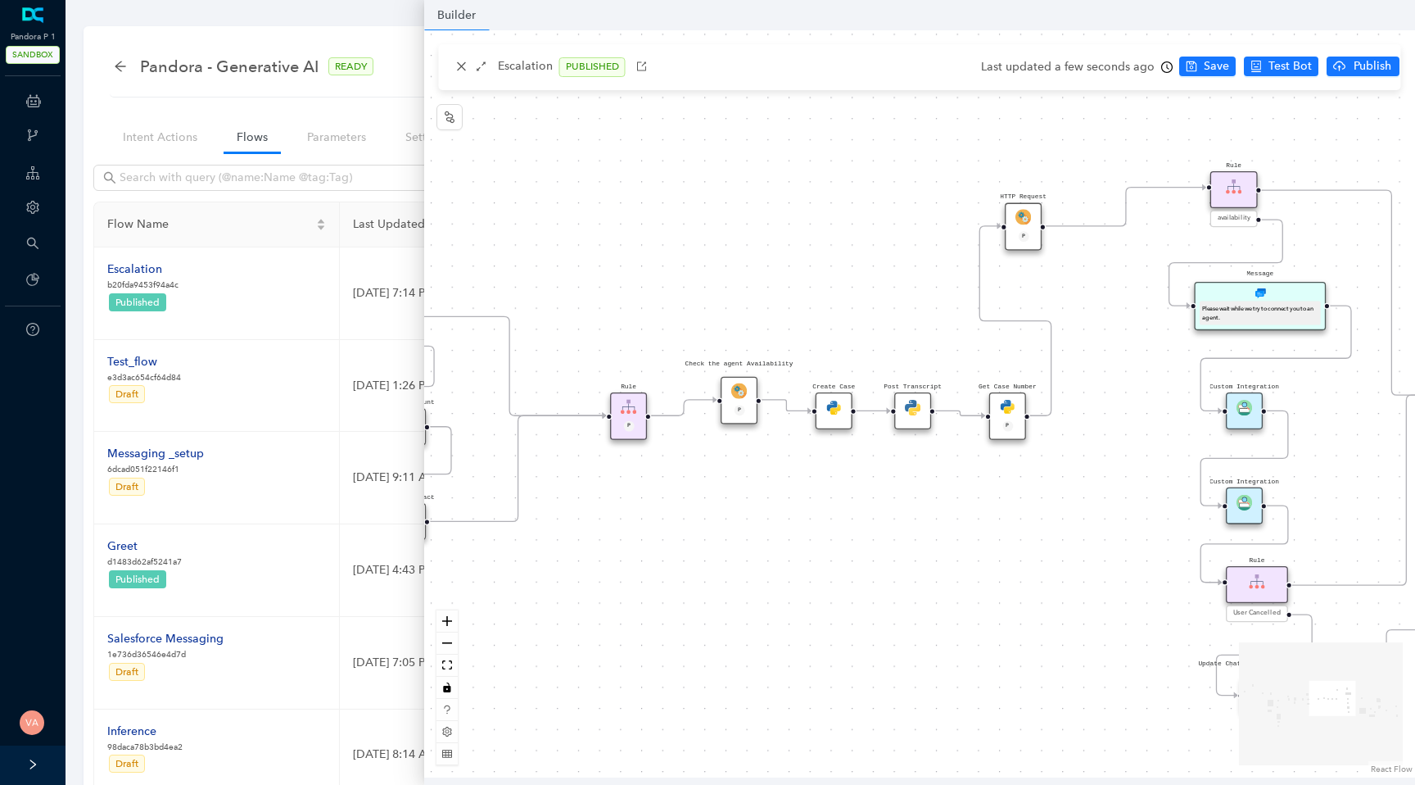
drag, startPoint x: 558, startPoint y: 590, endPoint x: 826, endPoint y: 531, distance: 274.3
click at [826, 531] on div "Data Table Start Rule P IsAvailable Rule newContact Get Contact details First N…" at bounding box center [919, 403] width 991 height 747
click at [795, 595] on div "Data Table Start Rule P IsAvailable Rule newContact Get Contact details First N…" at bounding box center [919, 403] width 991 height 747
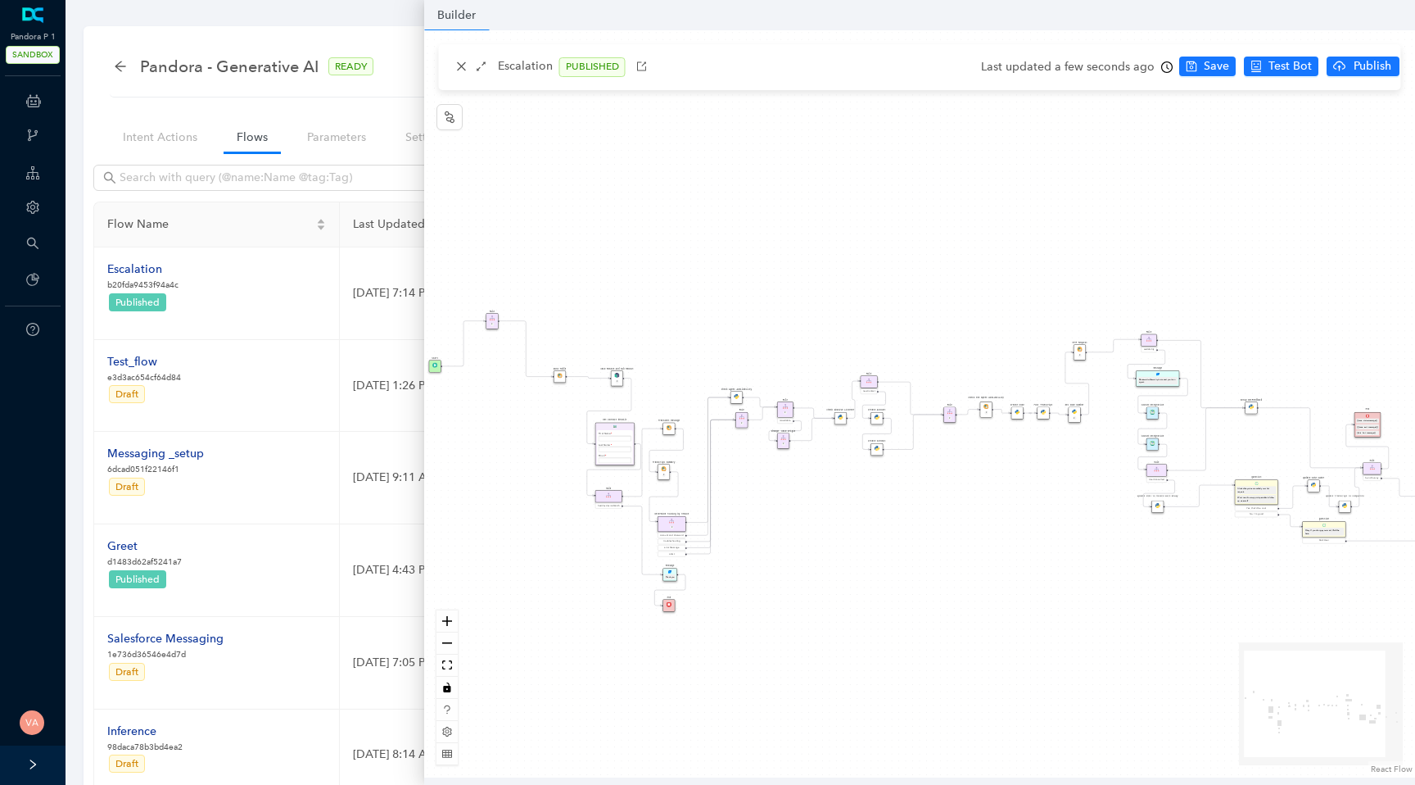
drag, startPoint x: 795, startPoint y: 595, endPoint x: 1008, endPoint y: 467, distance: 248.4
click at [1008, 467] on div "Data Table Start Rule P IsAvailable Rule newContact Get Contact details First N…" at bounding box center [919, 403] width 991 height 747
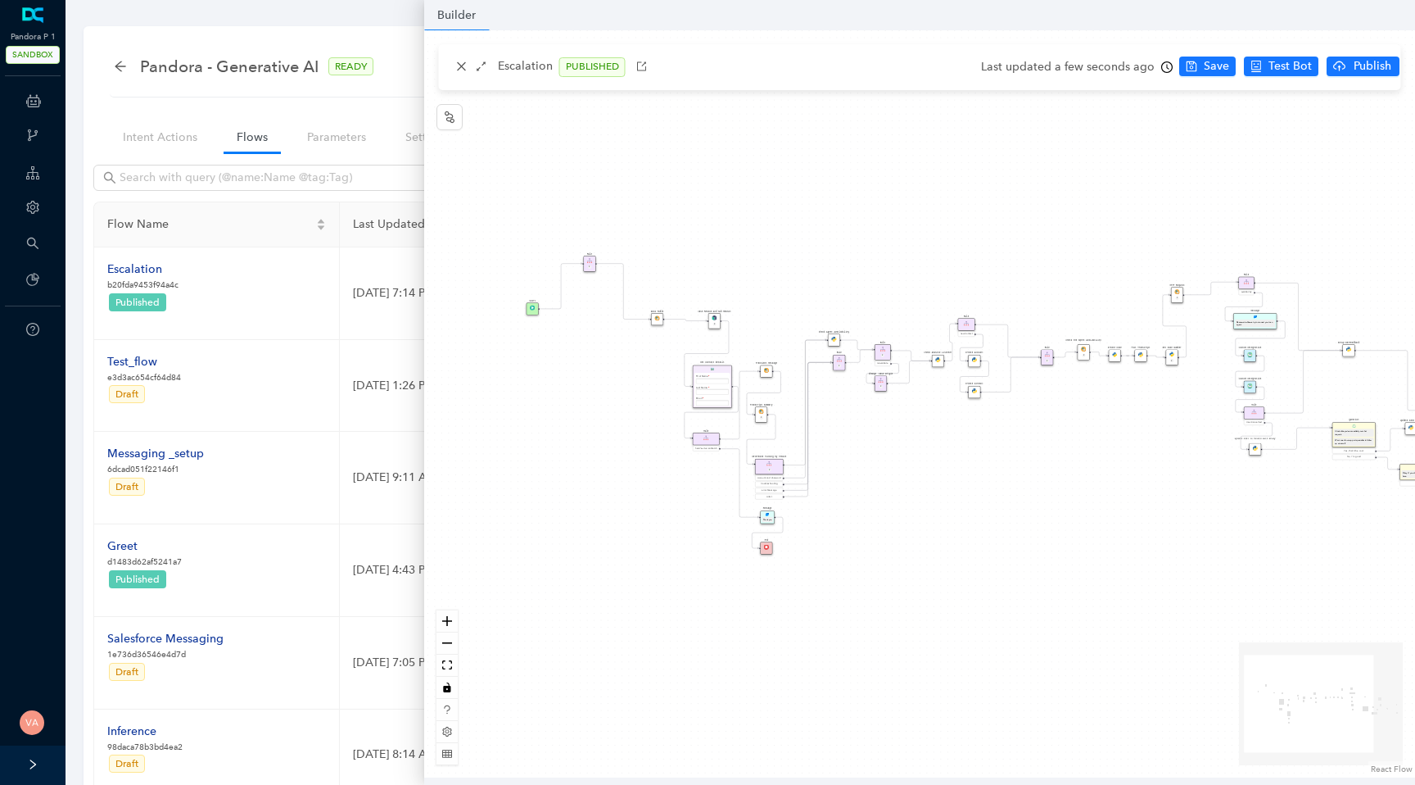
drag, startPoint x: 1008, startPoint y: 467, endPoint x: 1111, endPoint y: 411, distance: 116.6
click at [1111, 411] on div "Data Table Start Rule P IsAvailable Rule newContact Get Contact details First N…" at bounding box center [919, 403] width 991 height 747
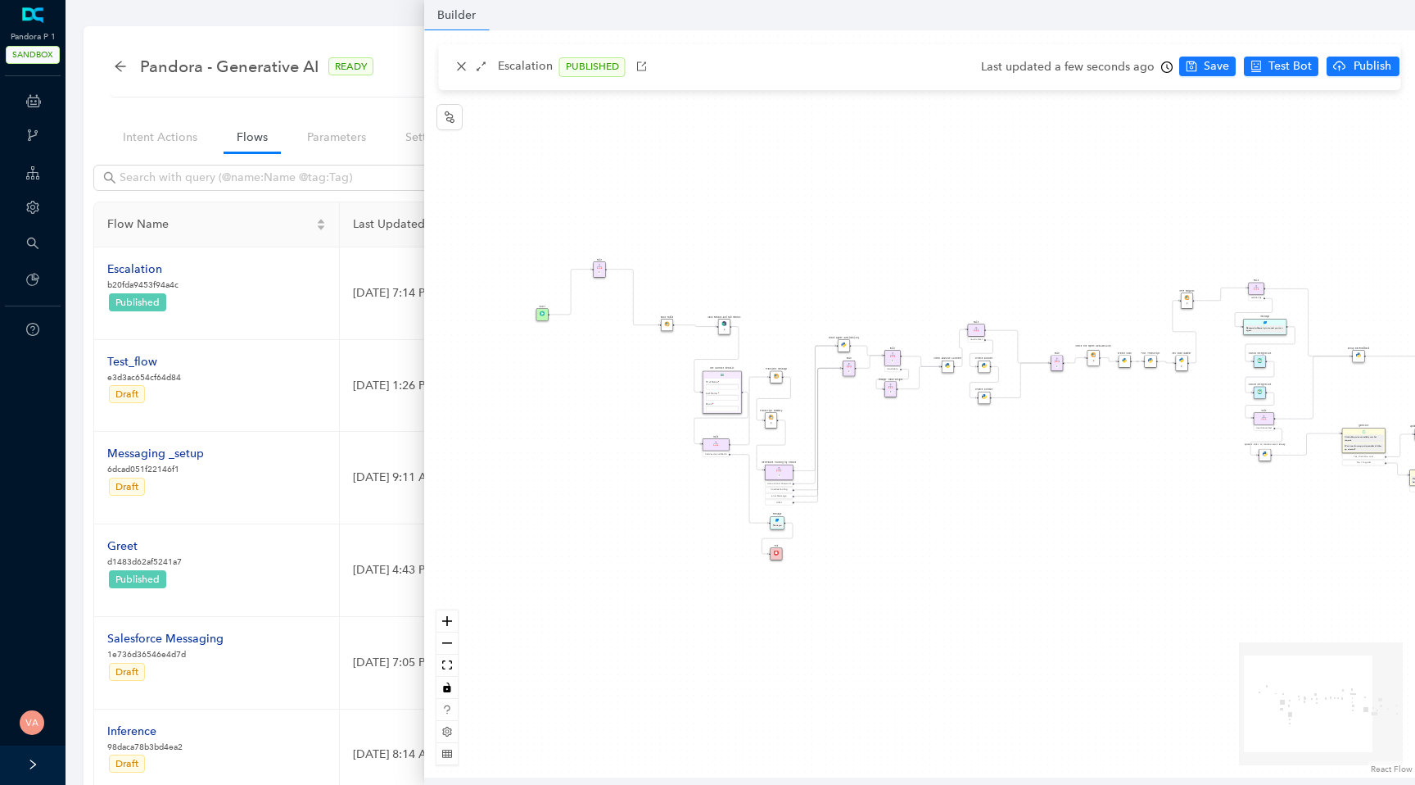
drag, startPoint x: 1111, startPoint y: 411, endPoint x: 1112, endPoint y: 423, distance: 11.6
click at [1112, 423] on div "Data Table Start Rule P IsAvailable Rule newContact Get Contact details First N…" at bounding box center [919, 403] width 991 height 747
click at [464, 67] on icon "close" at bounding box center [461, 66] width 11 height 11
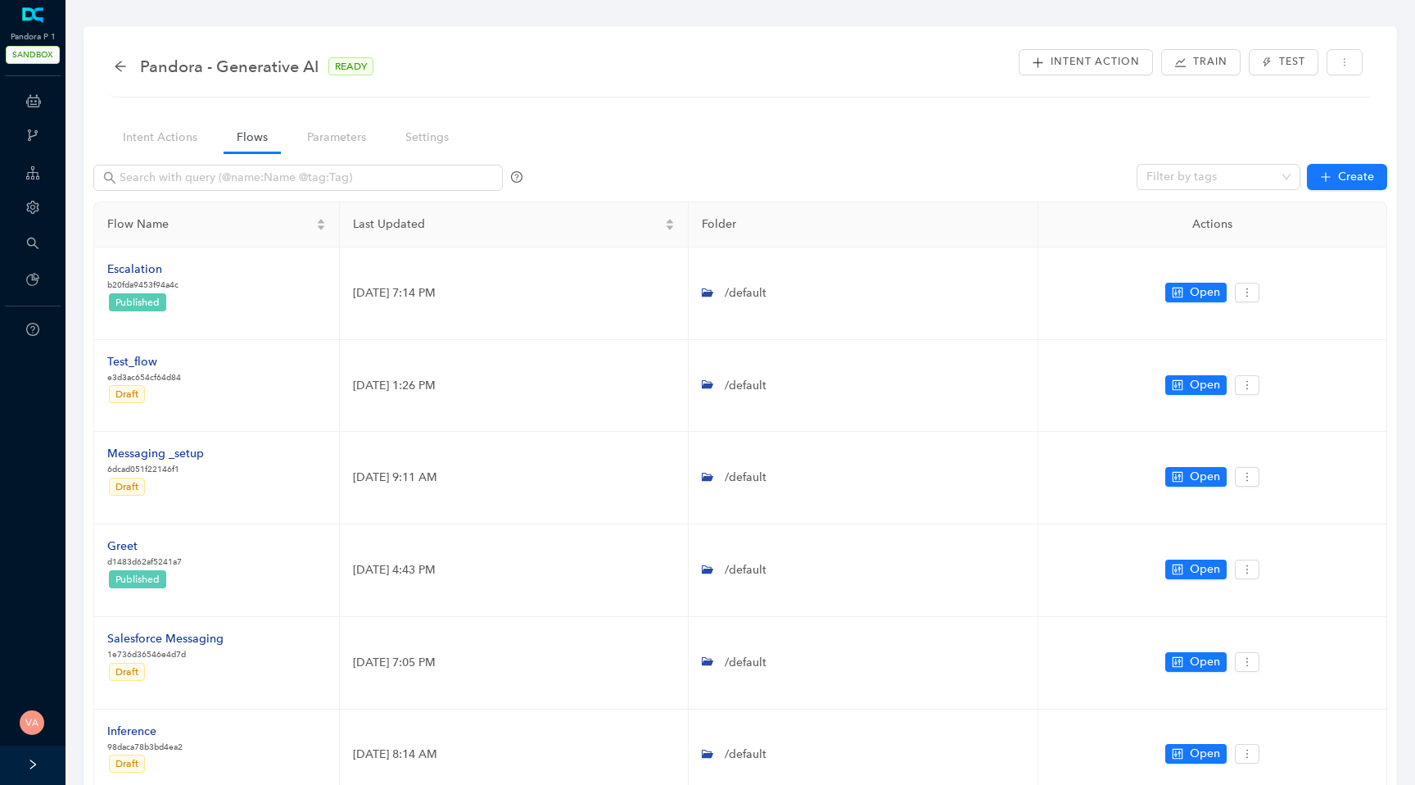
click at [469, 70] on div "Pandora - Generative AI READY" at bounding box center [740, 66] width 1253 height 33
